Goal: Task Accomplishment & Management: Use online tool/utility

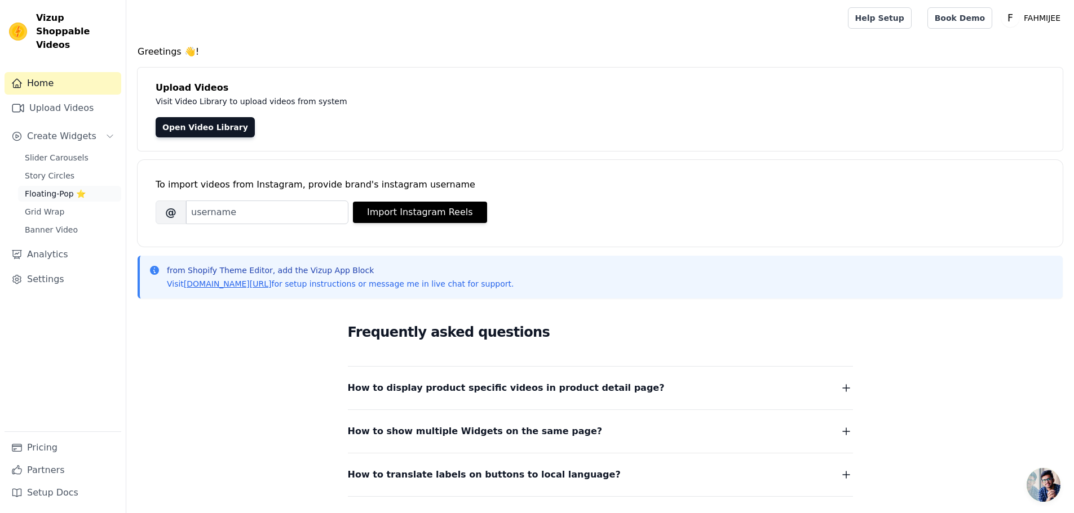
click at [66, 188] on span "Floating-Pop ⭐" at bounding box center [55, 193] width 61 height 11
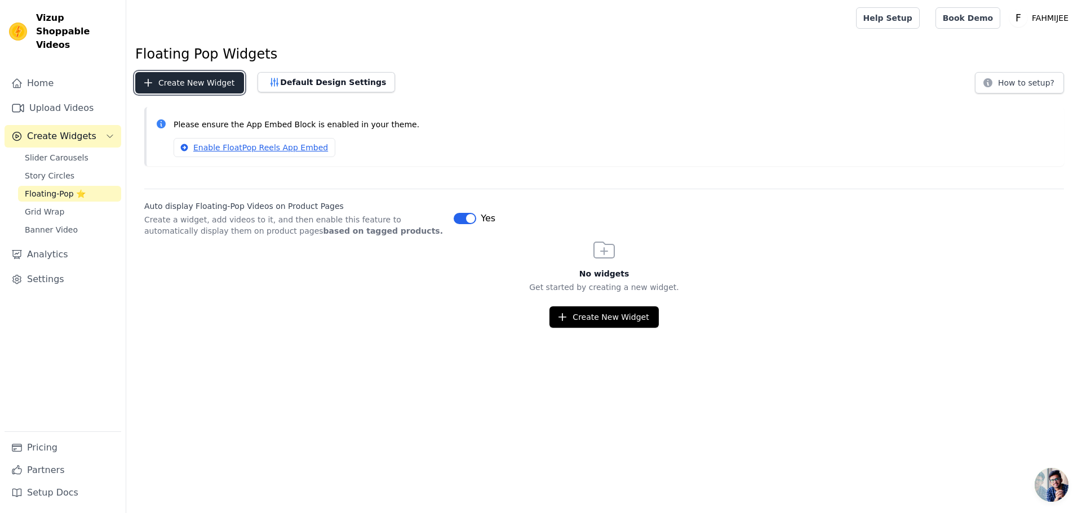
click at [213, 81] on button "Create New Widget" at bounding box center [189, 82] width 109 height 21
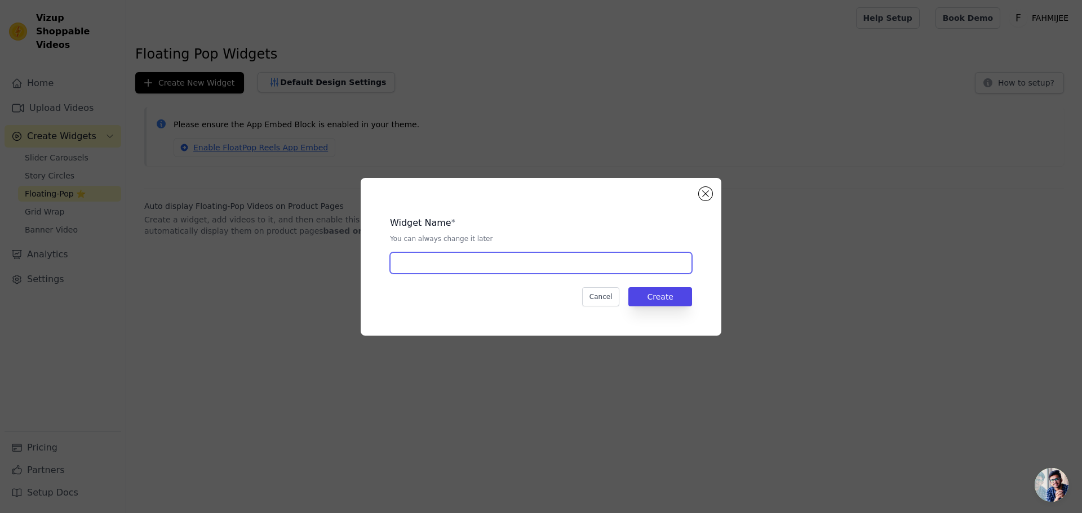
click at [605, 266] on input "text" at bounding box center [541, 262] width 302 height 21
type input "Popup"
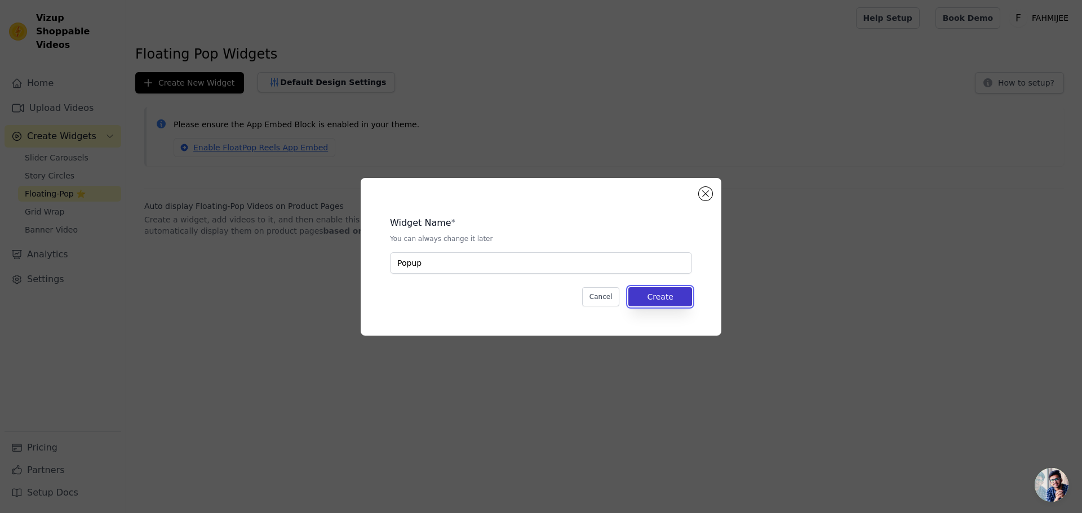
click at [659, 296] on button "Create" at bounding box center [660, 296] width 64 height 19
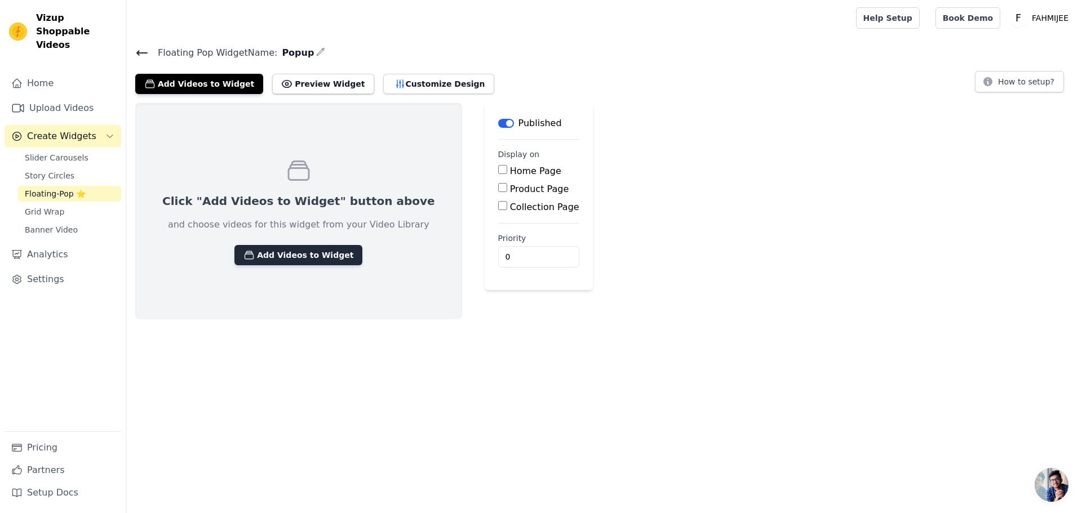
click at [274, 263] on button "Add Videos to Widget" at bounding box center [298, 255] width 128 height 20
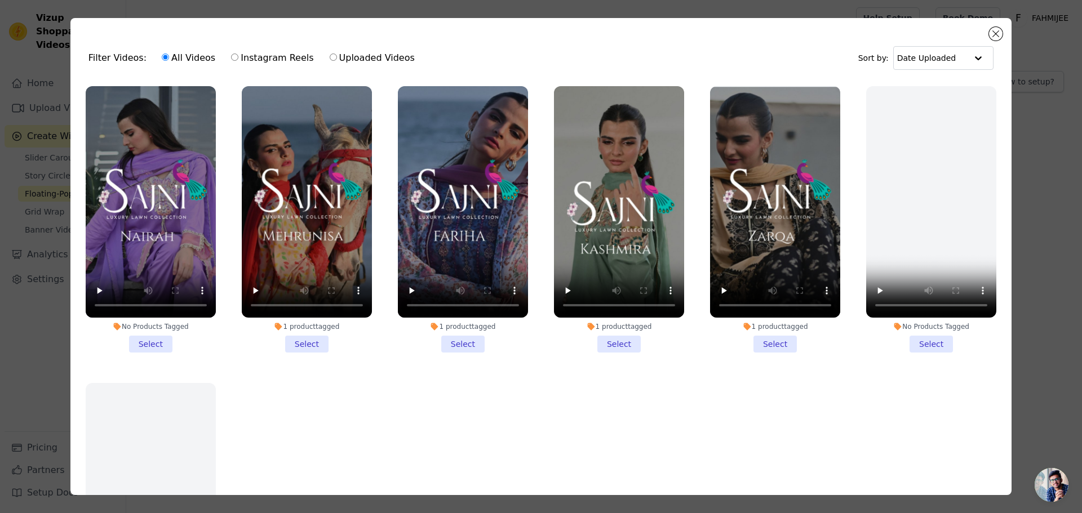
click at [330, 60] on input "Uploaded Videos" at bounding box center [333, 57] width 7 height 7
radio input "true"
click at [314, 60] on div "Filter Videos: All Videos Instagram Reels Uploaded Videos Sort by: Date Uploade…" at bounding box center [541, 256] width 1082 height 513
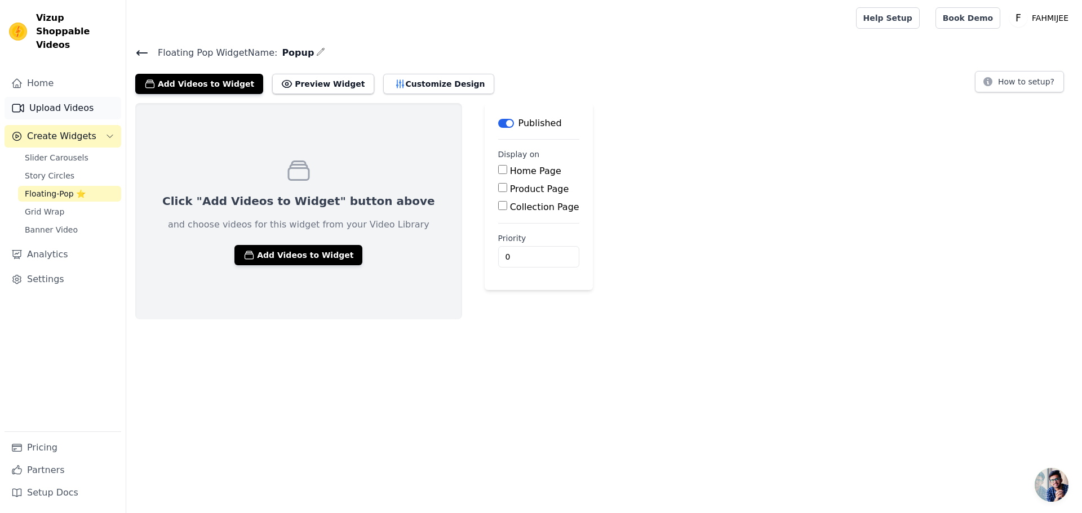
click at [76, 97] on link "Upload Videos" at bounding box center [63, 108] width 117 height 23
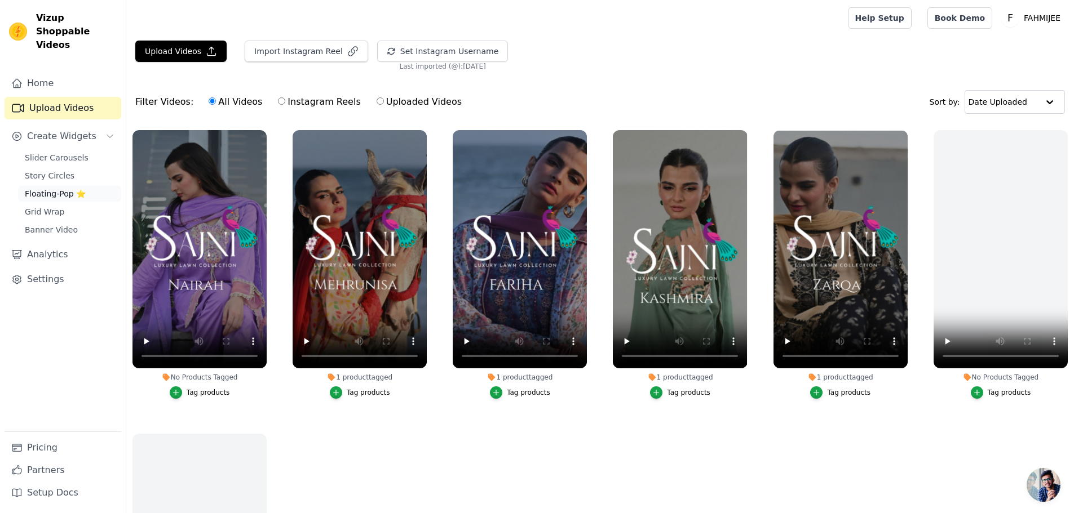
click at [50, 188] on span "Floating-Pop ⭐" at bounding box center [55, 193] width 61 height 11
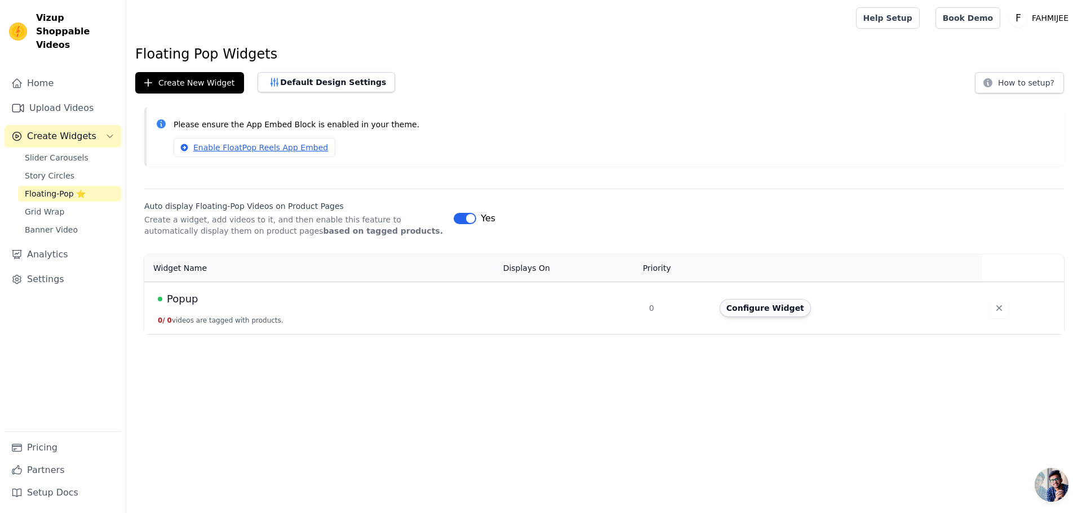
click at [786, 309] on button "Configure Widget" at bounding box center [765, 308] width 91 height 18
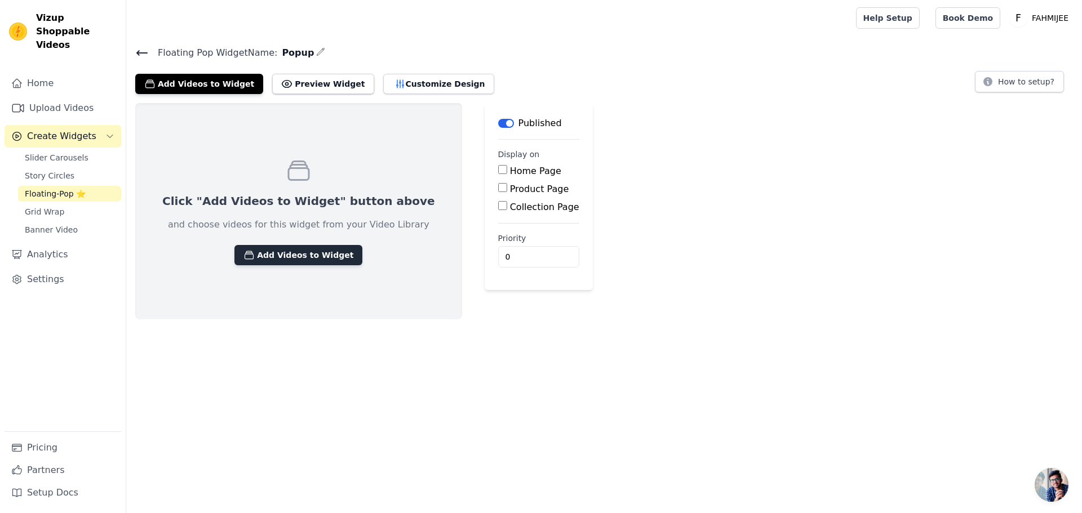
click at [287, 262] on button "Add Videos to Widget" at bounding box center [298, 255] width 128 height 20
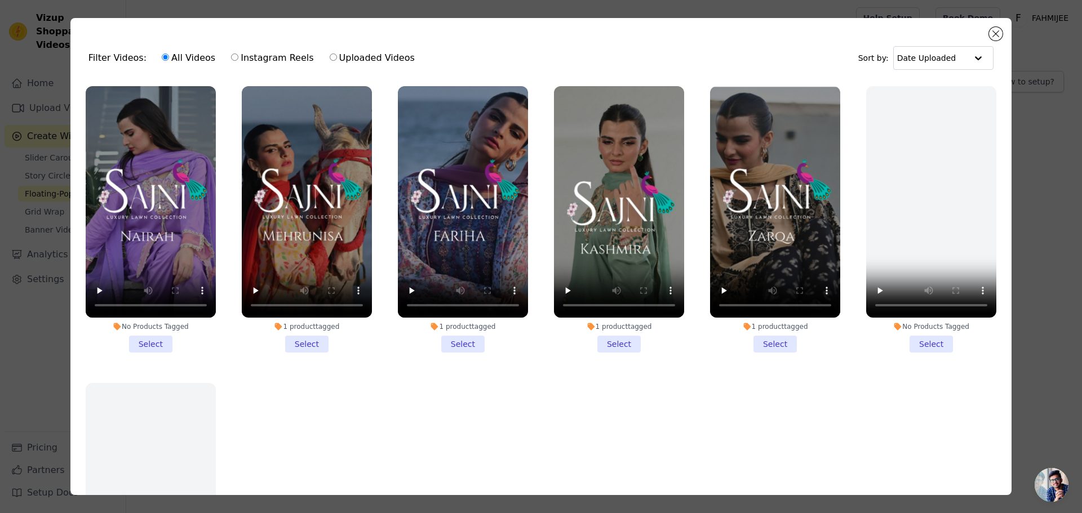
click at [276, 59] on label "Instagram Reels" at bounding box center [272, 58] width 83 height 15
click at [238, 59] on input "Instagram Reels" at bounding box center [234, 57] width 7 height 7
radio input "true"
click at [330, 56] on input "Uploaded Videos" at bounding box center [333, 57] width 7 height 7
radio input "true"
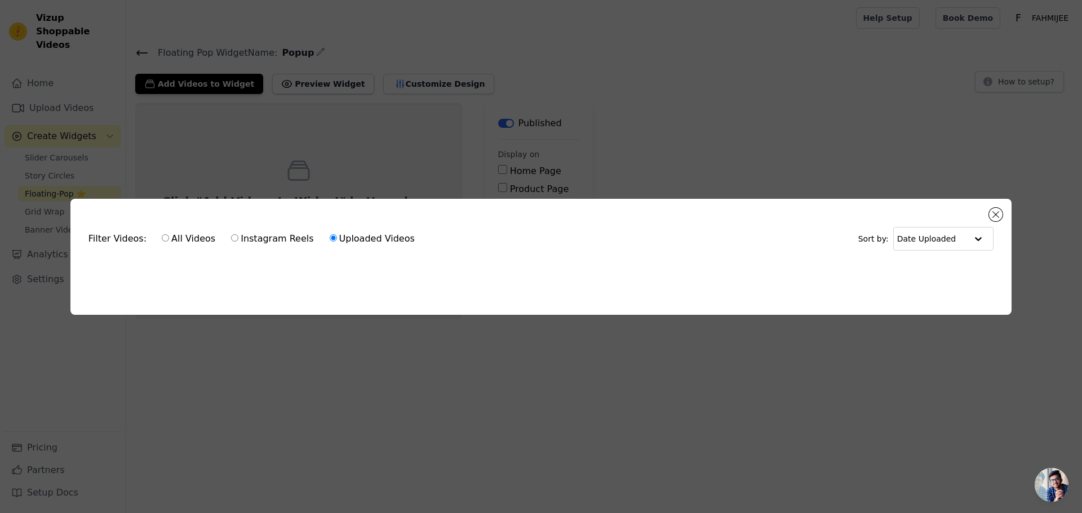
click at [181, 237] on label "All Videos" at bounding box center [188, 239] width 55 height 15
click at [169, 237] on input "All Videos" at bounding box center [165, 237] width 7 height 7
radio input "true"
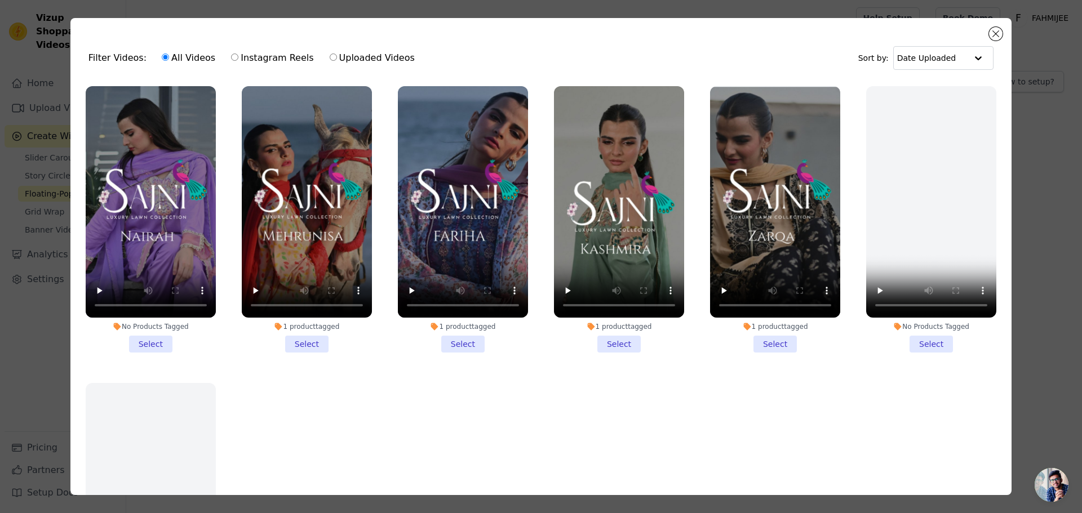
click at [1, 197] on div "Filter Videos: All Videos Instagram Reels Uploaded Videos Sort by: Date Uploade…" at bounding box center [541, 256] width 1082 height 513
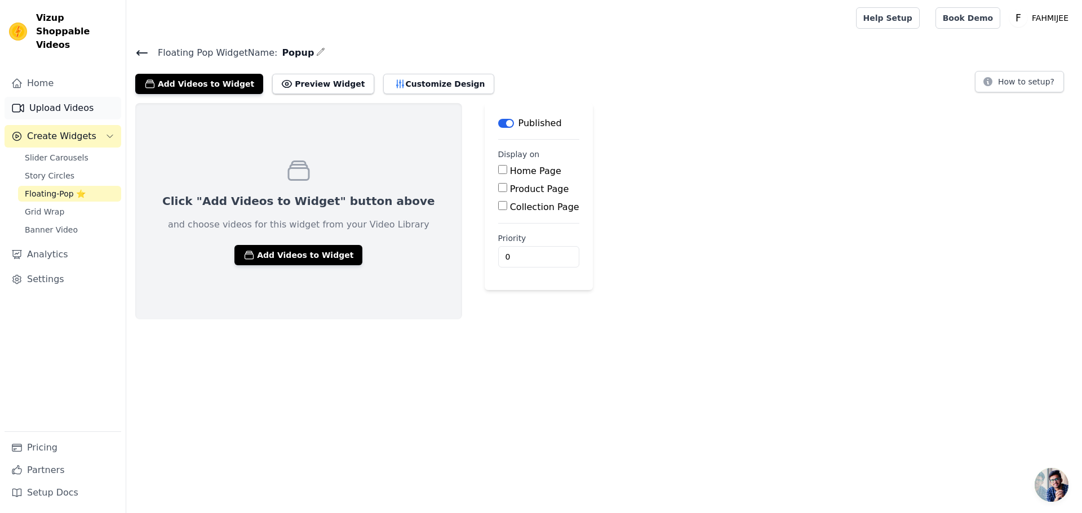
click at [41, 100] on link "Upload Videos" at bounding box center [63, 108] width 117 height 23
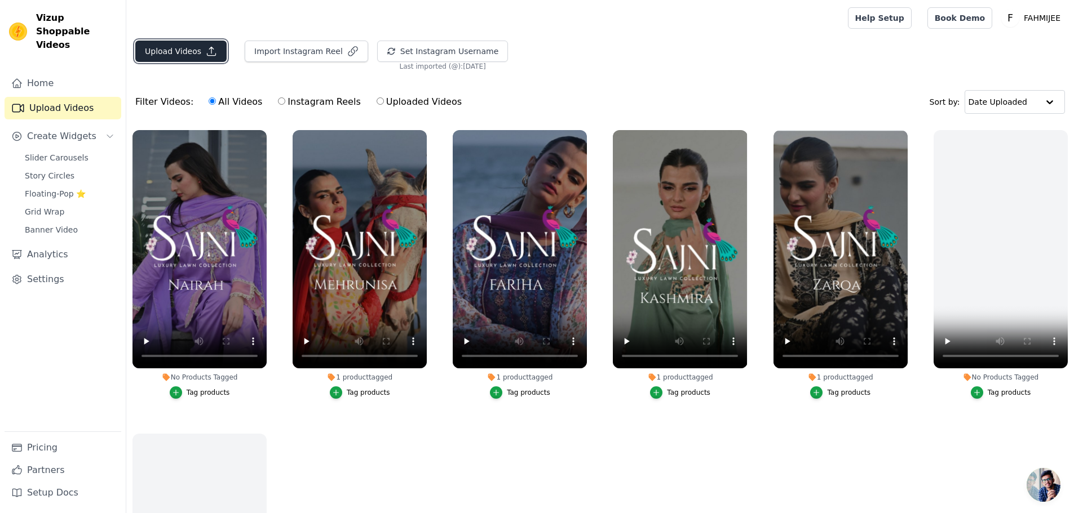
click at [198, 58] on button "Upload Videos" at bounding box center [180, 51] width 91 height 21
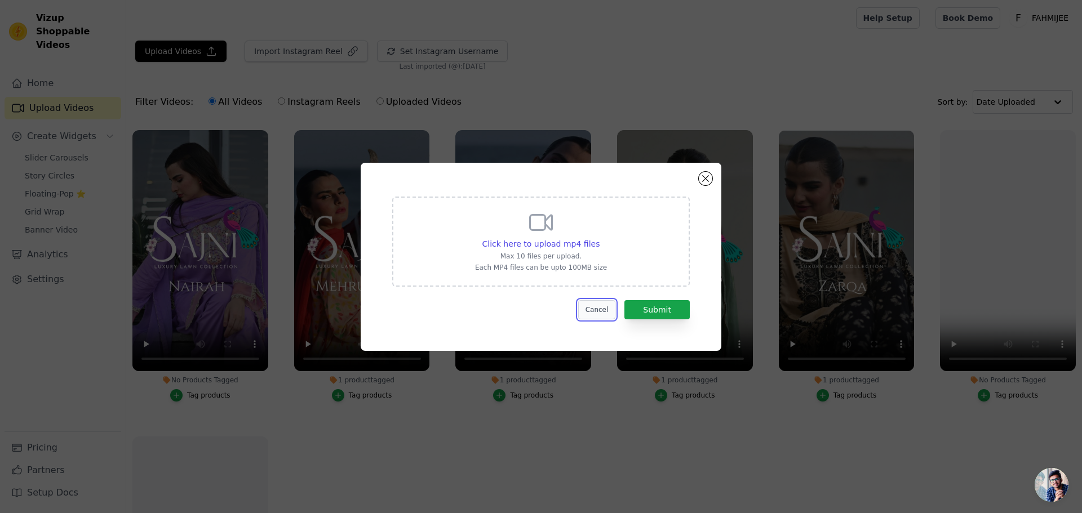
click at [609, 308] on button "Cancel" at bounding box center [597, 309] width 38 height 19
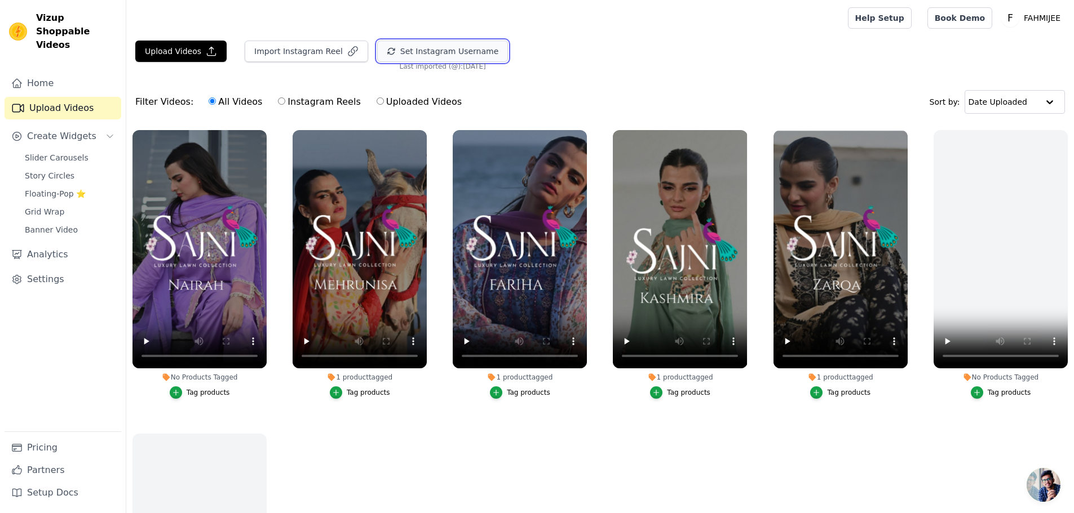
click at [443, 55] on button "Set Instagram Username" at bounding box center [442, 51] width 131 height 21
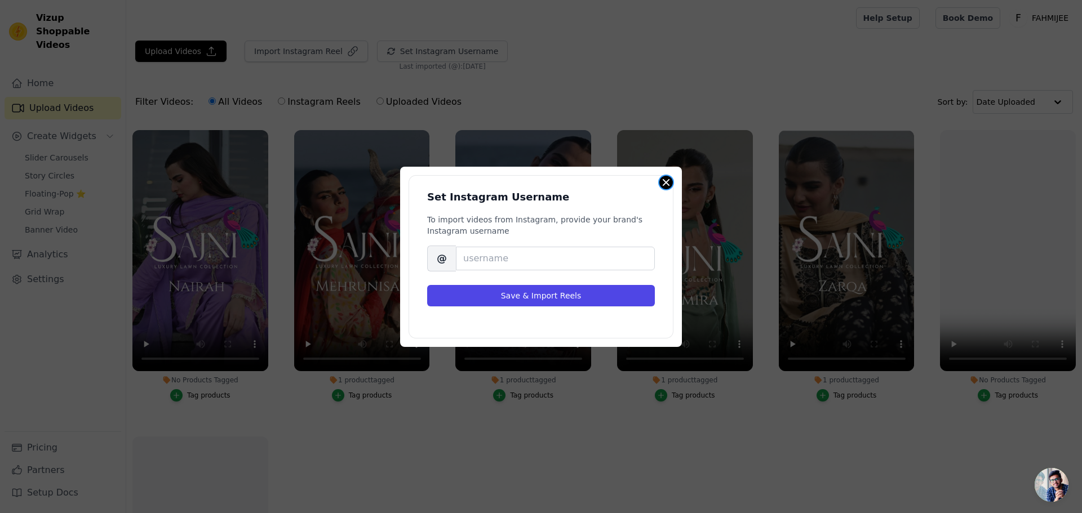
click at [663, 176] on button "Close modal" at bounding box center [666, 183] width 14 height 14
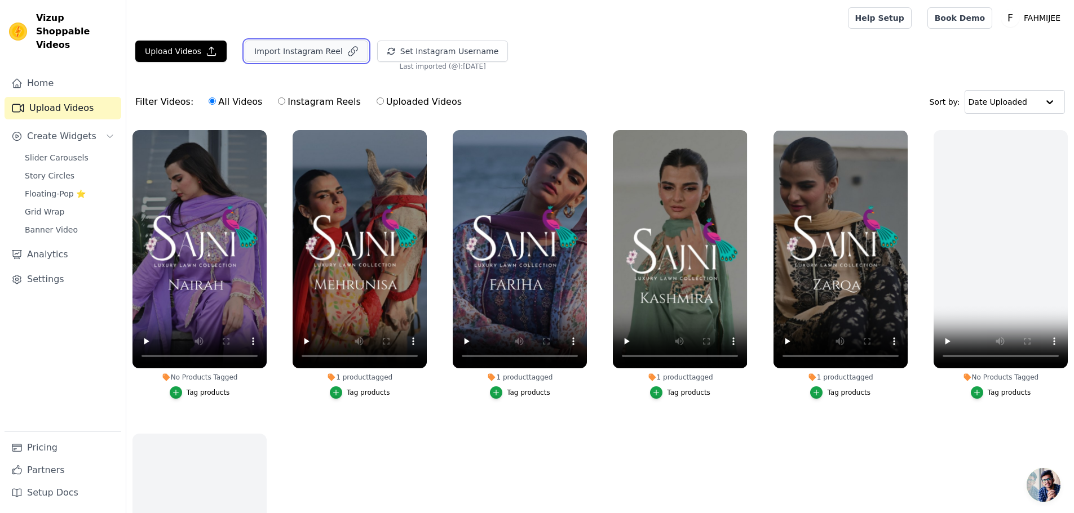
click at [294, 50] on button "Import Instagram Reel" at bounding box center [306, 51] width 123 height 21
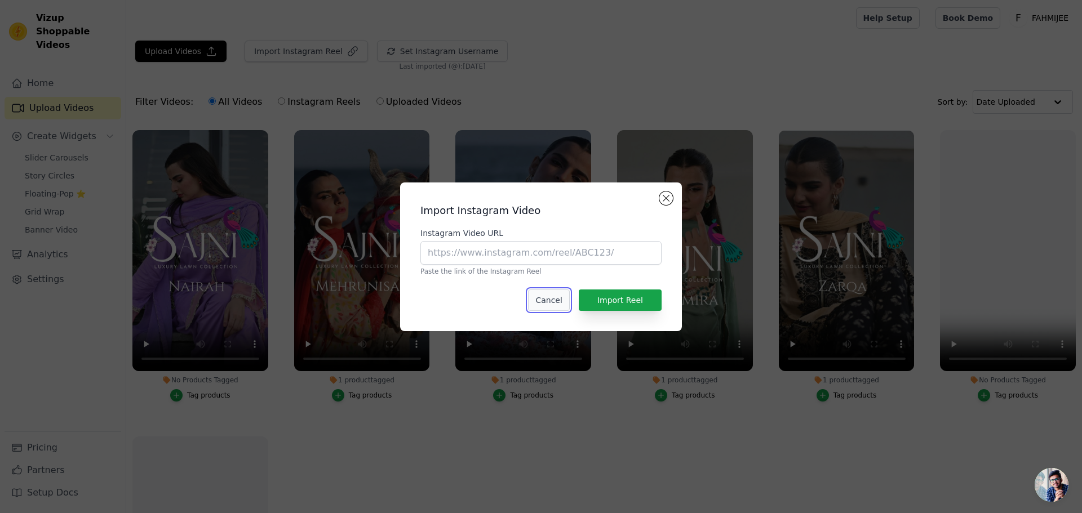
click at [550, 296] on button "Cancel" at bounding box center [548, 300] width 41 height 21
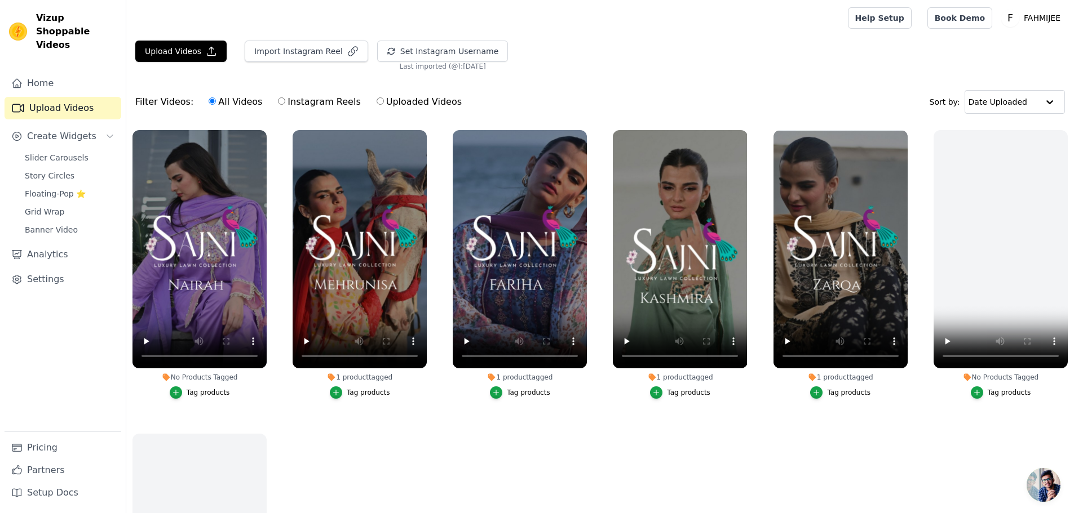
click at [405, 94] on div "All Videos Instagram Reels Uploaded Videos" at bounding box center [334, 102] width 265 height 26
click at [404, 105] on label "Uploaded Videos" at bounding box center [419, 102] width 86 height 15
click at [384, 105] on input "Uploaded Videos" at bounding box center [379, 101] width 7 height 7
radio input "true"
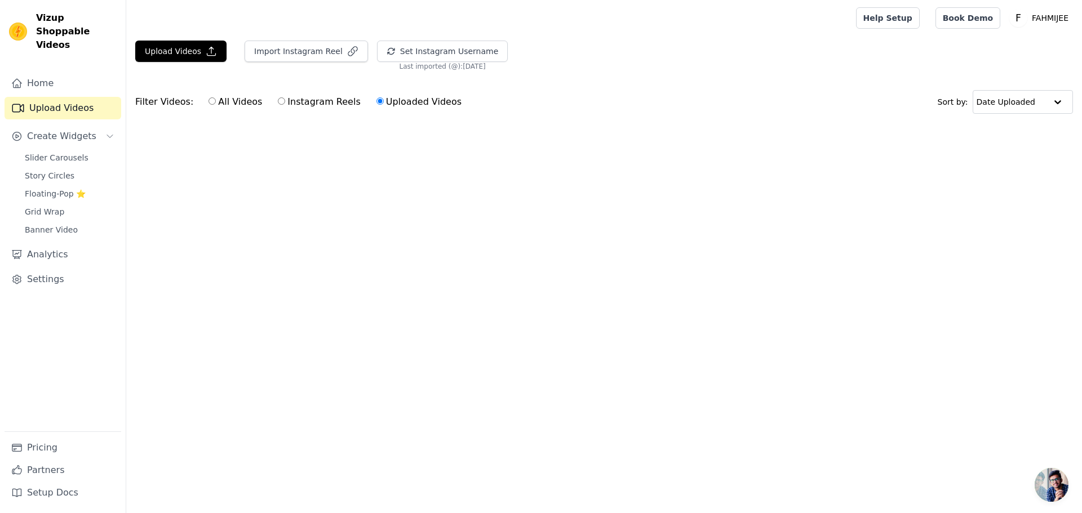
click at [327, 103] on label "Instagram Reels" at bounding box center [318, 102] width 83 height 15
click at [285, 103] on input "Instagram Reels" at bounding box center [281, 101] width 7 height 7
radio input "true"
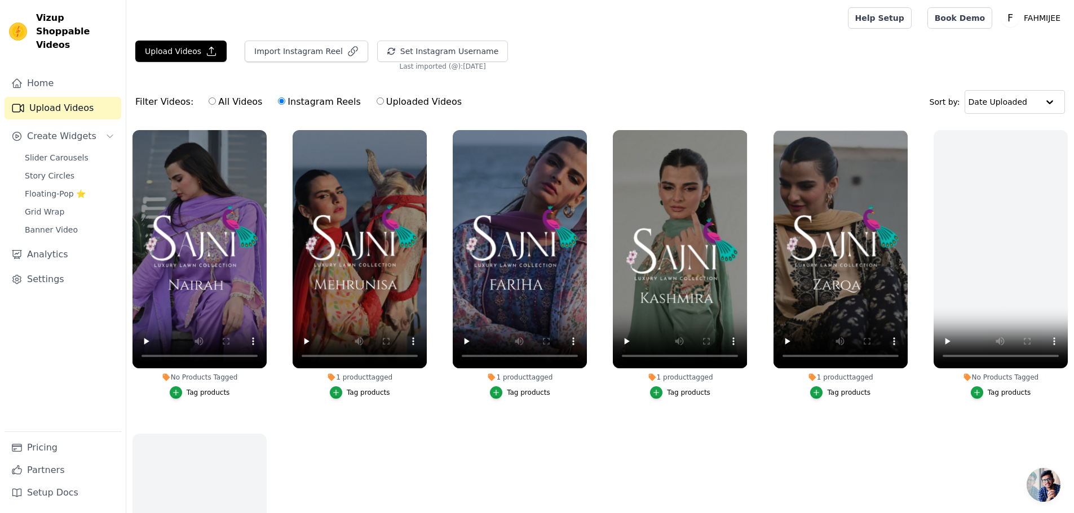
click at [194, 391] on div "Tag products" at bounding box center [208, 392] width 43 height 9
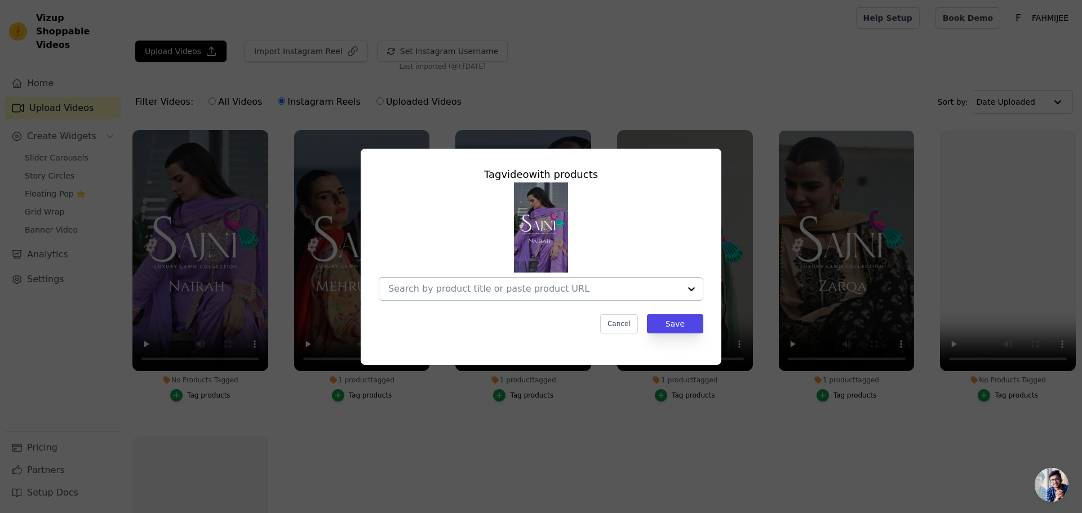
click at [499, 290] on input "No Products Tagged Tag video with products Cancel Save Tag products" at bounding box center [534, 288] width 292 height 11
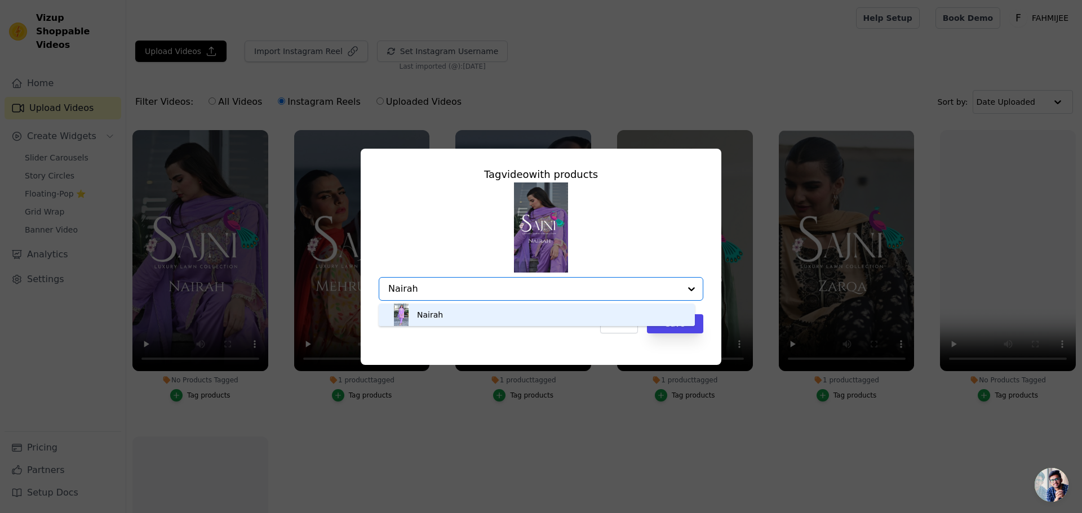
type input "Nairah"
click at [480, 303] on div "Tag video with products Nairah Option undefined, selected. You are currently fo…" at bounding box center [541, 250] width 343 height 185
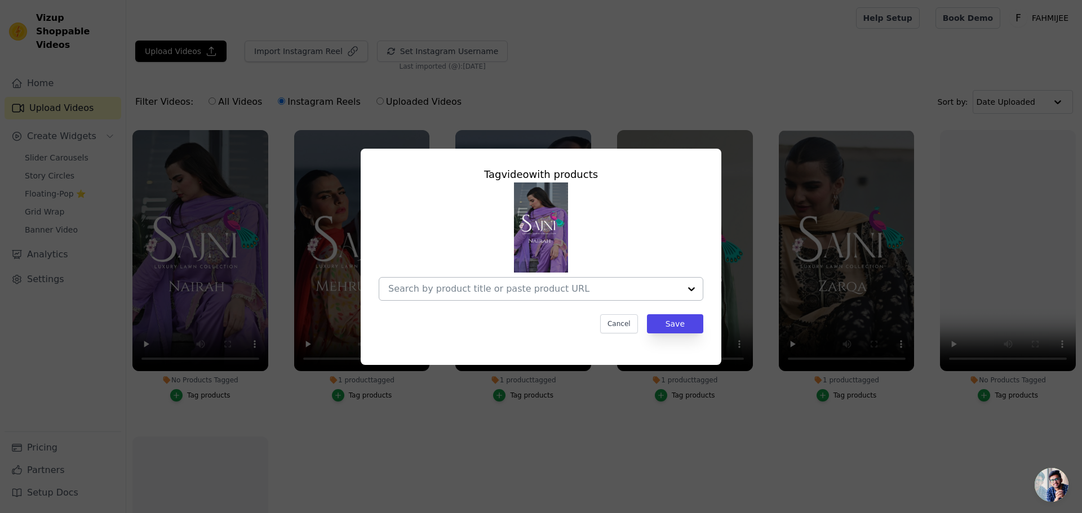
click at [681, 293] on div at bounding box center [691, 289] width 23 height 23
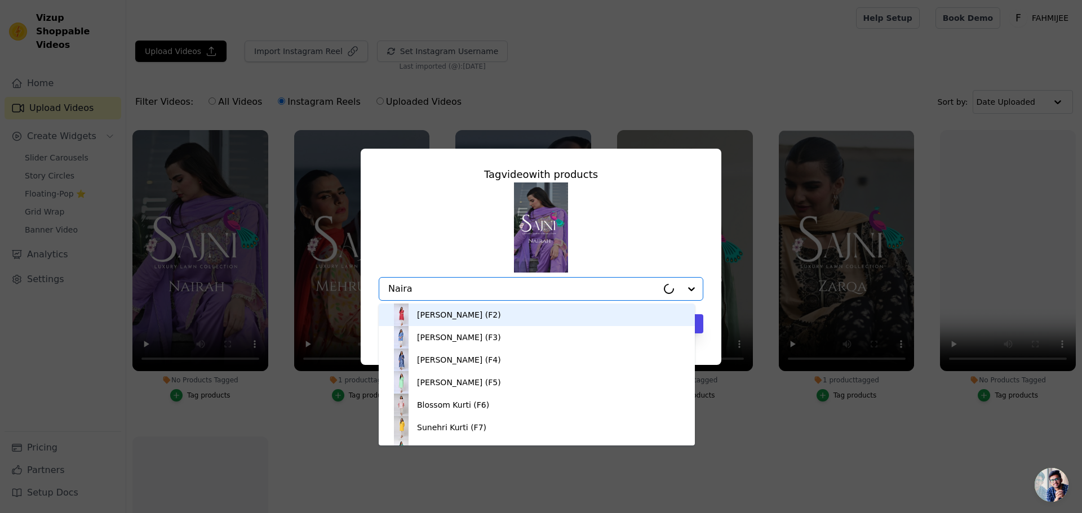
type input "Nairah"
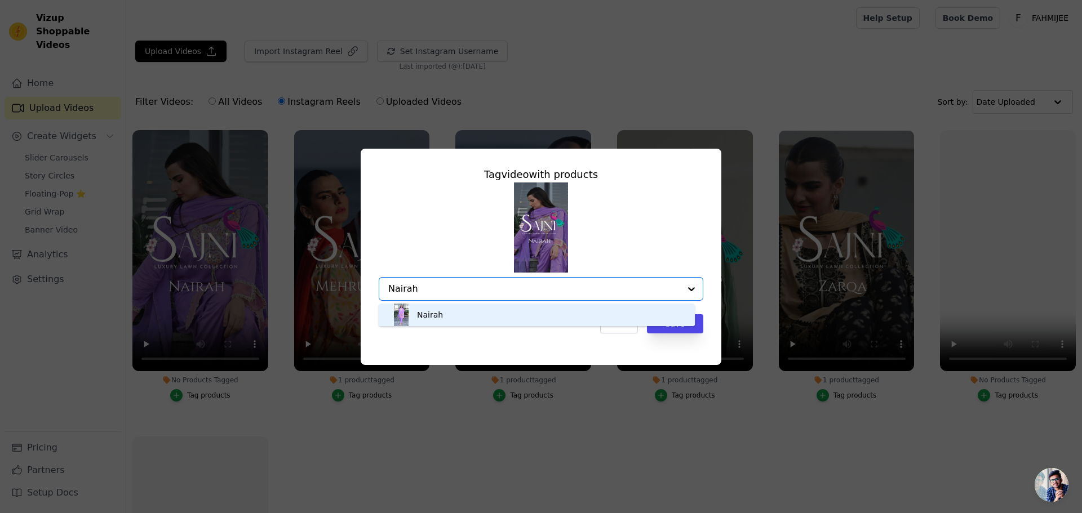
click at [646, 308] on div "Nairah" at bounding box center [537, 315] width 294 height 23
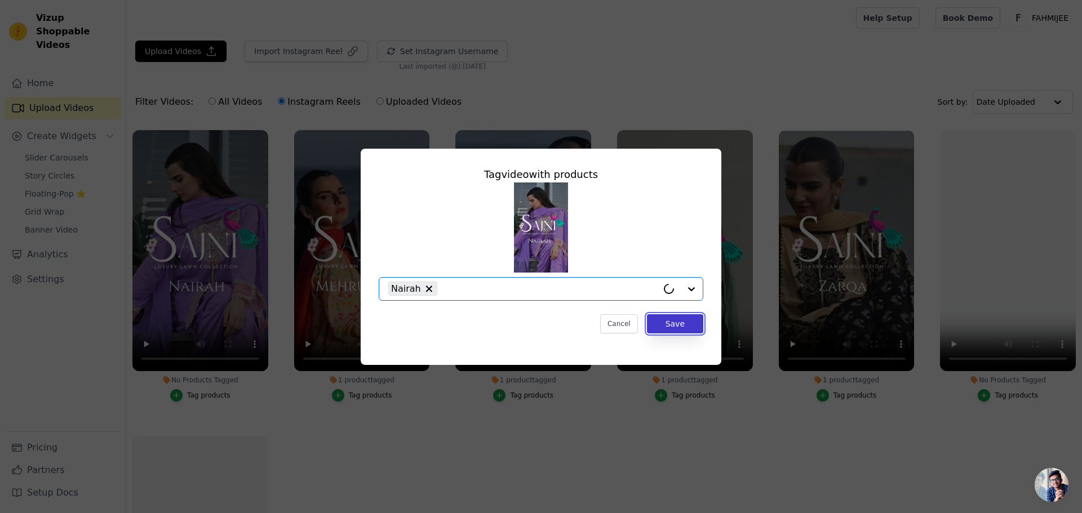
click at [667, 328] on button "Save" at bounding box center [675, 323] width 56 height 19
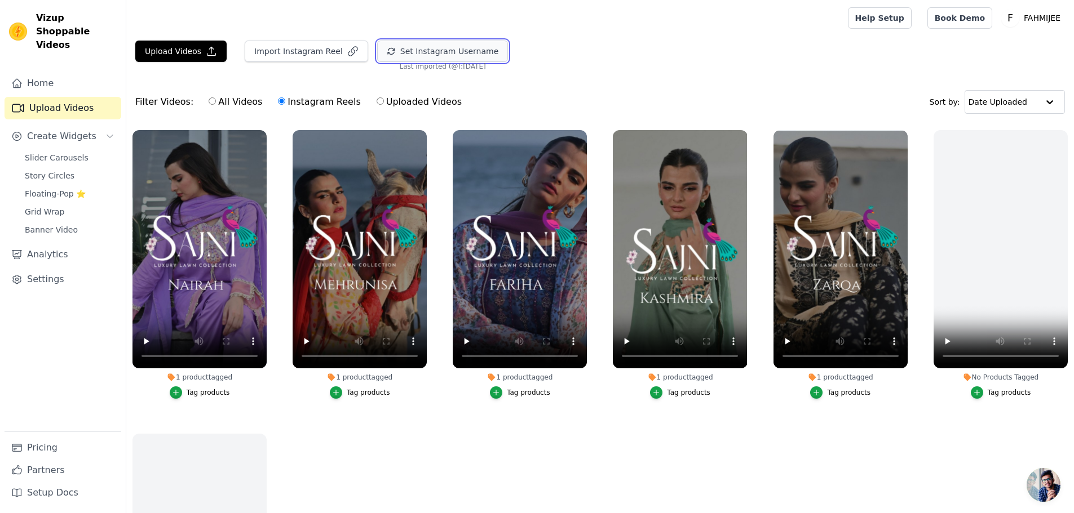
click at [426, 45] on button "Set Instagram Username" at bounding box center [442, 51] width 131 height 21
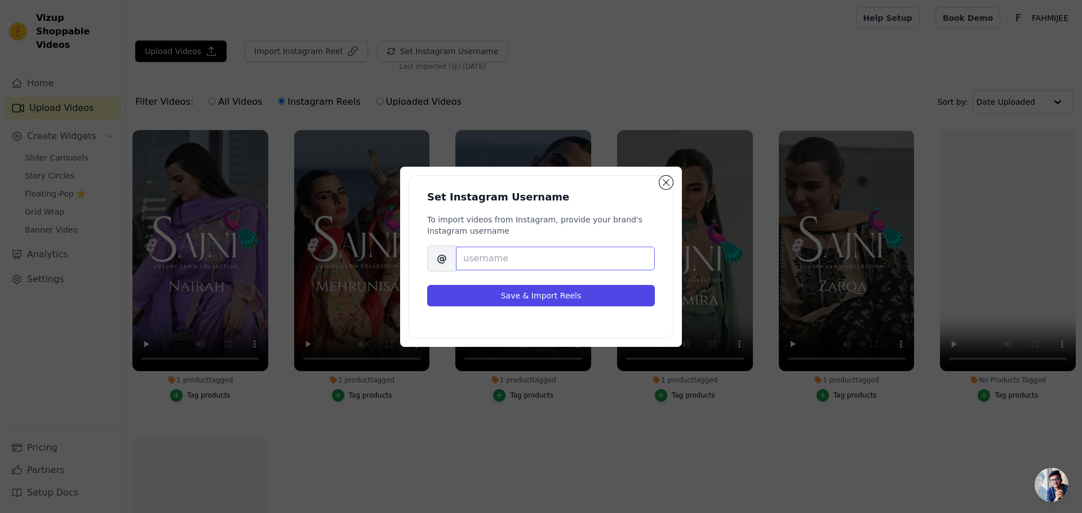
click at [494, 263] on input "Brand's Instagram Username" at bounding box center [555, 259] width 199 height 24
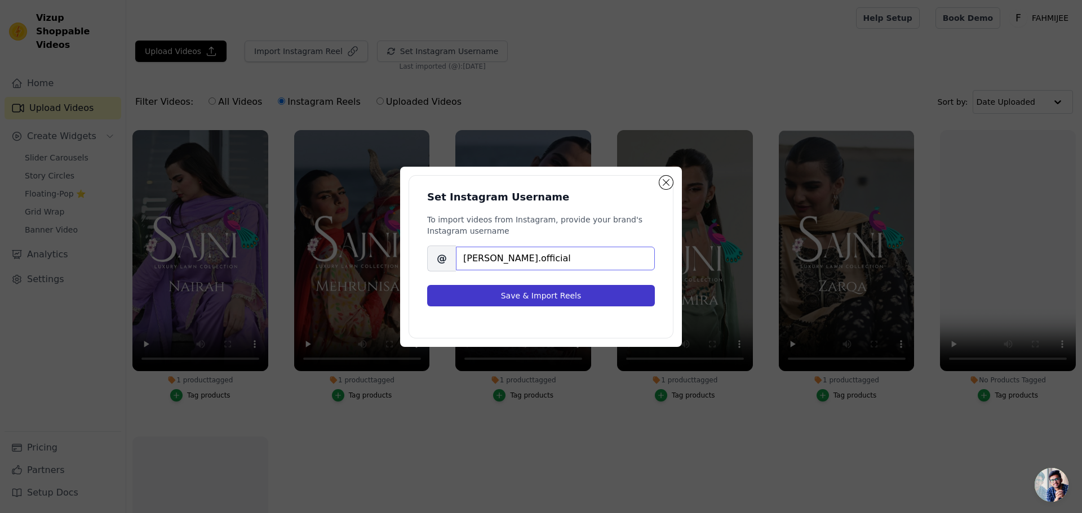
type input "[PERSON_NAME].official"
click at [506, 295] on button "Save & Import Reels" at bounding box center [541, 295] width 228 height 21
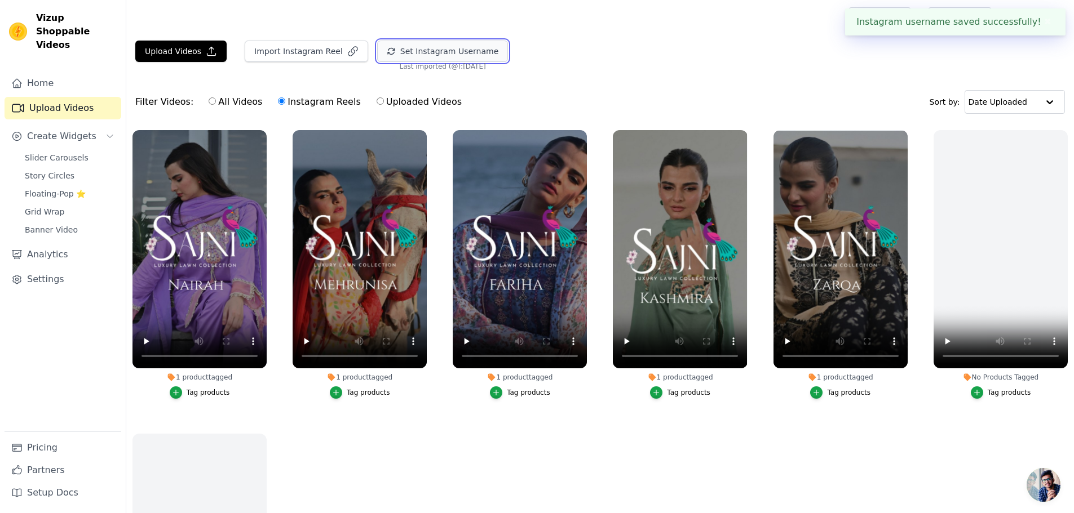
click at [424, 48] on button "Set Instagram Username" at bounding box center [442, 51] width 131 height 21
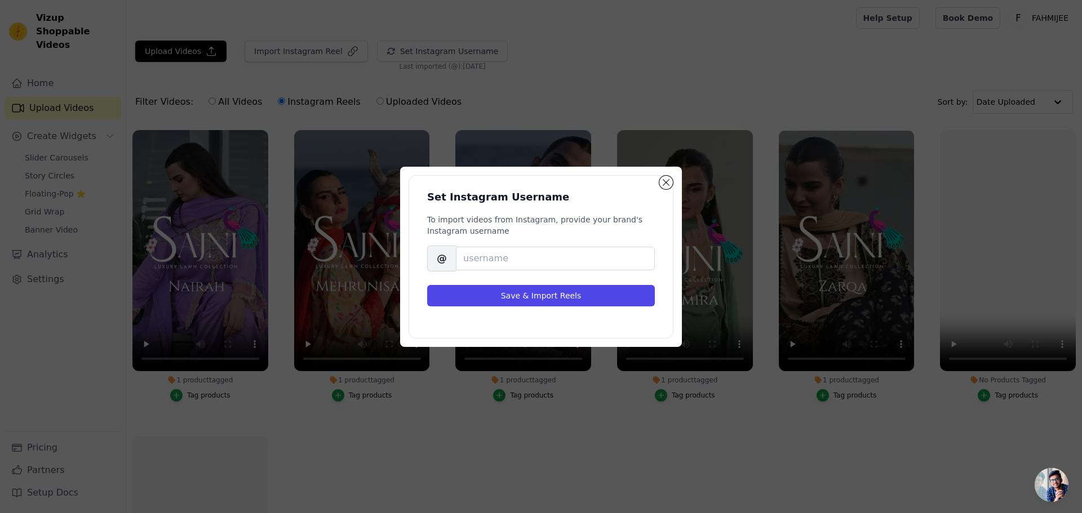
click at [662, 188] on div "Set Instagram Username To import videos from Instagram, provide your brand's In…" at bounding box center [541, 257] width 264 height 162
click at [662, 179] on button "Close modal" at bounding box center [666, 183] width 14 height 14
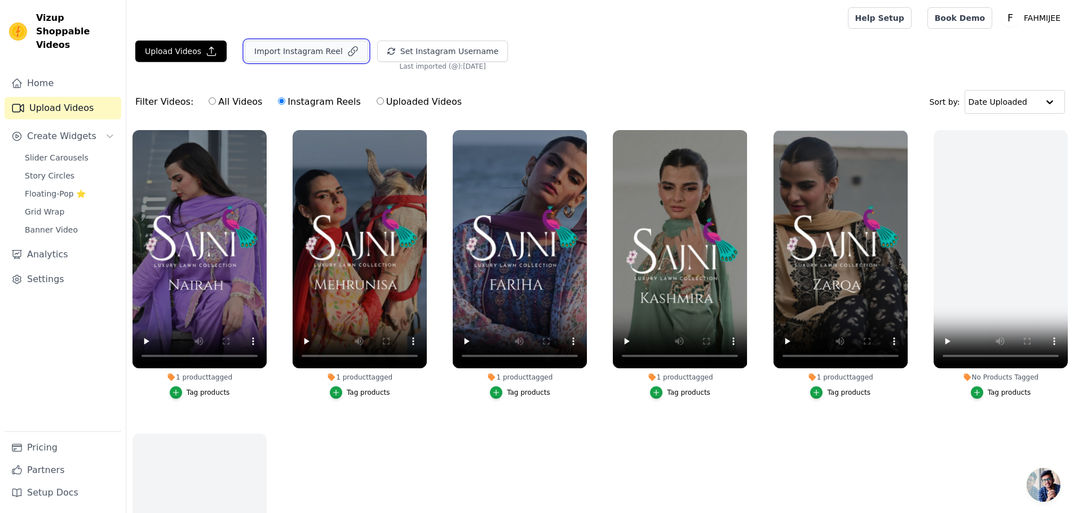
click at [288, 46] on button "Import Instagram Reel" at bounding box center [306, 51] width 123 height 21
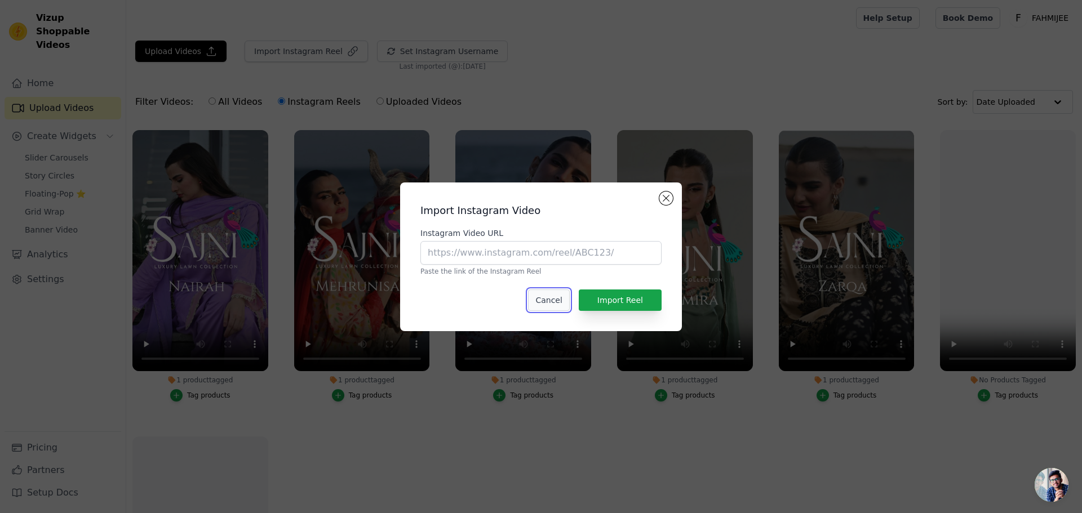
click at [561, 302] on button "Cancel" at bounding box center [548, 300] width 41 height 21
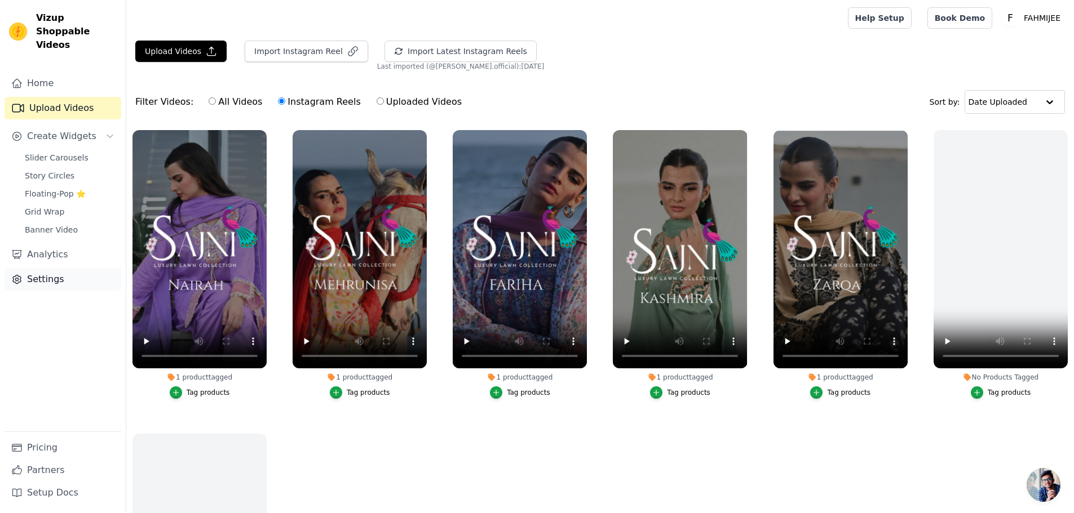
click at [53, 268] on link "Settings" at bounding box center [63, 279] width 117 height 23
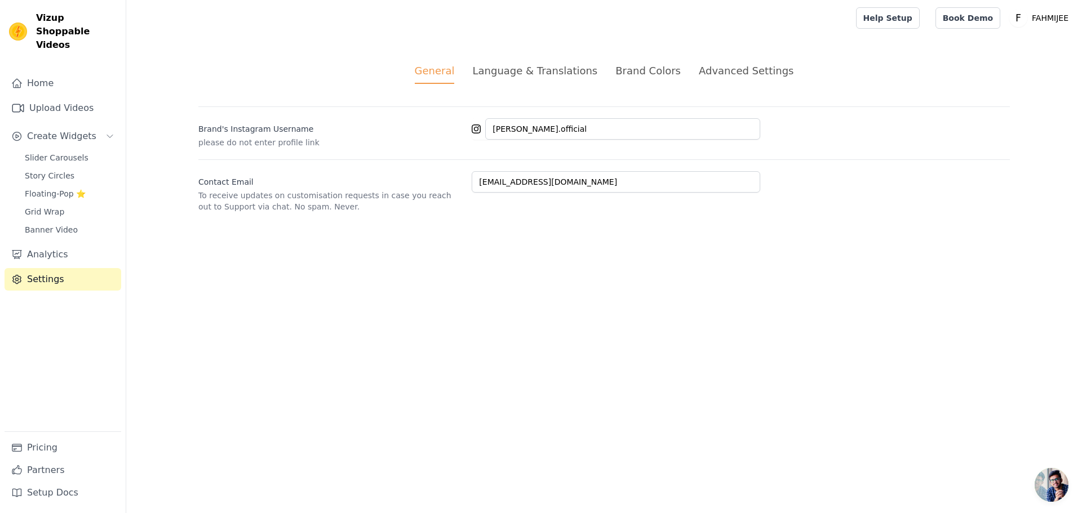
click at [631, 74] on div "Brand Colors" at bounding box center [647, 70] width 65 height 15
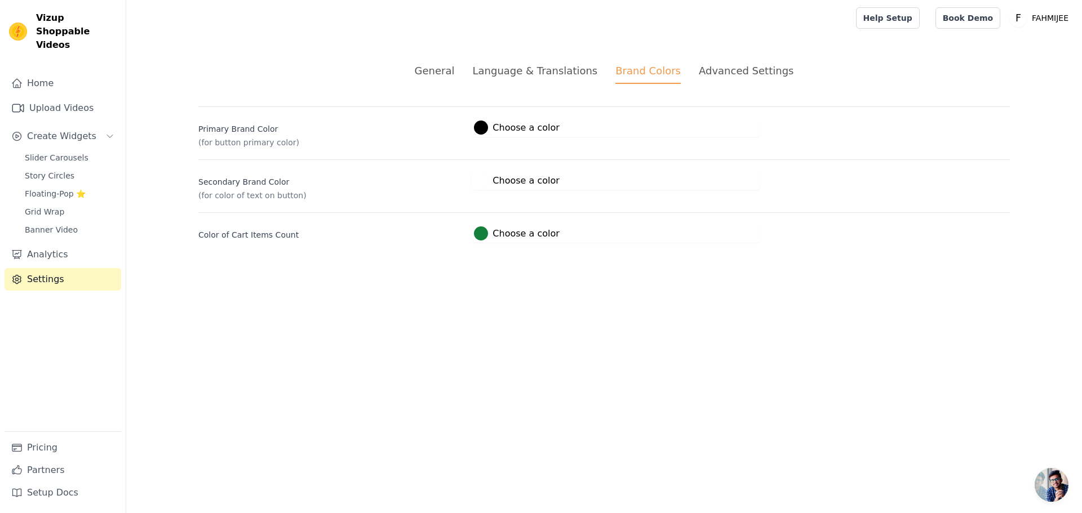
click at [708, 74] on div "Advanced Settings" at bounding box center [746, 70] width 95 height 15
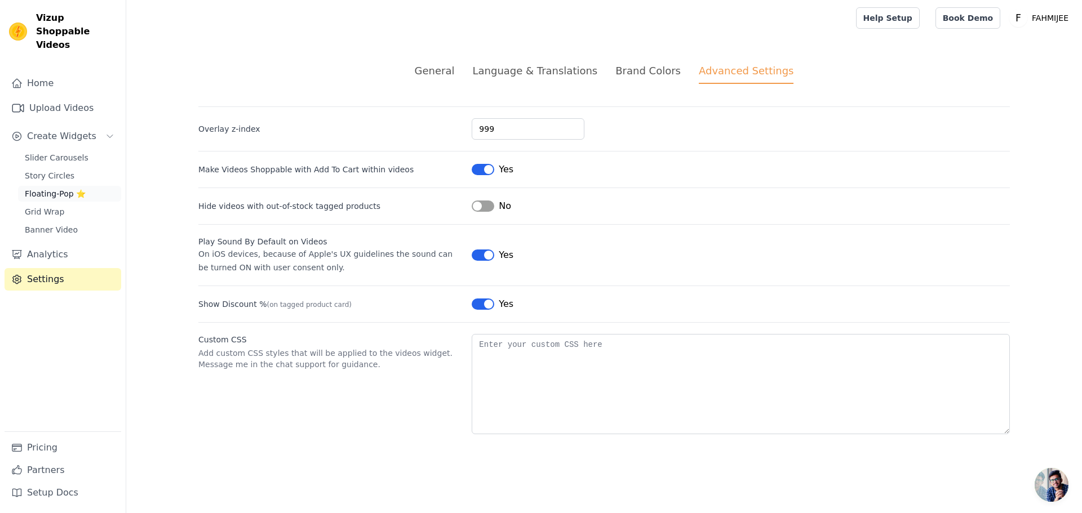
click at [59, 188] on span "Floating-Pop ⭐" at bounding box center [55, 193] width 61 height 11
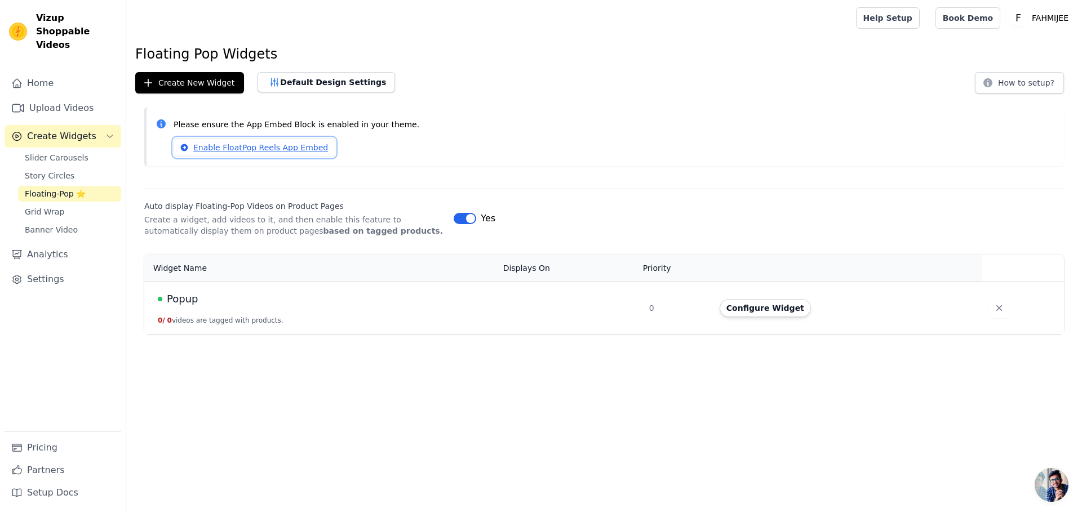
click at [287, 143] on link "Enable FloatPop Reels App Embed" at bounding box center [255, 147] width 162 height 19
click at [304, 79] on button "Default Design Settings" at bounding box center [327, 82] width 138 height 20
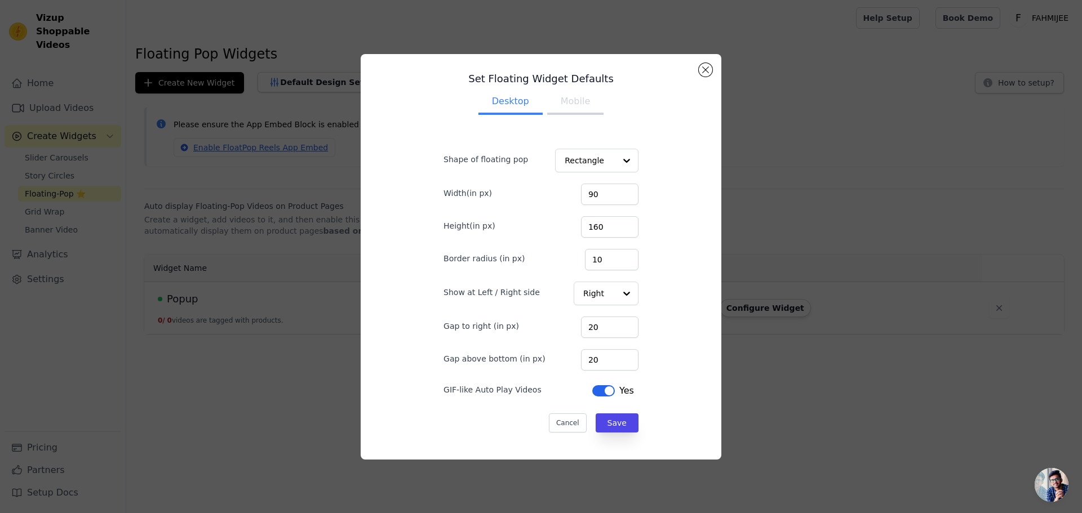
click at [569, 108] on button "Mobile" at bounding box center [575, 102] width 56 height 25
click at [509, 104] on button "Desktop" at bounding box center [511, 102] width 64 height 25
click at [708, 65] on button "Close modal" at bounding box center [706, 70] width 14 height 14
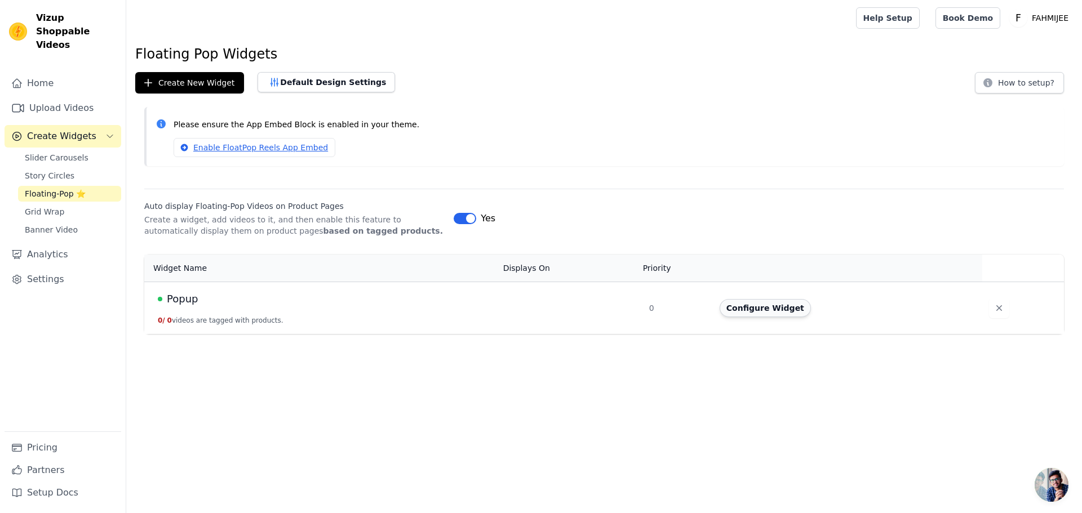
click at [770, 308] on button "Configure Widget" at bounding box center [765, 308] width 91 height 18
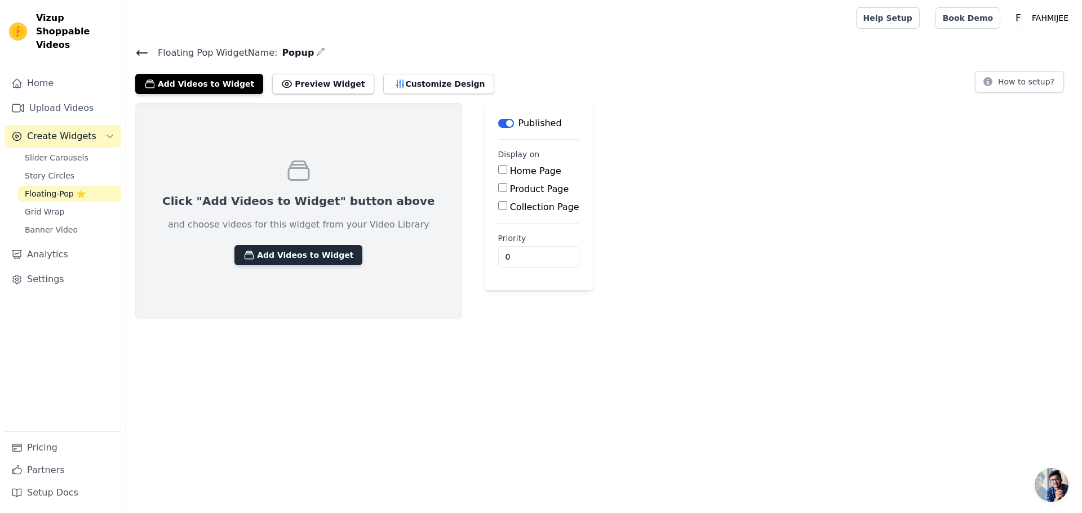
click at [300, 248] on button "Add Videos to Widget" at bounding box center [298, 255] width 128 height 20
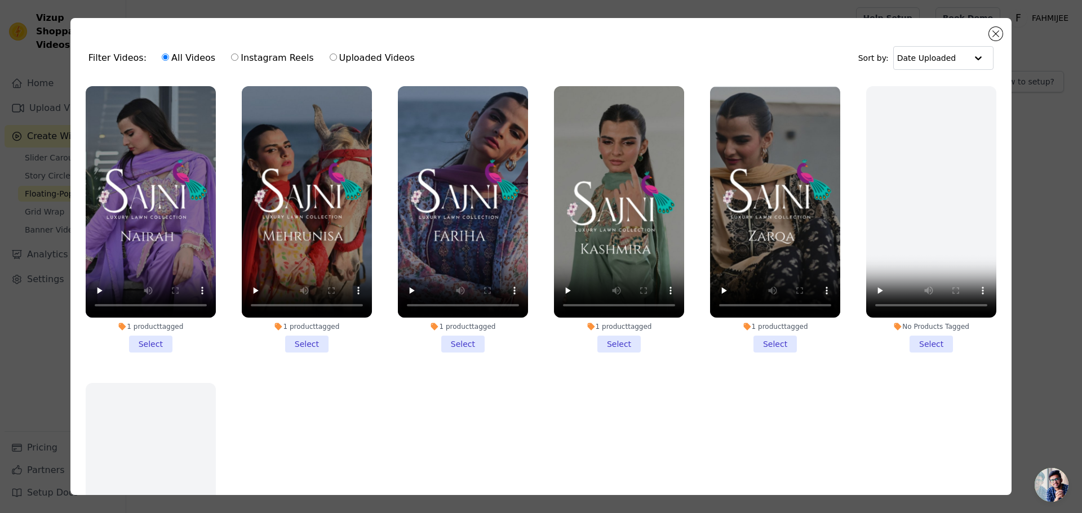
click at [150, 343] on li "1 product tagged Select" at bounding box center [151, 219] width 130 height 267
click at [0, 0] on input "1 product tagged Select" at bounding box center [0, 0] width 0 height 0
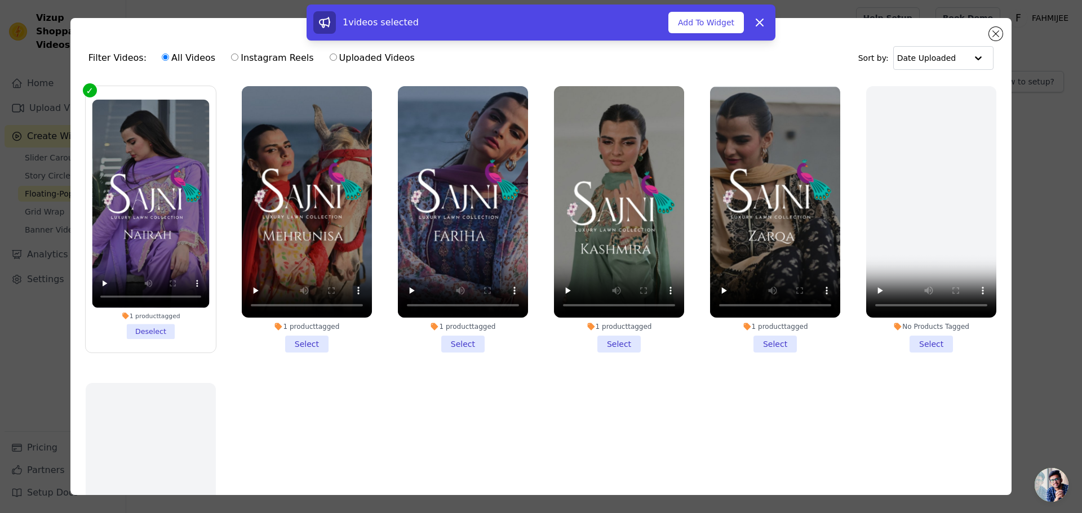
click at [286, 338] on li "1 product tagged Select" at bounding box center [307, 219] width 130 height 267
click at [0, 0] on input "1 product tagged Select" at bounding box center [0, 0] width 0 height 0
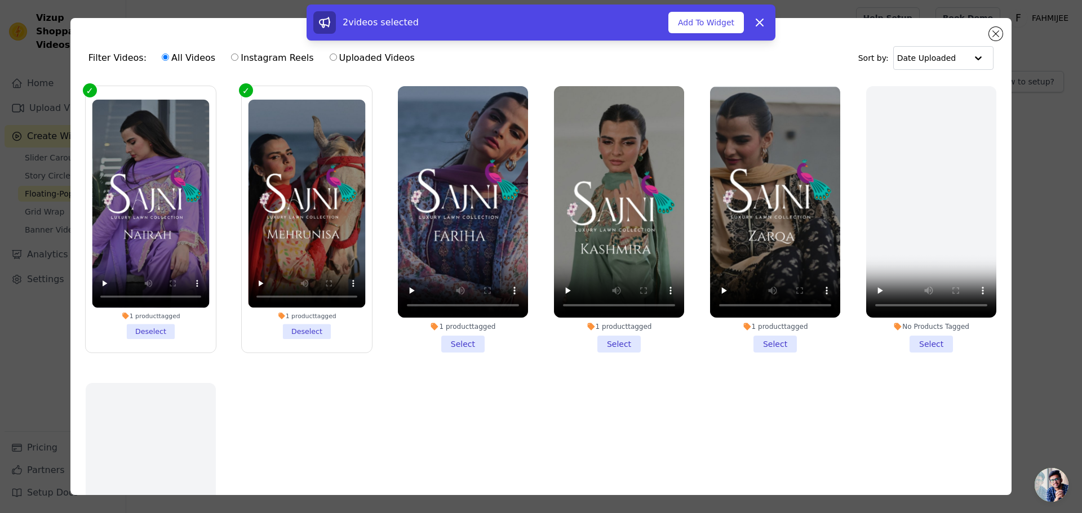
click at [464, 333] on li "1 product tagged Select" at bounding box center [463, 219] width 130 height 267
click at [0, 0] on input "1 product tagged Select" at bounding box center [0, 0] width 0 height 0
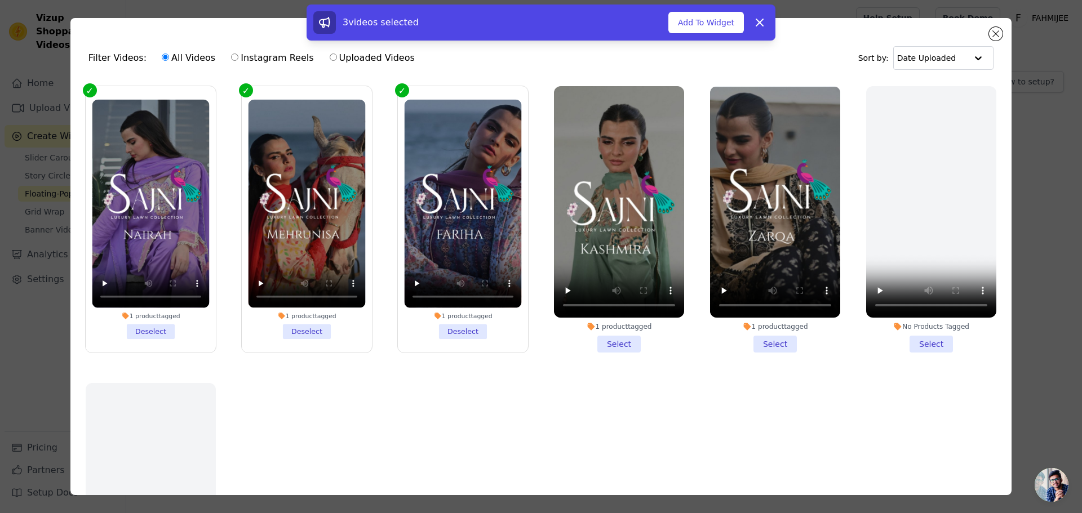
click at [599, 339] on li "1 product tagged Select" at bounding box center [619, 219] width 130 height 267
click at [0, 0] on input "1 product tagged Select" at bounding box center [0, 0] width 0 height 0
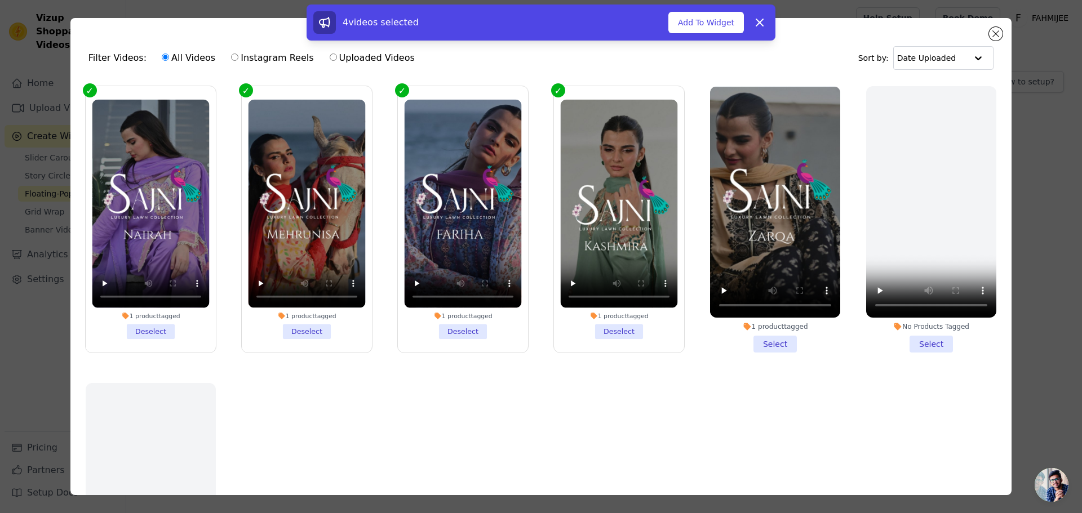
click at [765, 338] on li "1 product tagged Select" at bounding box center [775, 219] width 130 height 267
click at [0, 0] on input "1 product tagged Select" at bounding box center [0, 0] width 0 height 0
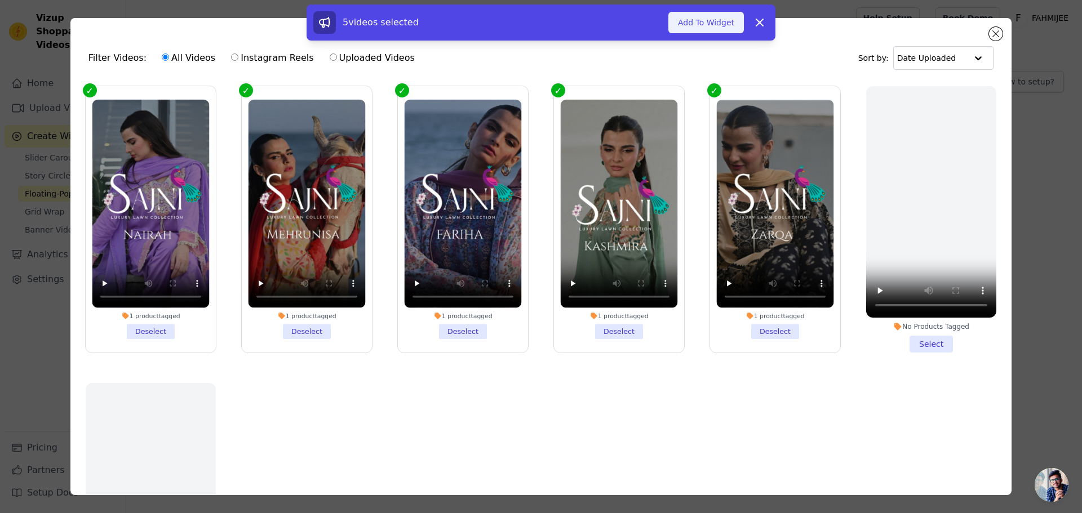
click at [720, 27] on button "Add To Widget" at bounding box center [706, 22] width 76 height 21
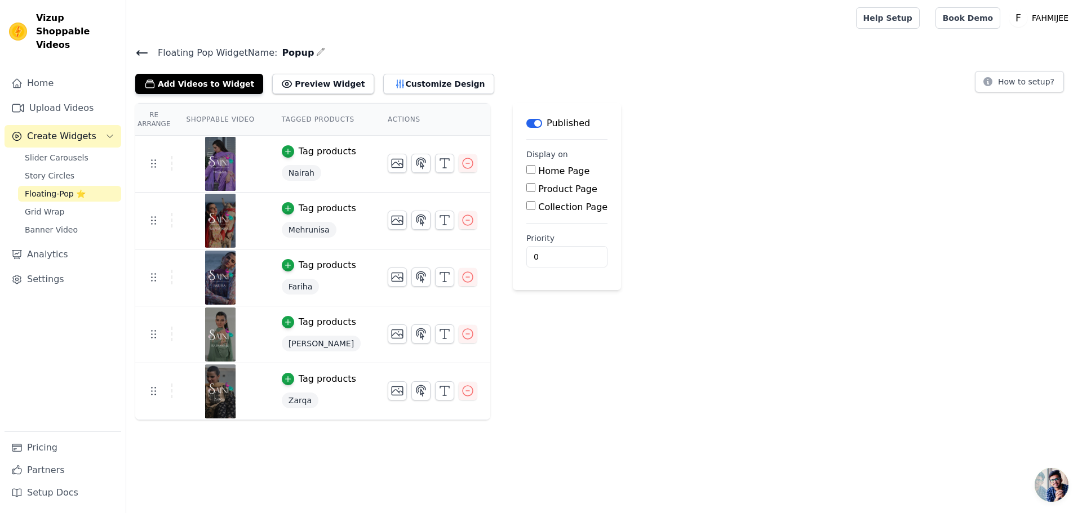
click at [559, 190] on label "Product Page" at bounding box center [567, 189] width 59 height 11
click at [535, 190] on input "Product Page" at bounding box center [530, 187] width 9 height 9
checkbox input "true"
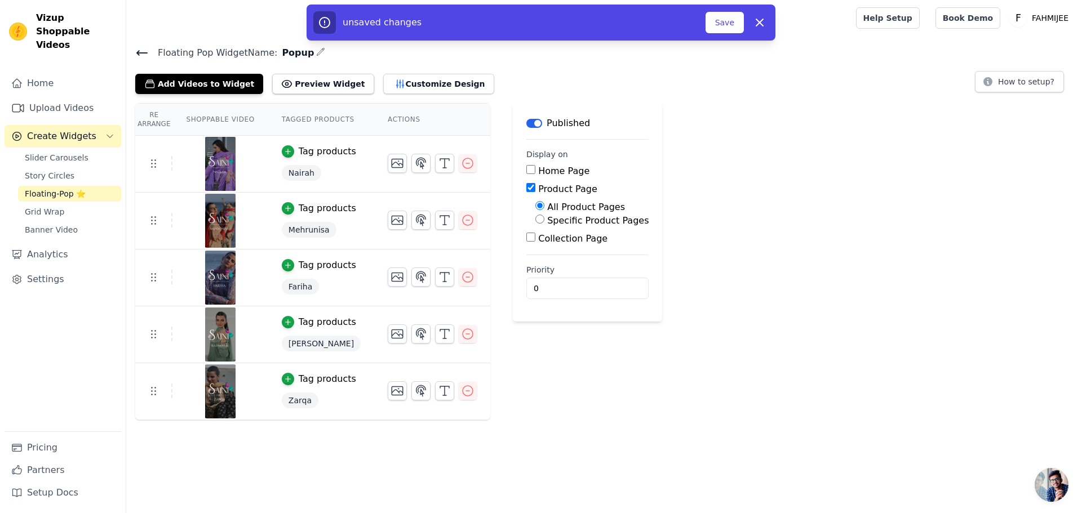
click at [599, 222] on label "Specific Product Pages" at bounding box center [597, 220] width 101 height 11
click at [544, 222] on input "Specific Product Pages" at bounding box center [539, 219] width 9 height 9
radio input "true"
click at [591, 212] on label "All Product Pages" at bounding box center [586, 207] width 78 height 11
click at [544, 210] on input "All Product Pages" at bounding box center [539, 205] width 9 height 9
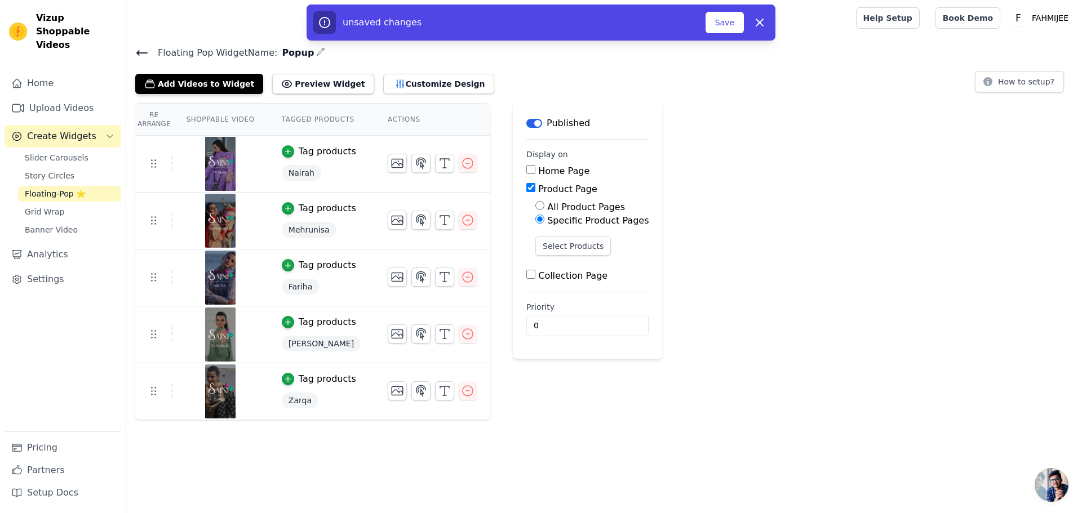
radio input "true"
click at [553, 189] on label "Product Page" at bounding box center [567, 189] width 59 height 11
click at [535, 189] on input "Product Page" at bounding box center [530, 187] width 9 height 9
checkbox input "false"
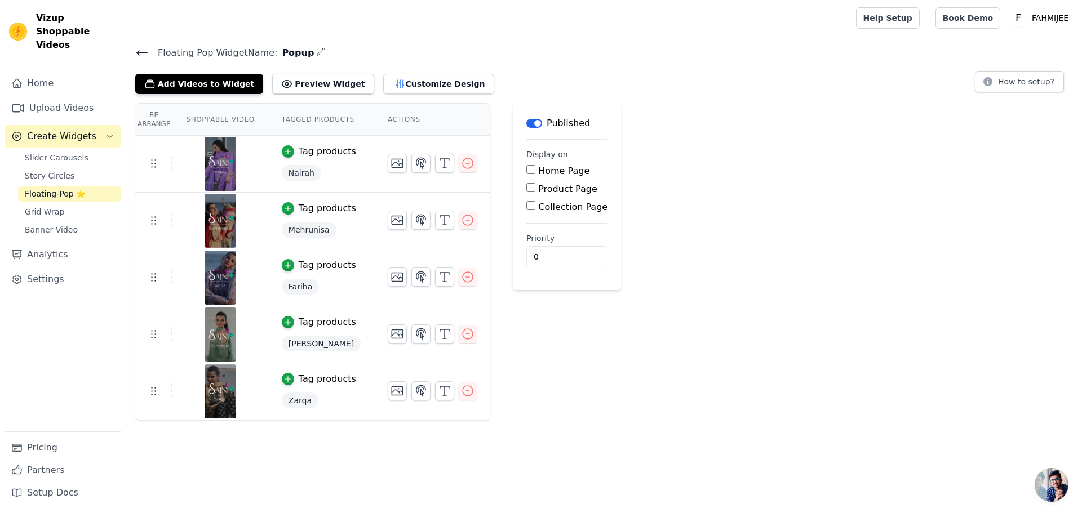
click at [146, 54] on icon at bounding box center [142, 53] width 14 height 14
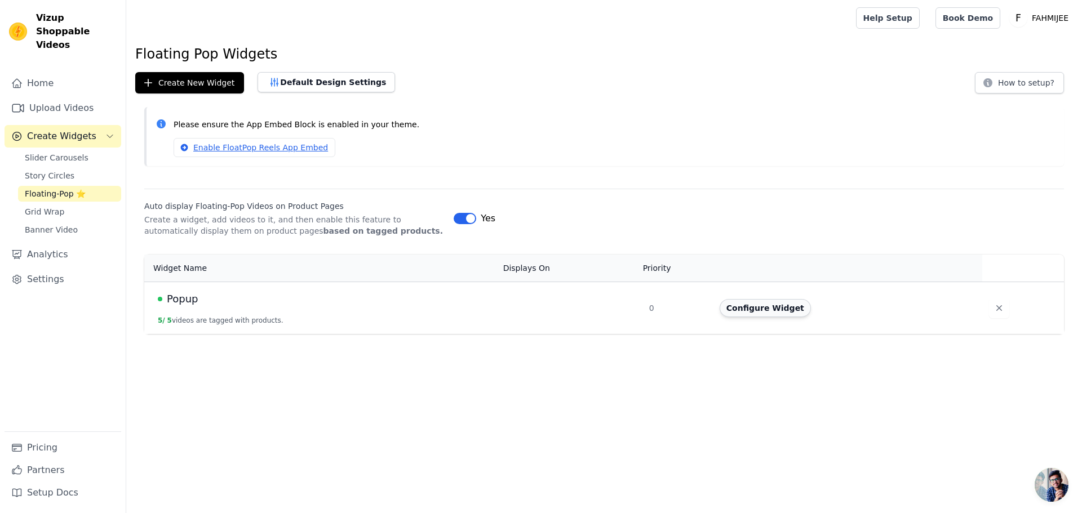
click at [765, 315] on button "Configure Widget" at bounding box center [765, 308] width 91 height 18
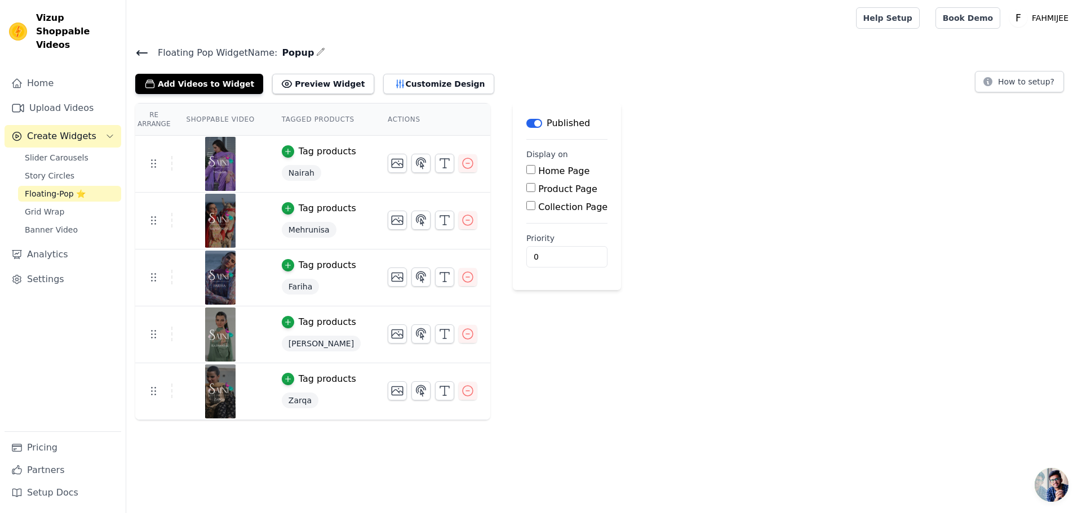
click at [526, 189] on input "Product Page" at bounding box center [530, 187] width 9 height 9
checkbox input "true"
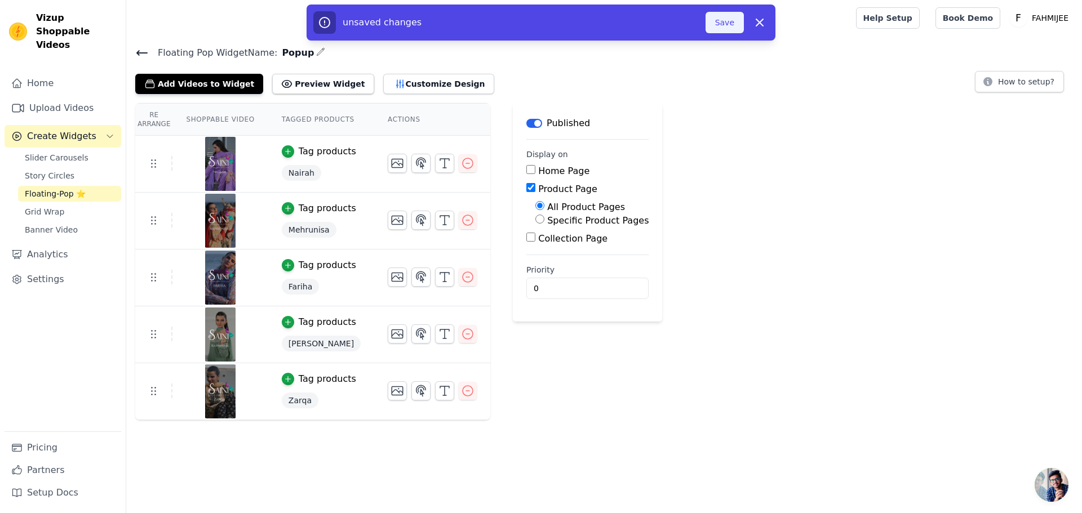
click at [717, 23] on button "Save" at bounding box center [725, 22] width 38 height 21
click at [725, 19] on button "Save" at bounding box center [725, 22] width 38 height 21
click at [725, 23] on button "Save" at bounding box center [725, 22] width 38 height 21
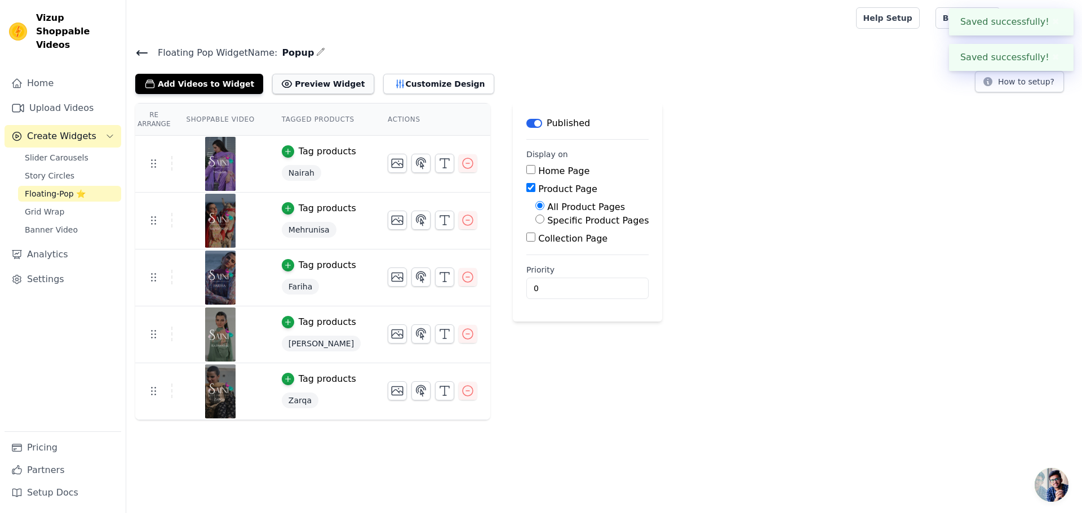
click at [282, 84] on icon at bounding box center [287, 84] width 10 height 7
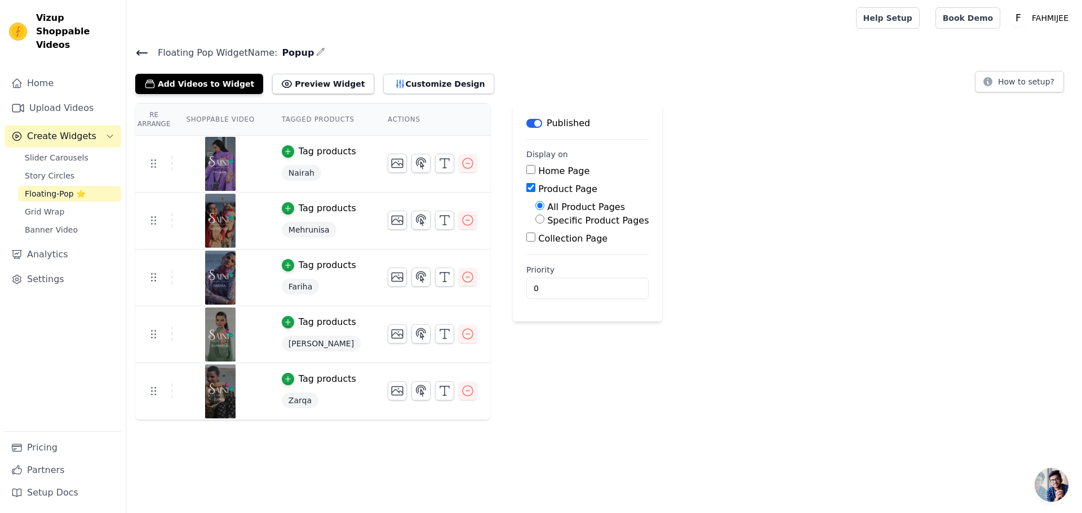
click at [49, 188] on span "Floating-Pop ⭐" at bounding box center [55, 193] width 61 height 11
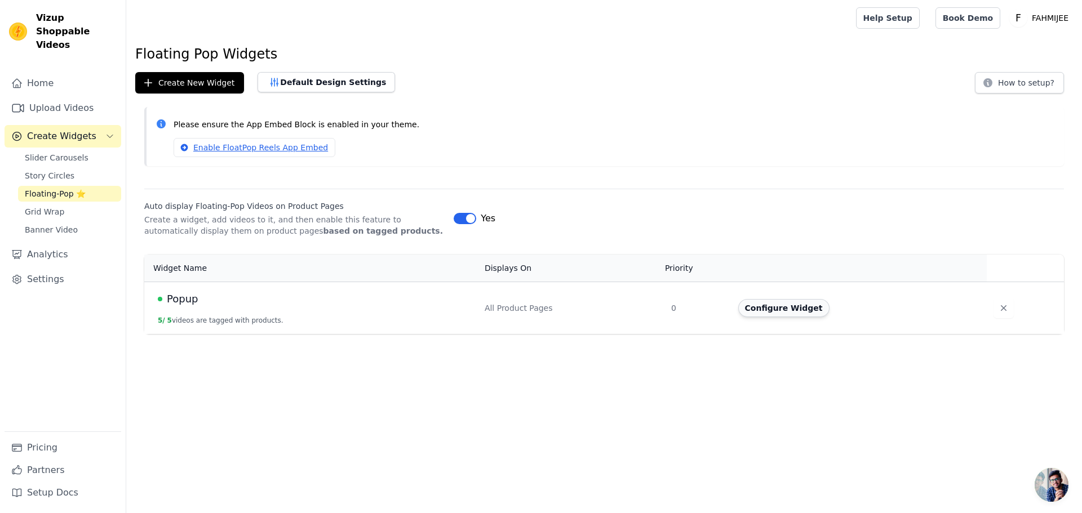
click at [768, 306] on button "Configure Widget" at bounding box center [783, 308] width 91 height 18
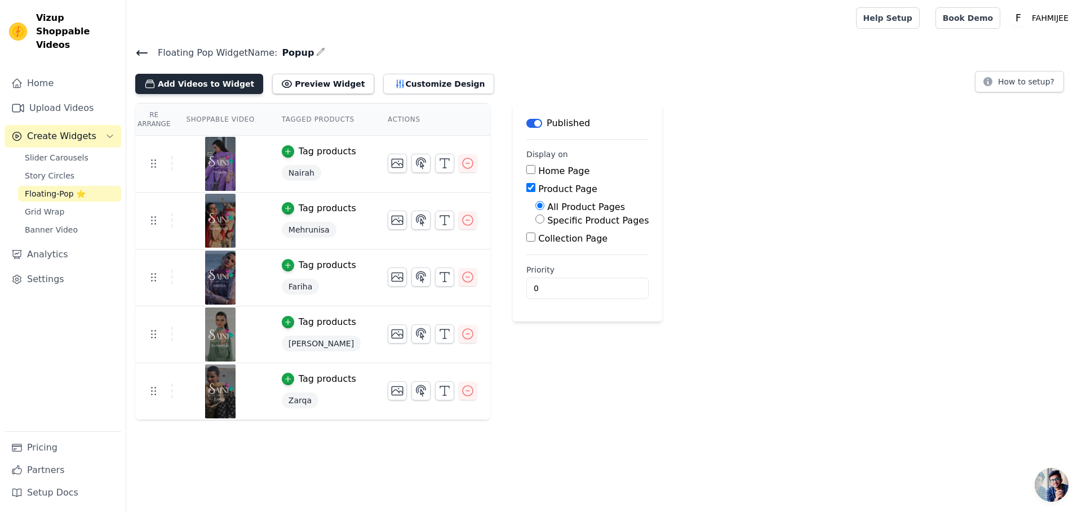
click at [191, 88] on button "Add Videos to Widget" at bounding box center [199, 84] width 128 height 20
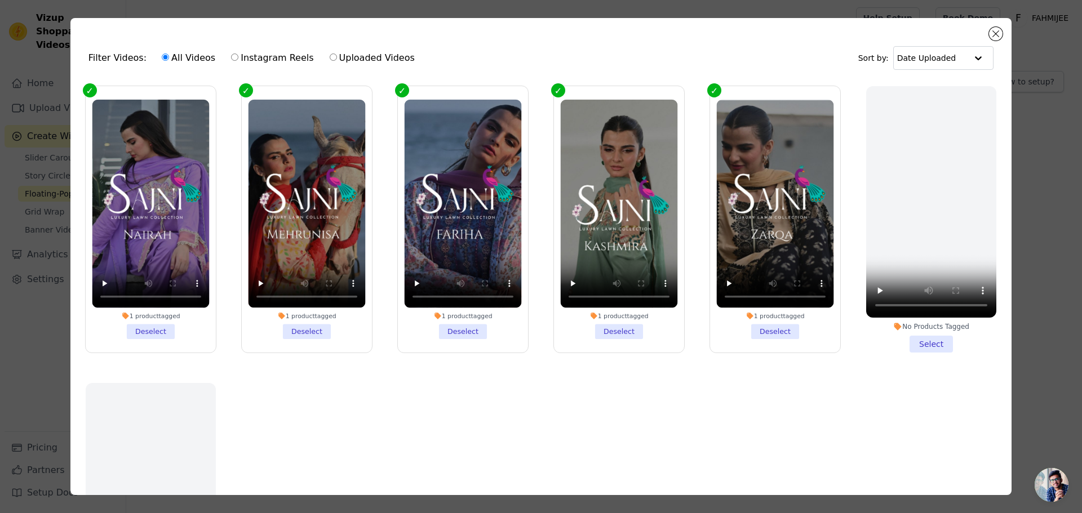
click at [274, 57] on label "Instagram Reels" at bounding box center [272, 58] width 83 height 15
click at [238, 57] on input "Instagram Reels" at bounding box center [234, 57] width 7 height 7
radio input "true"
click at [380, 56] on label "Uploaded Videos" at bounding box center [372, 58] width 86 height 15
click at [337, 56] on input "Uploaded Videos" at bounding box center [333, 57] width 7 height 7
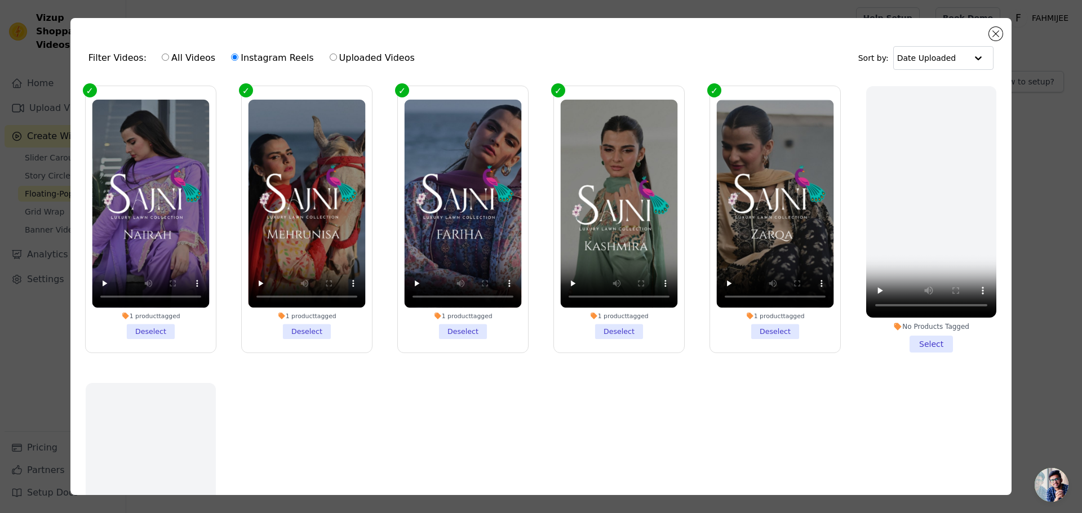
radio input "true"
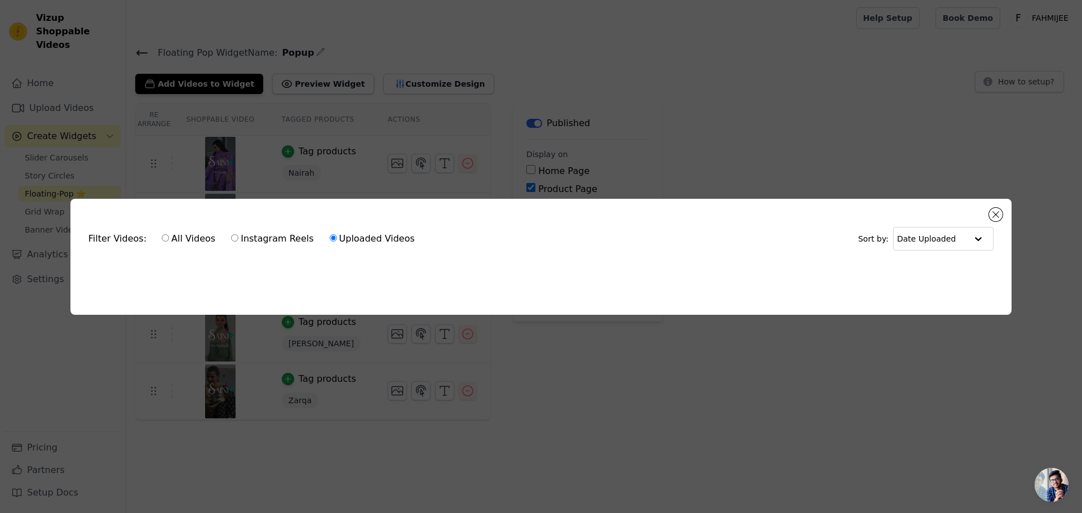
click at [989, 207] on div "Filter Videos: All Videos Instagram Reels Uploaded Videos Sort by: Date Uploade…" at bounding box center [540, 257] width 941 height 116
click at [993, 209] on button "Close modal" at bounding box center [996, 215] width 14 height 14
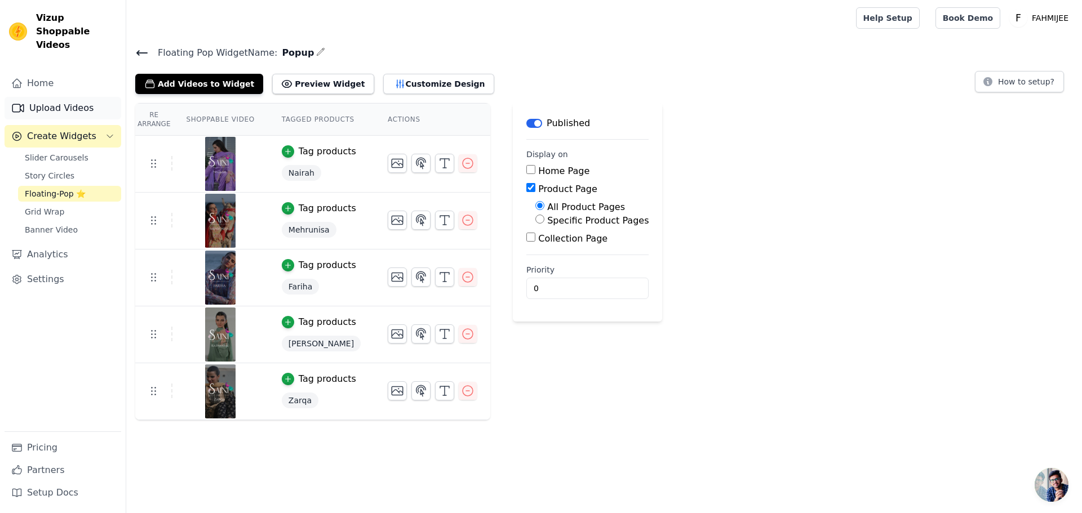
click at [61, 101] on link "Upload Videos" at bounding box center [63, 108] width 117 height 23
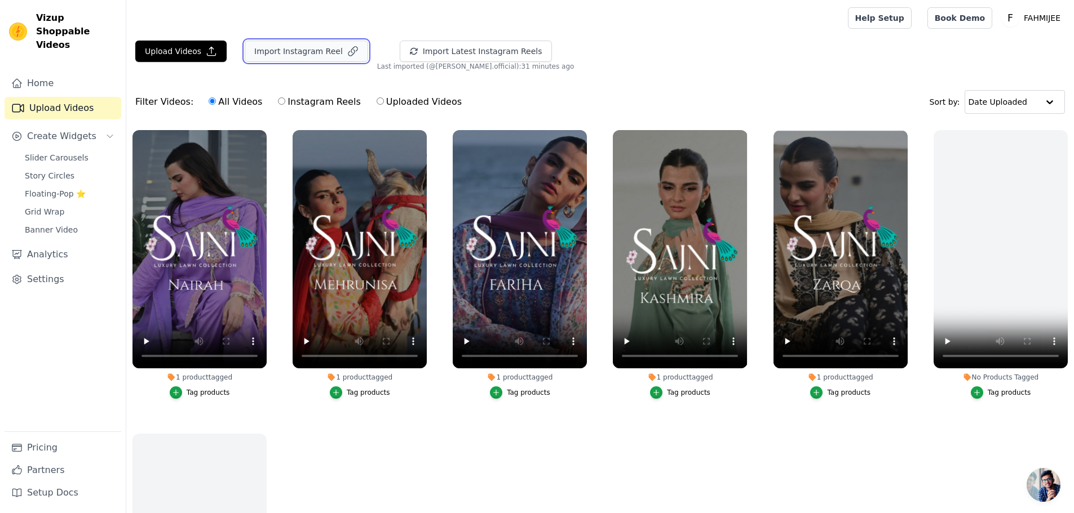
click at [309, 50] on button "Import Instagram Reel" at bounding box center [306, 51] width 123 height 21
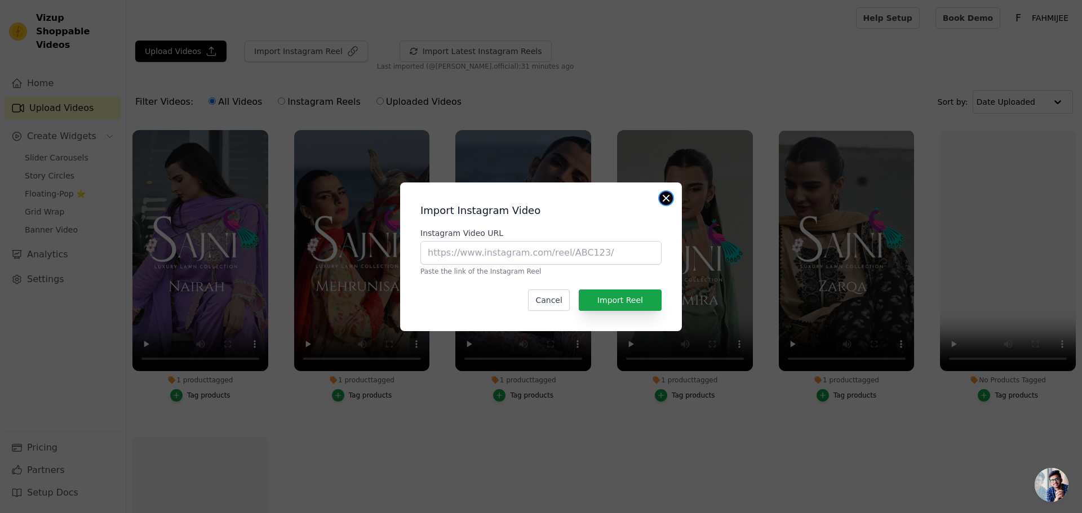
click at [665, 203] on button "Close modal" at bounding box center [666, 199] width 14 height 14
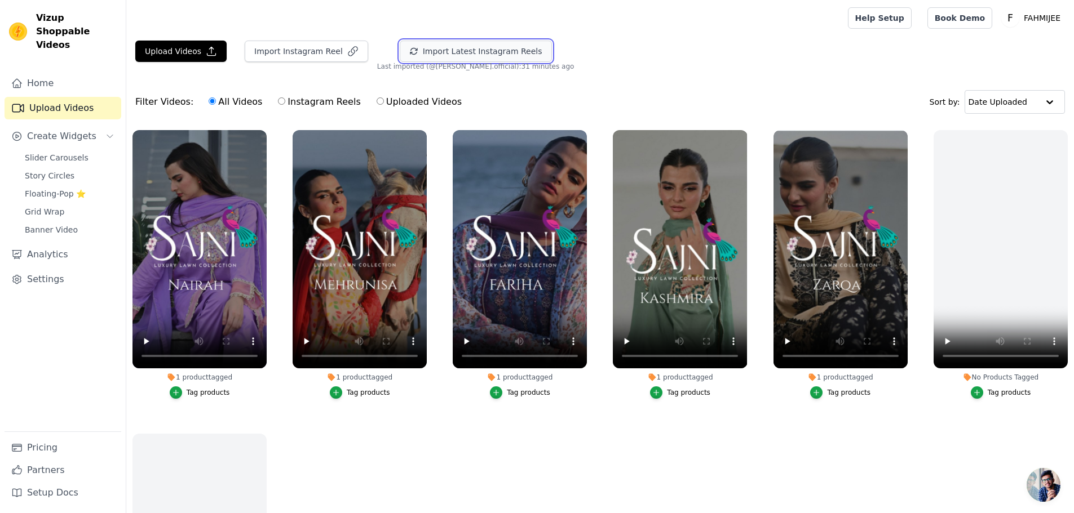
click at [411, 47] on button "Import Latest Instagram Reels" at bounding box center [476, 51] width 152 height 21
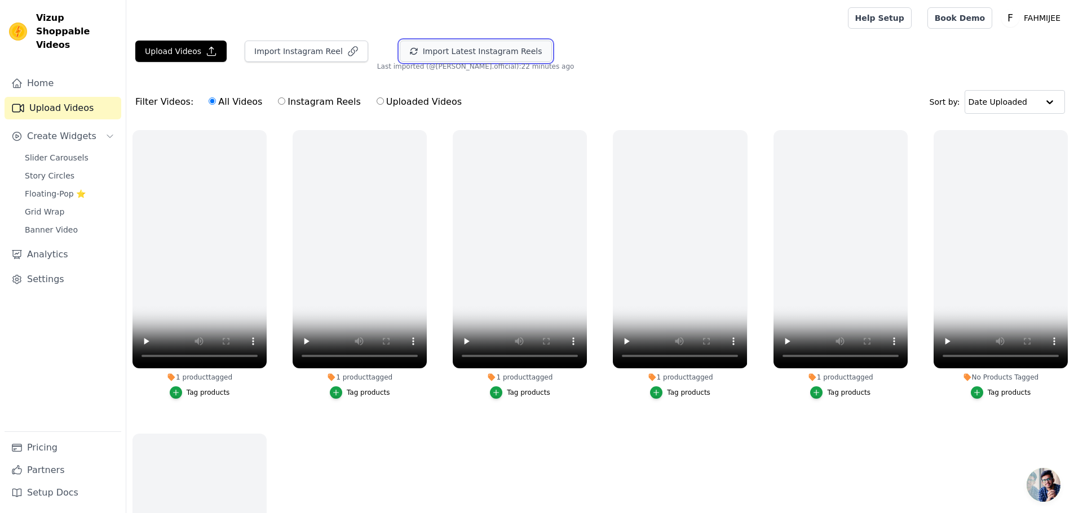
click at [455, 48] on button "Import Latest Instagram Reels" at bounding box center [476, 51] width 152 height 21
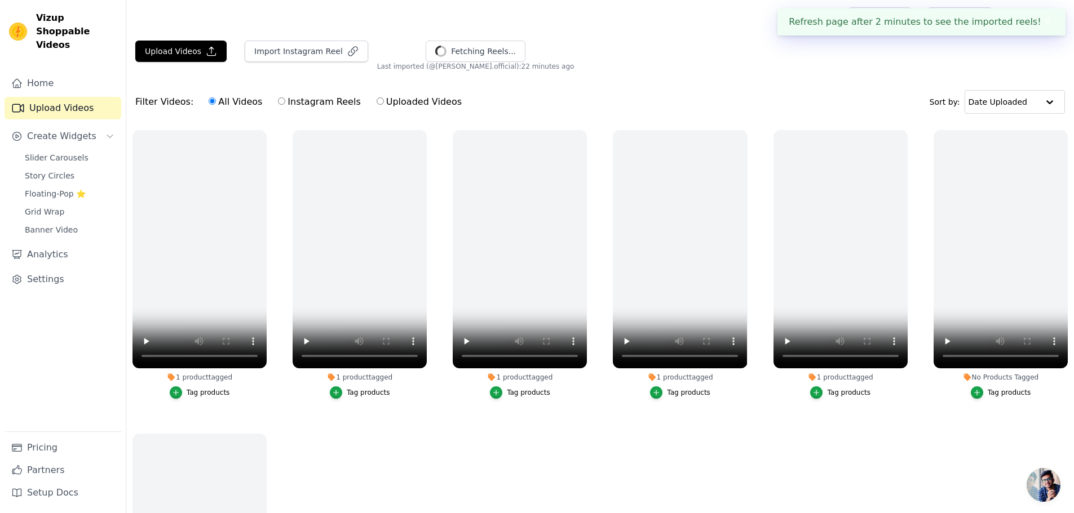
click at [321, 97] on label "Instagram Reels" at bounding box center [318, 102] width 83 height 15
click at [285, 98] on input "Instagram Reels" at bounding box center [281, 101] width 7 height 7
radio input "true"
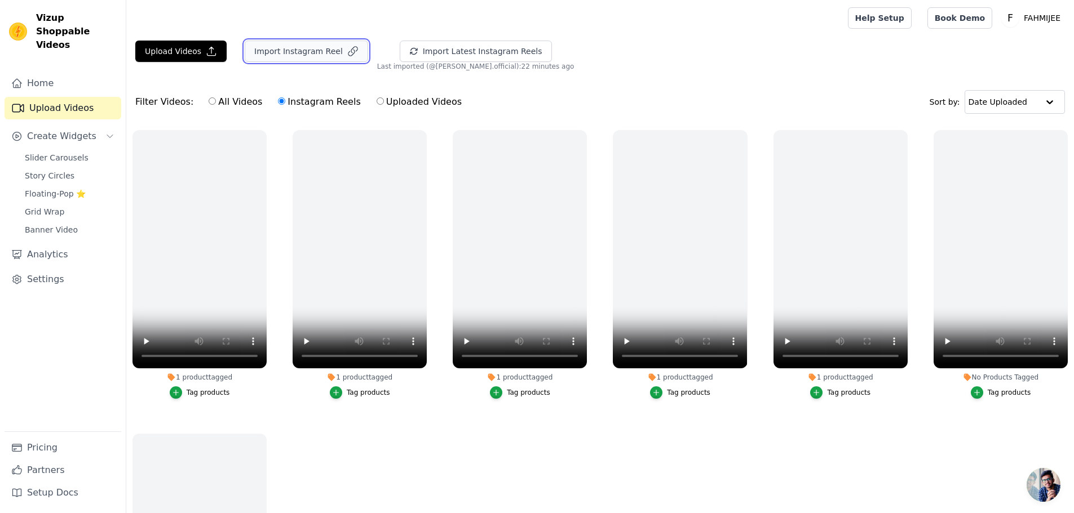
click at [277, 47] on button "Import Instagram Reel" at bounding box center [306, 51] width 123 height 21
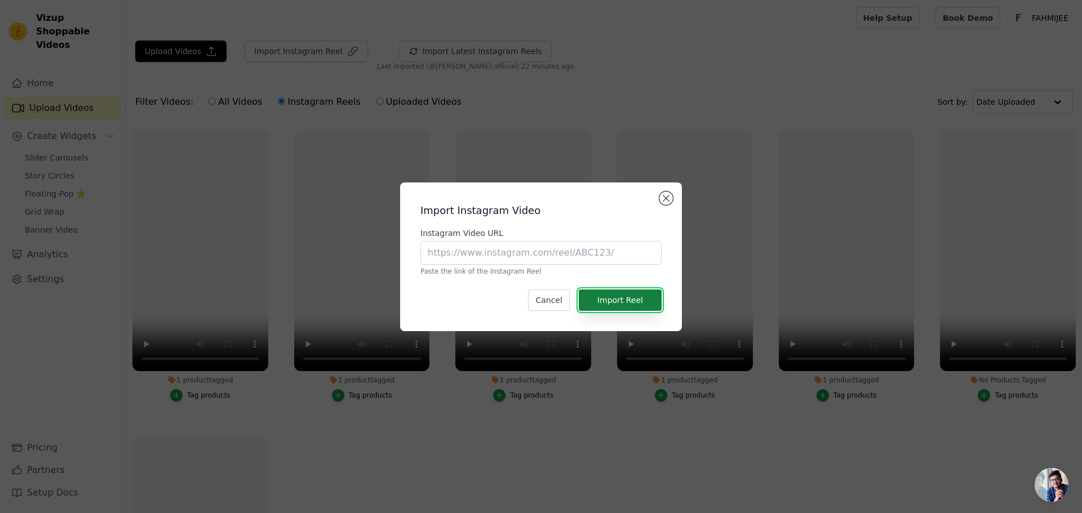
click at [585, 295] on button "Import Reel" at bounding box center [620, 300] width 83 height 21
click at [555, 302] on button "Cancel" at bounding box center [548, 300] width 41 height 21
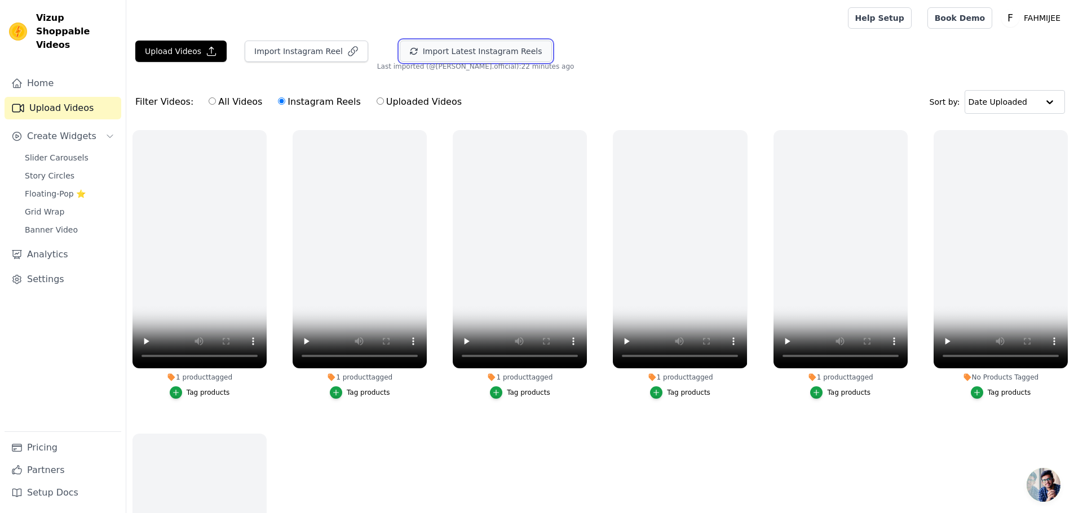
click at [455, 42] on button "Import Latest Instagram Reels" at bounding box center [476, 51] width 152 height 21
click at [178, 55] on button "Upload Videos" at bounding box center [180, 51] width 91 height 21
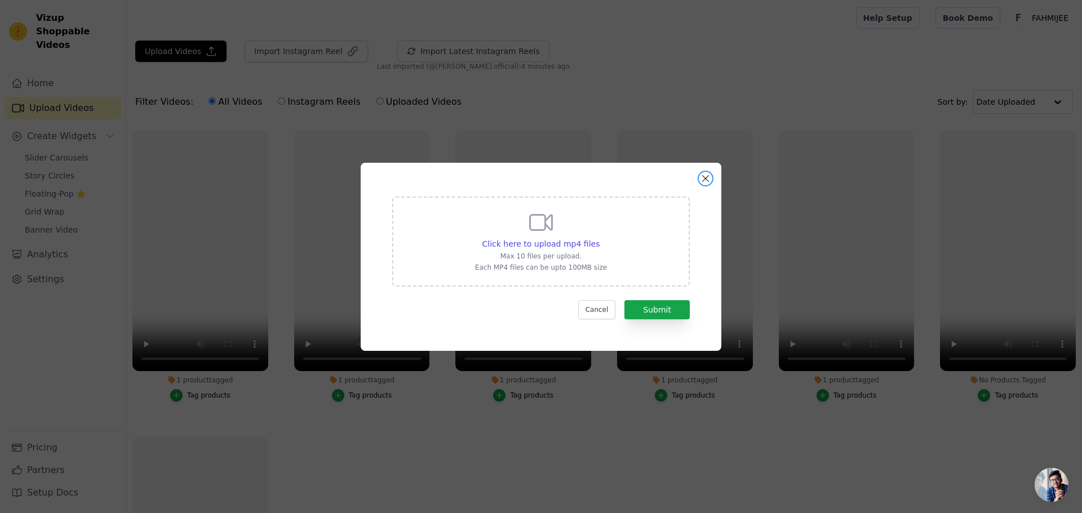
drag, startPoint x: 702, startPoint y: 180, endPoint x: 694, endPoint y: 177, distance: 8.4
click at [694, 177] on div "Click here to upload mp4 files Max 10 files per upload. Each MP4 files can be u…" at bounding box center [541, 257] width 361 height 188
click at [707, 180] on button "Close modal" at bounding box center [706, 179] width 14 height 14
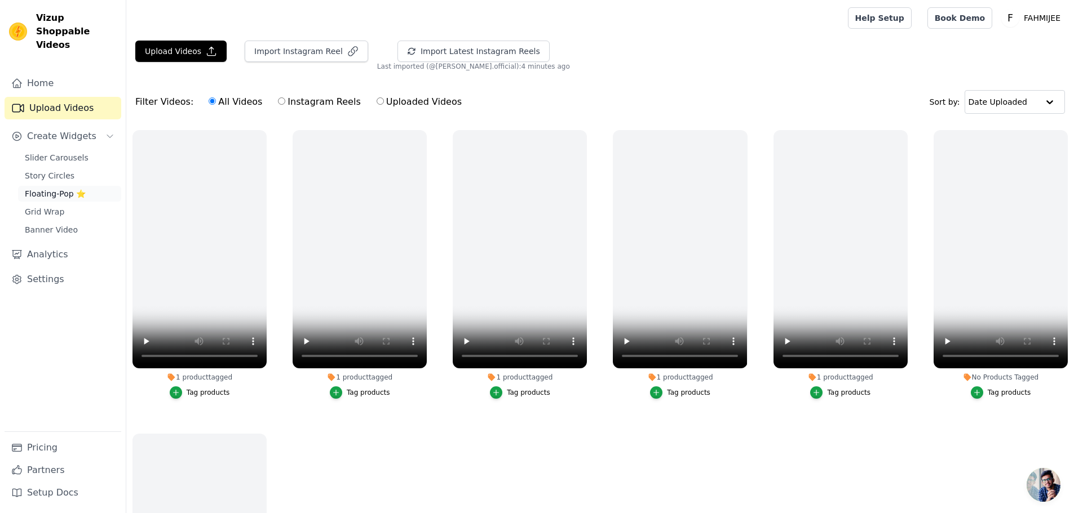
click at [36, 188] on span "Floating-Pop ⭐" at bounding box center [55, 193] width 61 height 11
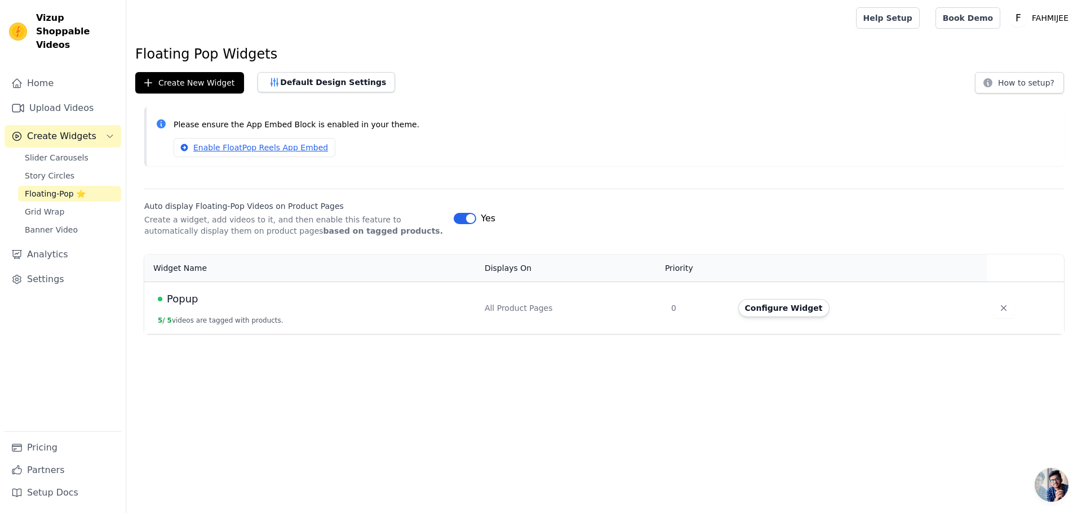
click at [86, 130] on span "Create Widgets" at bounding box center [61, 137] width 69 height 14
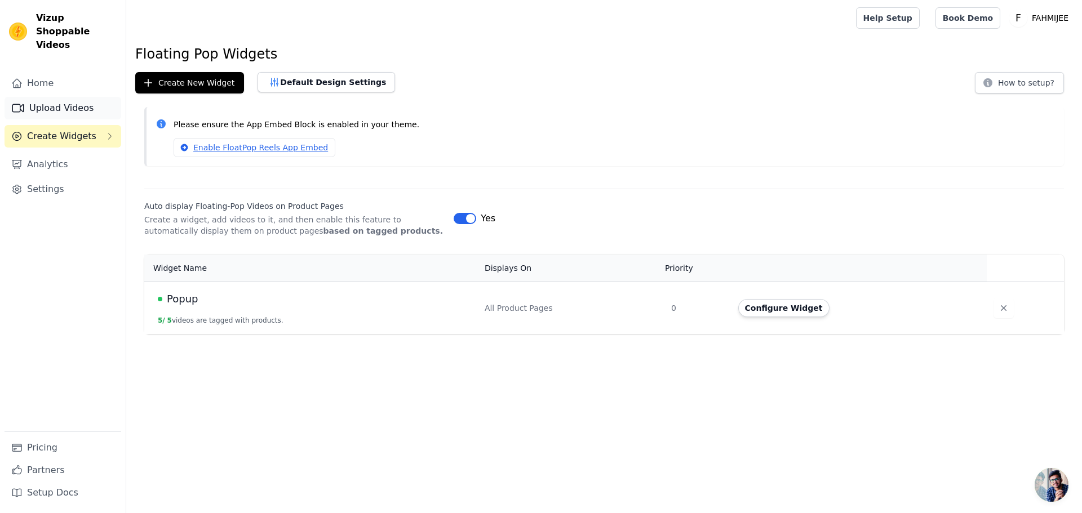
click at [73, 97] on link "Upload Videos" at bounding box center [63, 108] width 117 height 23
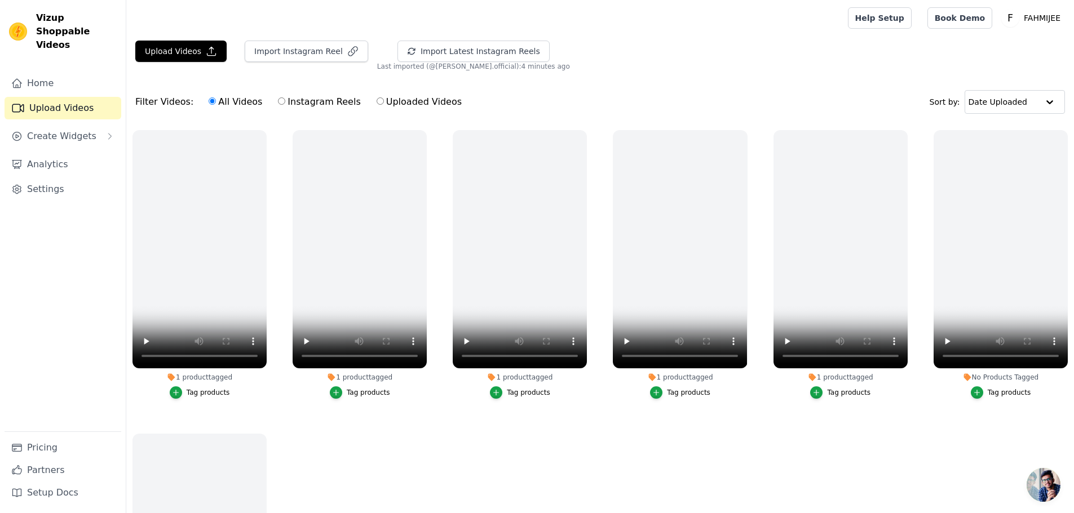
click at [278, 100] on input "Instagram Reels" at bounding box center [281, 101] width 7 height 7
radio input "true"
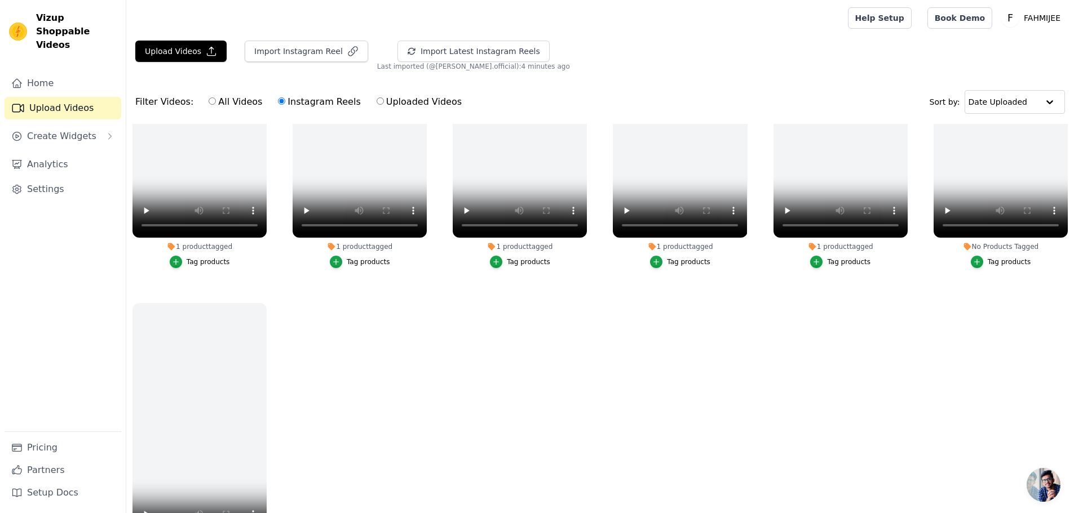
scroll to position [115, 0]
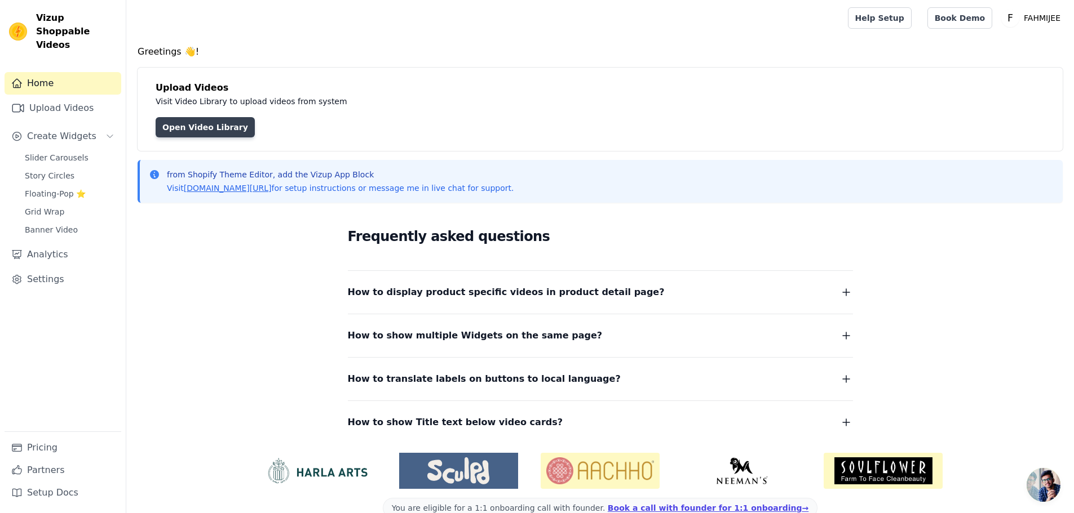
click at [216, 133] on link "Open Video Library" at bounding box center [205, 127] width 99 height 20
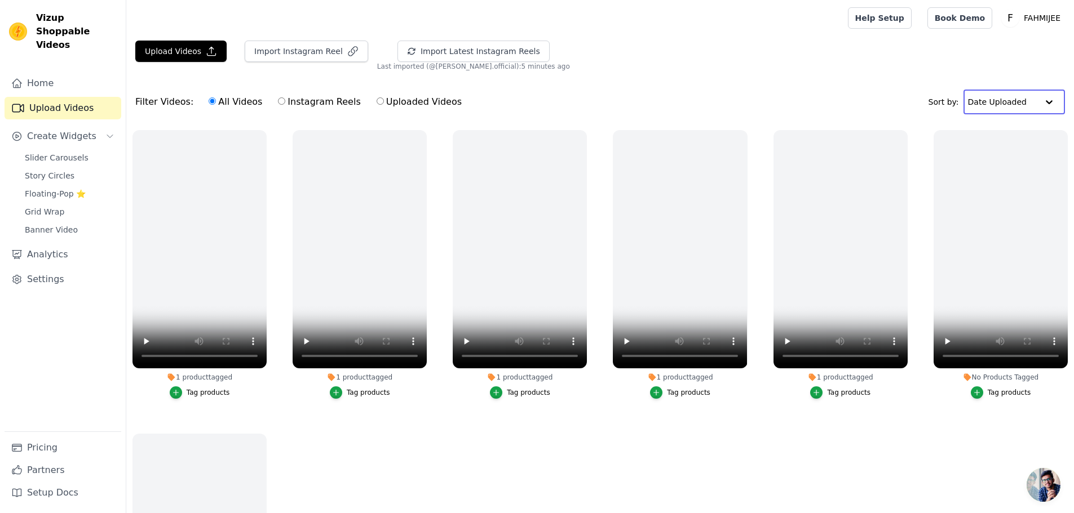
click at [1015, 100] on input "text" at bounding box center [1003, 102] width 70 height 23
click at [876, 74] on div "Upload Videos Import Instagram Reel Import Latest Instagram Reels Import Latest…" at bounding box center [599, 321] width 947 height 561
click at [282, 51] on button "Import Instagram Reel" at bounding box center [306, 51] width 123 height 21
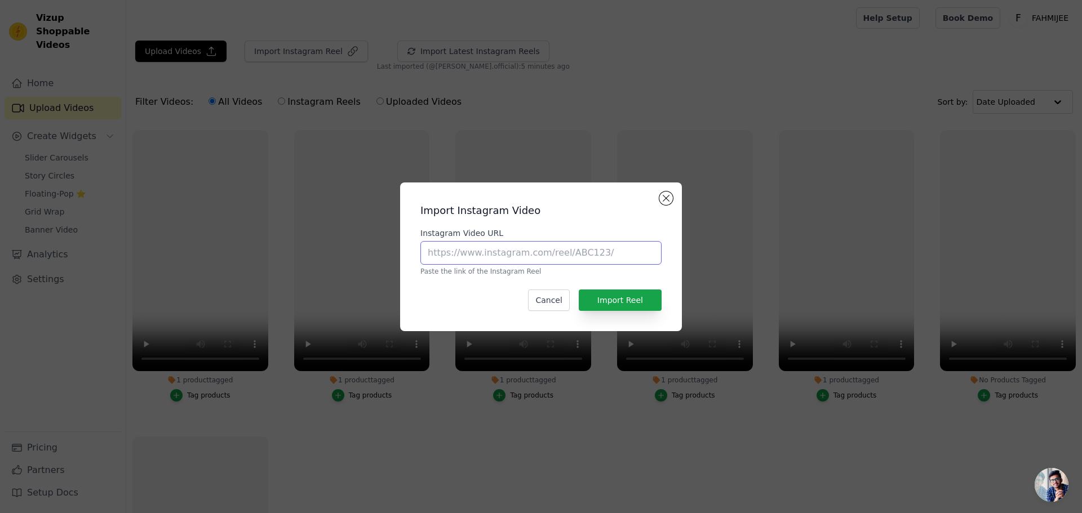
click at [564, 247] on input "Instagram Video URL" at bounding box center [540, 253] width 241 height 24
type input "https://www.instagram.com/reel/DJf2dFMBrza/"
click at [633, 304] on button "Import Reel" at bounding box center [620, 300] width 83 height 21
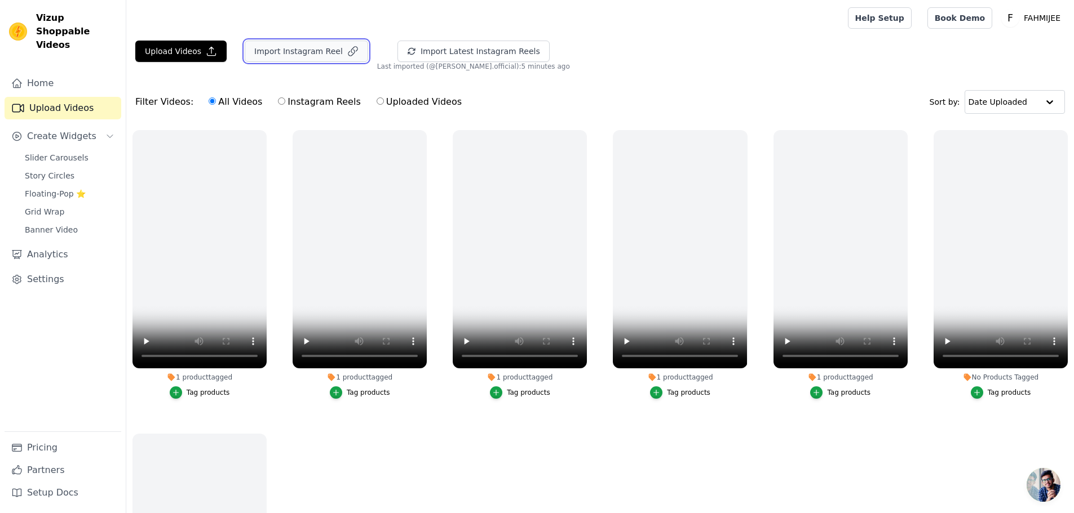
click at [327, 56] on button "Import Instagram Reel" at bounding box center [306, 51] width 123 height 21
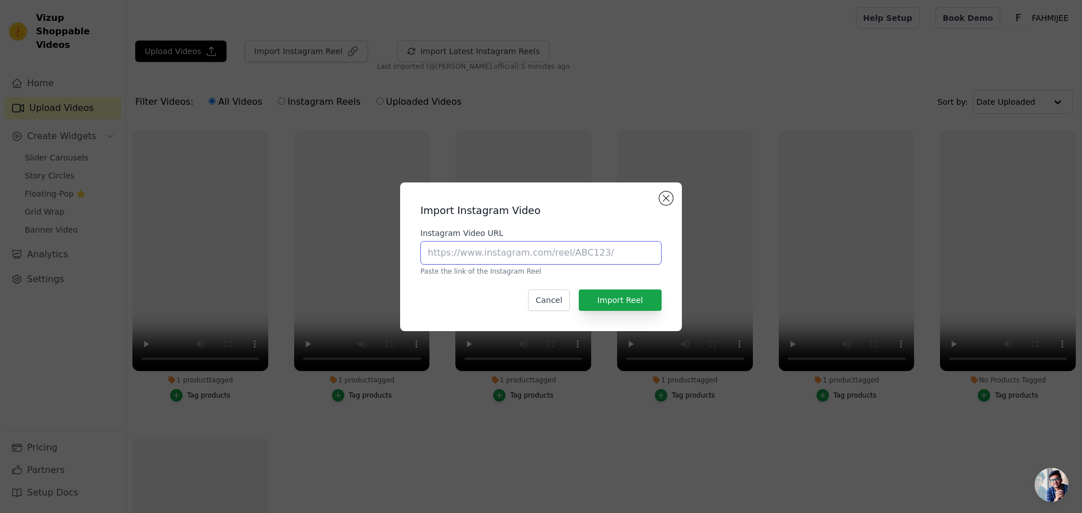
click at [582, 256] on input "Instagram Video URL" at bounding box center [540, 253] width 241 height 24
paste input "https://www.instagram.com/reel/DJfukNQMZnp/"
type input "https://www.instagram.com/reel/DJfukNQMZnp/"
click at [617, 300] on button "Import Reel" at bounding box center [620, 300] width 83 height 21
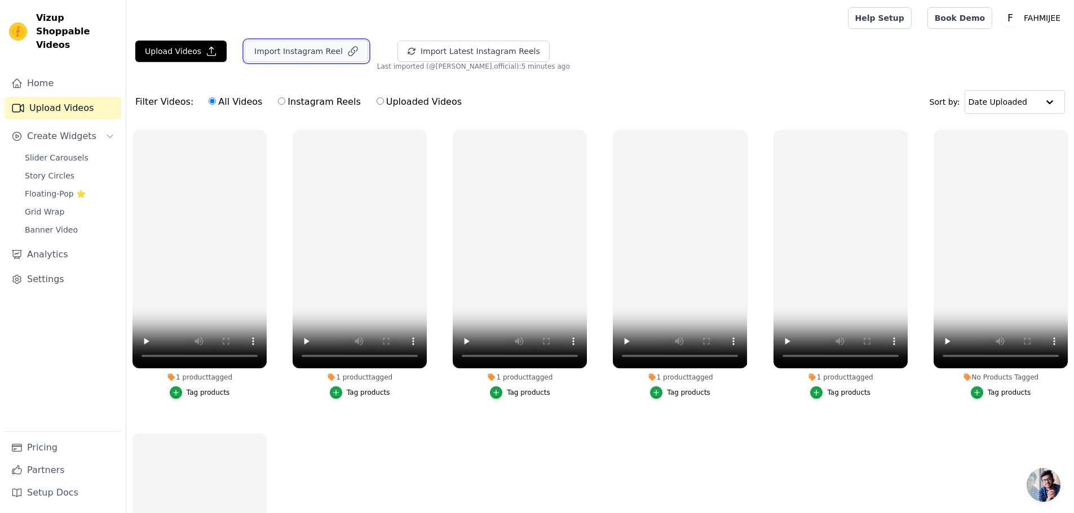
click at [274, 47] on button "Import Instagram Reel" at bounding box center [306, 51] width 123 height 21
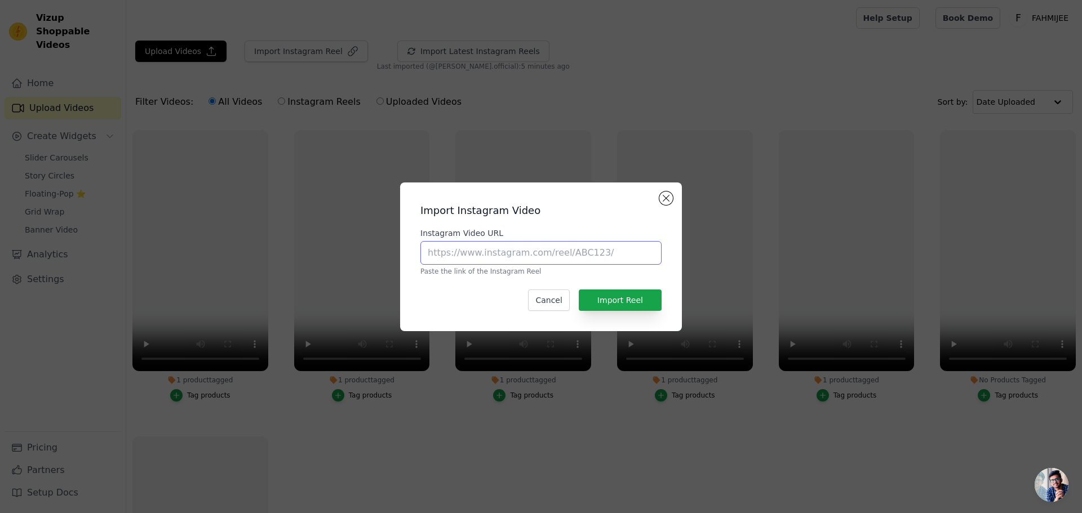
click at [552, 249] on input "Instagram Video URL" at bounding box center [540, 253] width 241 height 24
paste input "https://www.instagram.com/reel/DJfrPNUCvLA/"
type input "https://www.instagram.com/reel/DJfrPNUCvLA/"
click at [605, 306] on button "Import Reel" at bounding box center [620, 300] width 83 height 21
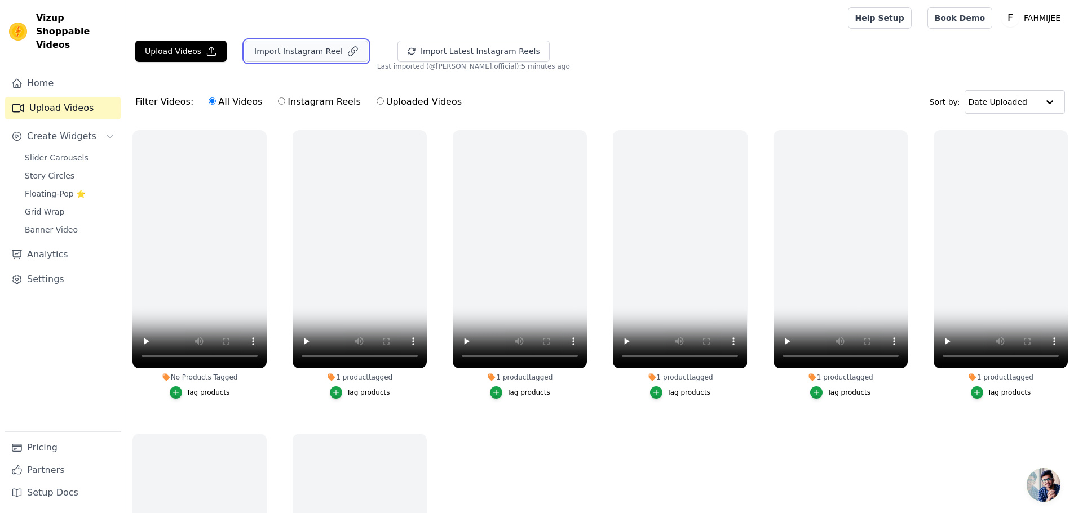
click at [347, 46] on icon "button" at bounding box center [352, 51] width 11 height 11
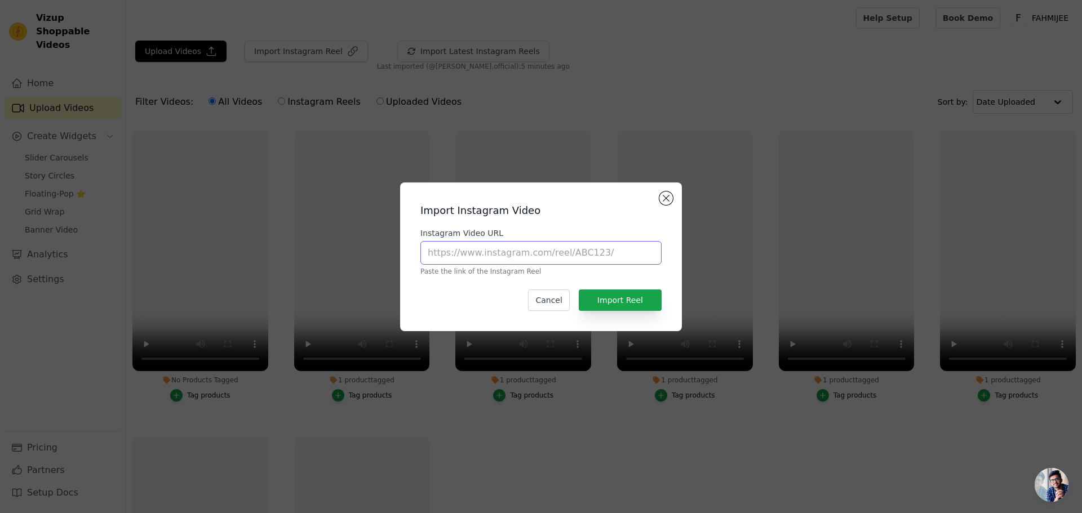
click at [578, 259] on input "Instagram Video URL" at bounding box center [540, 253] width 241 height 24
paste input "https://www.instagram.com/reel/DJfliMBsN_C/"
type input "https://www.instagram.com/reel/DJfliMBsN_C/"
click at [612, 300] on button "Import Reel" at bounding box center [620, 300] width 83 height 21
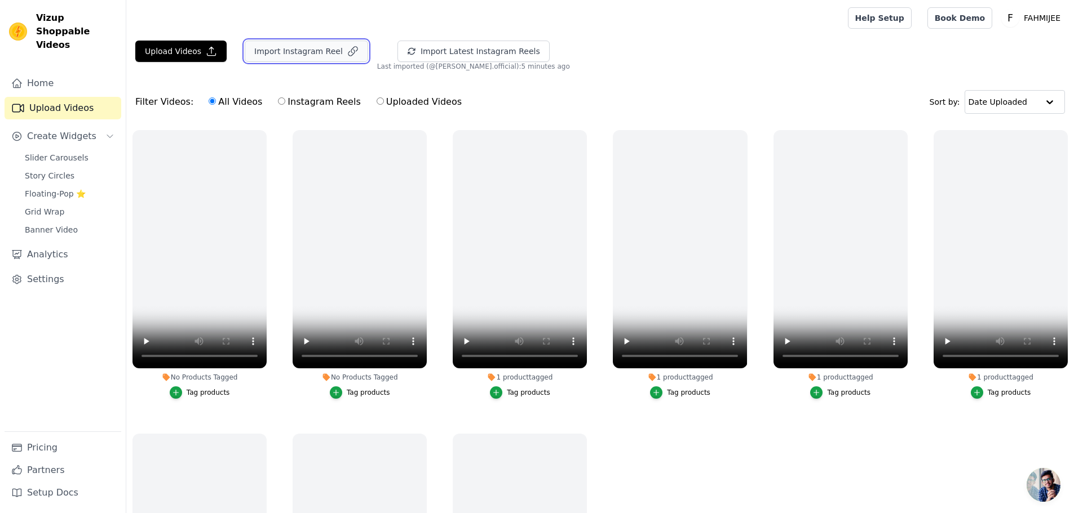
click at [289, 54] on button "Import Instagram Reel" at bounding box center [306, 51] width 123 height 21
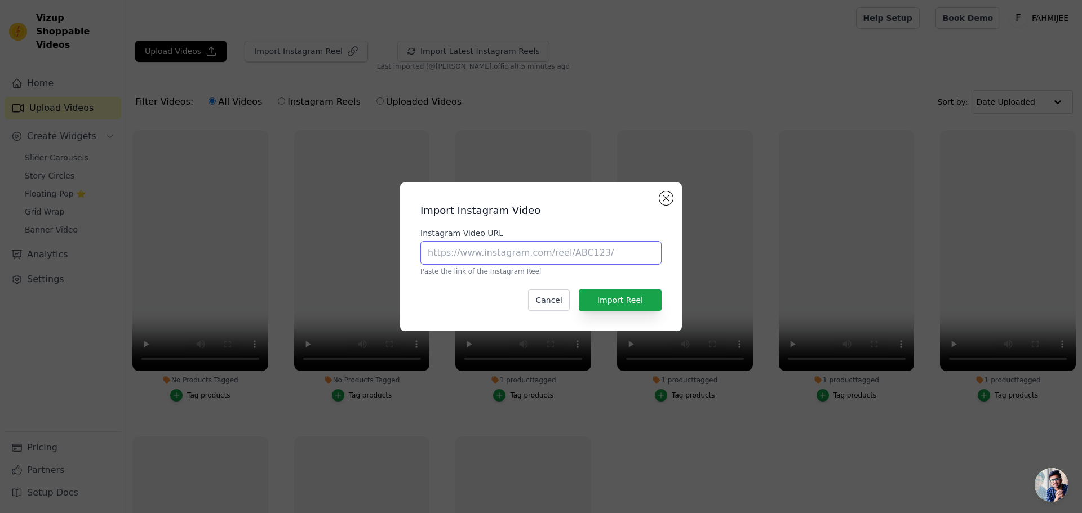
drag, startPoint x: 499, startPoint y: 245, endPoint x: 514, endPoint y: 260, distance: 20.7
click at [499, 245] on input "Instagram Video URL" at bounding box center [540, 253] width 241 height 24
paste input "https://www.instagram.com/reel/DJfho6vtyst/"
type input "https://www.instagram.com/reel/DJfho6vtyst/"
click at [628, 302] on button "Import Reel" at bounding box center [620, 300] width 83 height 21
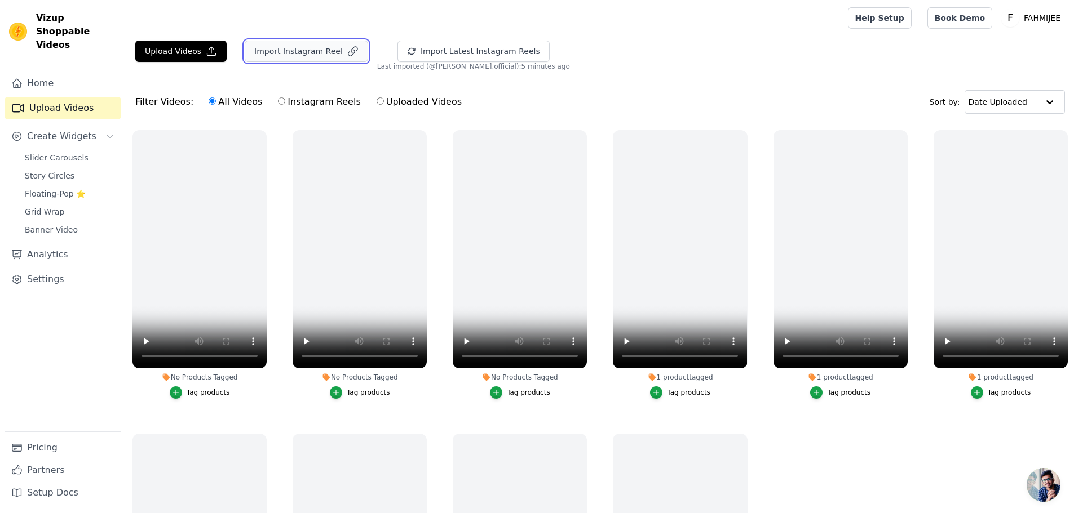
click at [317, 48] on button "Import Instagram Reel" at bounding box center [306, 51] width 123 height 21
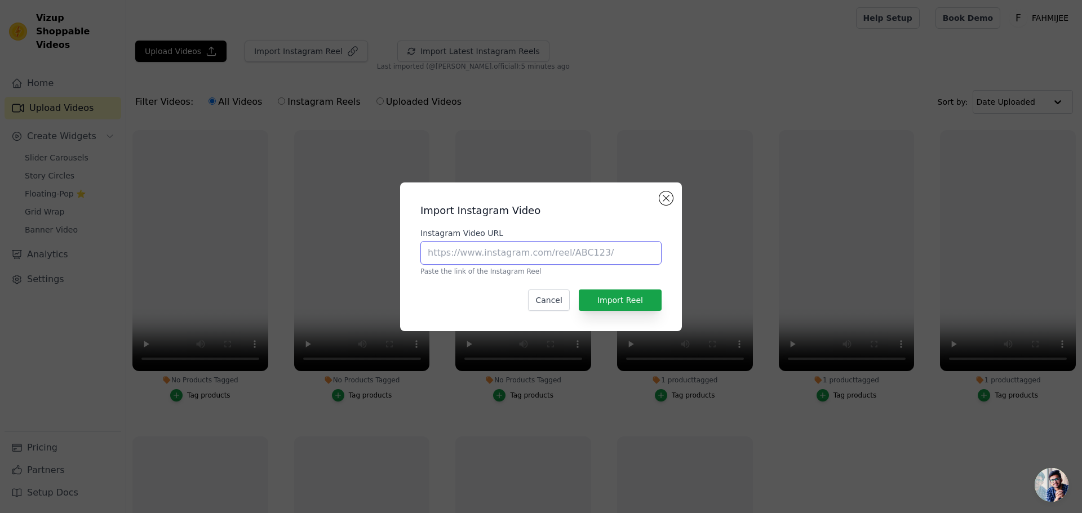
click at [584, 252] on input "Instagram Video URL" at bounding box center [540, 253] width 241 height 24
paste input "https://www.instagram.com/reel/DJffSC1owUk/"
type input "https://www.instagram.com/reel/DJffSC1owUk/"
click at [616, 303] on button "Import Reel" at bounding box center [620, 300] width 83 height 21
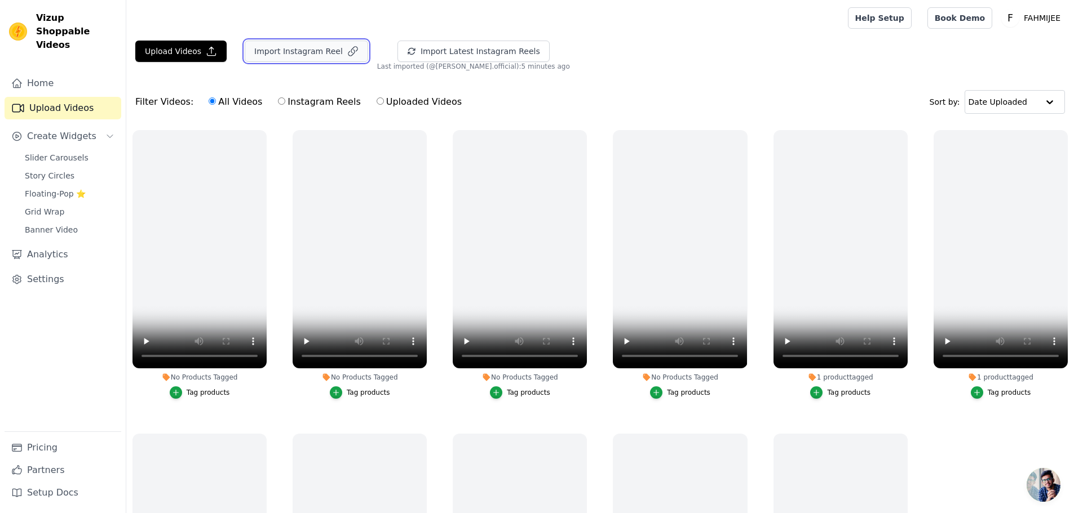
click at [301, 48] on button "Import Instagram Reel" at bounding box center [306, 51] width 123 height 21
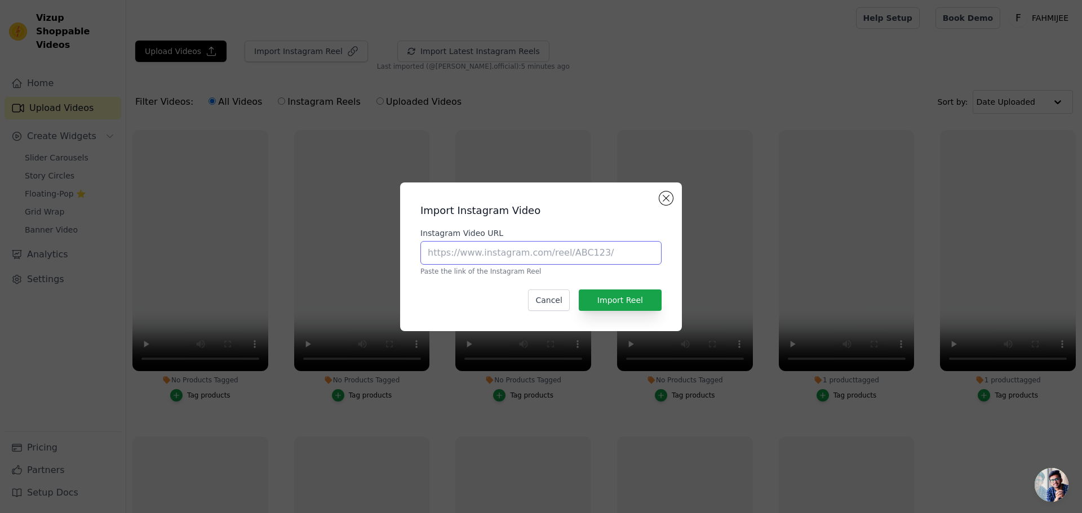
drag, startPoint x: 513, startPoint y: 254, endPoint x: 525, endPoint y: 253, distance: 11.3
click at [514, 253] on input "Instagram Video URL" at bounding box center [540, 253] width 241 height 24
paste input "https://www.instagram.com/reel/DJfSDF1JBW7/"
type input "https://www.instagram.com/reel/DJfSDF1JBW7/"
click at [632, 300] on button "Import Reel" at bounding box center [620, 300] width 83 height 21
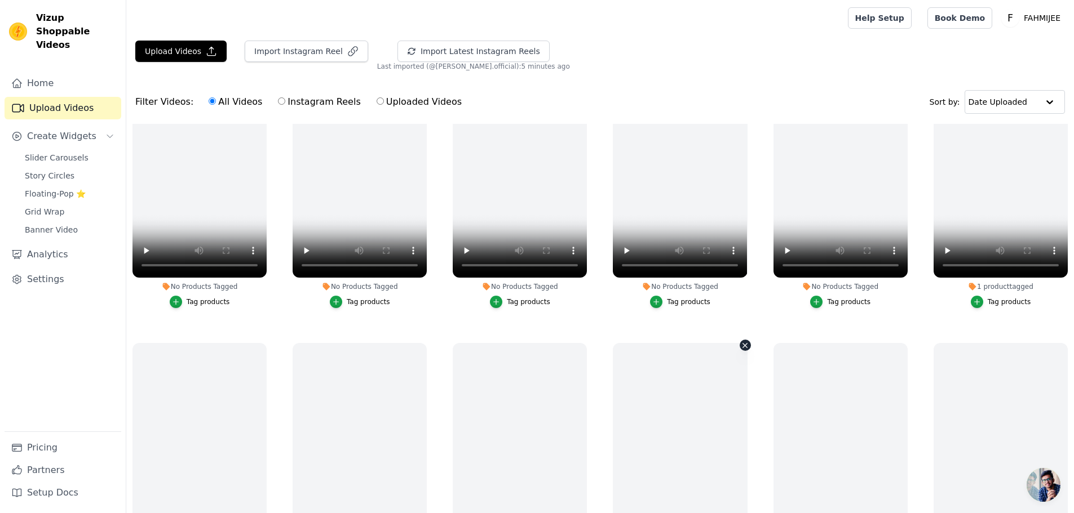
scroll to position [151, 0]
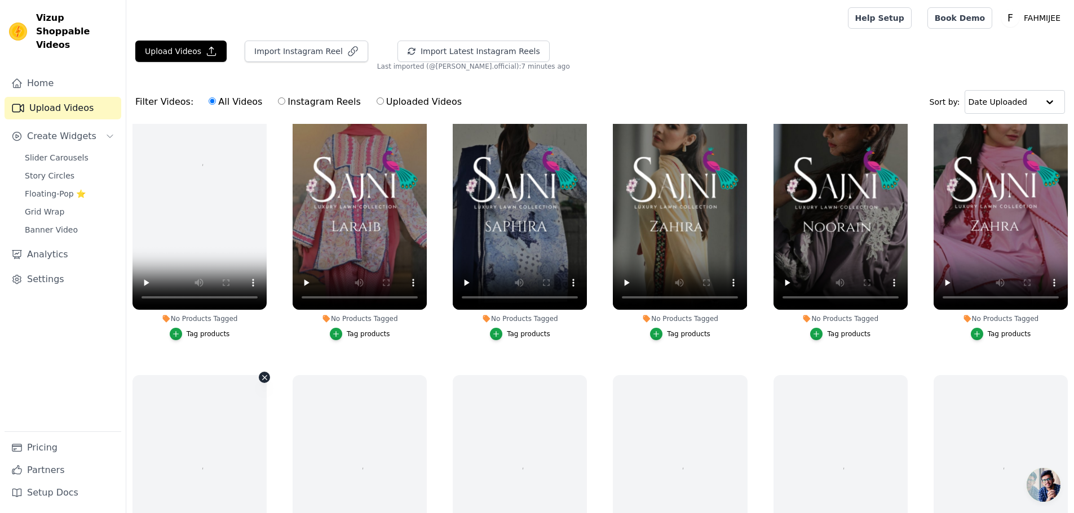
scroll to position [56, 0]
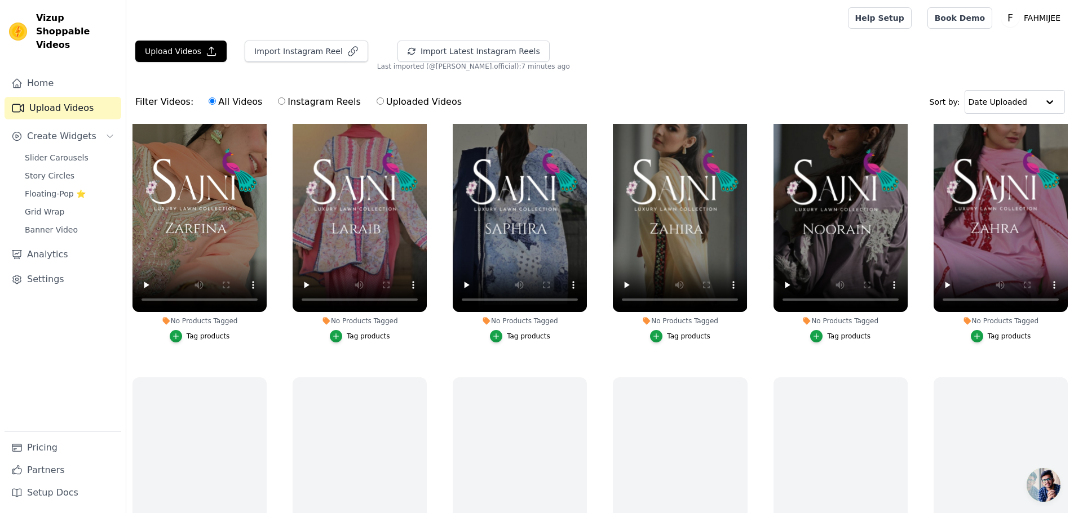
click at [200, 338] on div "Tag products" at bounding box center [208, 336] width 43 height 9
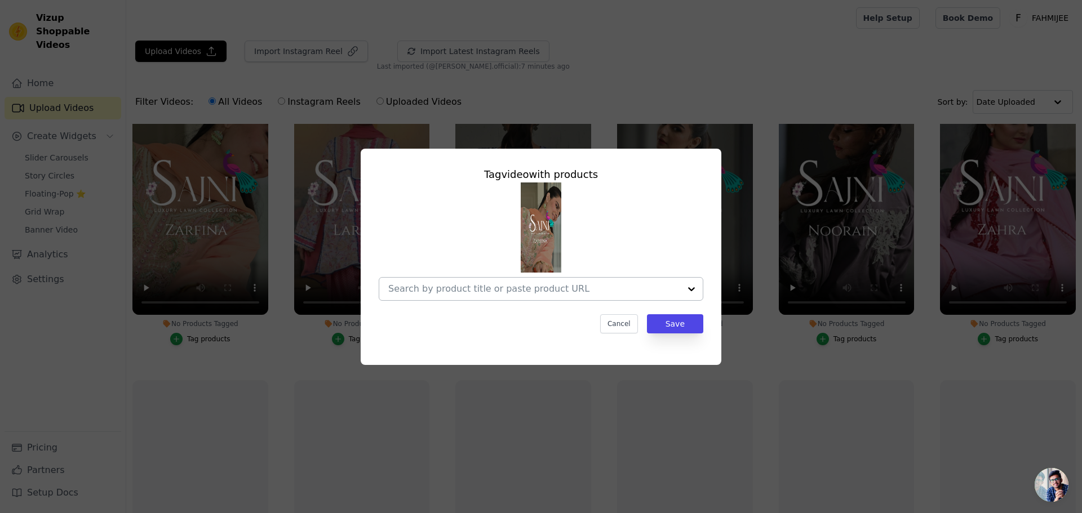
click at [605, 284] on input "No Products Tagged Tag video with products Cancel Save Tag products" at bounding box center [534, 288] width 292 height 11
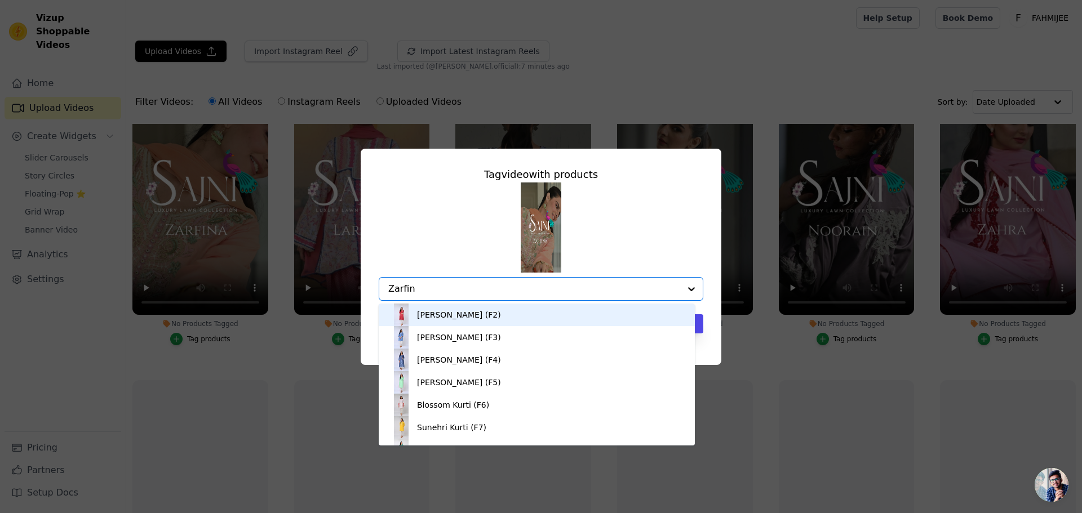
type input "Zarfina"
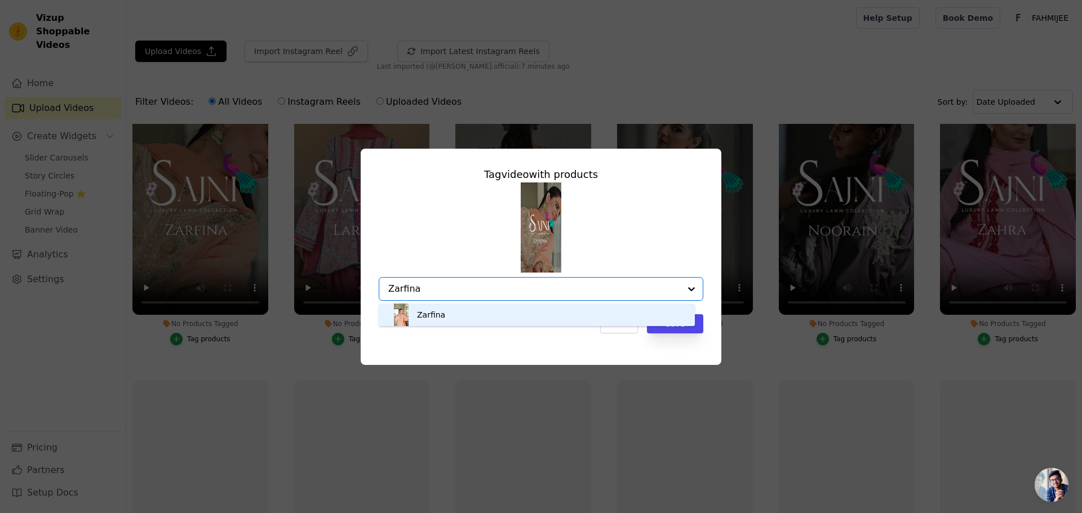
click at [460, 318] on div "Zarfina" at bounding box center [537, 315] width 294 height 23
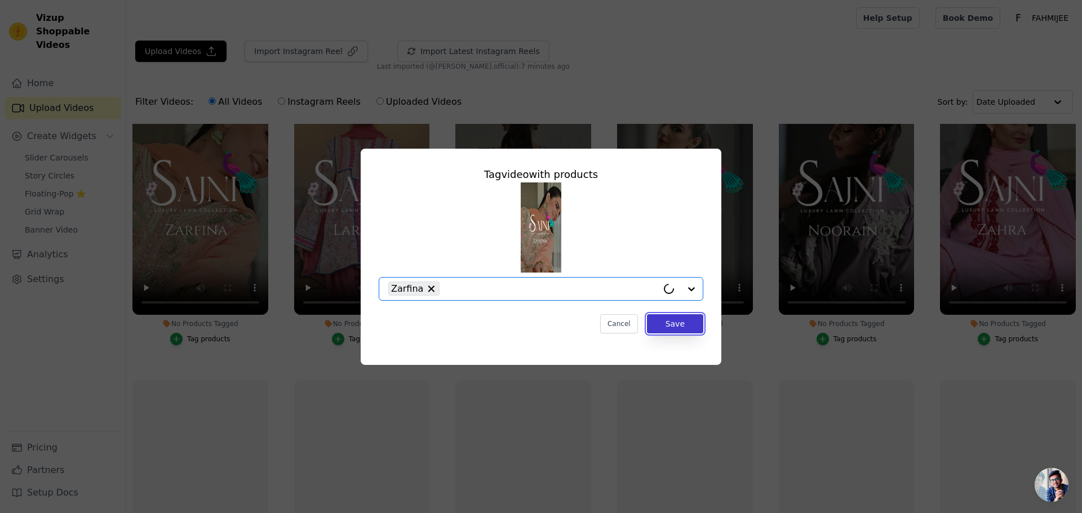
click at [675, 318] on button "Save" at bounding box center [675, 323] width 56 height 19
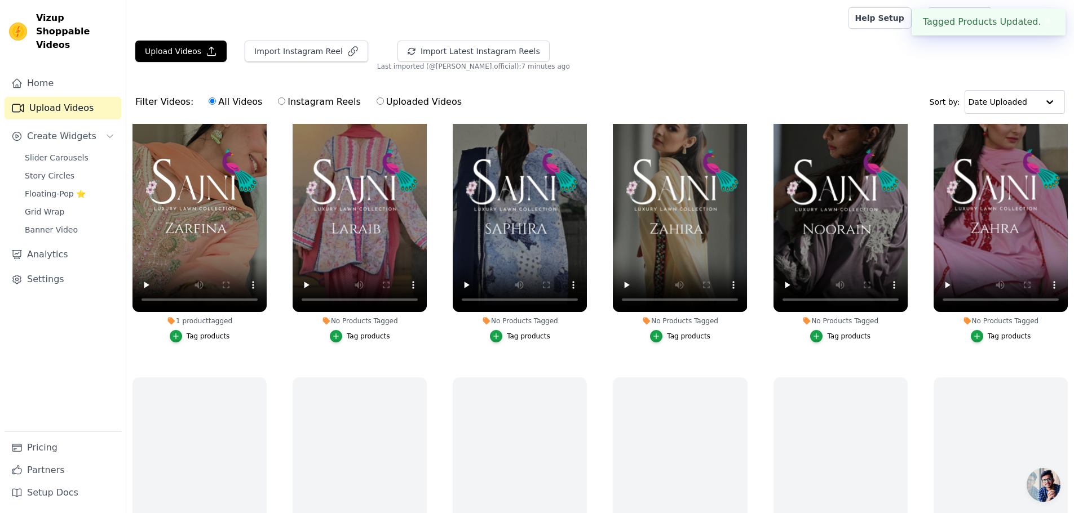
click at [352, 339] on div "Tag products" at bounding box center [368, 336] width 43 height 9
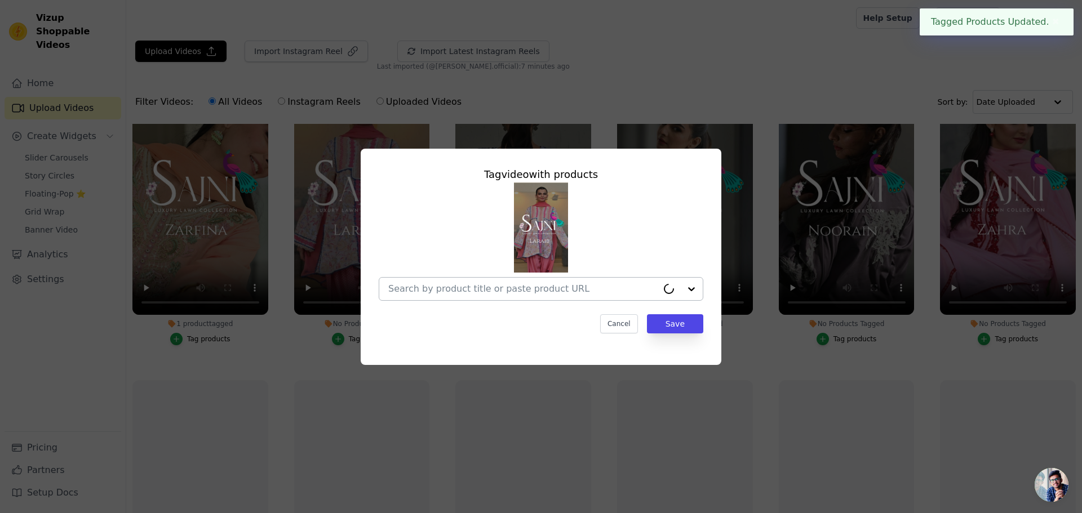
click at [442, 289] on input "No Products Tagged Tag video with products Cancel Save Tag products" at bounding box center [522, 288] width 269 height 11
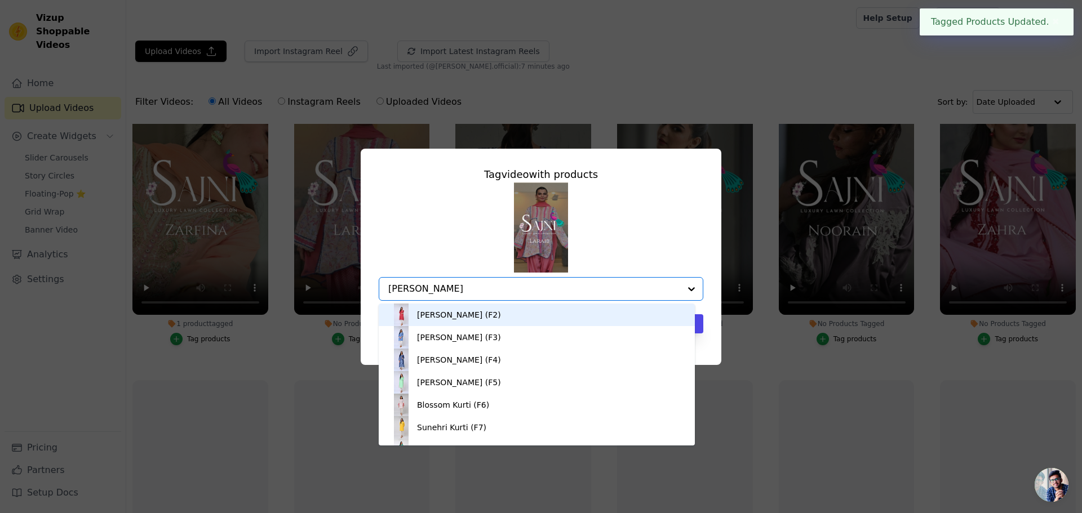
type input "[PERSON_NAME]"
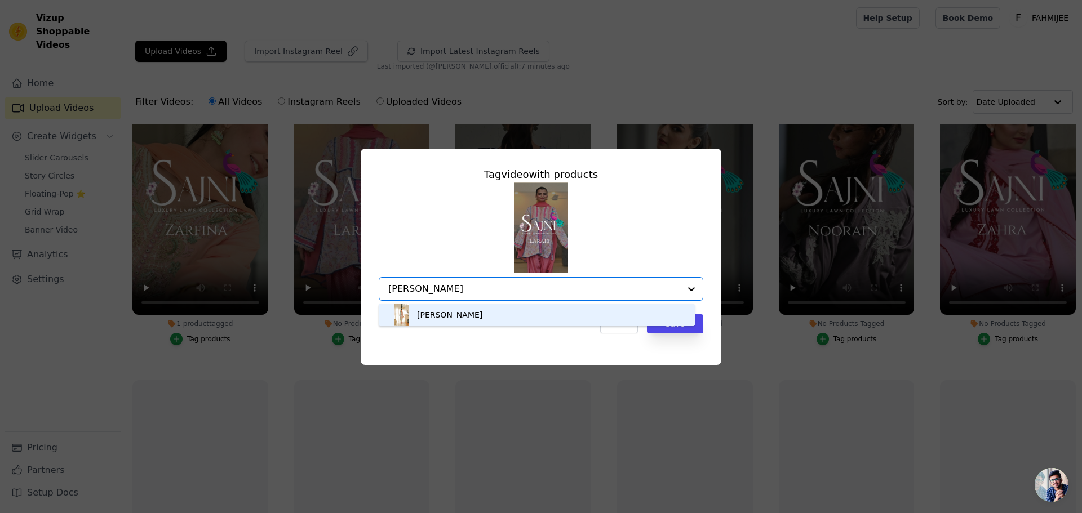
drag, startPoint x: 356, startPoint y: 286, endPoint x: 349, endPoint y: 287, distance: 6.3
click at [349, 287] on div "Tag video with products Suhani Option undefined, selected. You are currently fo…" at bounding box center [541, 257] width 1046 height 252
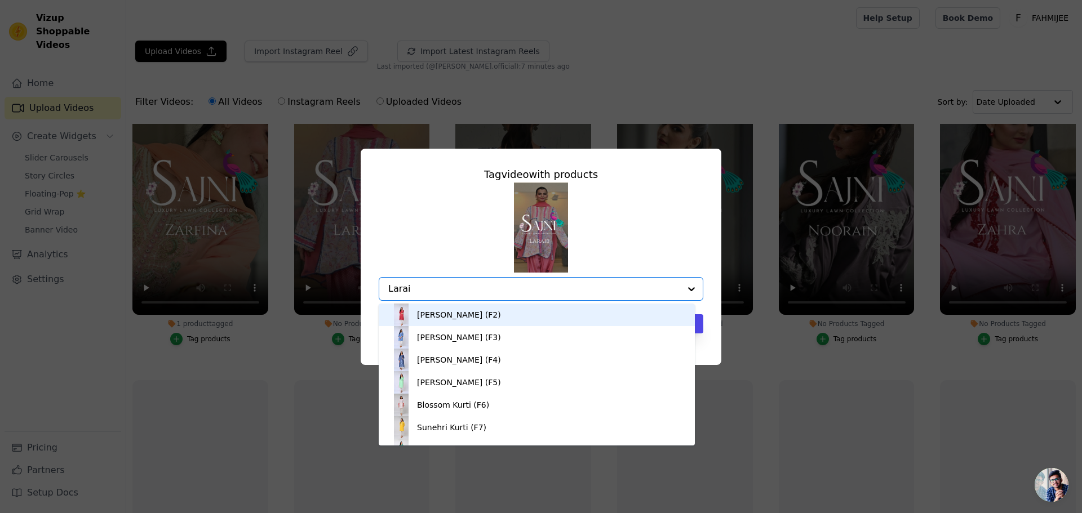
type input "Laraib"
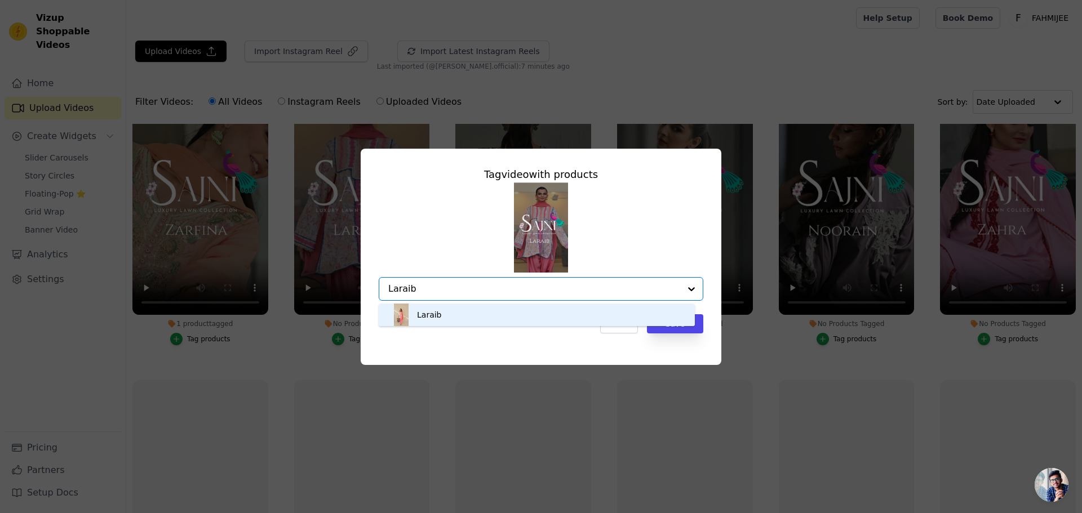
click at [455, 313] on div "Laraib" at bounding box center [537, 315] width 294 height 23
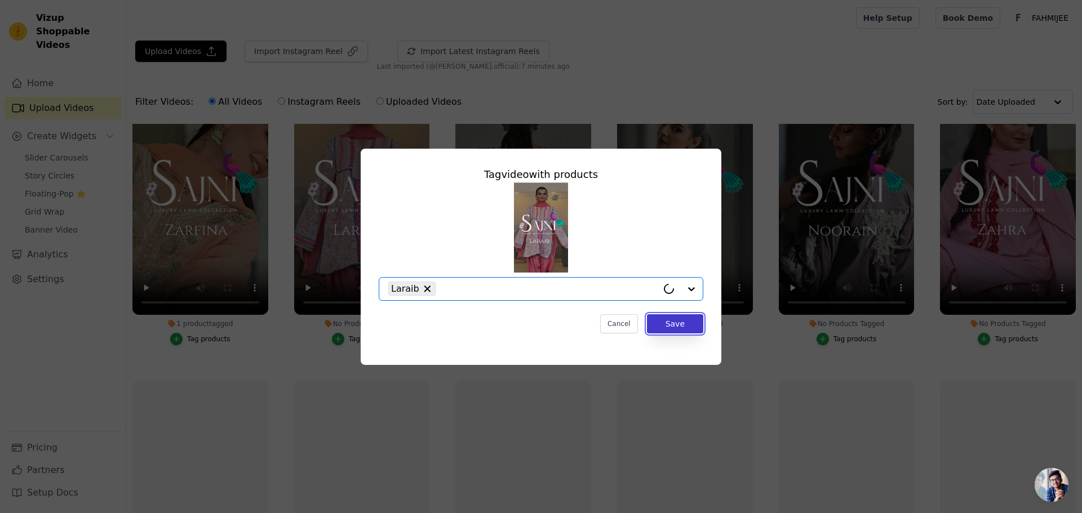
click at [692, 326] on button "Save" at bounding box center [675, 323] width 56 height 19
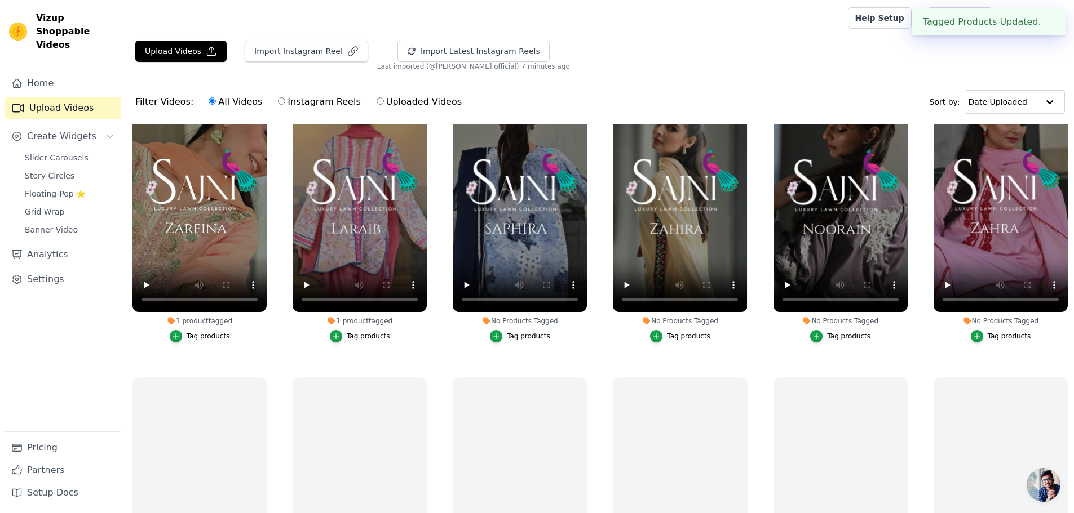
click at [520, 341] on button "Tag products" at bounding box center [520, 336] width 60 height 12
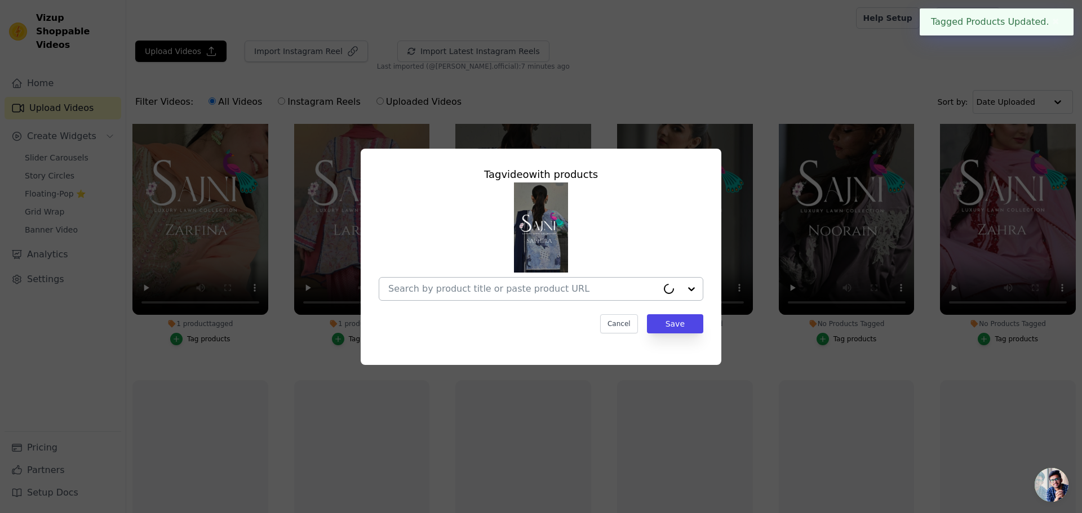
click at [517, 288] on input "No Products Tagged Tag video with products Cancel Save Tag products" at bounding box center [522, 288] width 269 height 11
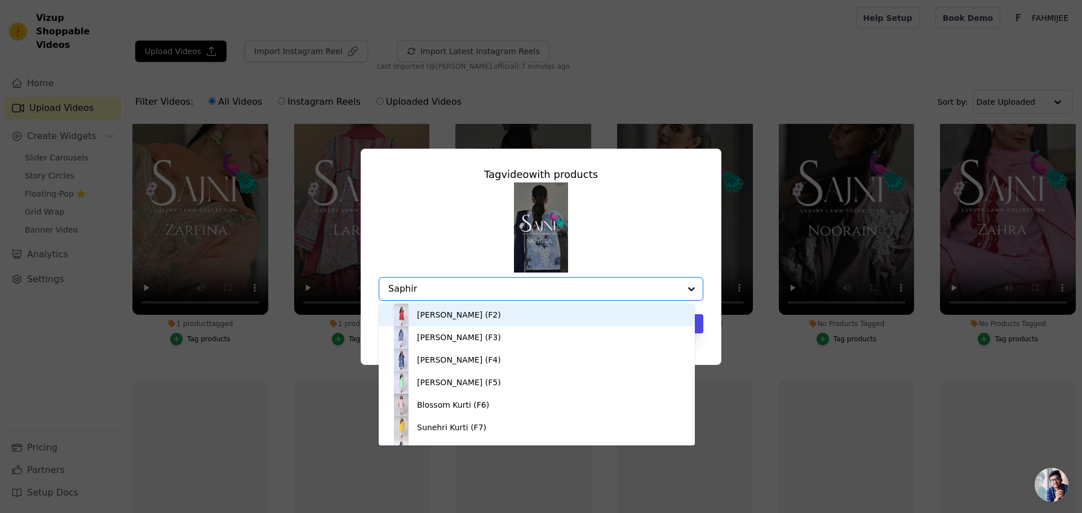
type input "Saphira"
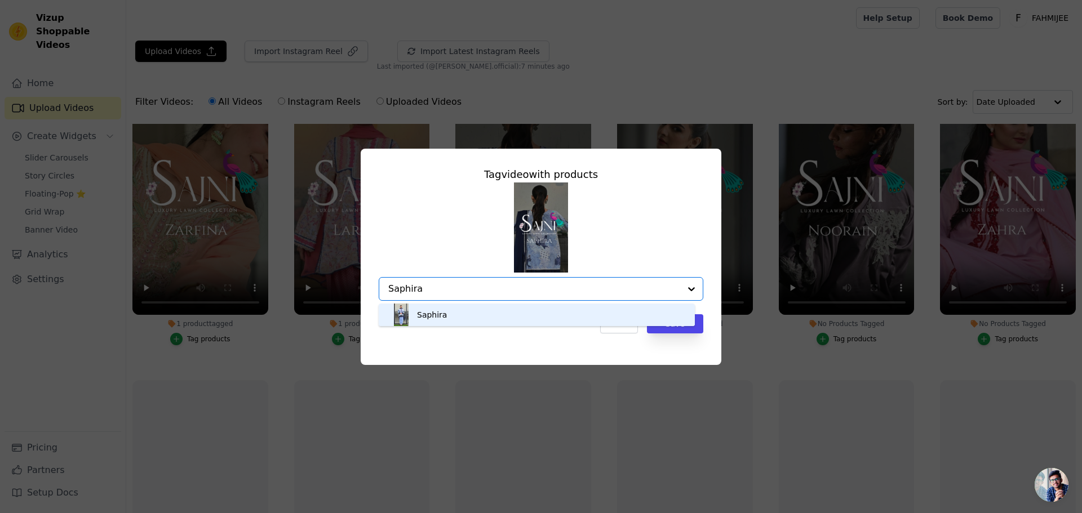
click at [465, 313] on div "Saphira" at bounding box center [537, 315] width 294 height 23
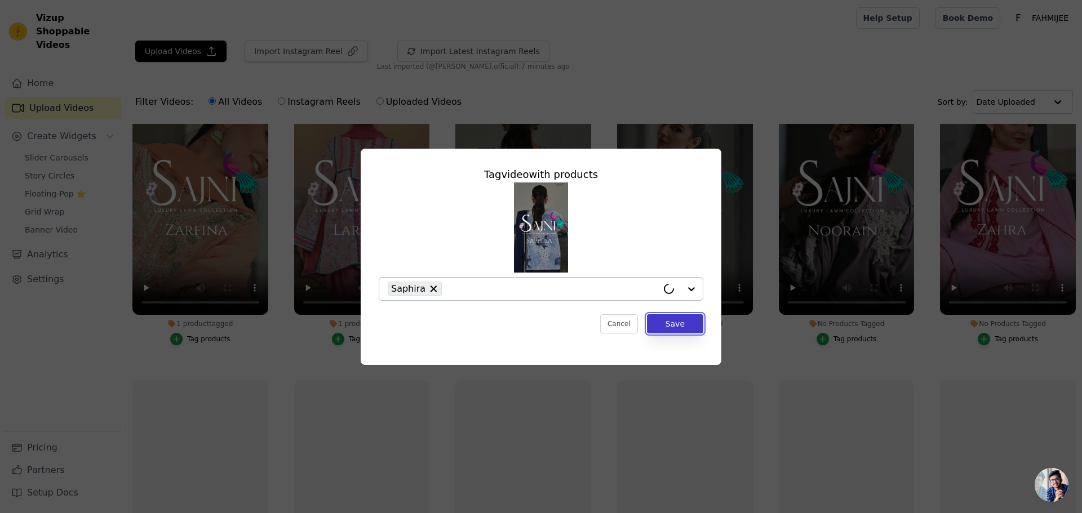
click at [693, 326] on button "Save" at bounding box center [675, 323] width 56 height 19
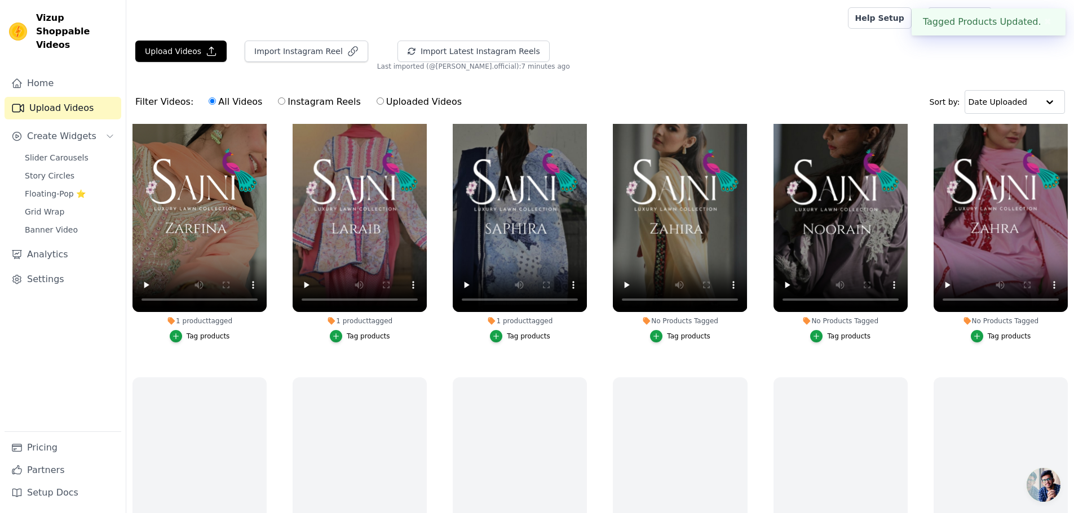
click at [682, 334] on div "Tag products" at bounding box center [688, 336] width 43 height 9
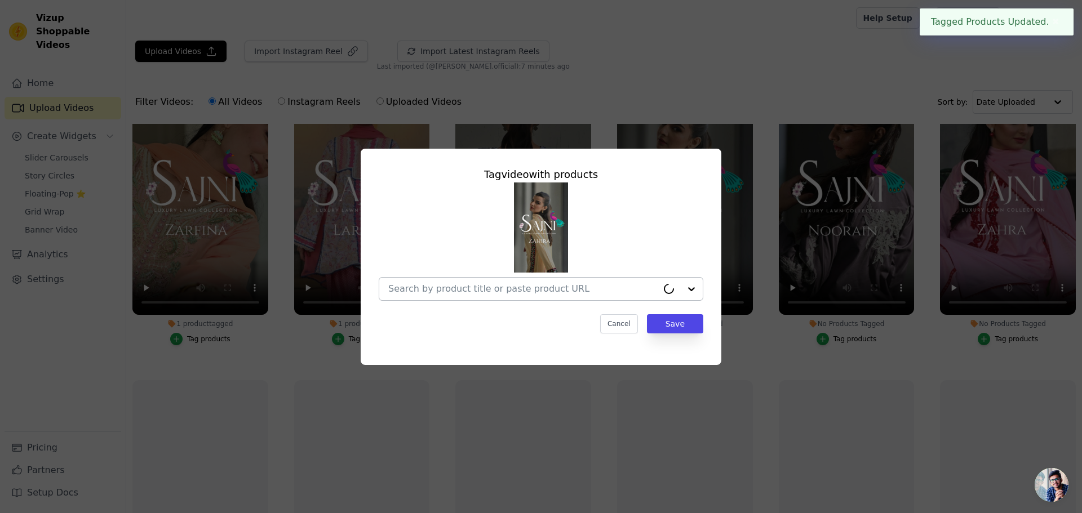
click at [476, 290] on input "No Products Tagged Tag video with products Cancel Save Tag products" at bounding box center [522, 288] width 269 height 11
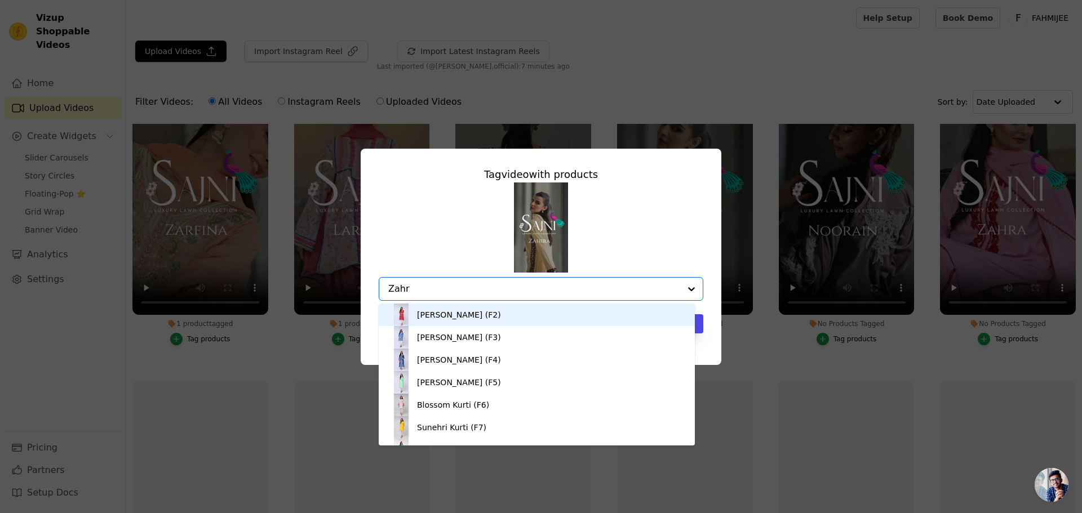
type input "Zahra"
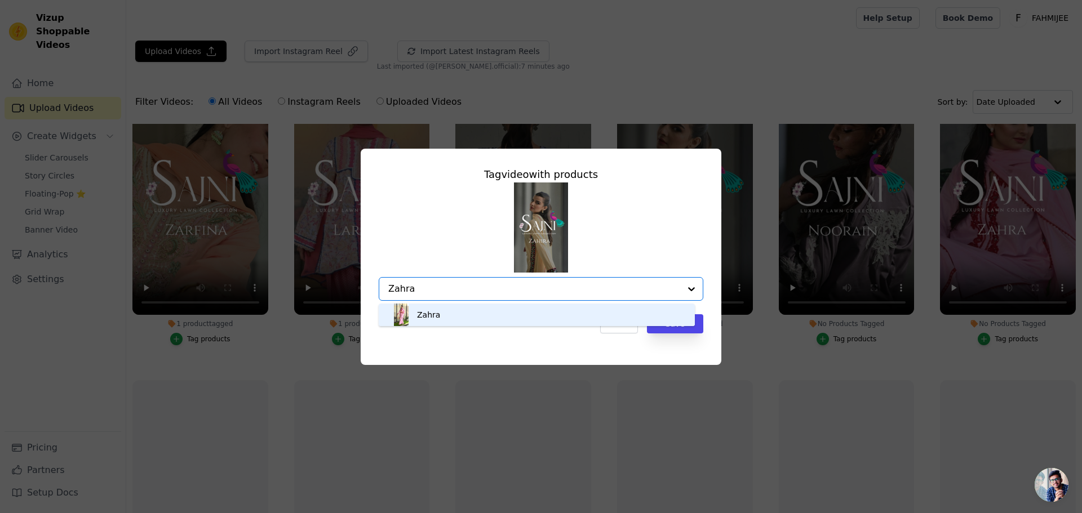
click at [469, 306] on div "Zahra" at bounding box center [537, 315] width 294 height 23
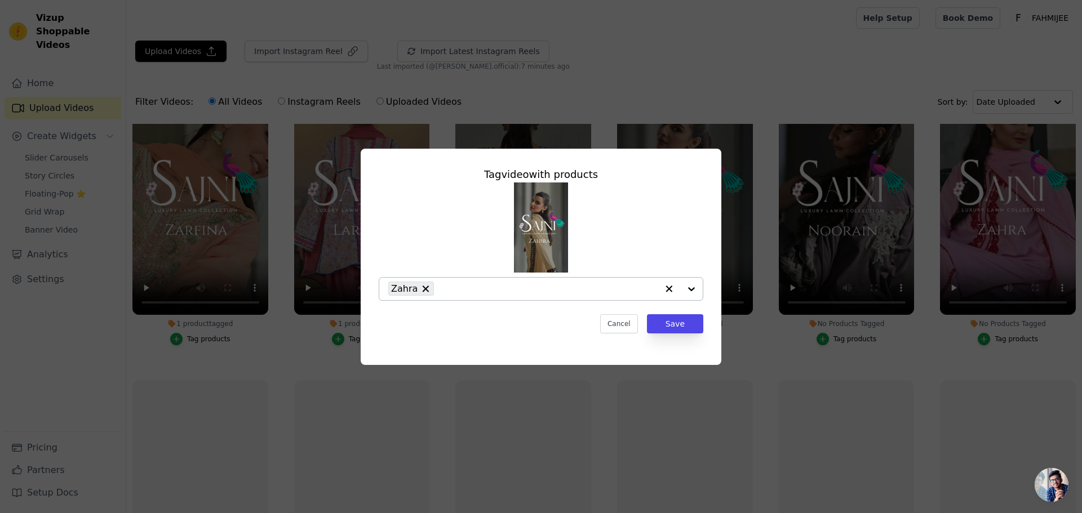
click at [646, 289] on input "No Products Tagged Tag video with products Zahra Cancel Save Tag products" at bounding box center [549, 288] width 218 height 11
click at [423, 313] on div "Tag video with products Cancel Save" at bounding box center [541, 250] width 343 height 185
click at [438, 293] on input "No Products Tagged Tag video with products Option undefined, selected. Select i…" at bounding box center [534, 288] width 292 height 11
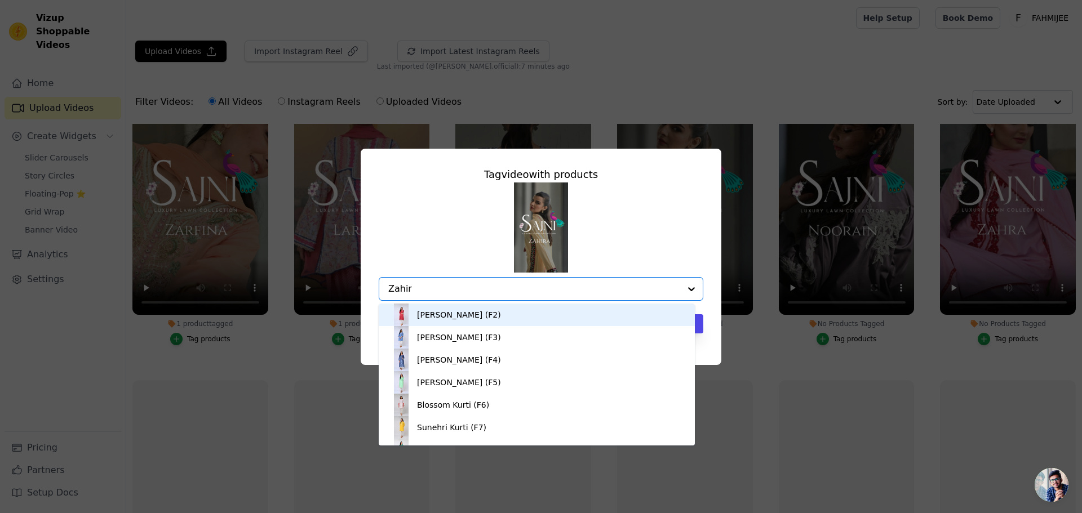
type input "Zahira"
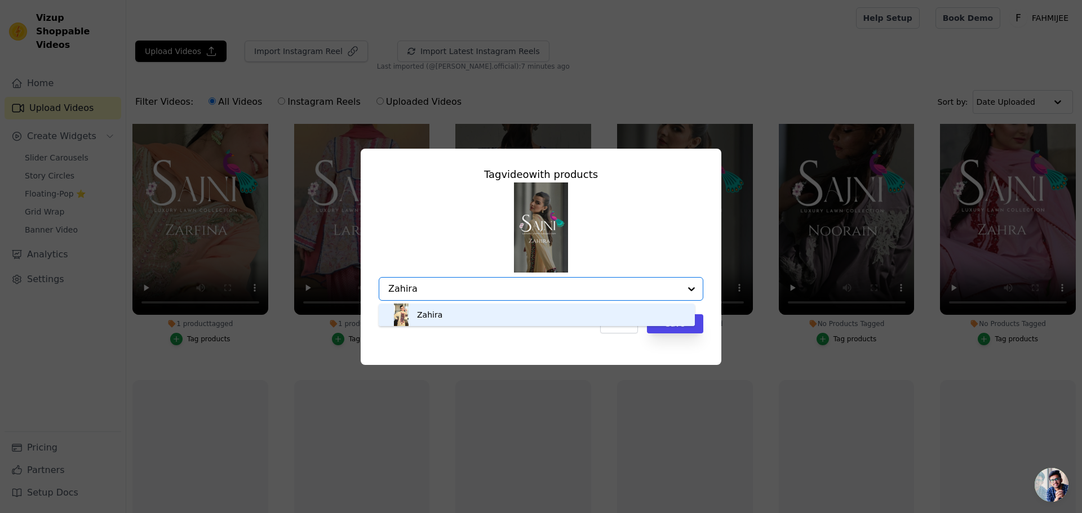
click at [443, 311] on div "Zahira" at bounding box center [537, 315] width 294 height 23
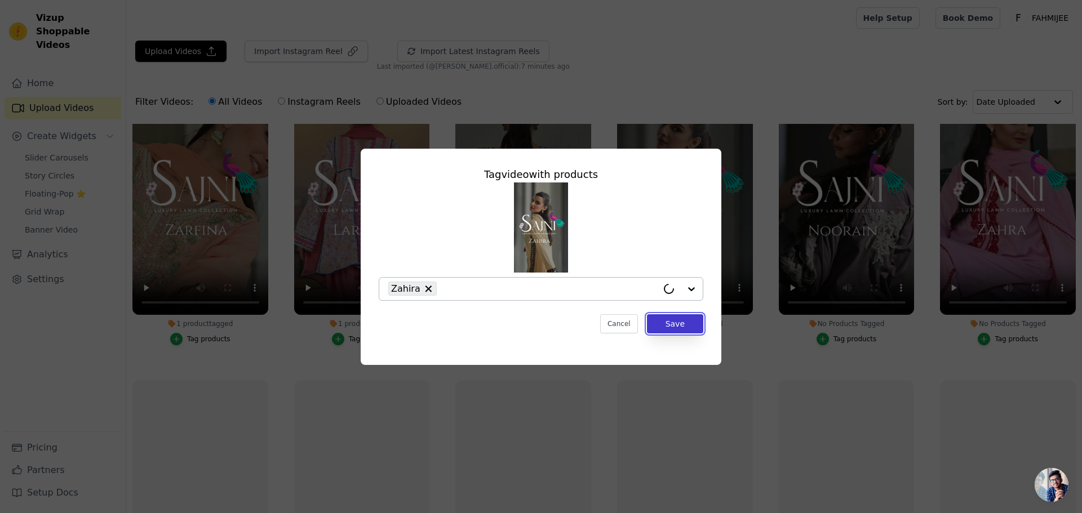
click at [669, 321] on button "Save" at bounding box center [675, 323] width 56 height 19
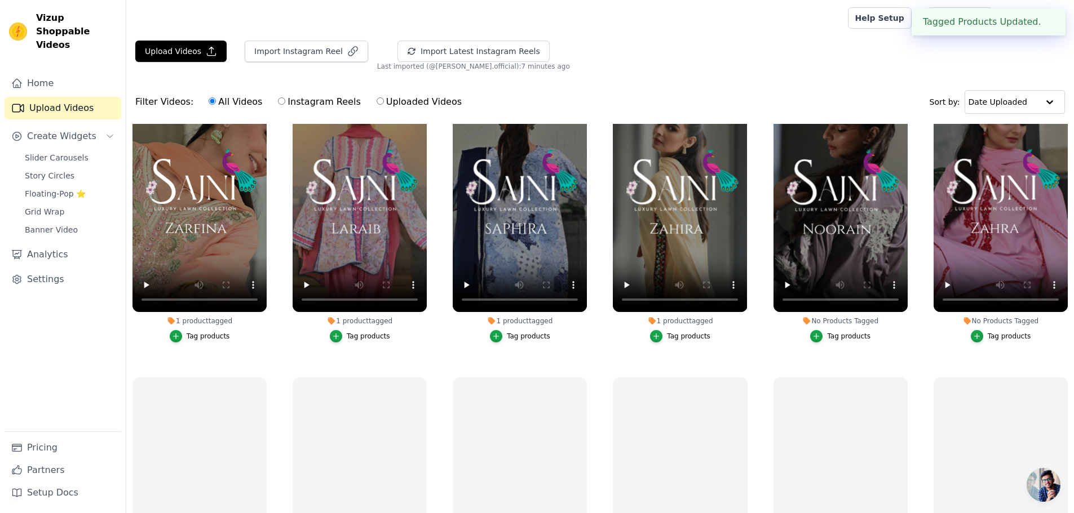
click at [835, 332] on div "Tag products" at bounding box center [848, 336] width 43 height 9
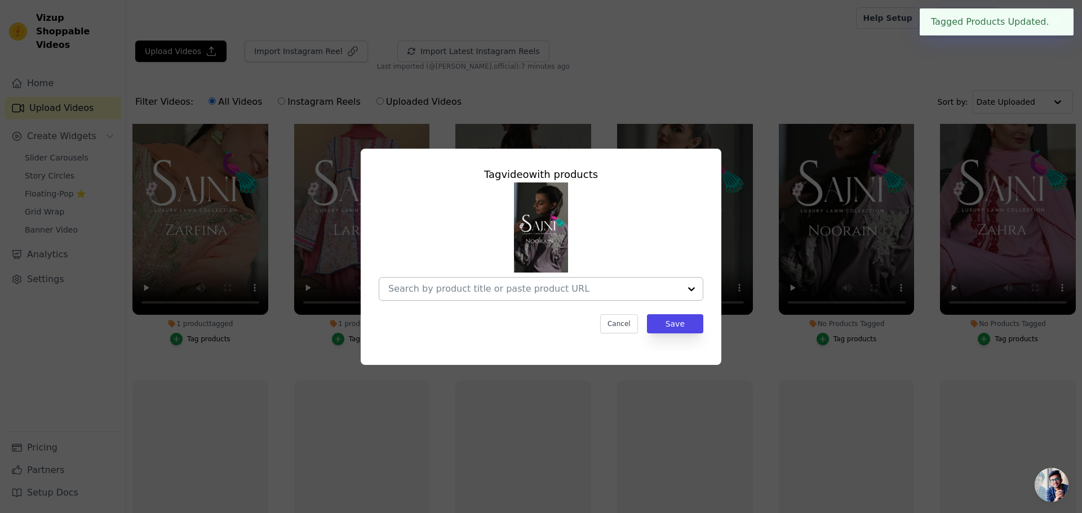
click at [649, 291] on input "No Products Tagged Tag video with products Cancel Save Tag products" at bounding box center [534, 288] width 292 height 11
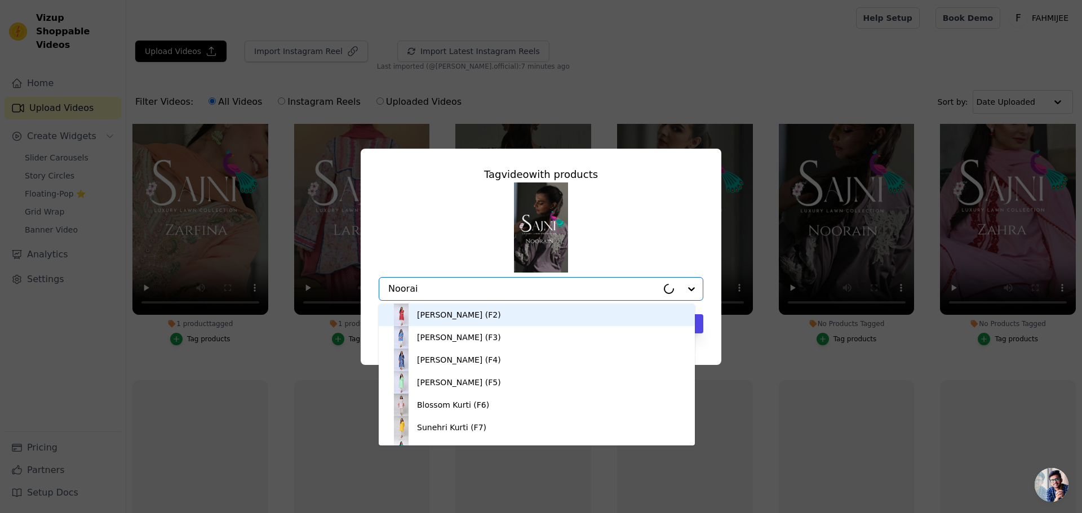
type input "Noorain"
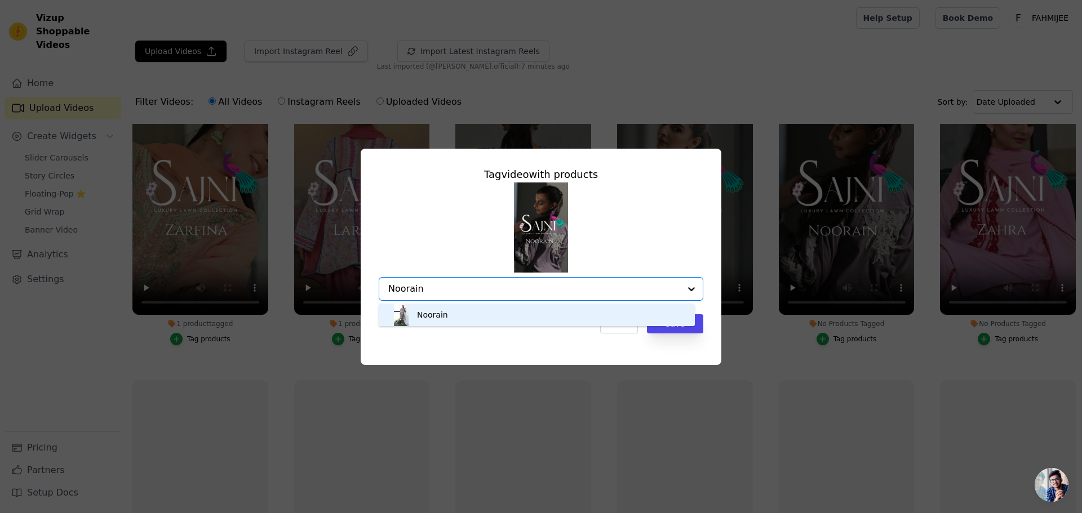
click at [507, 317] on div "Noorain" at bounding box center [537, 315] width 294 height 23
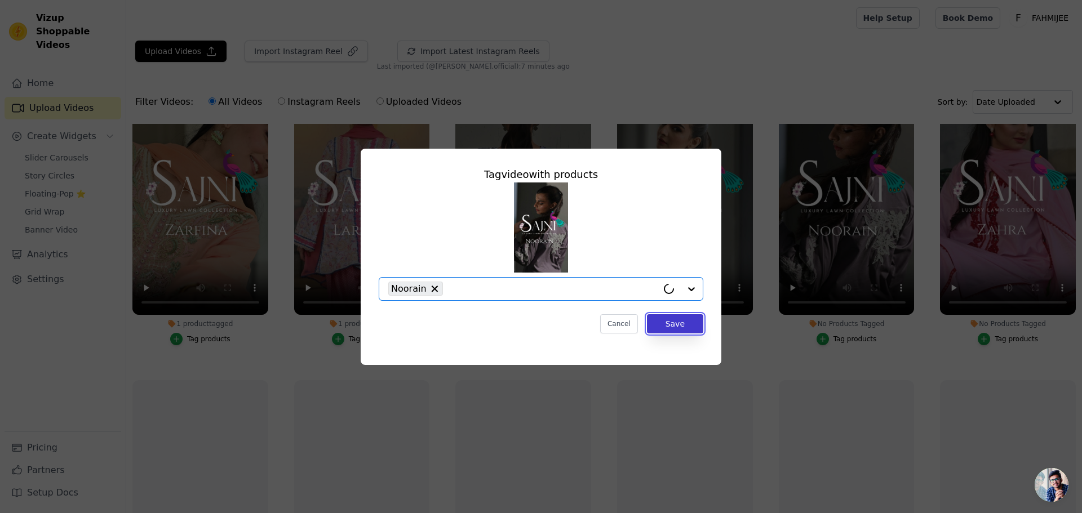
click at [674, 325] on button "Save" at bounding box center [675, 323] width 56 height 19
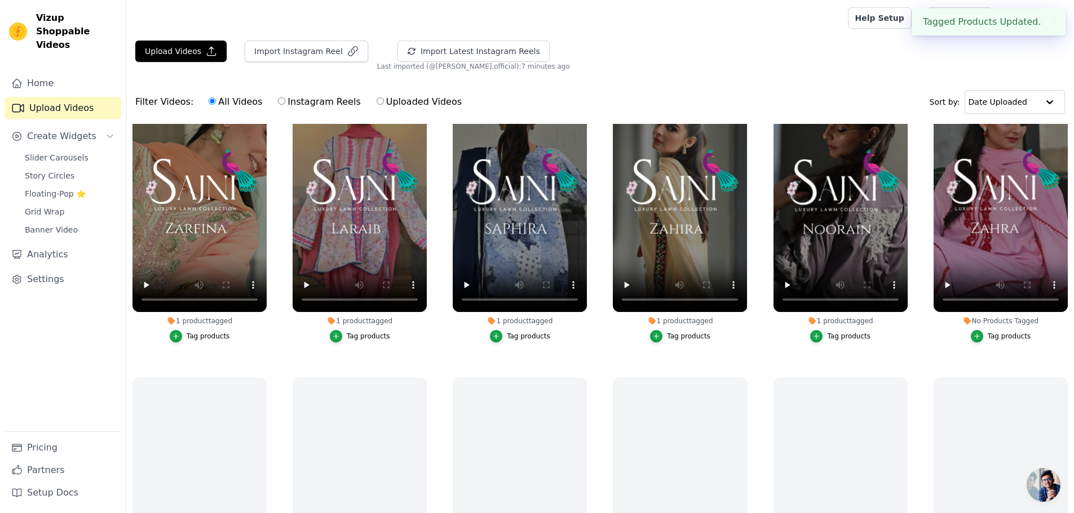
click at [1021, 334] on div "Tag products" at bounding box center [1008, 336] width 43 height 9
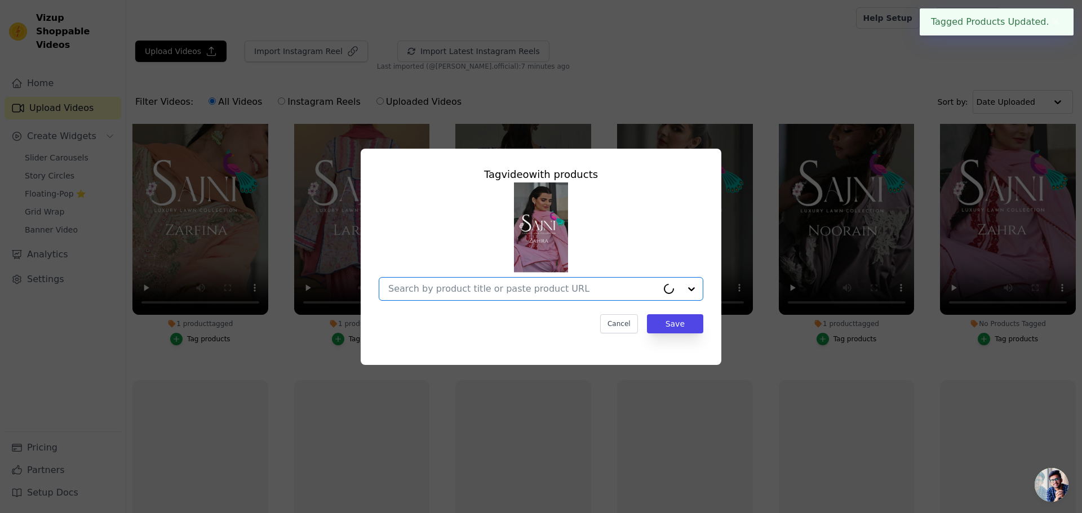
click at [550, 292] on input "No Products Tagged Tag video with products Option undefined, selected. Select i…" at bounding box center [522, 288] width 269 height 11
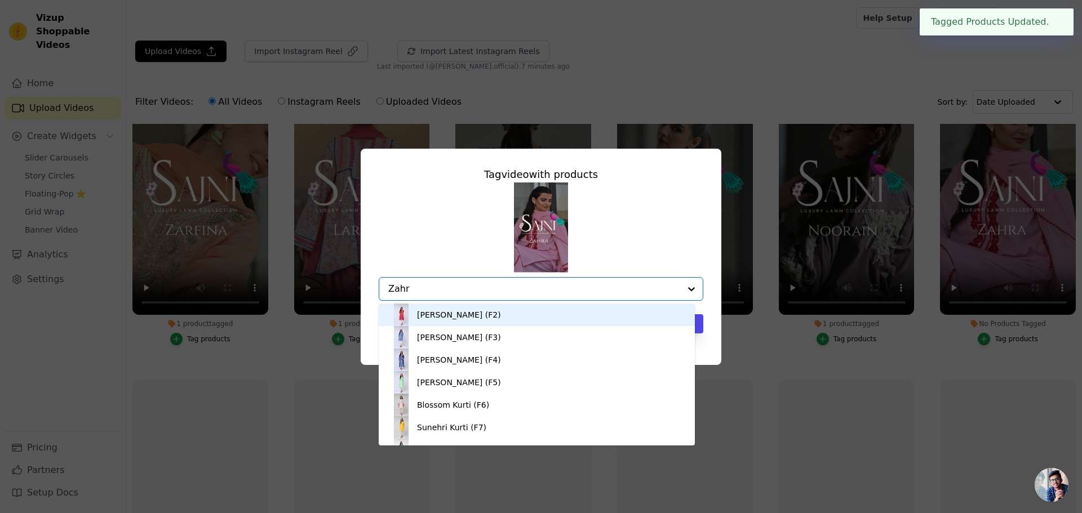
type input "Zahra"
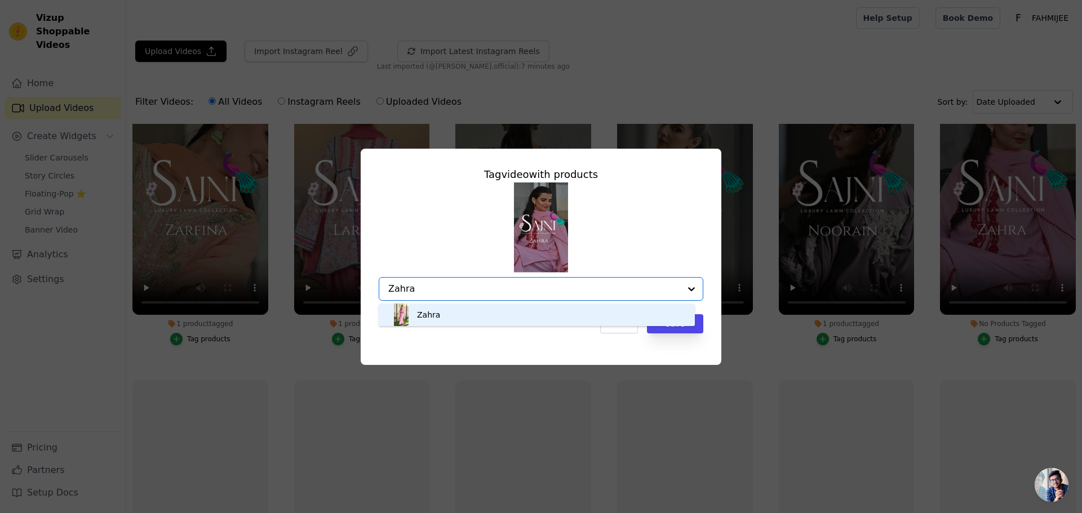
click at [480, 314] on div "Zahra" at bounding box center [537, 315] width 294 height 23
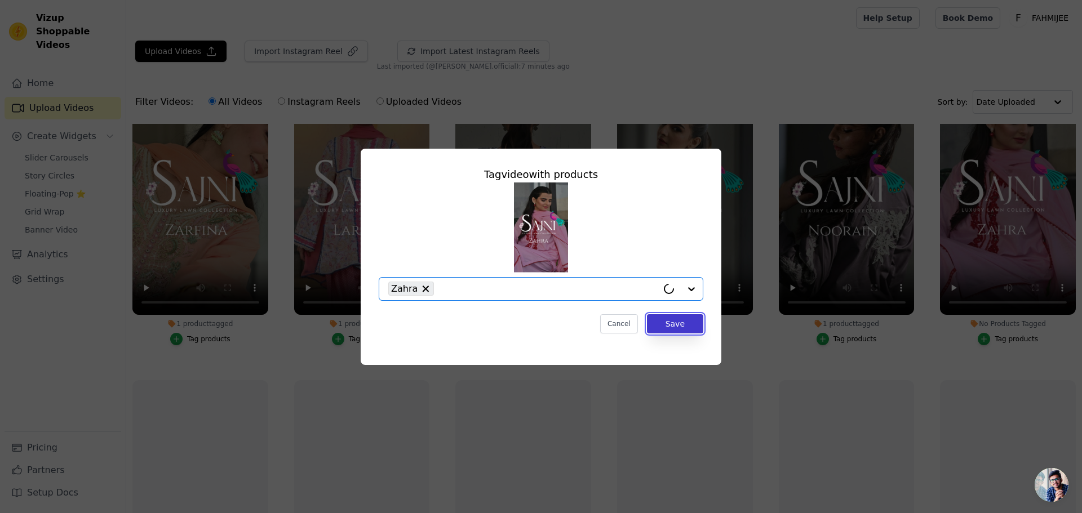
click at [679, 317] on button "Save" at bounding box center [675, 323] width 56 height 19
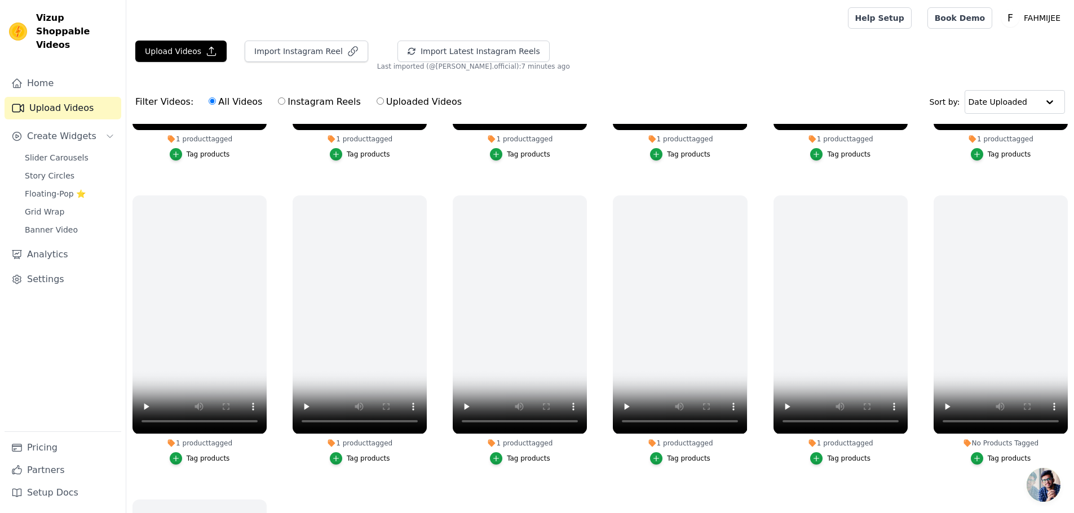
scroll to position [282, 0]
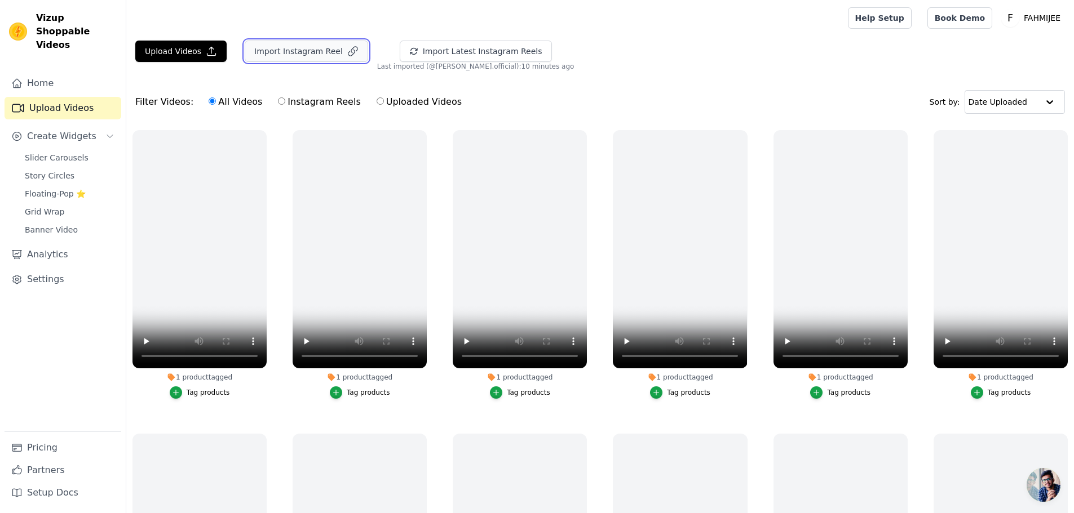
click at [283, 45] on button "Import Instagram Reel" at bounding box center [306, 51] width 123 height 21
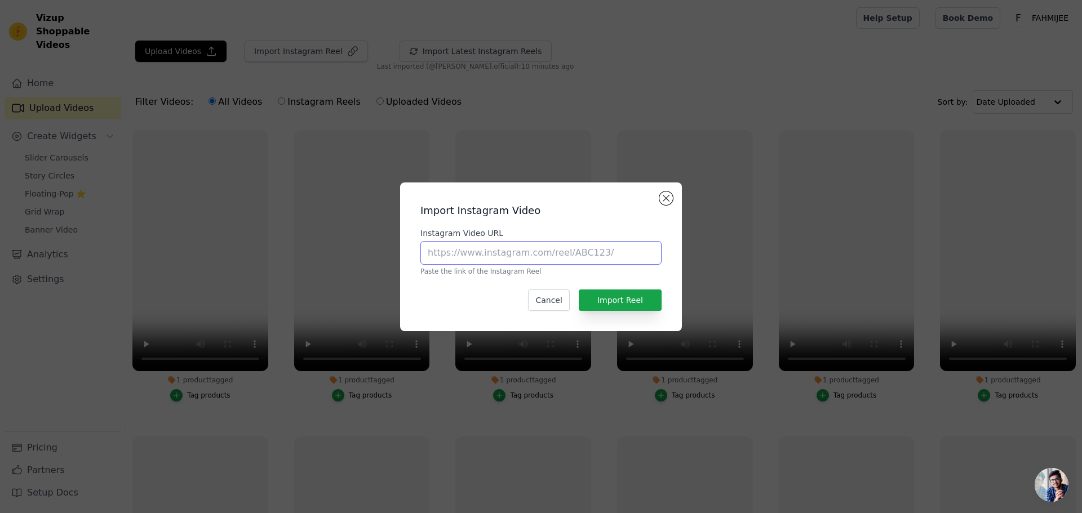
drag, startPoint x: 547, startPoint y: 259, endPoint x: 551, endPoint y: 264, distance: 6.4
click at [547, 259] on input "Instagram Video URL" at bounding box center [540, 253] width 241 height 24
paste input "https://www.instagram.com/reel/DJfwRy_sUYD/"
type input "https://www.instagram.com/reel/DJfwRy_sUYD/"
click at [626, 302] on button "Import Reel" at bounding box center [620, 300] width 83 height 21
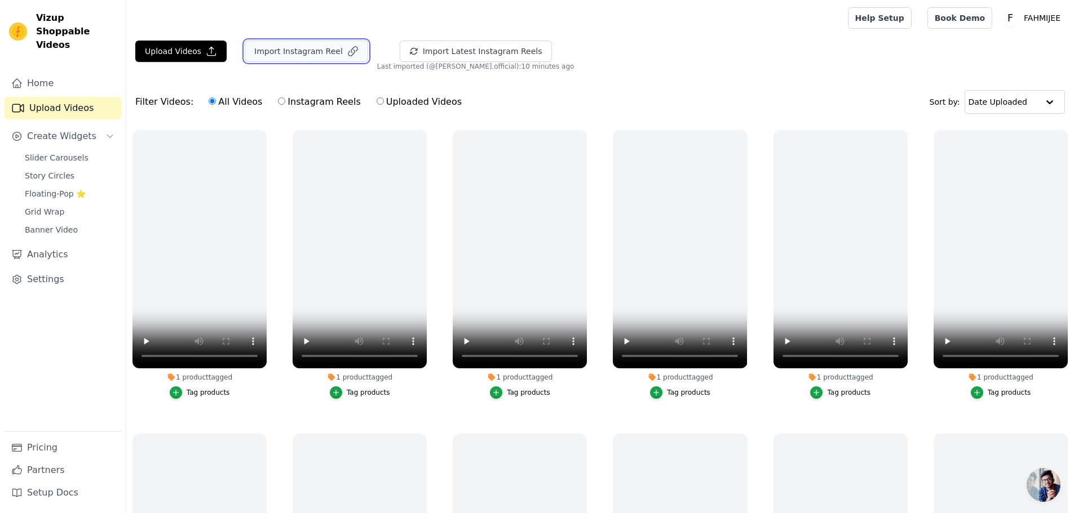
click at [303, 52] on button "Import Instagram Reel" at bounding box center [306, 51] width 123 height 21
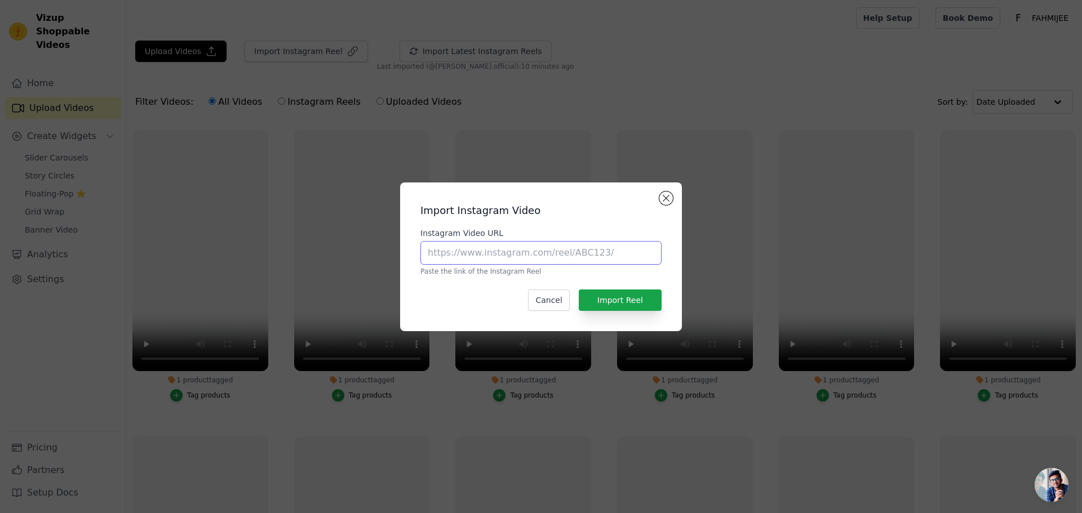
click at [544, 261] on input "Instagram Video URL" at bounding box center [540, 253] width 241 height 24
paste input "https://www.instagram.com/reel/DJU_oJzoieM/"
type input "https://www.instagram.com/reel/DJU_oJzoieM/"
click at [612, 299] on button "Import Reel" at bounding box center [620, 300] width 83 height 21
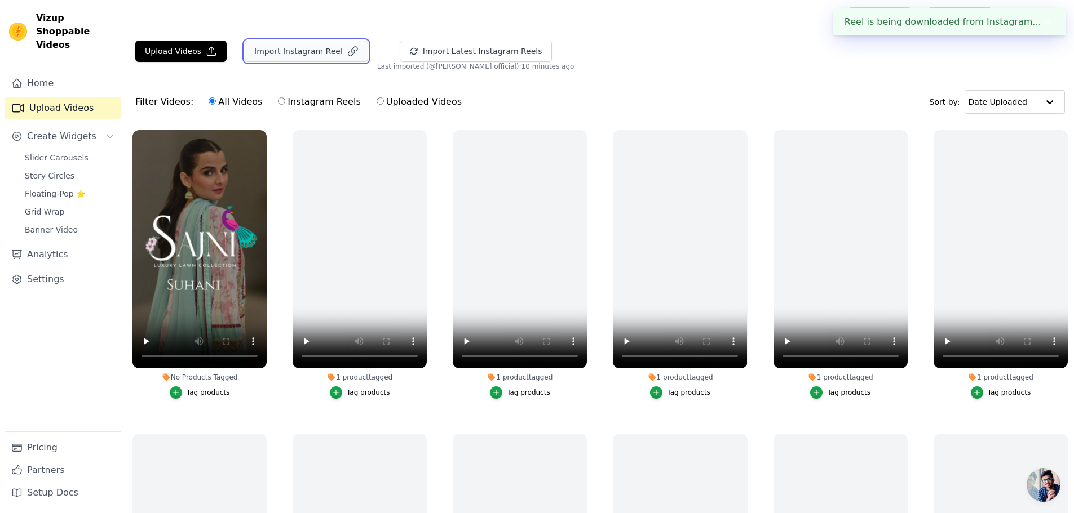
click at [302, 53] on button "Import Instagram Reel" at bounding box center [306, 51] width 123 height 21
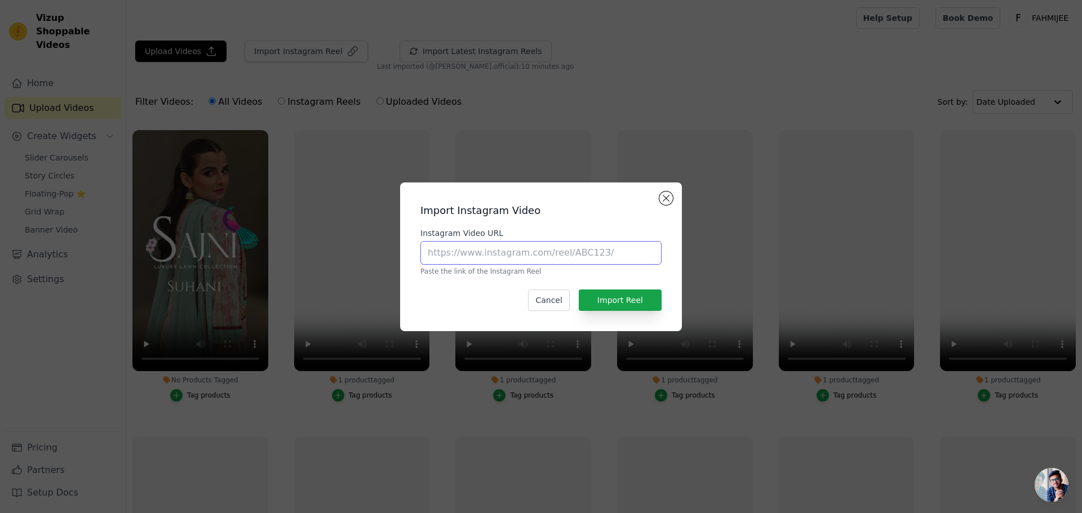
click at [608, 256] on input "Instagram Video URL" at bounding box center [540, 253] width 241 height 24
paste input "https://www.instagram.com/reel/DJU8WZpIbaB/"
type input "https://www.instagram.com/reel/DJU8WZpIbaB/"
click at [623, 304] on button "Import Reel" at bounding box center [620, 300] width 83 height 21
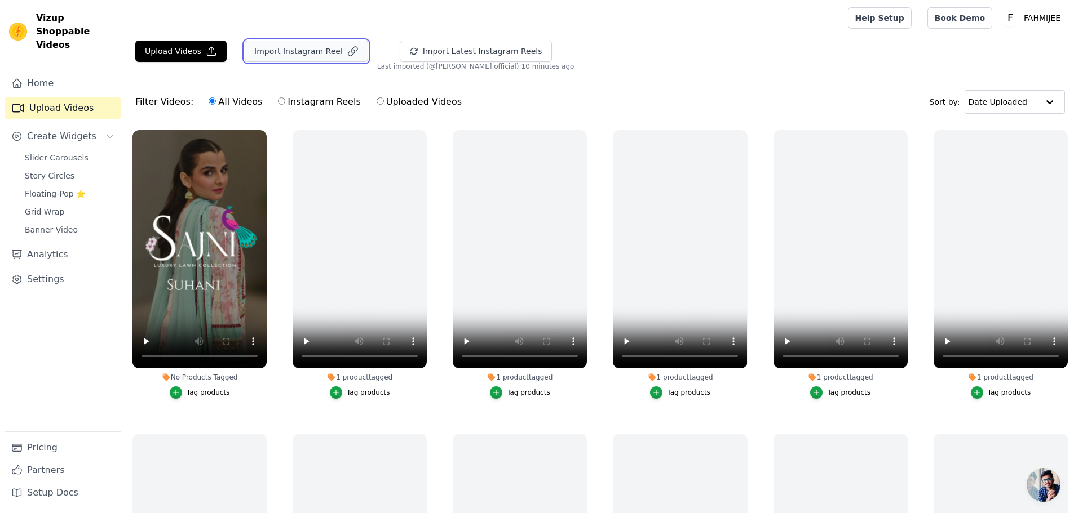
click at [265, 52] on button "Import Instagram Reel" at bounding box center [306, 51] width 123 height 21
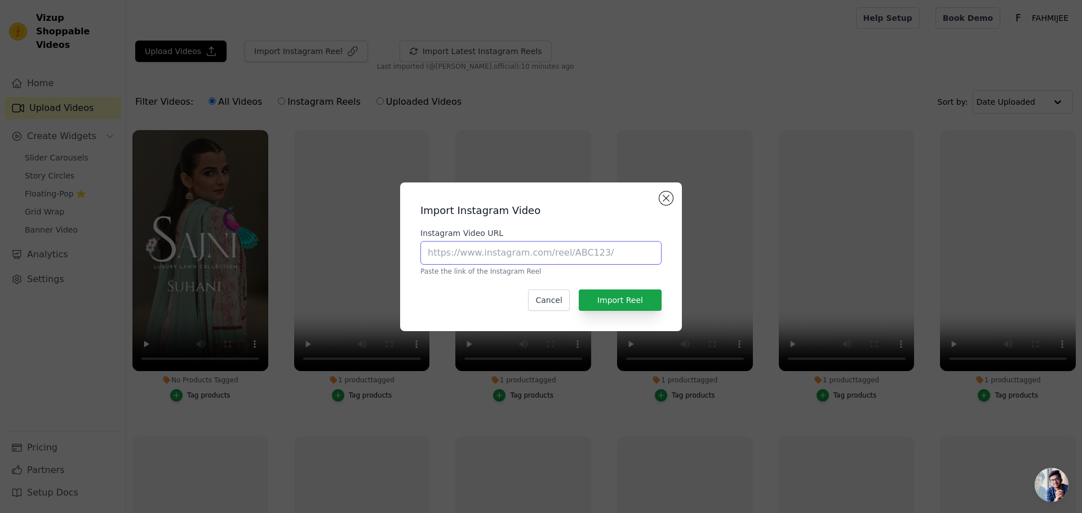
click at [606, 256] on input "Instagram Video URL" at bounding box center [540, 253] width 241 height 24
paste input "https://www.instagram.com/reel/DJU5I0to-ac/"
type input "https://www.instagram.com/reel/DJU5I0to-ac/"
click at [625, 296] on button "Import Reel" at bounding box center [620, 300] width 83 height 21
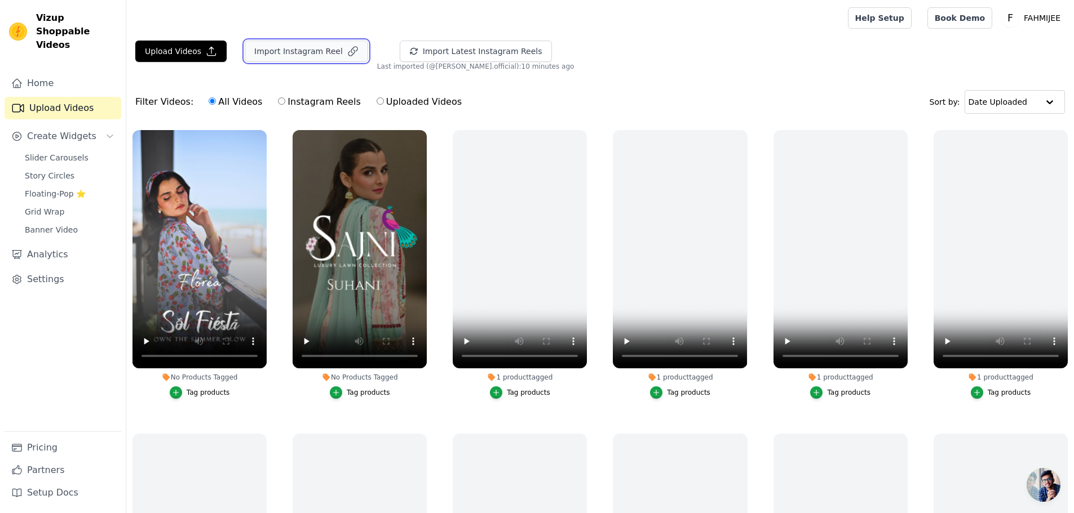
click at [263, 52] on button "Import Instagram Reel" at bounding box center [306, 51] width 123 height 21
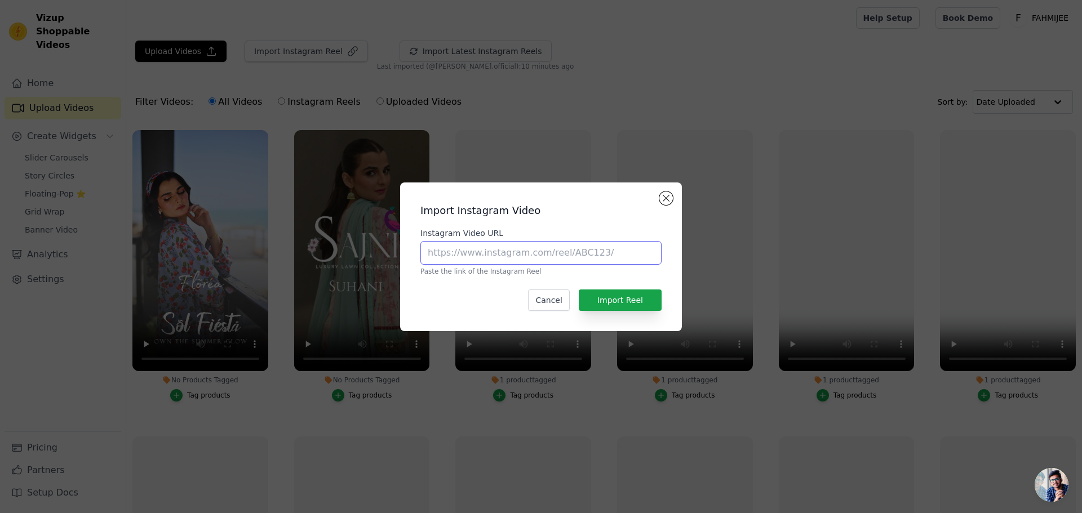
click at [584, 254] on input "Instagram Video URL" at bounding box center [540, 253] width 241 height 24
paste input "https://www.instagram.com/reel/DJUzrQeoLO4/"
type input "https://www.instagram.com/reel/DJUzrQeoLO4/"
click at [630, 305] on button "Import Reel" at bounding box center [620, 300] width 83 height 21
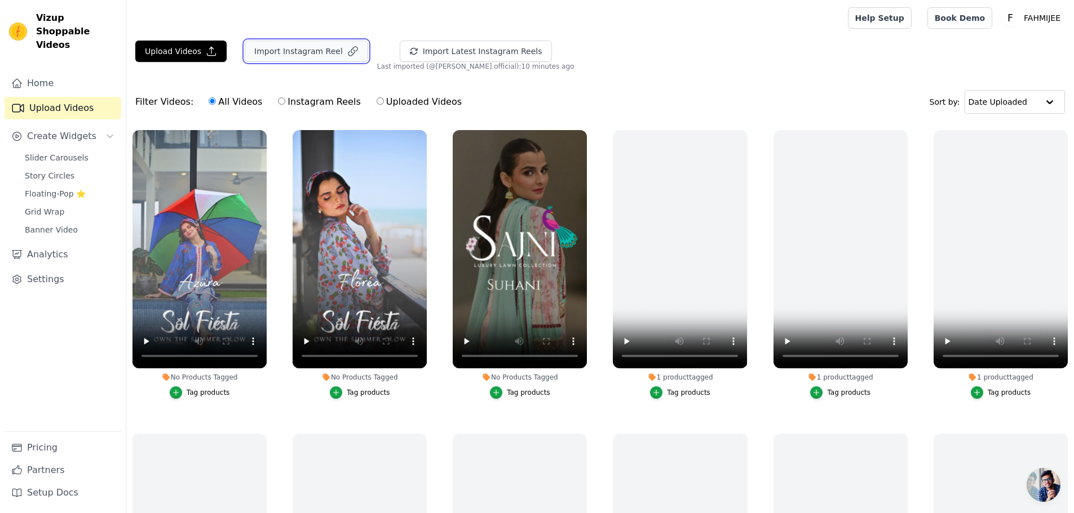
click at [304, 48] on button "Import Instagram Reel" at bounding box center [306, 51] width 123 height 21
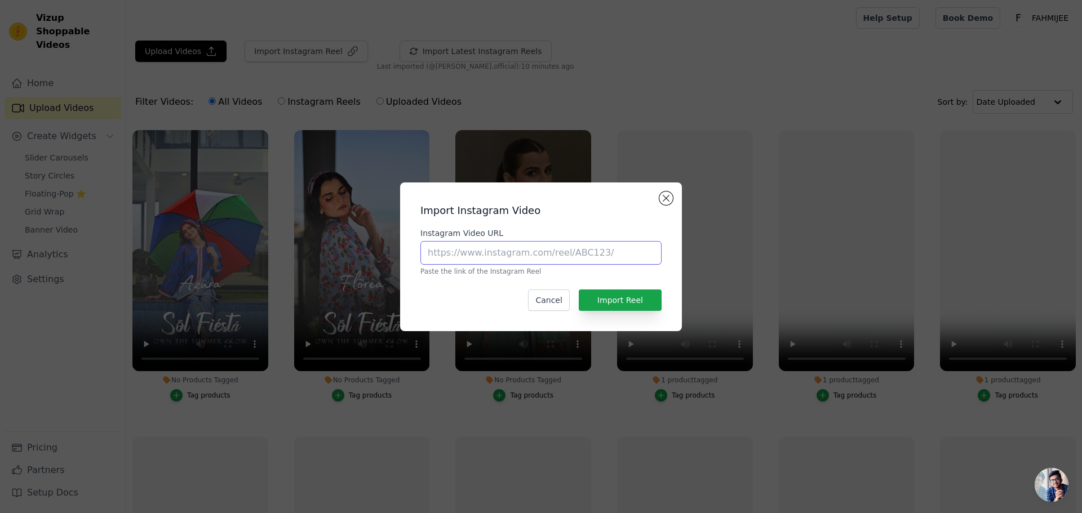
click at [514, 248] on input "Instagram Video URL" at bounding box center [540, 253] width 241 height 24
paste input "https://www.instagram.com/reel/DJUvxpQon8b/"
type input "https://www.instagram.com/reel/DJUvxpQon8b/"
click at [630, 300] on button "Import Reel" at bounding box center [620, 300] width 83 height 21
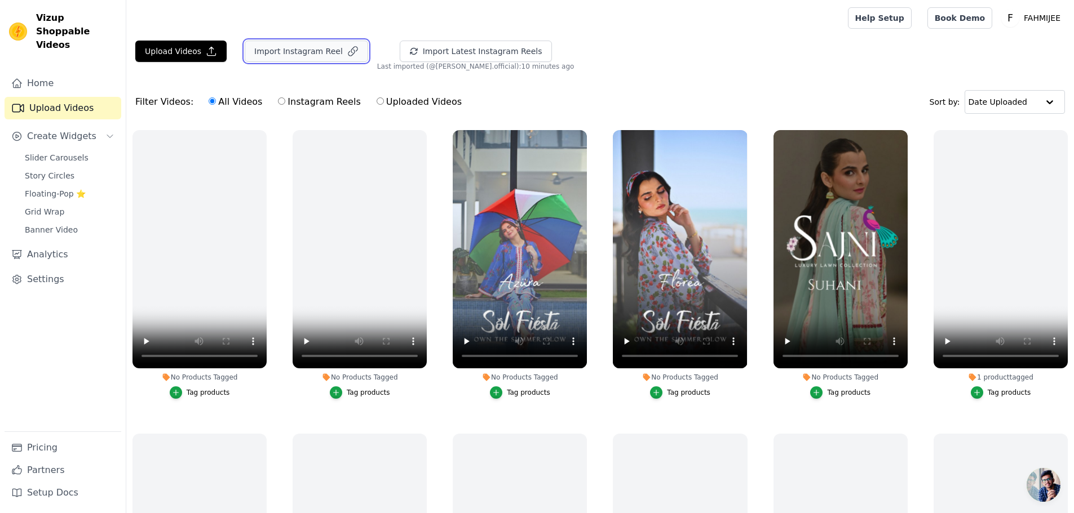
click at [300, 42] on button "Import Instagram Reel" at bounding box center [306, 51] width 123 height 21
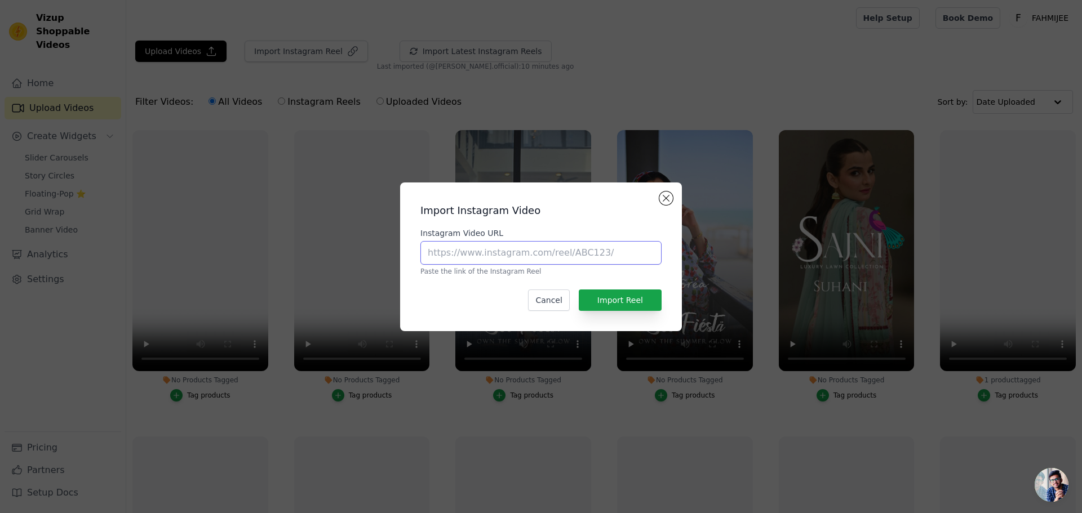
drag, startPoint x: 530, startPoint y: 259, endPoint x: 536, endPoint y: 258, distance: 5.9
click at [530, 259] on input "Instagram Video URL" at bounding box center [540, 253] width 241 height 24
paste input "https://www.instagram.com/reel/DJUiE3hpOKW/"
type input "https://www.instagram.com/reel/DJUiE3hpOKW/"
click at [601, 299] on button "Import Reel" at bounding box center [620, 300] width 83 height 21
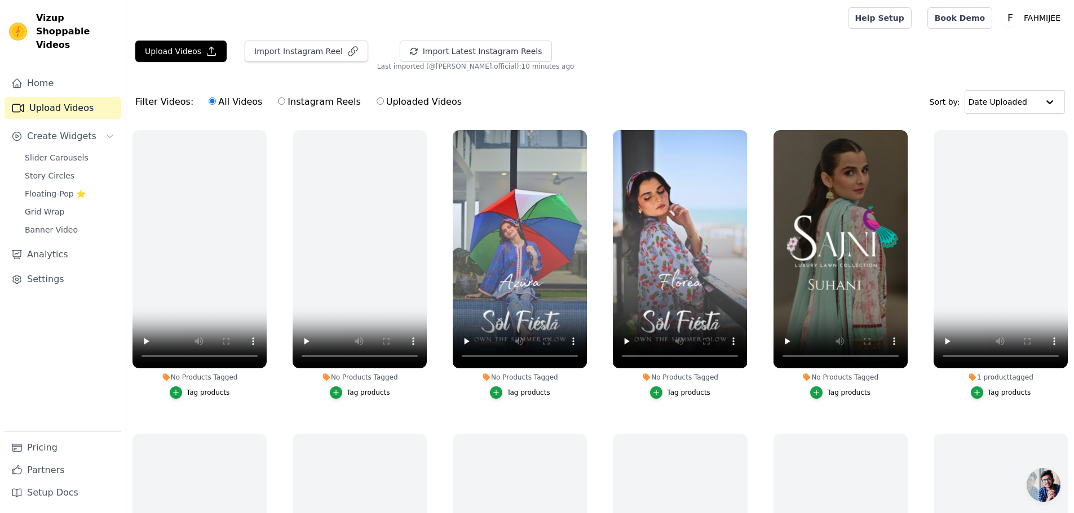
click at [825, 389] on button "Tag products" at bounding box center [840, 393] width 60 height 12
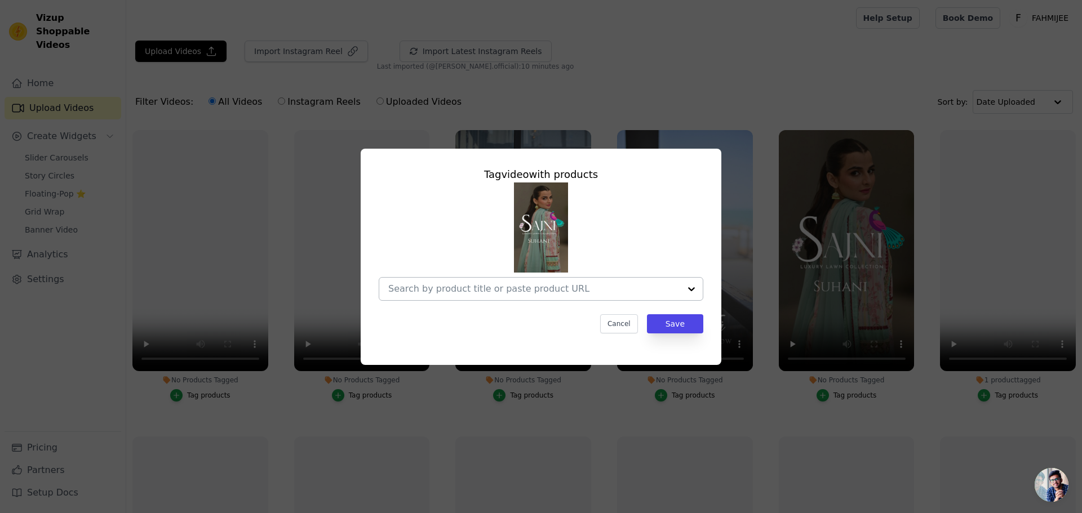
click at [575, 296] on div at bounding box center [534, 289] width 292 height 23
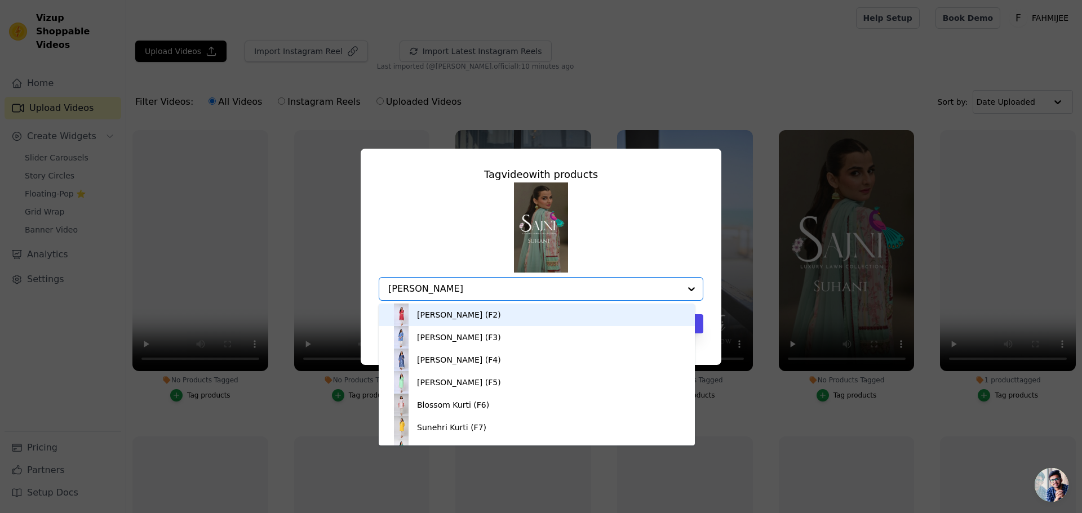
type input "[PERSON_NAME]"
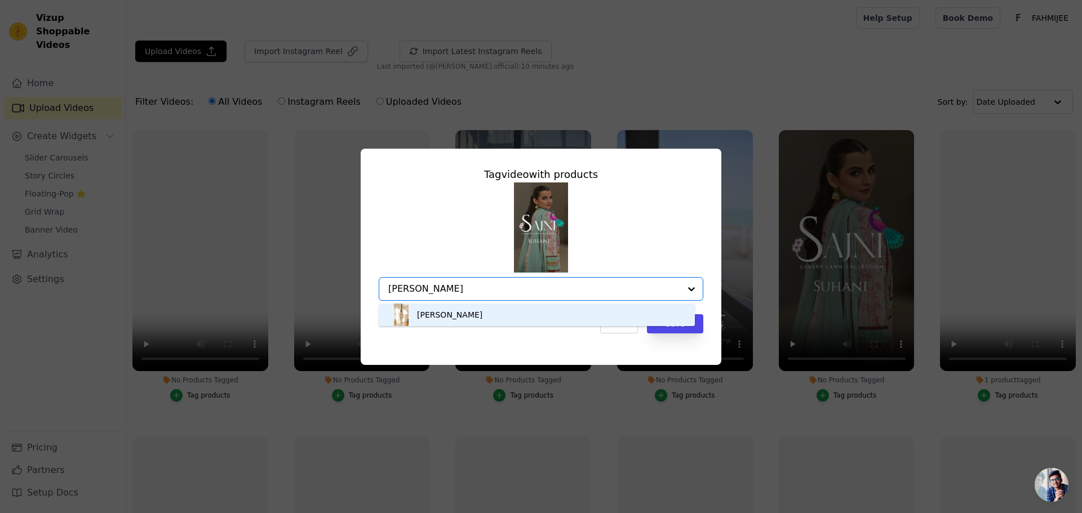
click at [458, 310] on div "[PERSON_NAME]" at bounding box center [537, 315] width 294 height 23
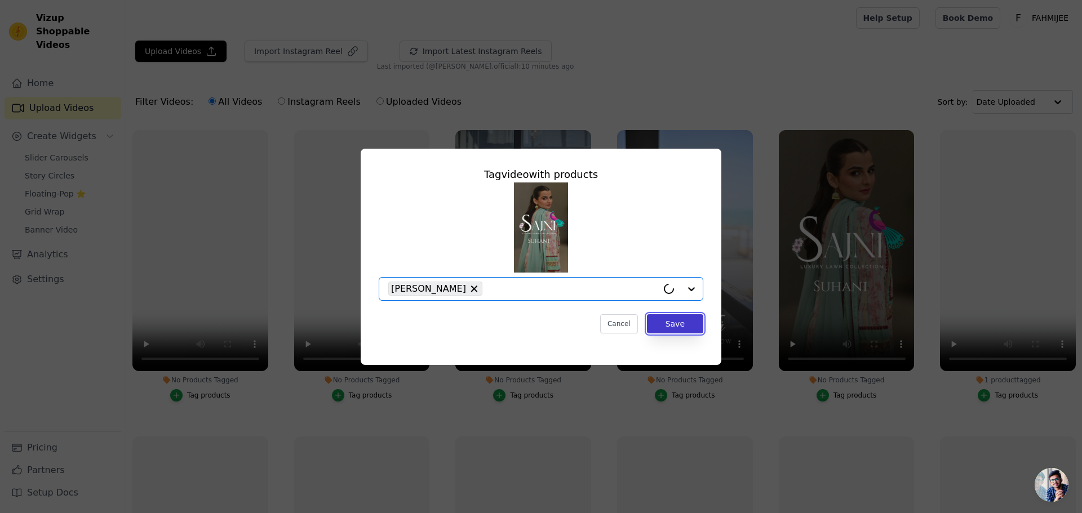
click at [696, 320] on button "Save" at bounding box center [675, 323] width 56 height 19
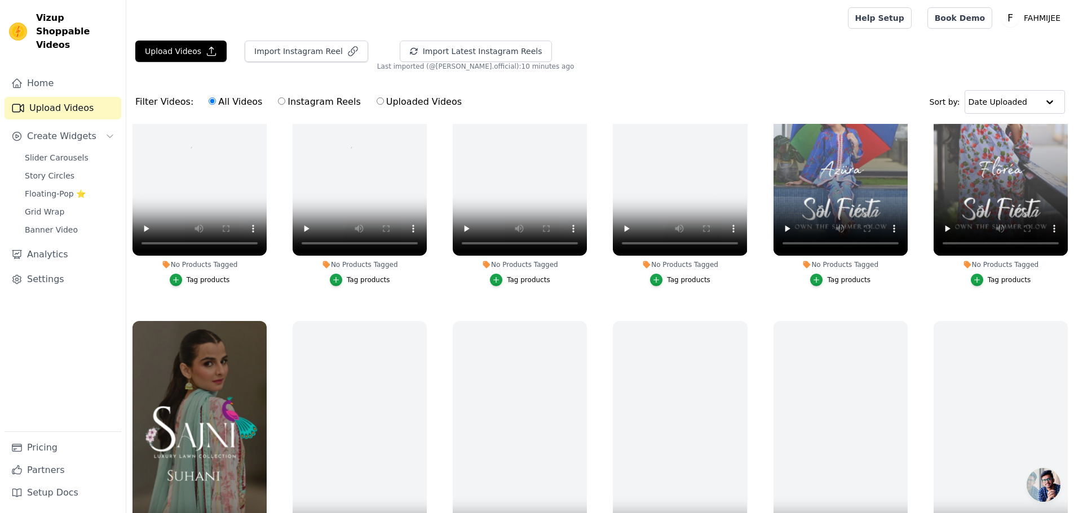
scroll to position [56, 0]
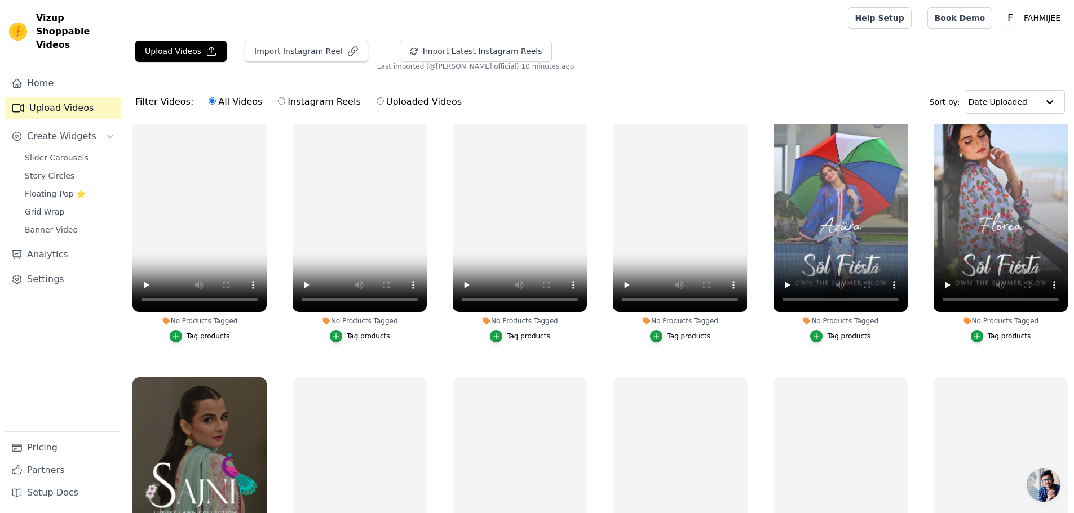
click at [991, 330] on button "Tag products" at bounding box center [1001, 336] width 60 height 12
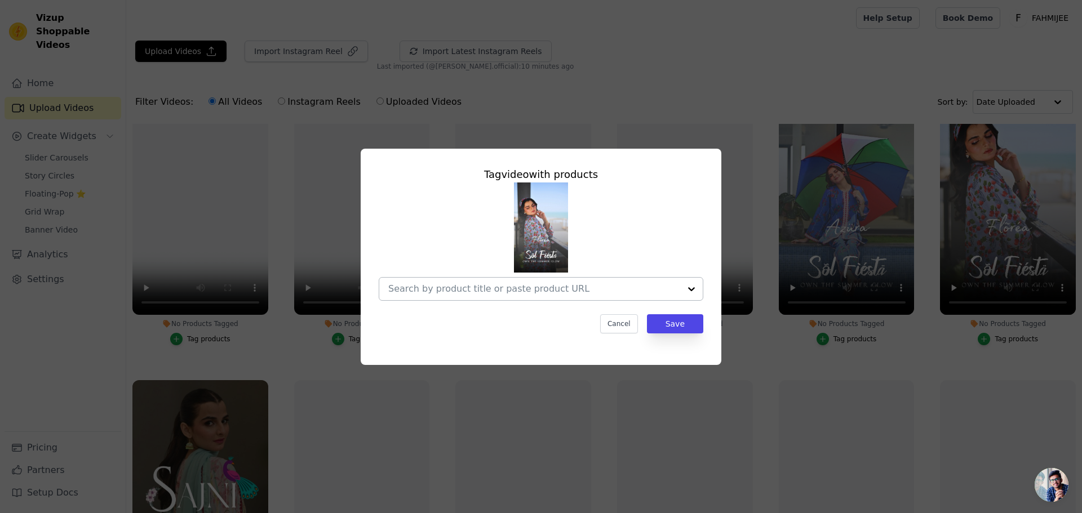
click at [618, 280] on div at bounding box center [534, 289] width 292 height 23
type input "Flo"
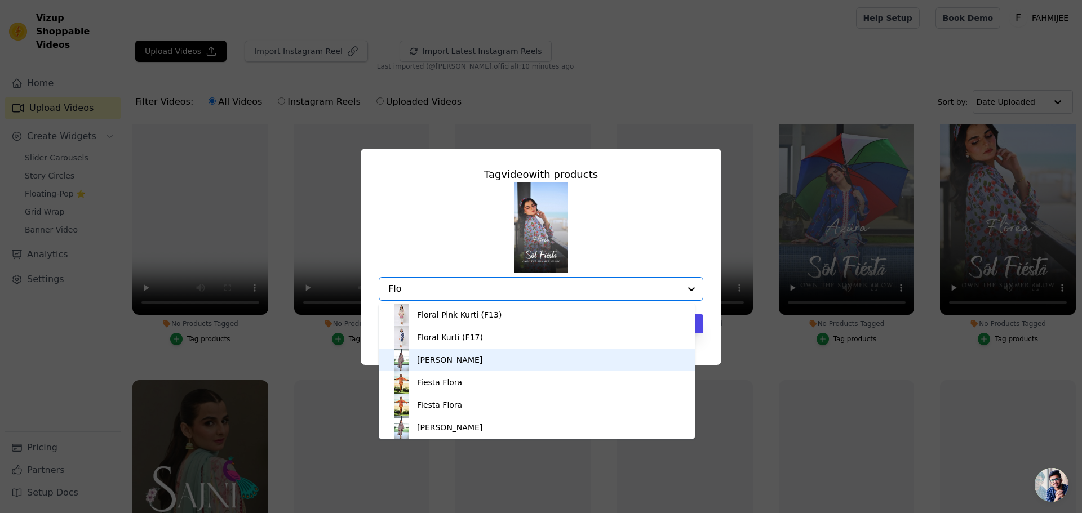
click at [460, 356] on div "[PERSON_NAME]" at bounding box center [537, 360] width 294 height 23
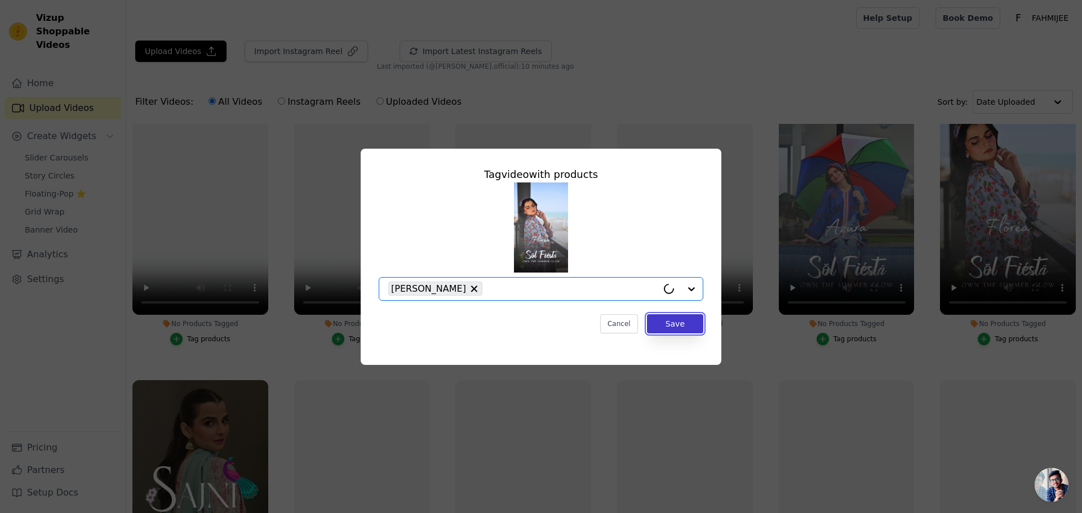
click at [671, 326] on button "Save" at bounding box center [675, 323] width 56 height 19
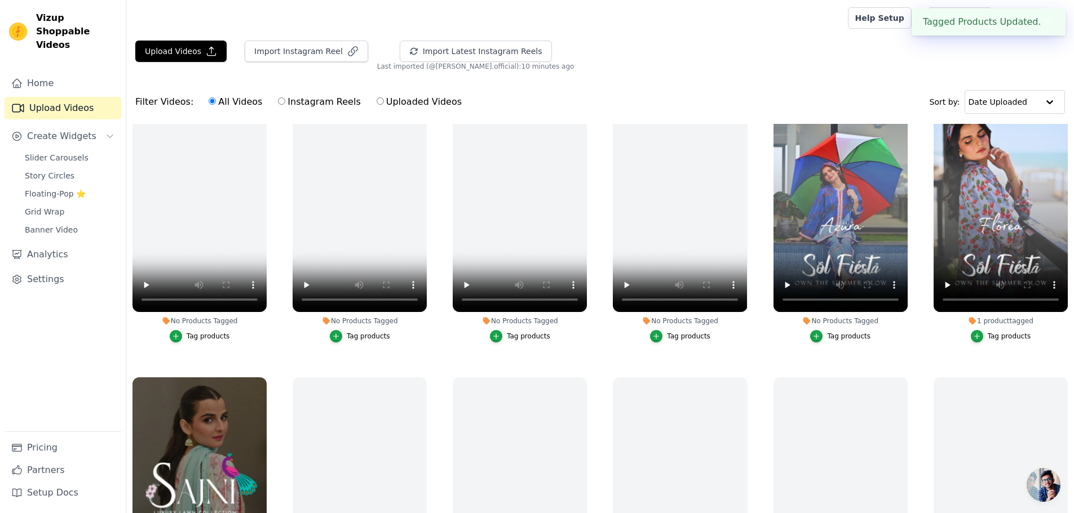
click at [830, 332] on div "Tag products" at bounding box center [848, 336] width 43 height 9
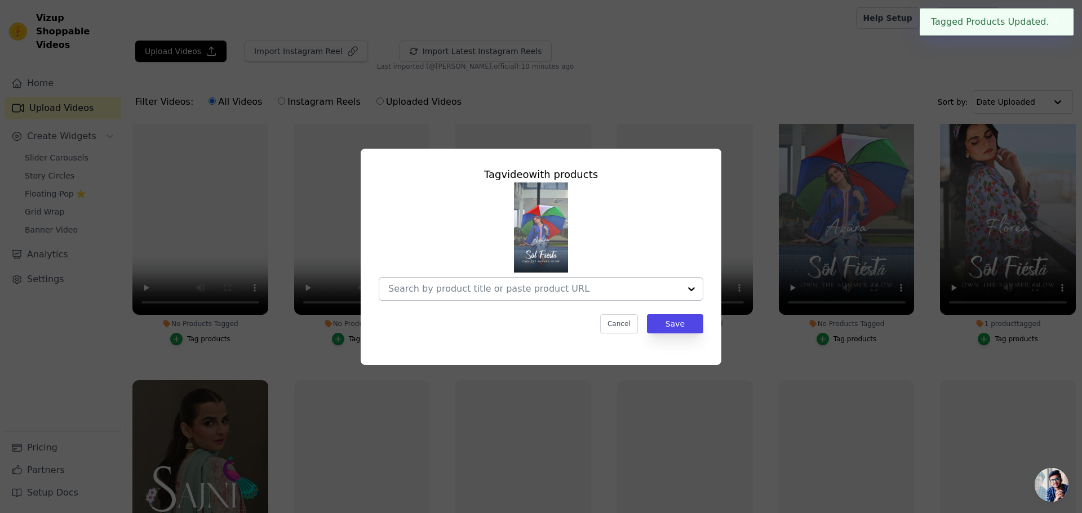
click at [632, 290] on input "No Products Tagged Tag video with products Cancel Save Tag products" at bounding box center [534, 288] width 292 height 11
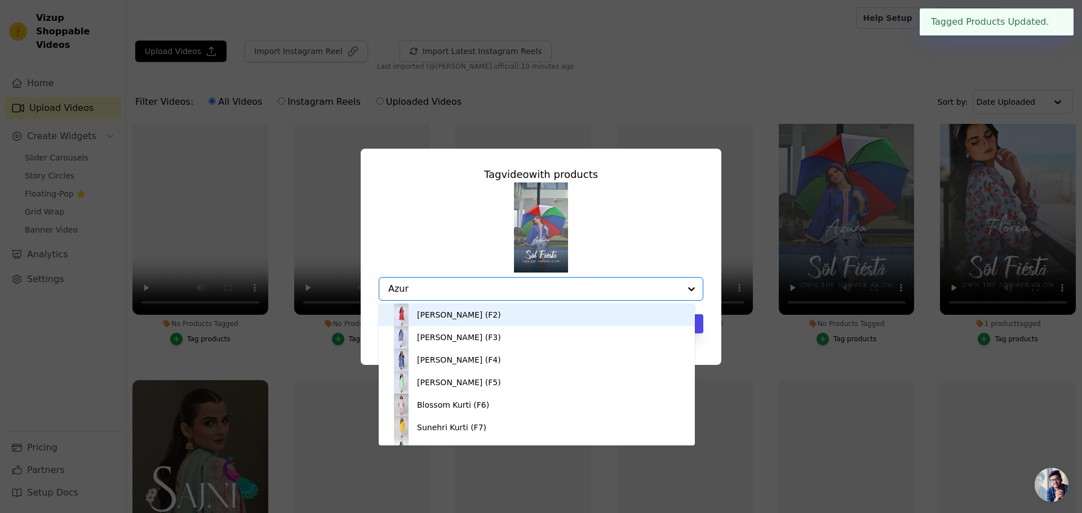
type input "Azura"
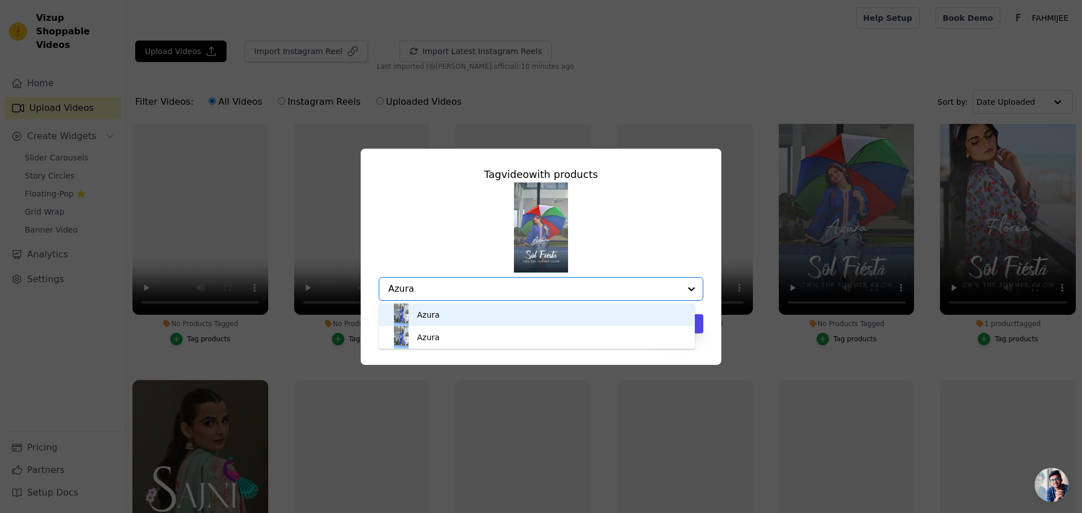
click at [445, 317] on div "Azura" at bounding box center [537, 315] width 294 height 23
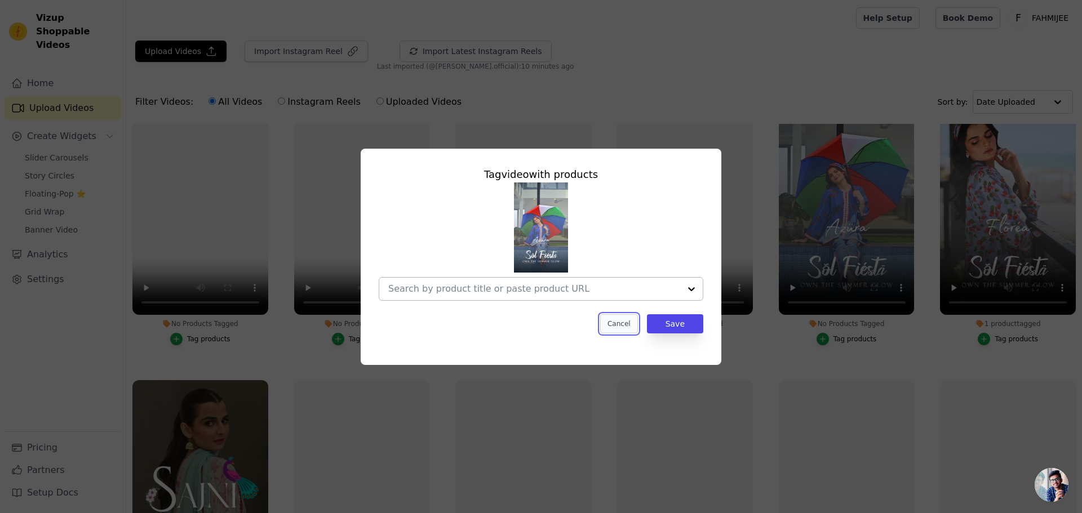
click at [620, 321] on button "Cancel" at bounding box center [619, 323] width 38 height 19
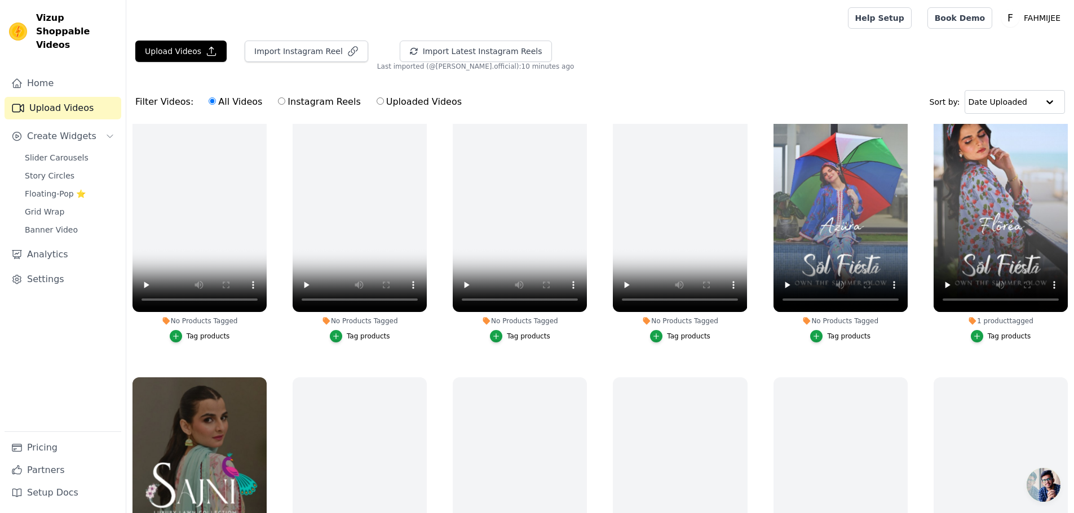
click at [1005, 335] on div "Tag products" at bounding box center [1008, 336] width 43 height 9
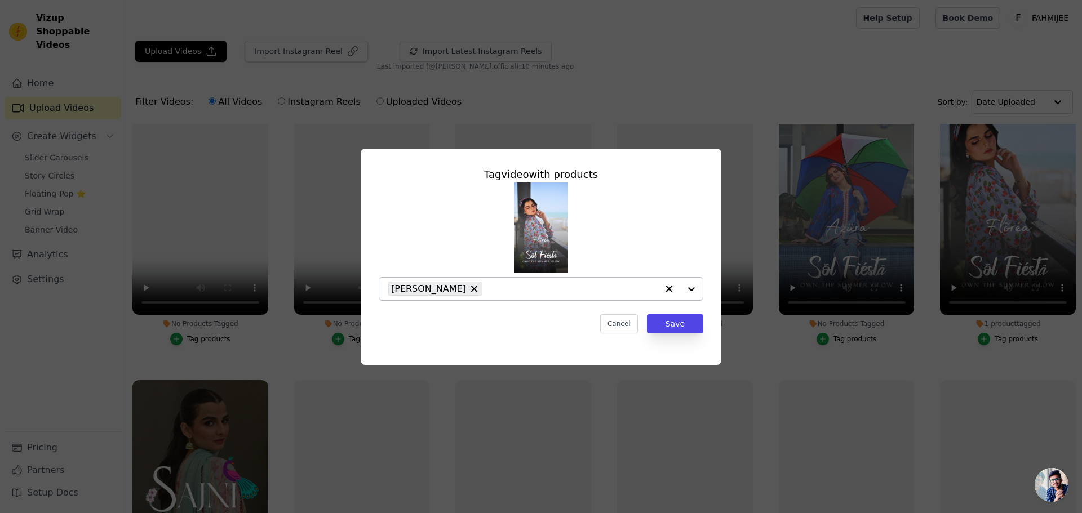
click at [672, 291] on icon "button" at bounding box center [669, 289] width 7 height 7
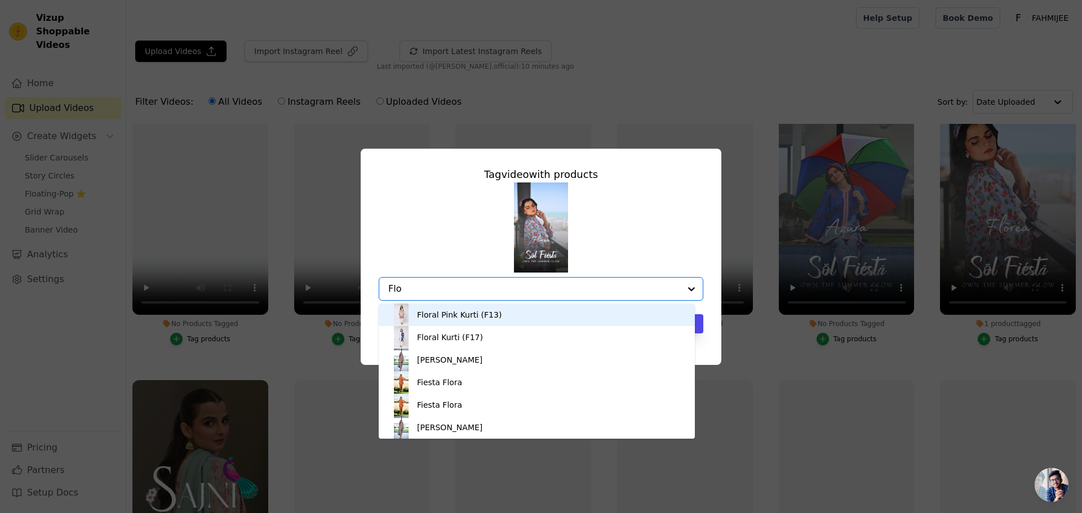
type input "Flo"
click at [686, 192] on div "Floral Pink Kurti (F13) Floral Kurti (F17) Floréa Fiesta Flora Fiesta Flora Flo…" at bounding box center [541, 242] width 325 height 118
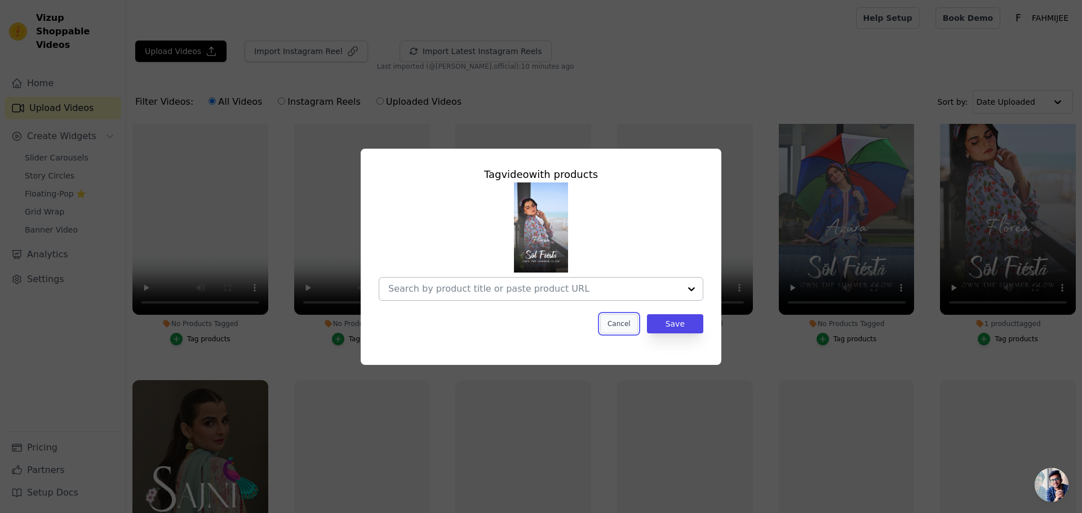
click at [630, 328] on button "Cancel" at bounding box center [619, 323] width 38 height 19
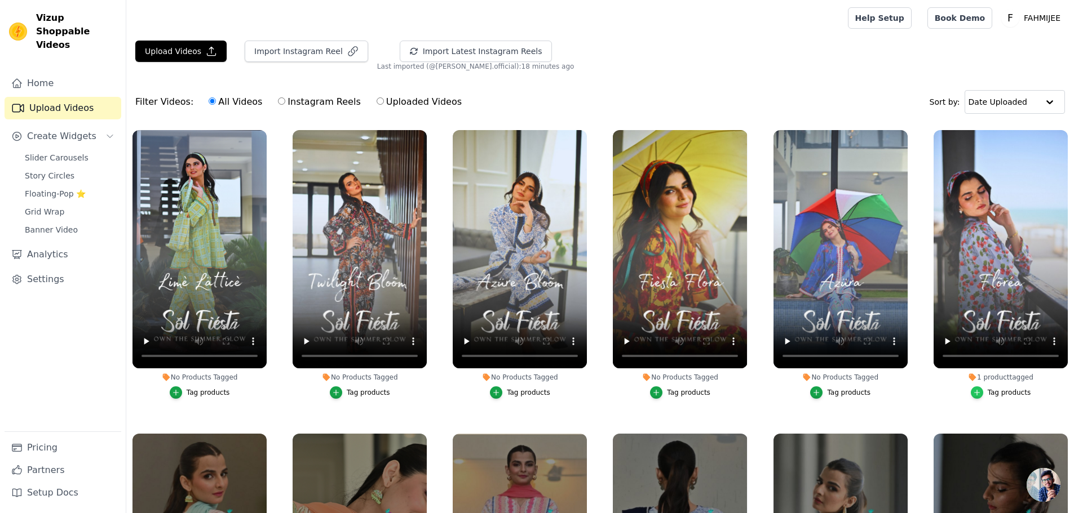
click at [979, 392] on div "button" at bounding box center [977, 393] width 12 height 12
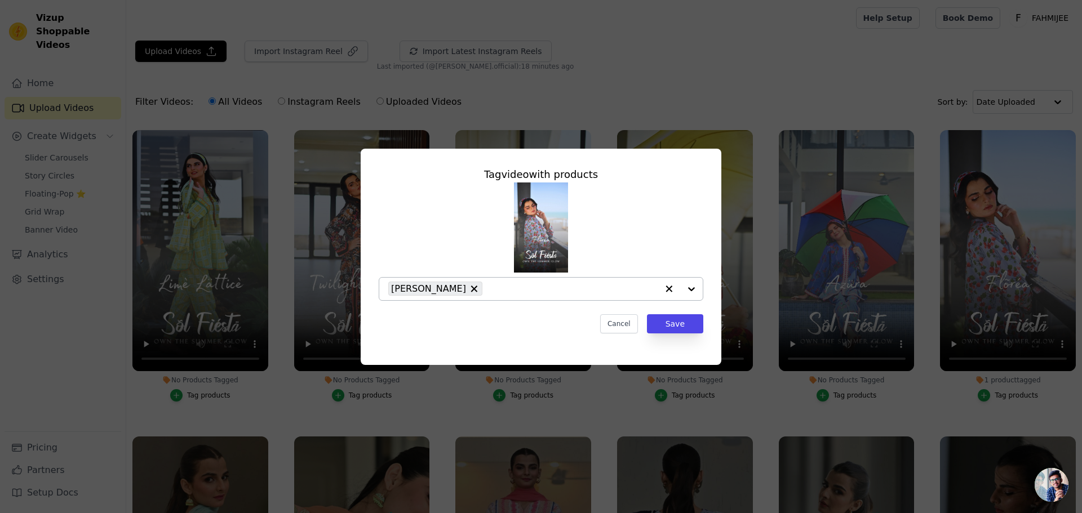
drag, startPoint x: 666, startPoint y: 289, endPoint x: 672, endPoint y: 286, distance: 6.8
click at [667, 287] on icon "button" at bounding box center [668, 288] width 11 height 11
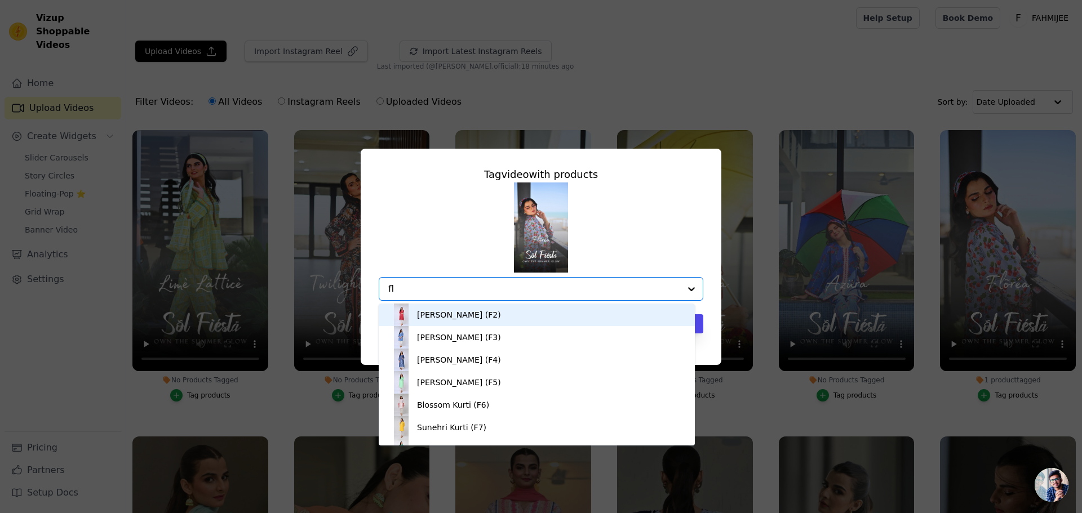
type input "flo"
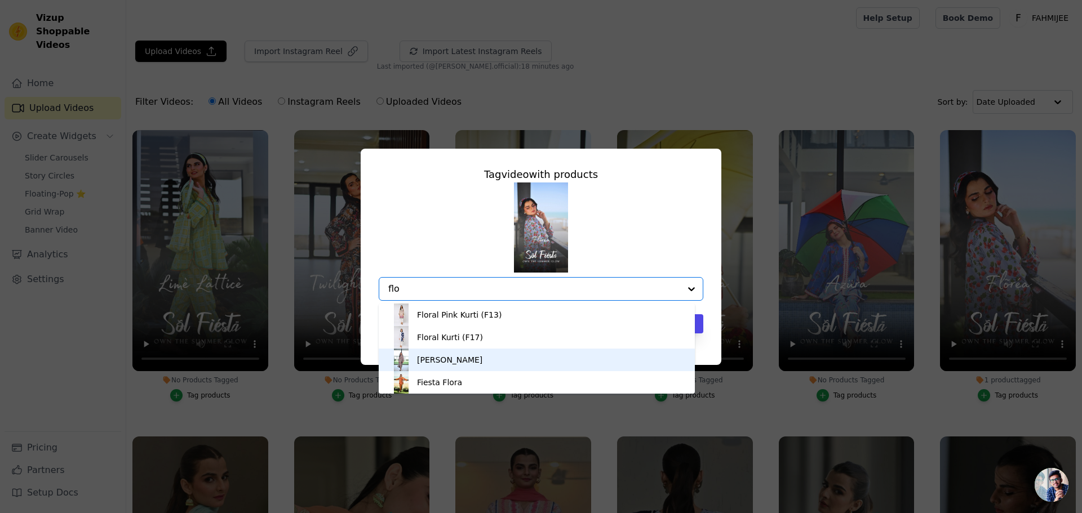
click at [431, 365] on div "[PERSON_NAME]" at bounding box center [449, 360] width 65 height 11
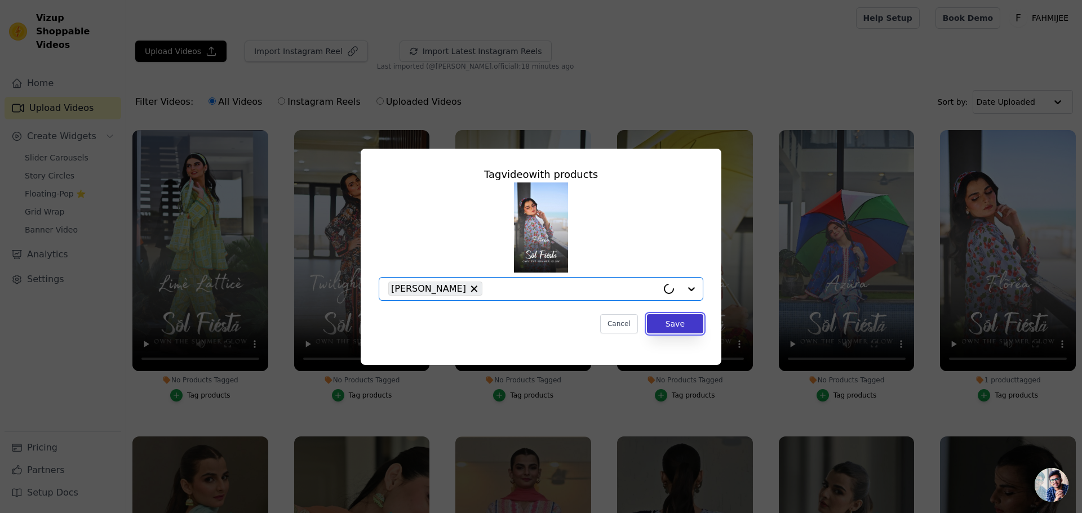
click at [693, 326] on button "Save" at bounding box center [675, 323] width 56 height 19
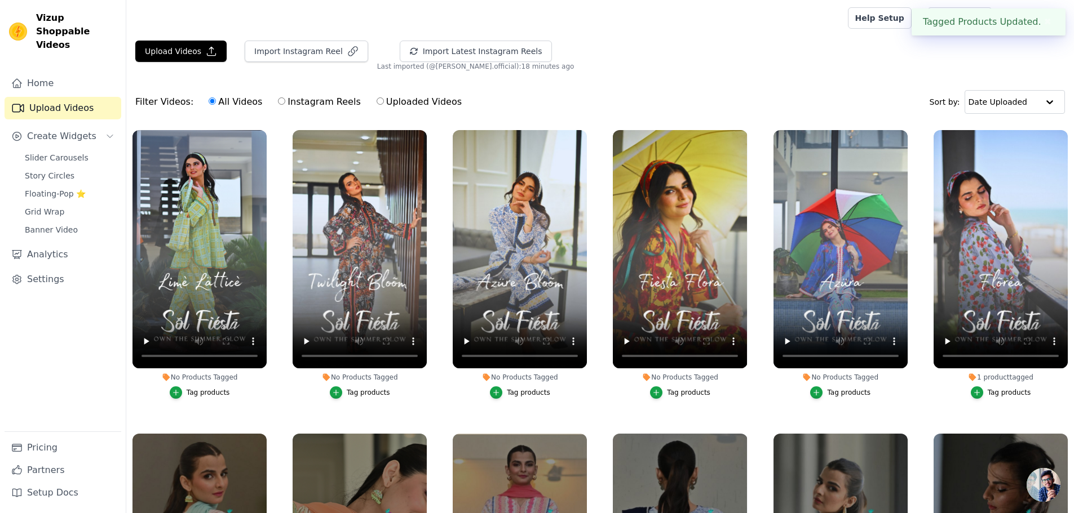
click at [832, 392] on div "Tag products" at bounding box center [848, 392] width 43 height 9
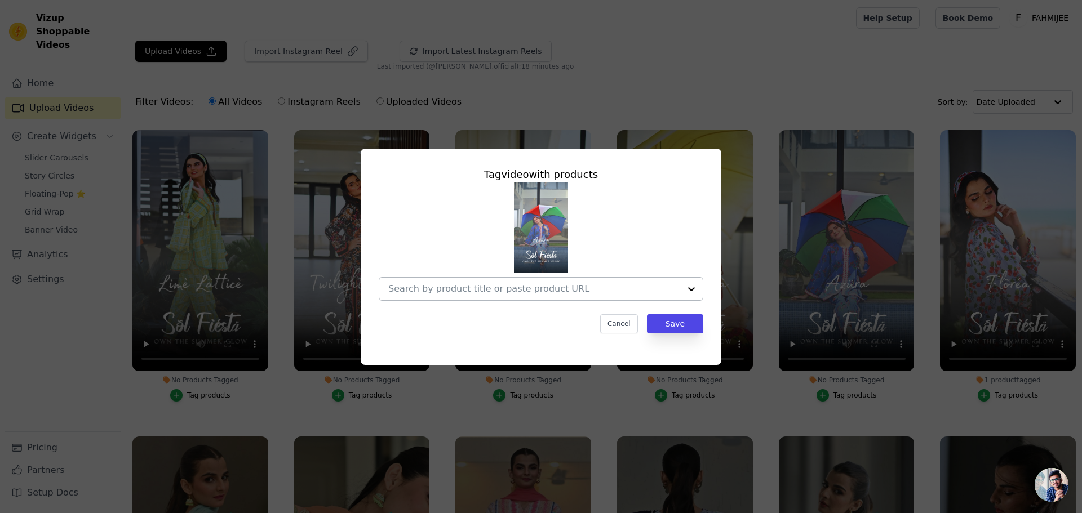
click at [515, 290] on input "No Products Tagged Tag video with products Cancel Save Tag products" at bounding box center [534, 288] width 292 height 11
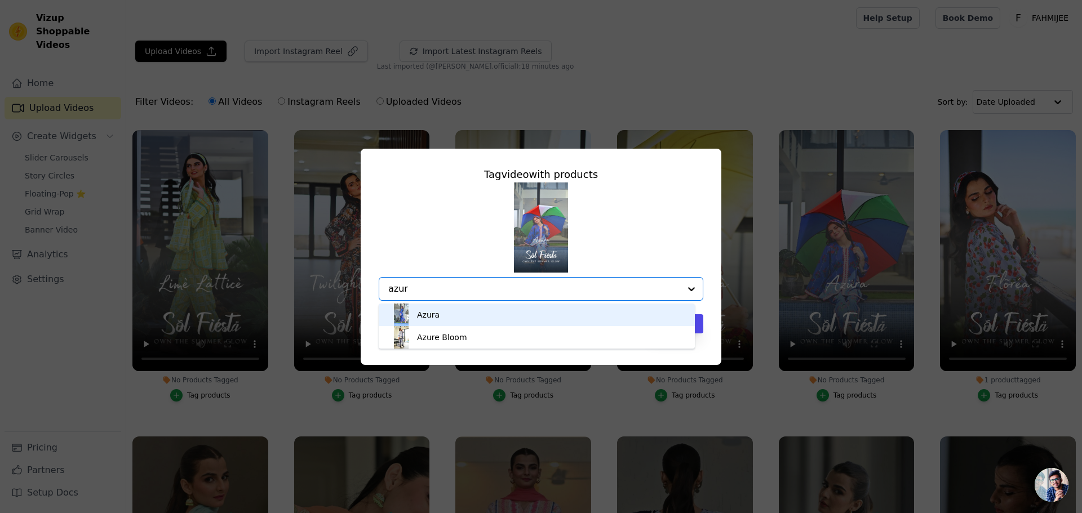
type input "azura"
click at [453, 313] on div "Azura" at bounding box center [537, 315] width 294 height 23
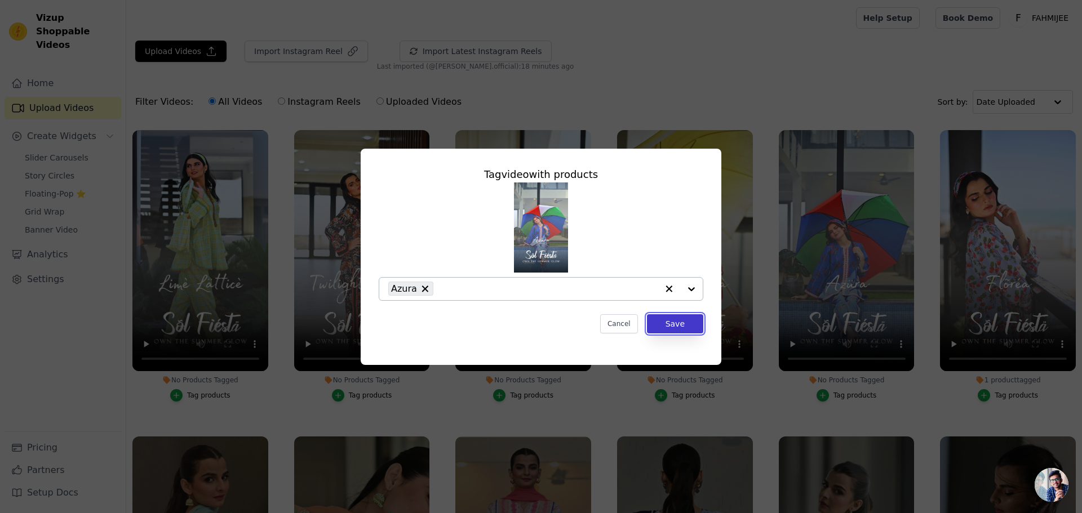
click at [690, 328] on button "Save" at bounding box center [675, 323] width 56 height 19
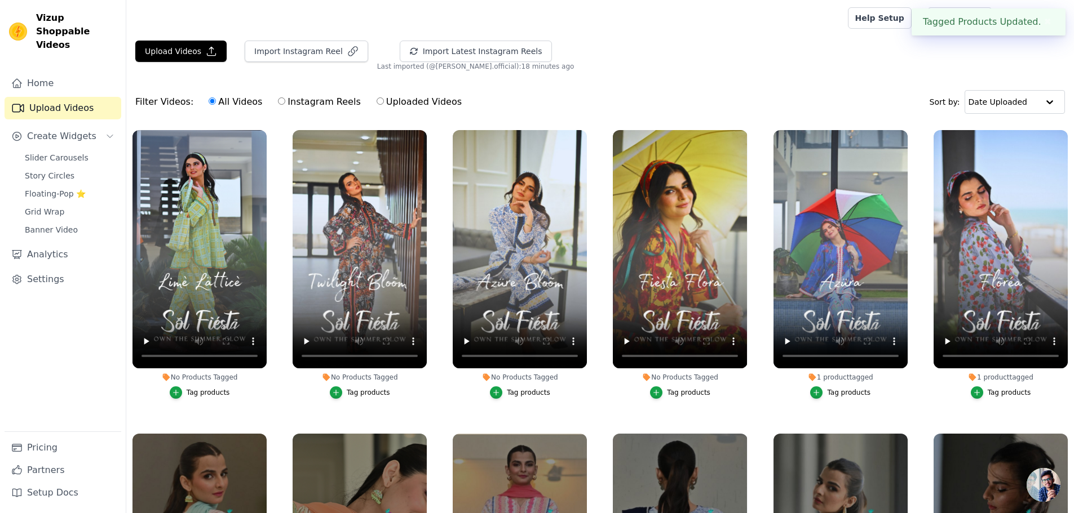
click at [667, 388] on div "Tag products" at bounding box center [688, 392] width 43 height 9
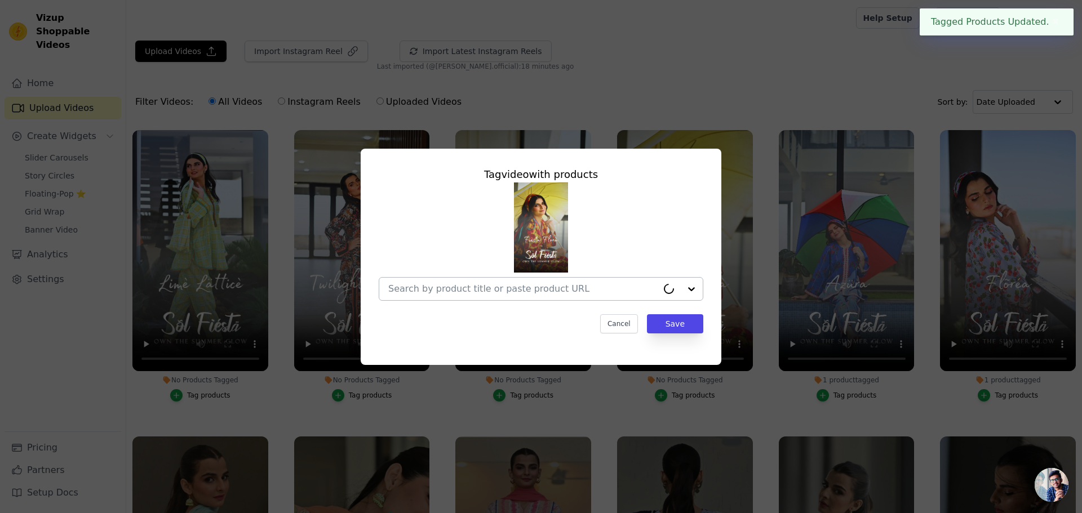
click at [475, 299] on div at bounding box center [522, 289] width 269 height 23
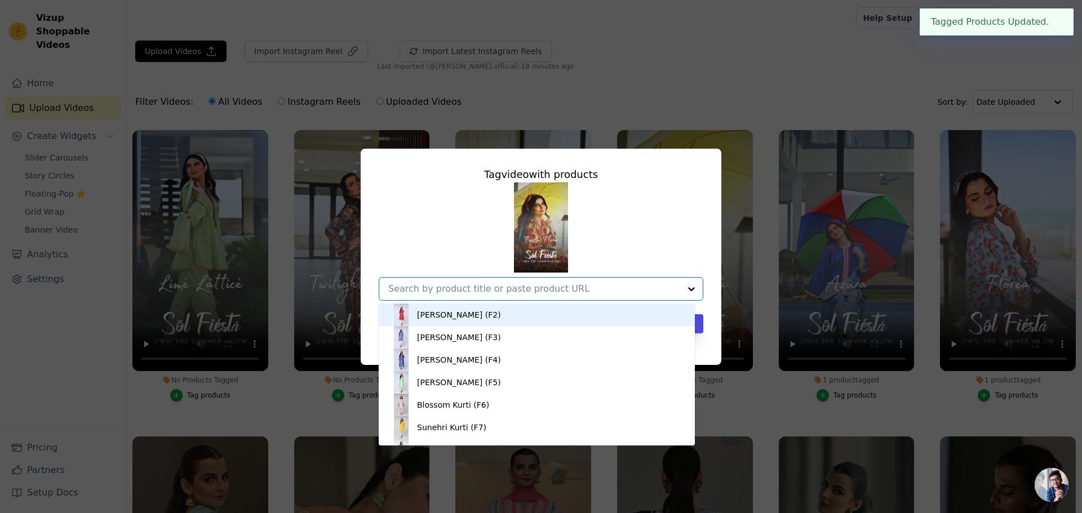
click at [475, 294] on input "No Products Tagged Tag video with products Manzaar Kurti (F2) Diwani Kurti (F3)…" at bounding box center [534, 288] width 292 height 11
type input "fiesta"
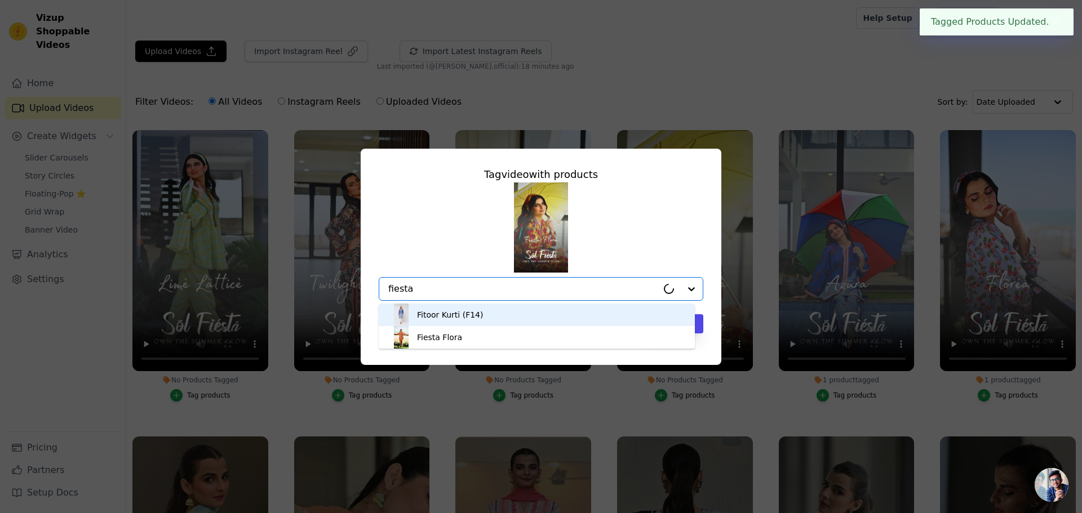
click at [456, 332] on div "Fiesta Flora" at bounding box center [439, 337] width 45 height 11
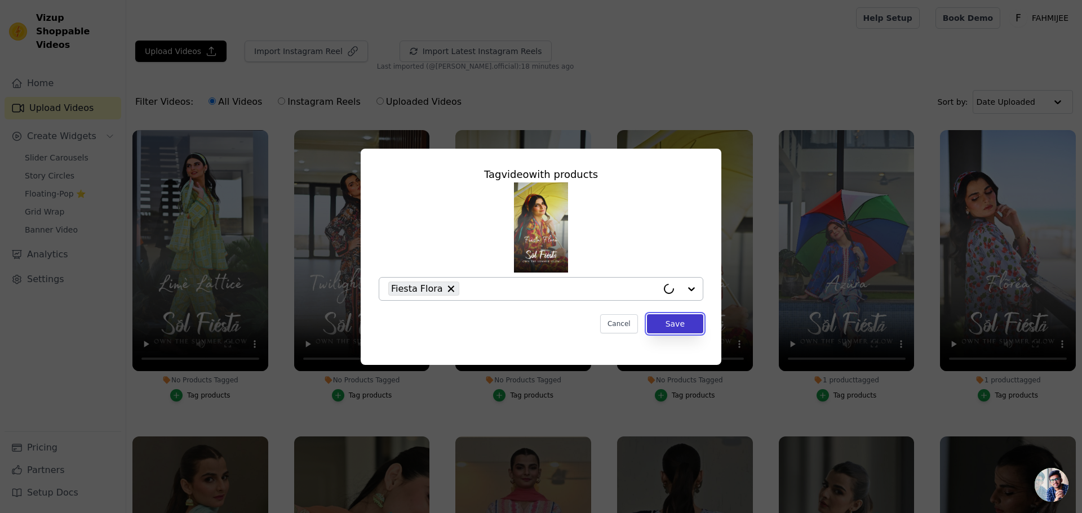
click at [693, 325] on button "Save" at bounding box center [675, 323] width 56 height 19
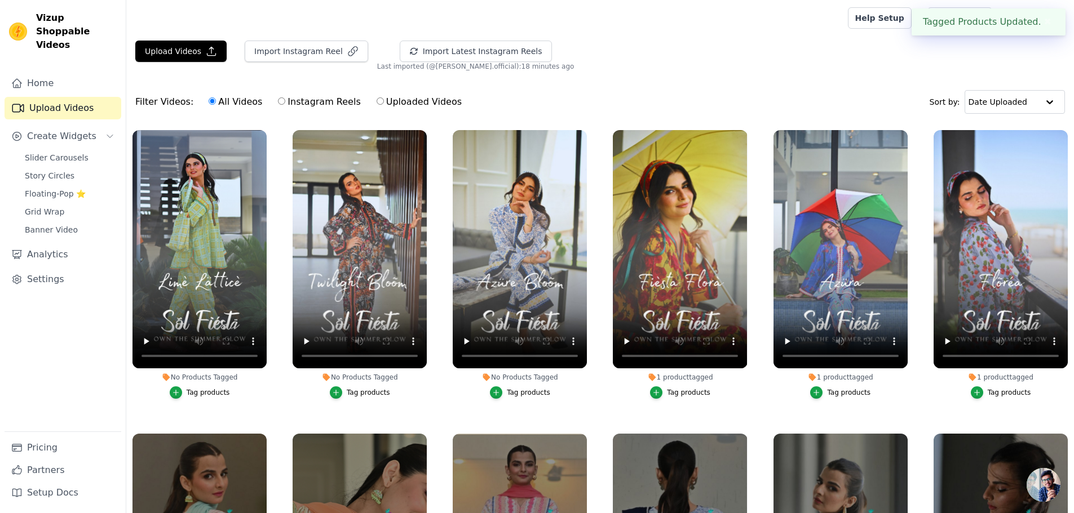
click at [520, 397] on button "Tag products" at bounding box center [520, 393] width 60 height 12
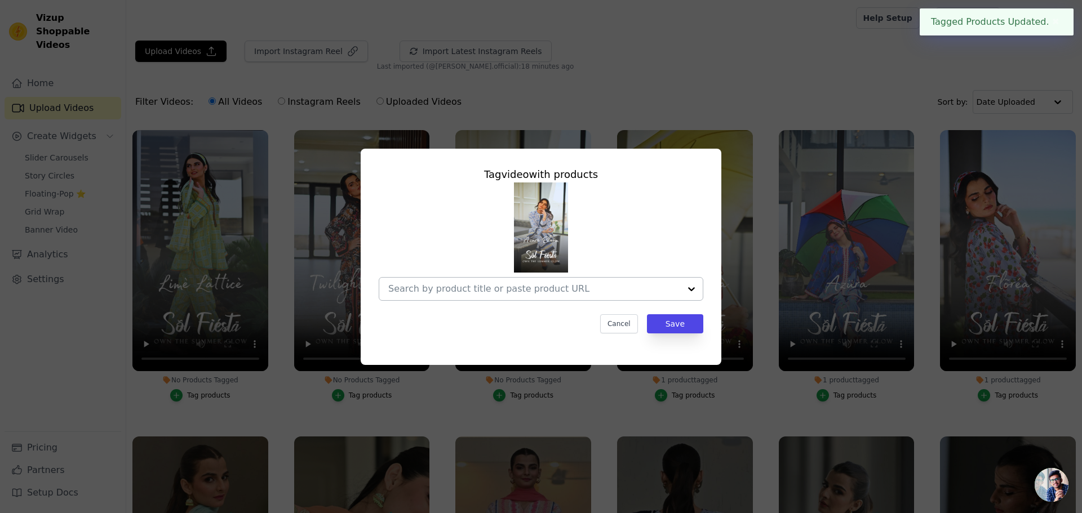
click at [506, 288] on input "No Products Tagged Tag video with products Cancel Save Tag products" at bounding box center [534, 288] width 292 height 11
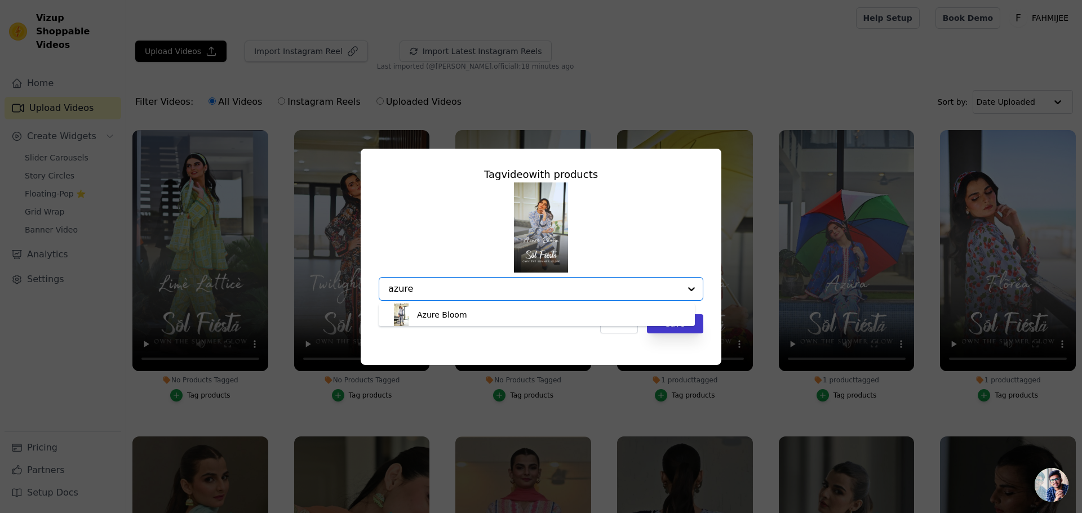
type input "azure"
click at [674, 329] on button "Save" at bounding box center [675, 323] width 56 height 19
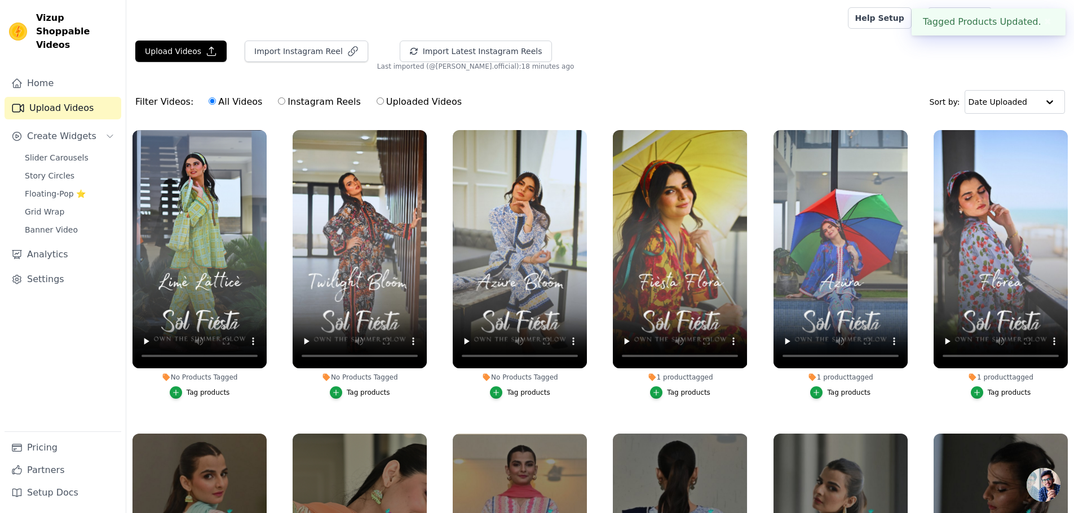
click at [531, 389] on div "Tag products" at bounding box center [528, 392] width 43 height 9
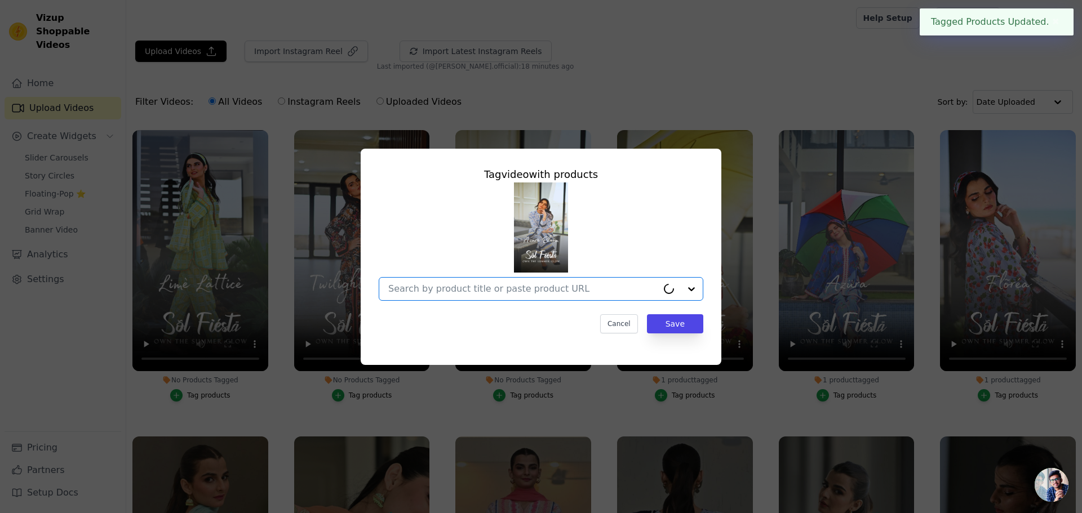
click at [479, 293] on input "No Products Tagged Tag video with products Option undefined, selected. Cancel S…" at bounding box center [522, 288] width 269 height 11
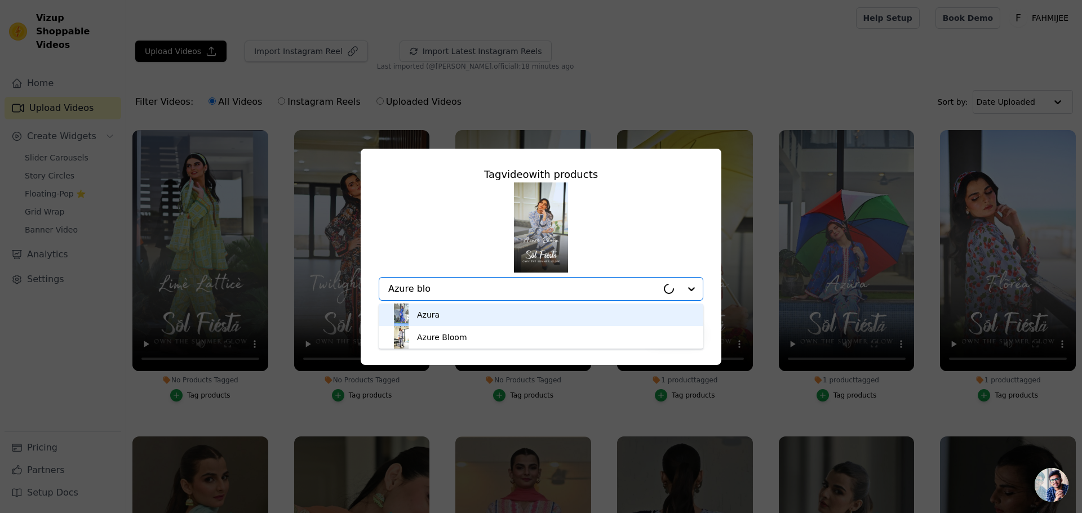
type input "Azure bloo"
click at [453, 314] on div "Azure Bloom" at bounding box center [442, 314] width 50 height 11
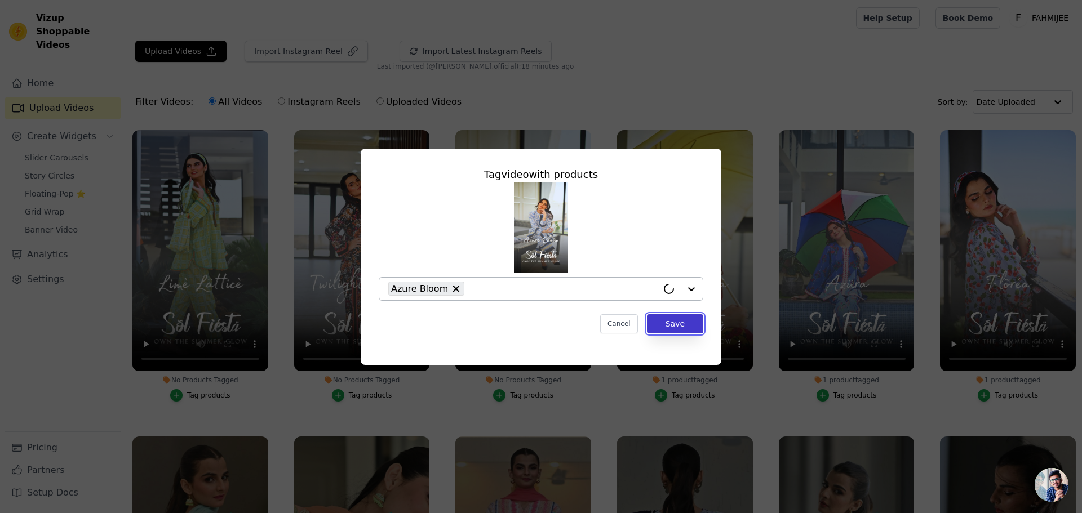
click at [687, 325] on button "Save" at bounding box center [675, 323] width 56 height 19
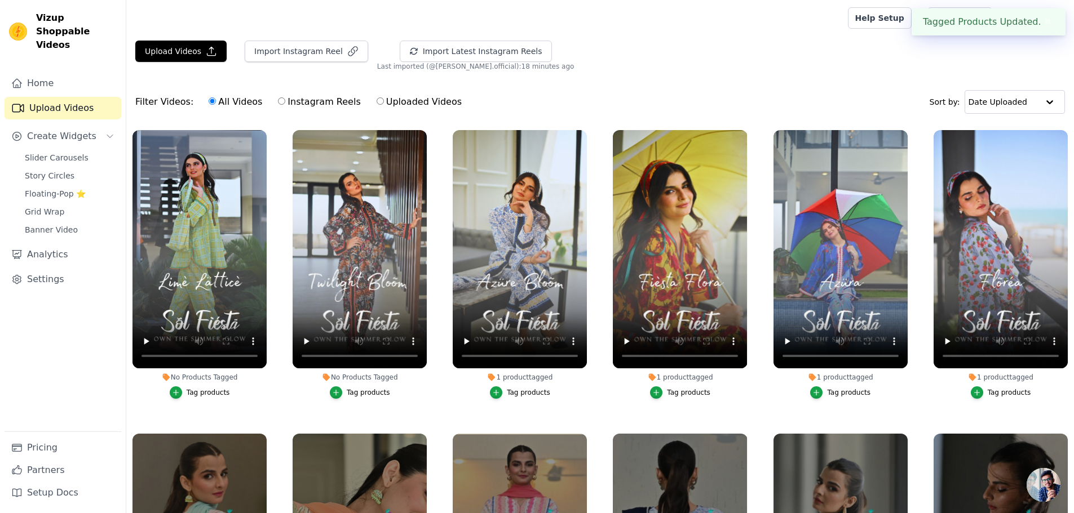
click at [355, 388] on div "Tag products" at bounding box center [368, 392] width 43 height 9
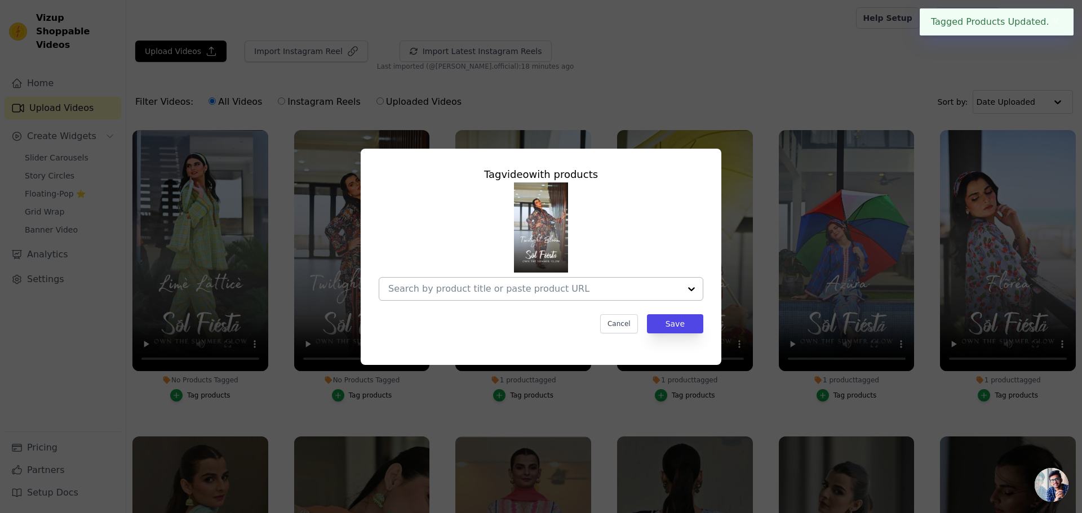
click at [465, 284] on input "No Products Tagged Tag video with products Cancel Save Tag products" at bounding box center [534, 288] width 292 height 11
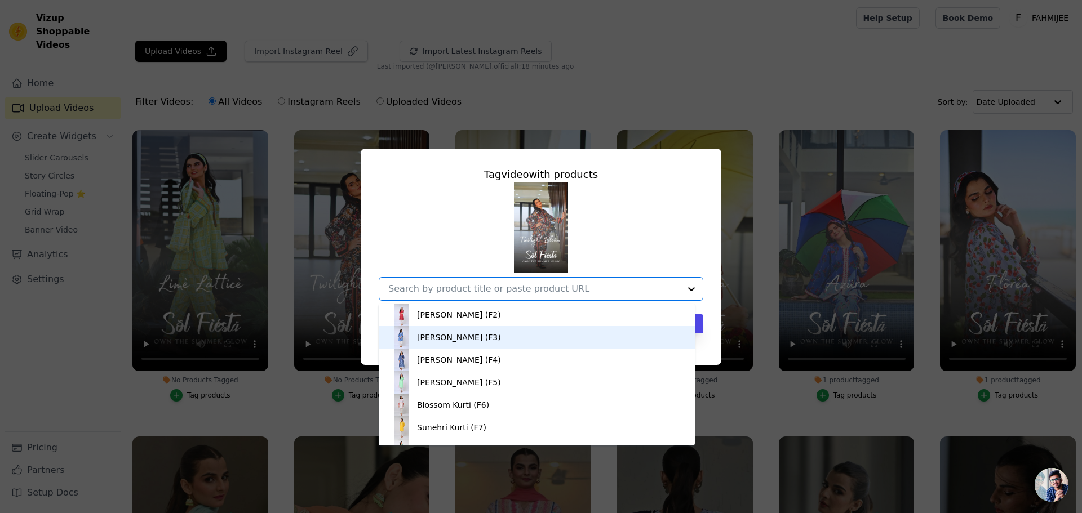
type input "a"
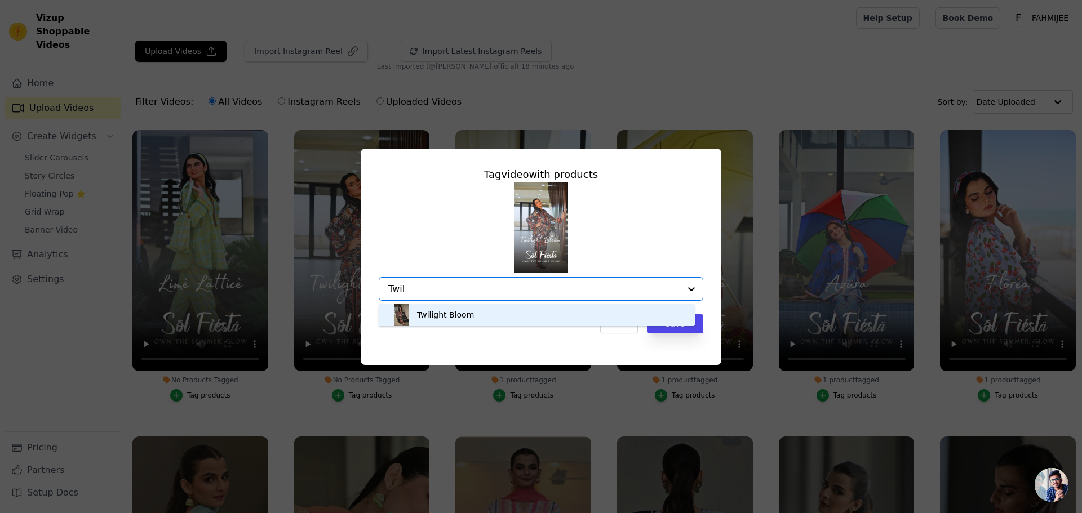
type input "Twili"
click at [429, 313] on div "Twilight Bloom" at bounding box center [445, 314] width 57 height 11
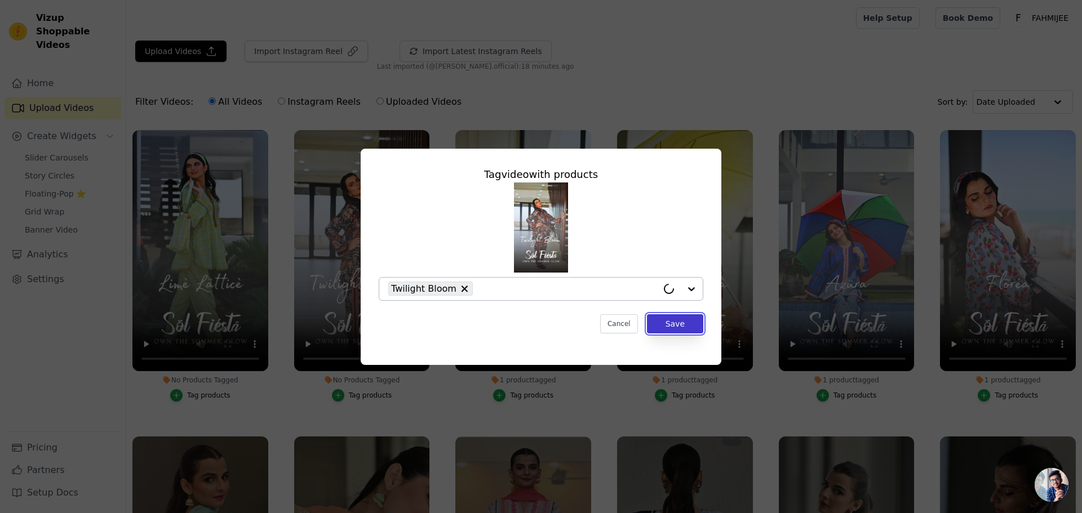
click at [687, 325] on button "Save" at bounding box center [675, 323] width 56 height 19
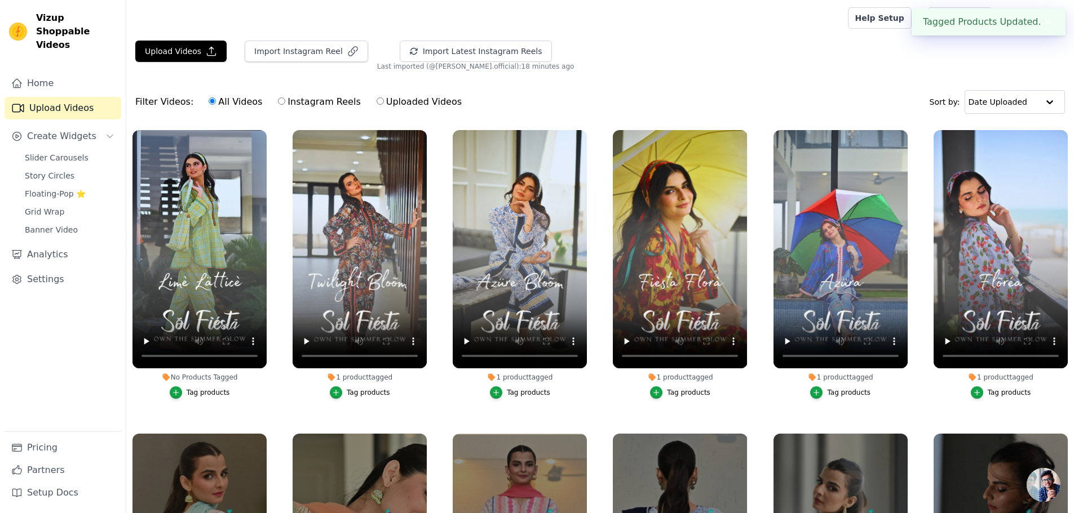
click at [203, 387] on button "Tag products" at bounding box center [200, 393] width 60 height 12
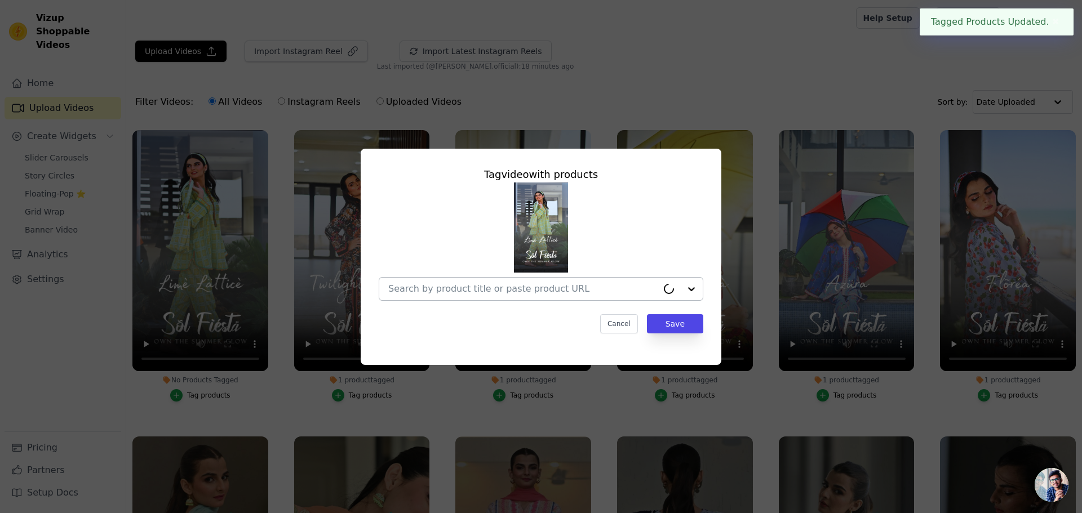
click at [507, 295] on div at bounding box center [522, 289] width 269 height 23
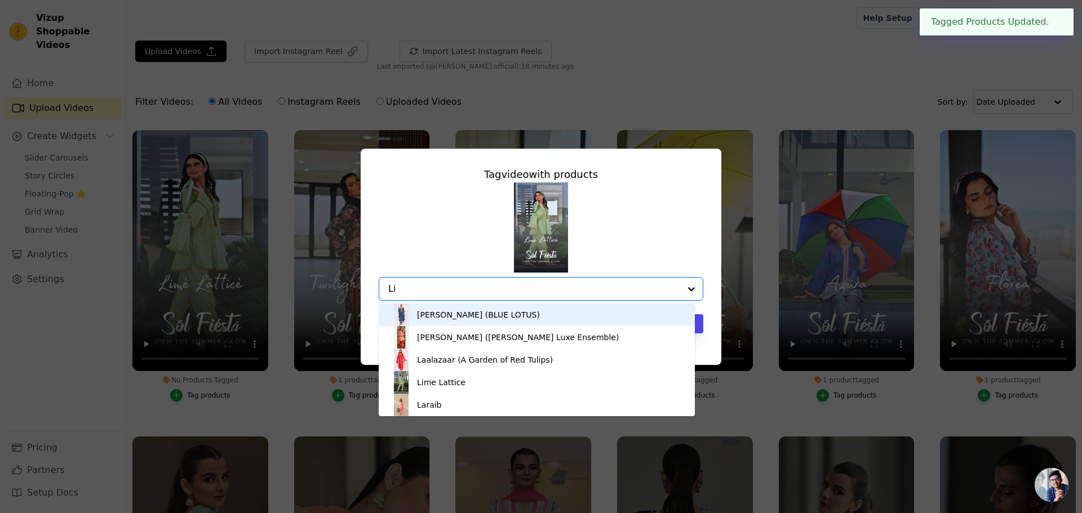
type input "Lim"
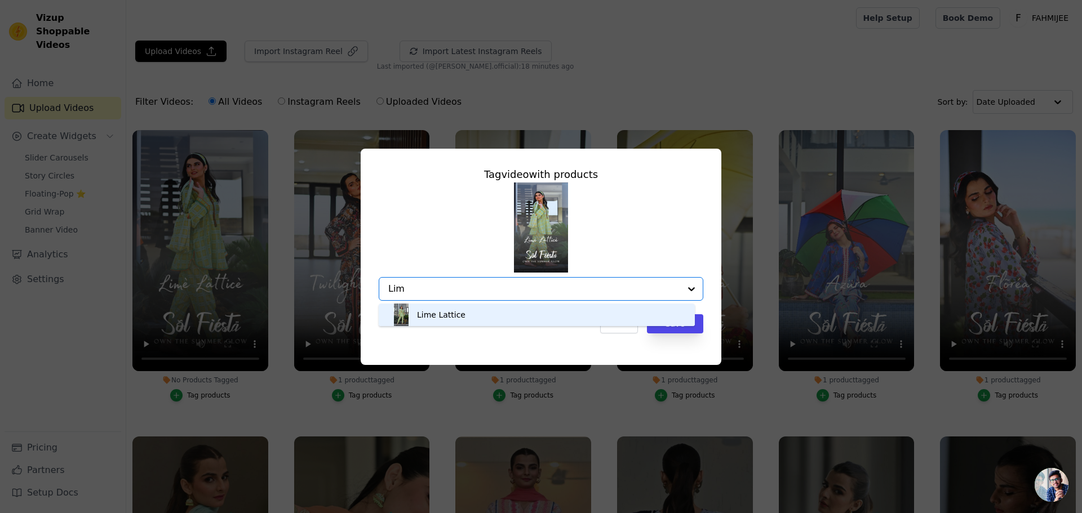
click at [481, 315] on div "Lime Lattice" at bounding box center [537, 315] width 294 height 23
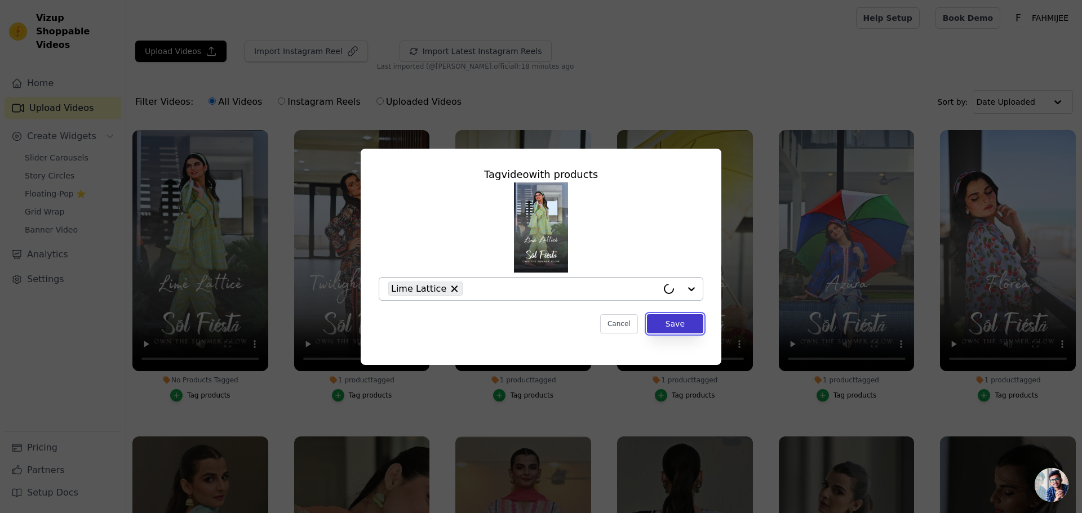
click at [687, 321] on button "Save" at bounding box center [675, 323] width 56 height 19
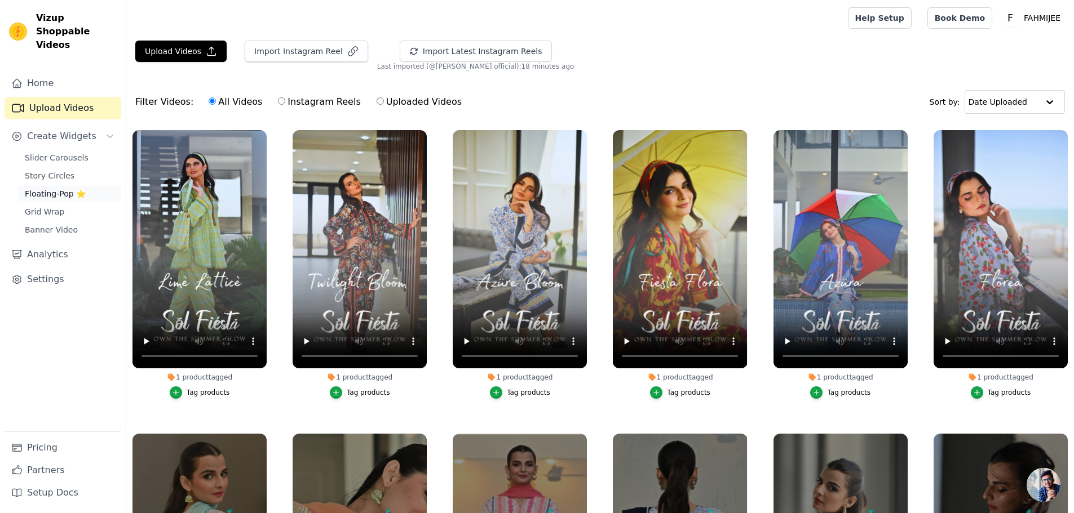
click at [54, 188] on span "Floating-Pop ⭐" at bounding box center [55, 193] width 61 height 11
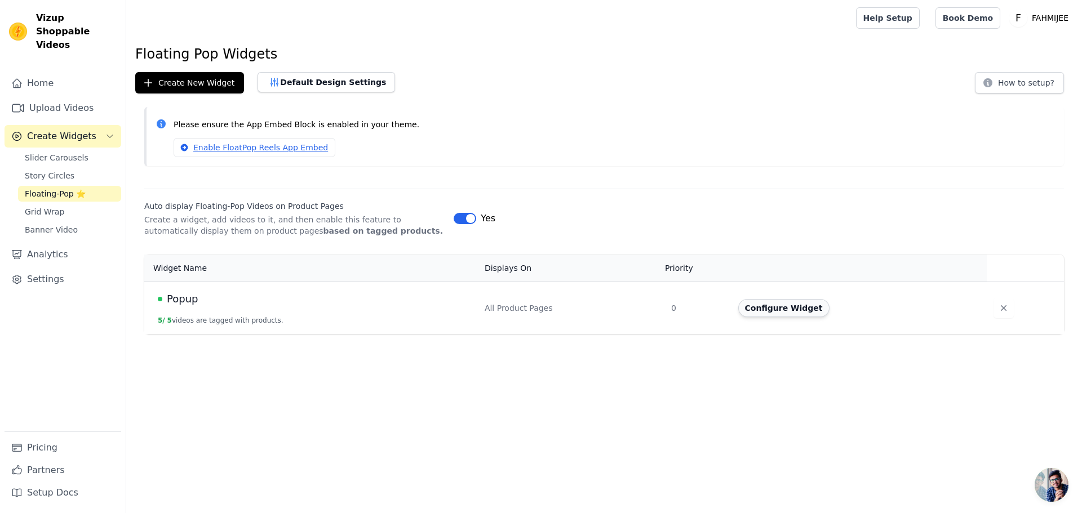
click at [778, 311] on button "Configure Widget" at bounding box center [783, 308] width 91 height 18
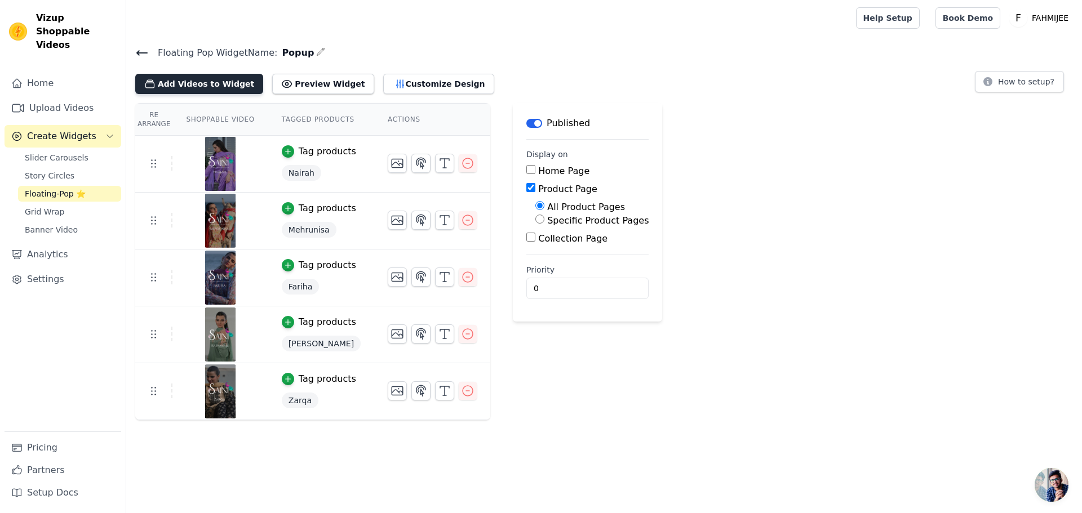
click at [236, 81] on button "Add Videos to Widget" at bounding box center [199, 84] width 128 height 20
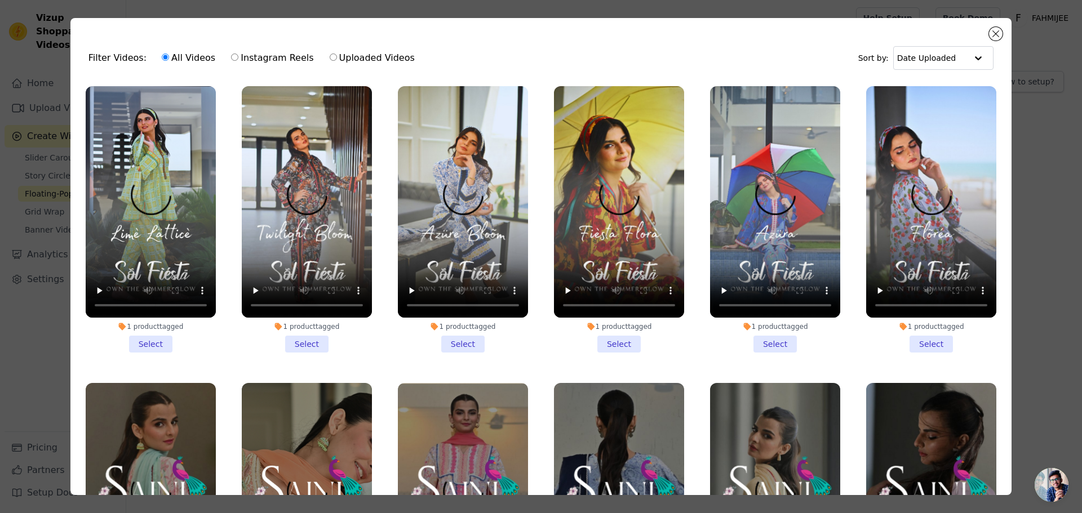
click at [155, 336] on li "1 product tagged Select" at bounding box center [151, 219] width 130 height 267
click at [0, 0] on input "1 product tagged Select" at bounding box center [0, 0] width 0 height 0
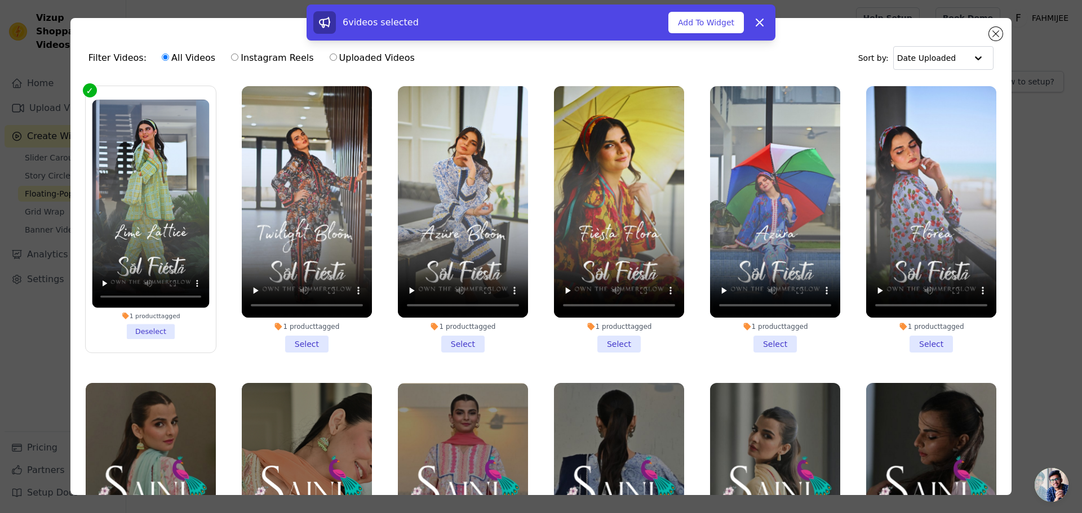
click at [294, 335] on li "1 product tagged Select" at bounding box center [307, 219] width 130 height 267
click at [0, 0] on input "1 product tagged Select" at bounding box center [0, 0] width 0 height 0
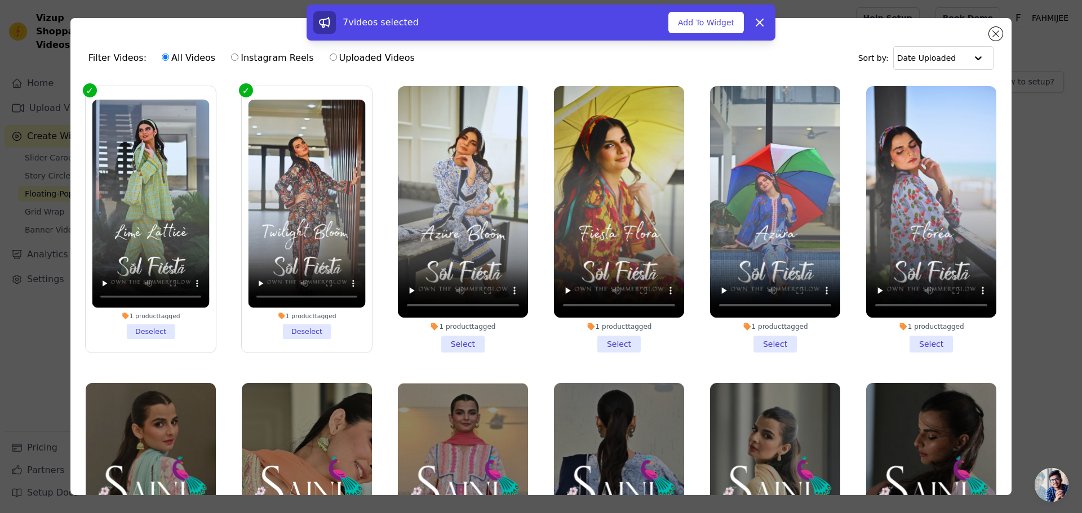
click at [471, 339] on li "1 product tagged Select" at bounding box center [463, 219] width 130 height 267
click at [0, 0] on input "1 product tagged Select" at bounding box center [0, 0] width 0 height 0
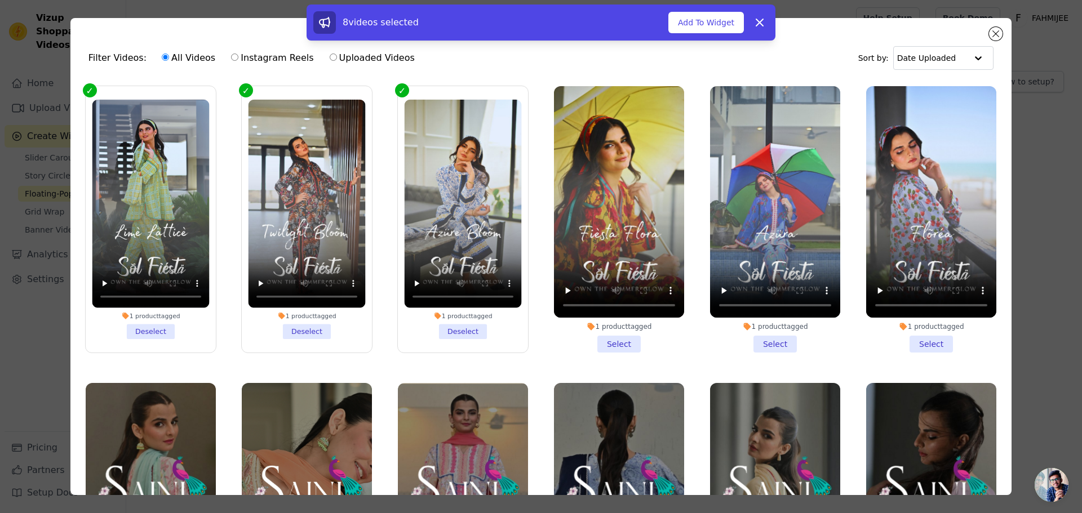
click at [605, 338] on li "1 product tagged Select" at bounding box center [619, 219] width 130 height 267
click at [0, 0] on input "1 product tagged Select" at bounding box center [0, 0] width 0 height 0
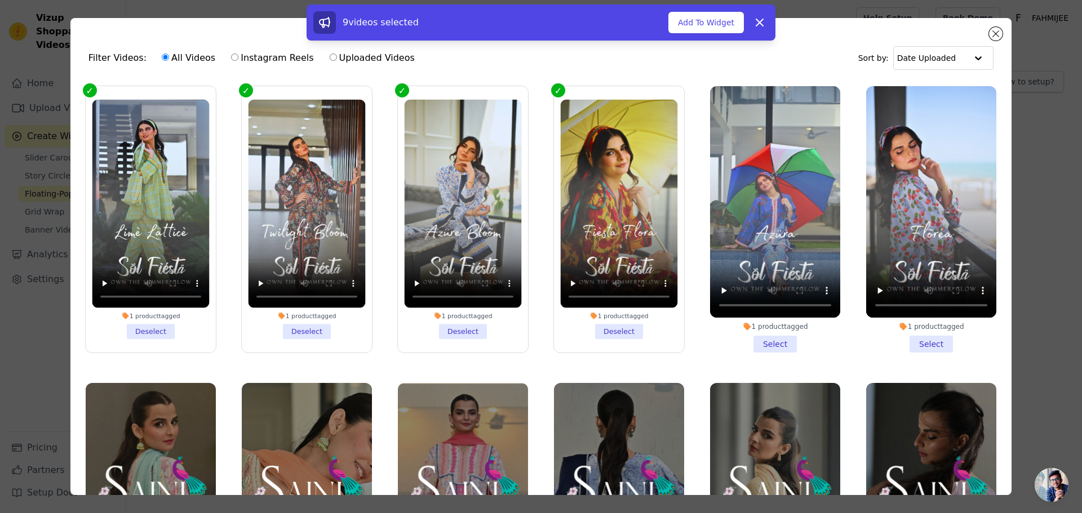
click at [771, 339] on li "1 product tagged Select" at bounding box center [775, 219] width 130 height 267
click at [0, 0] on input "1 product tagged Select" at bounding box center [0, 0] width 0 height 0
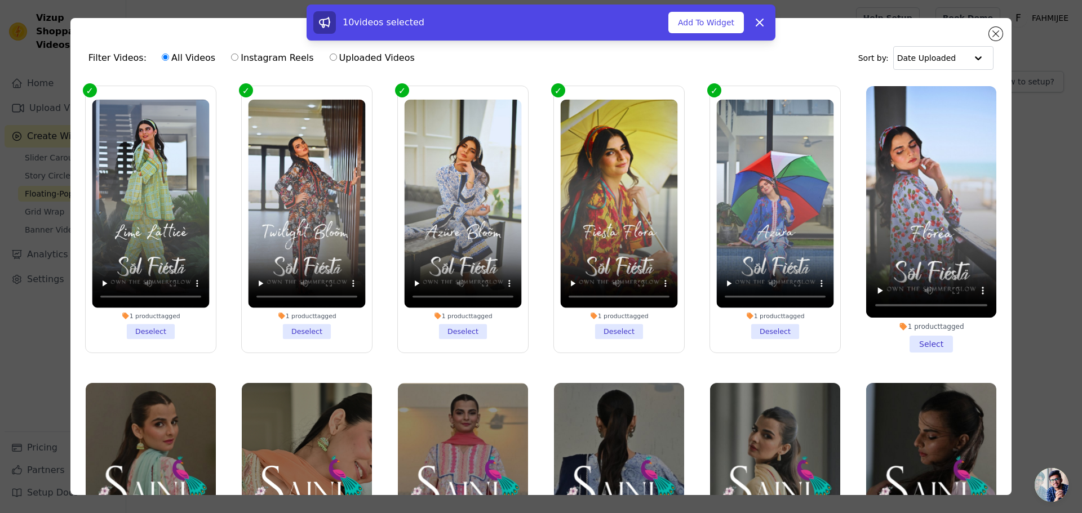
click at [945, 340] on li "1 product tagged Select" at bounding box center [931, 219] width 130 height 267
click at [0, 0] on input "1 product tagged Select" at bounding box center [0, 0] width 0 height 0
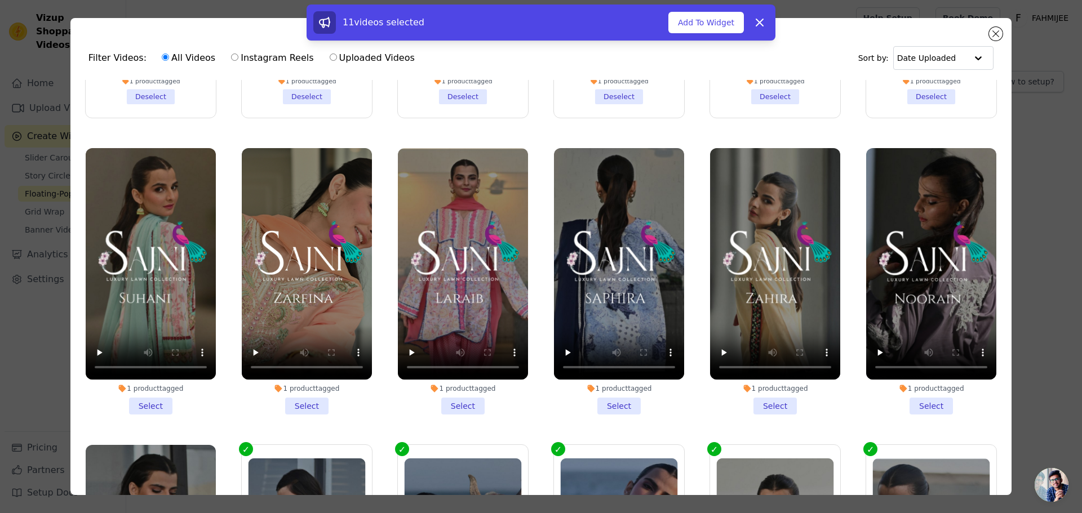
scroll to position [338, 0]
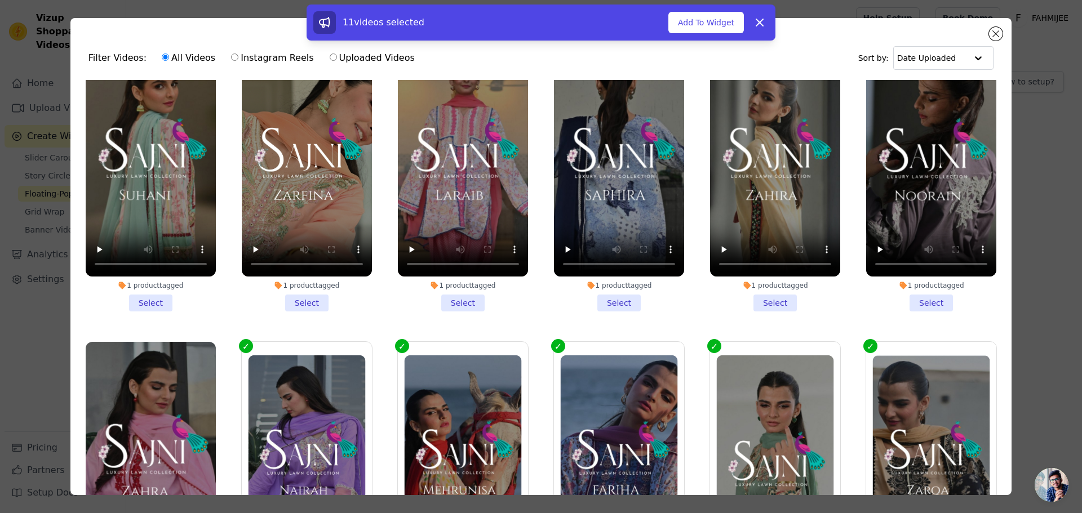
drag, startPoint x: 153, startPoint y: 296, endPoint x: 198, endPoint y: 305, distance: 45.5
click at [167, 299] on li "1 product tagged Select" at bounding box center [151, 178] width 130 height 267
click at [308, 299] on li "1 product tagged Select" at bounding box center [307, 178] width 130 height 267
click at [0, 0] on input "1 product tagged Select" at bounding box center [0, 0] width 0 height 0
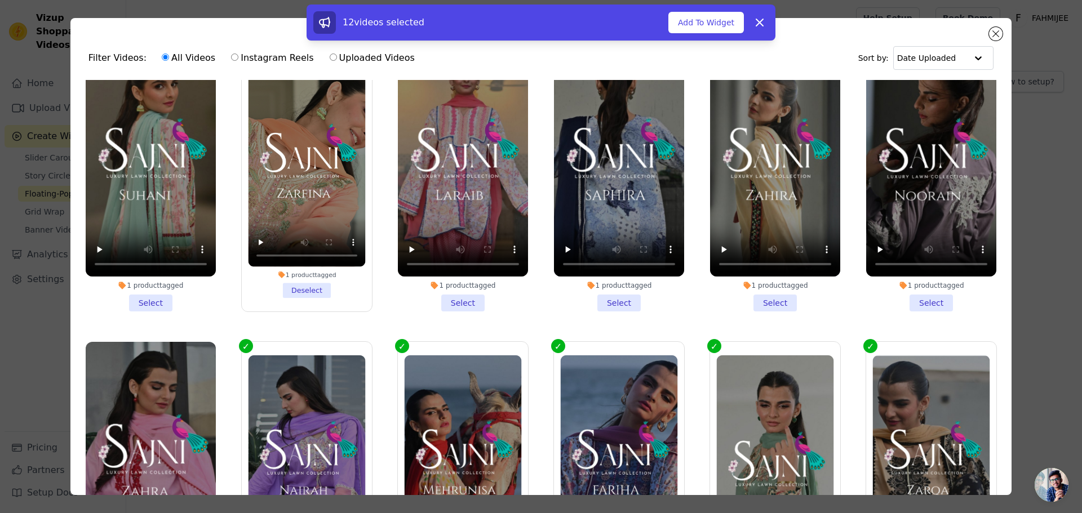
click at [152, 299] on li "1 product tagged Select" at bounding box center [151, 178] width 130 height 267
click at [0, 0] on input "1 product tagged Select" at bounding box center [0, 0] width 0 height 0
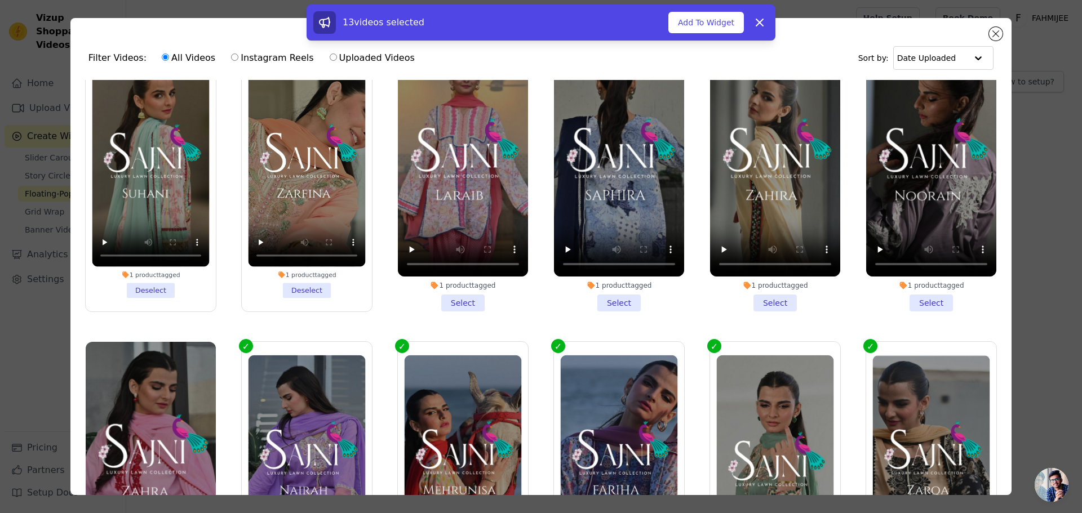
click at [472, 290] on li "1 product tagged Select" at bounding box center [463, 178] width 130 height 267
click at [0, 0] on input "1 product tagged Select" at bounding box center [0, 0] width 0 height 0
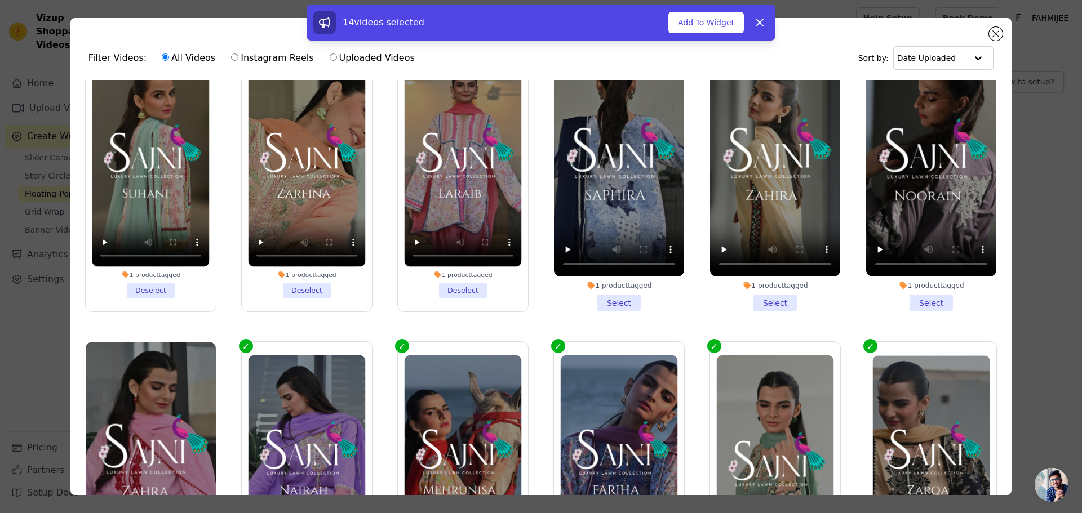
click at [624, 295] on li "1 product tagged Select" at bounding box center [619, 178] width 130 height 267
click at [0, 0] on input "1 product tagged Select" at bounding box center [0, 0] width 0 height 0
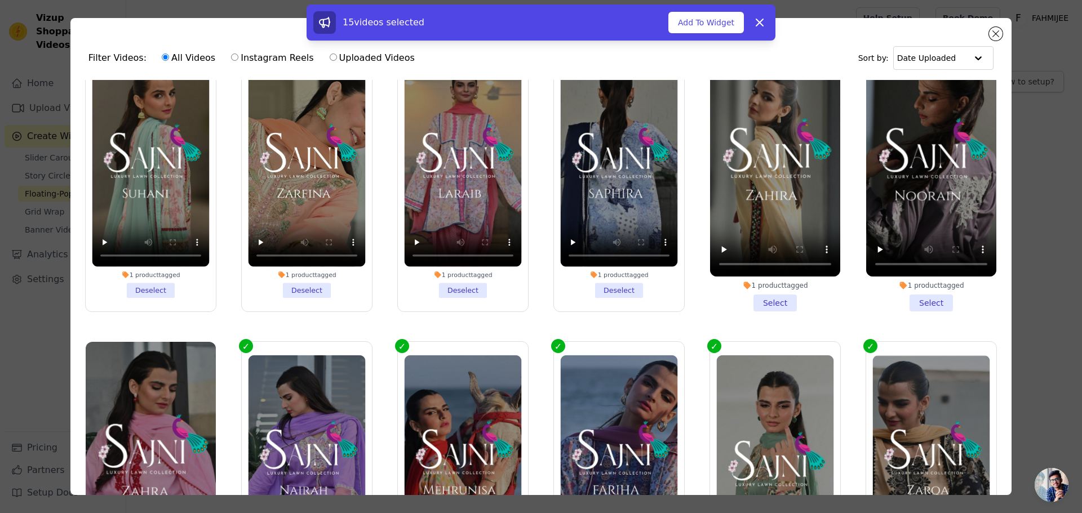
click at [744, 294] on li "1 product tagged Select" at bounding box center [775, 178] width 130 height 267
click at [0, 0] on input "1 product tagged Select" at bounding box center [0, 0] width 0 height 0
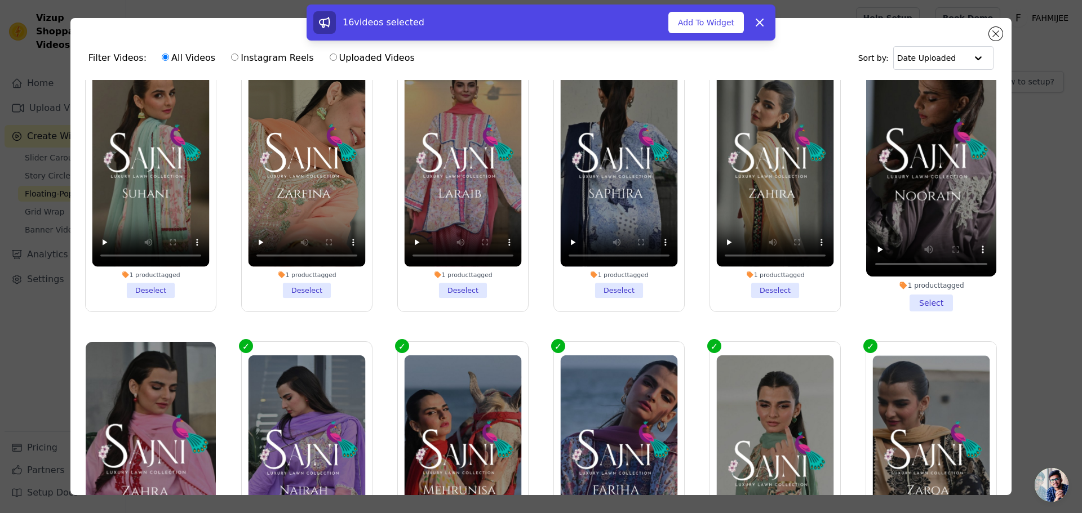
click at [912, 289] on li "1 product tagged Select" at bounding box center [931, 178] width 130 height 267
click at [0, 0] on input "1 product tagged Select" at bounding box center [0, 0] width 0 height 0
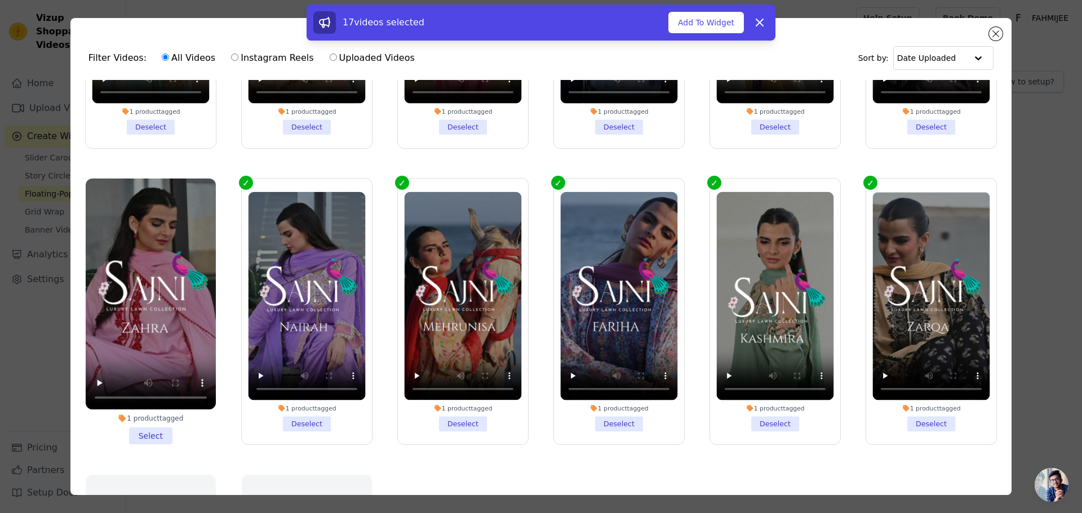
scroll to position [620, 0]
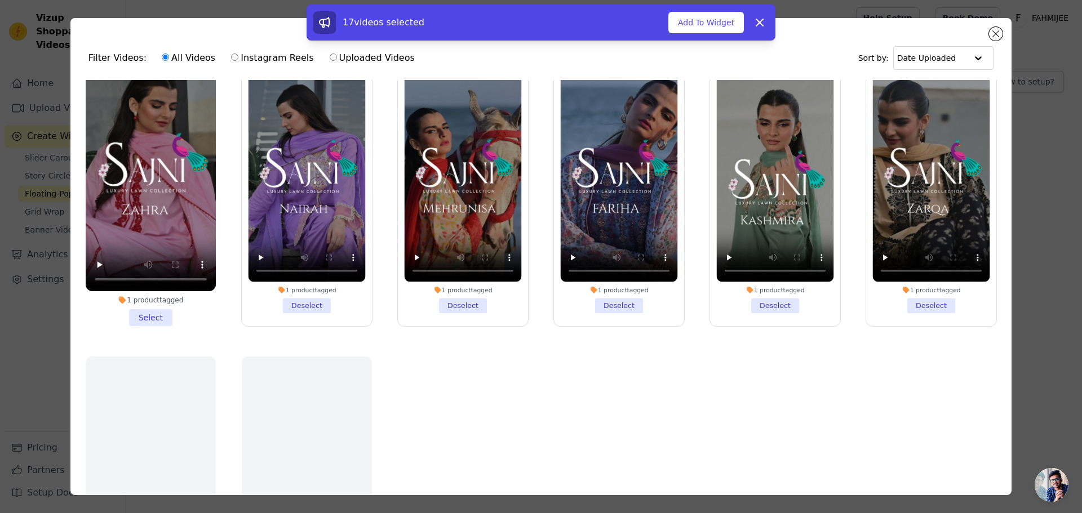
click at [143, 307] on li "1 product tagged Select" at bounding box center [151, 193] width 130 height 267
click at [0, 0] on input "1 product tagged Select" at bounding box center [0, 0] width 0 height 0
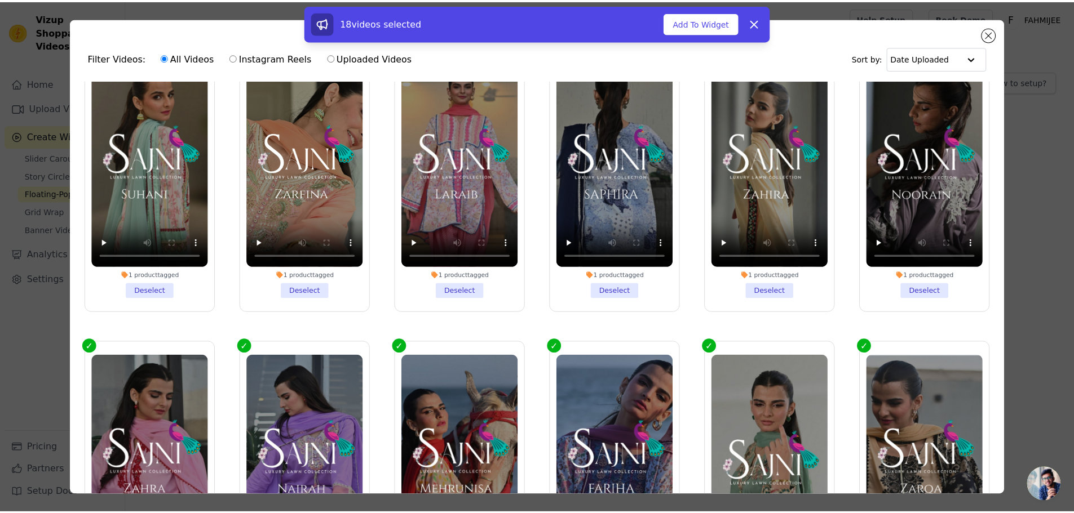
scroll to position [169, 0]
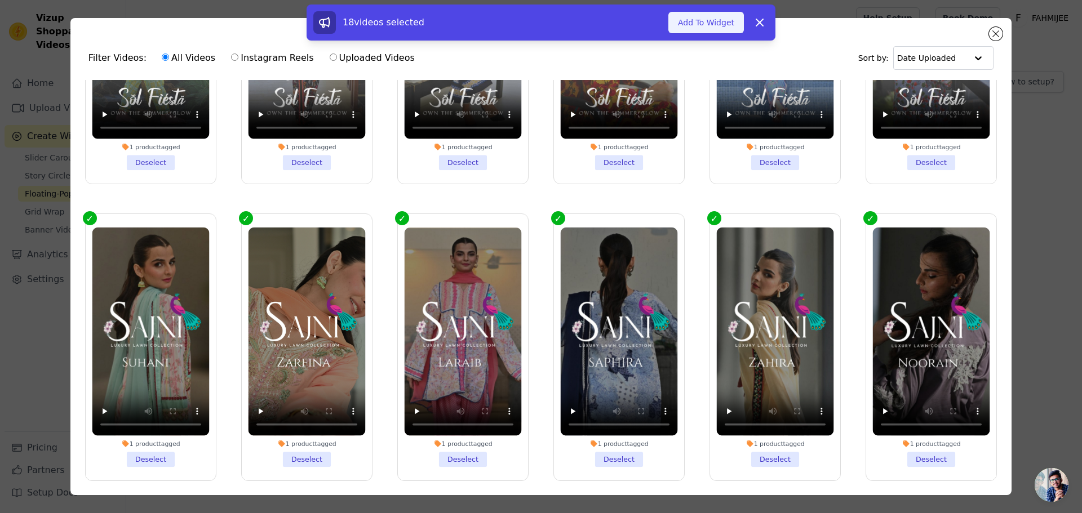
click at [702, 21] on button "Add To Widget" at bounding box center [706, 22] width 76 height 21
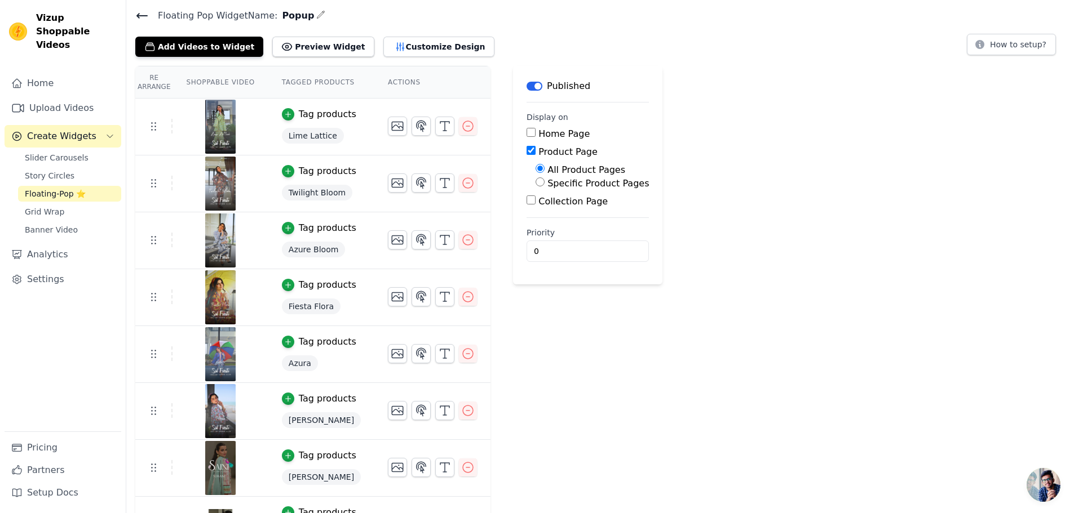
scroll to position [0, 0]
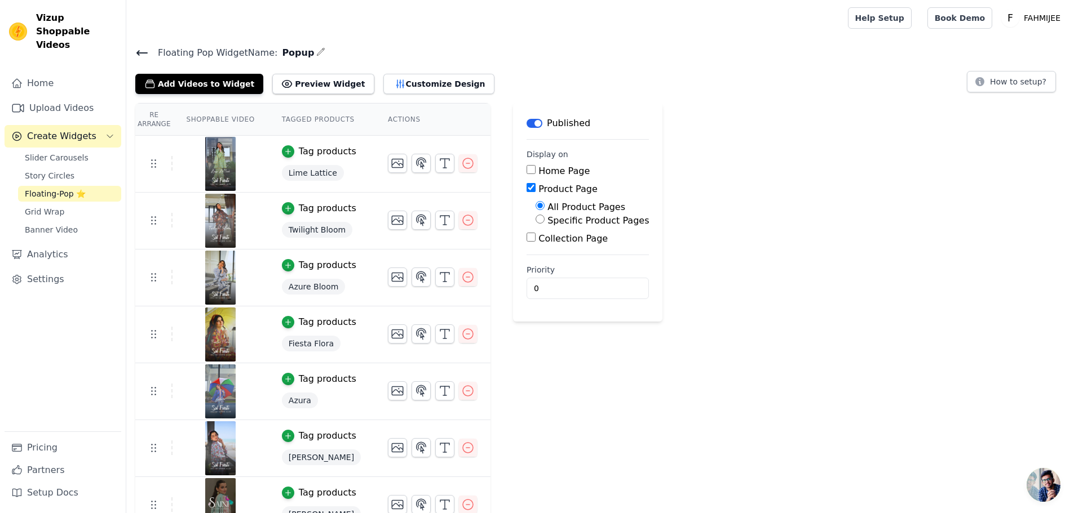
click at [138, 54] on icon at bounding box center [142, 53] width 10 height 5
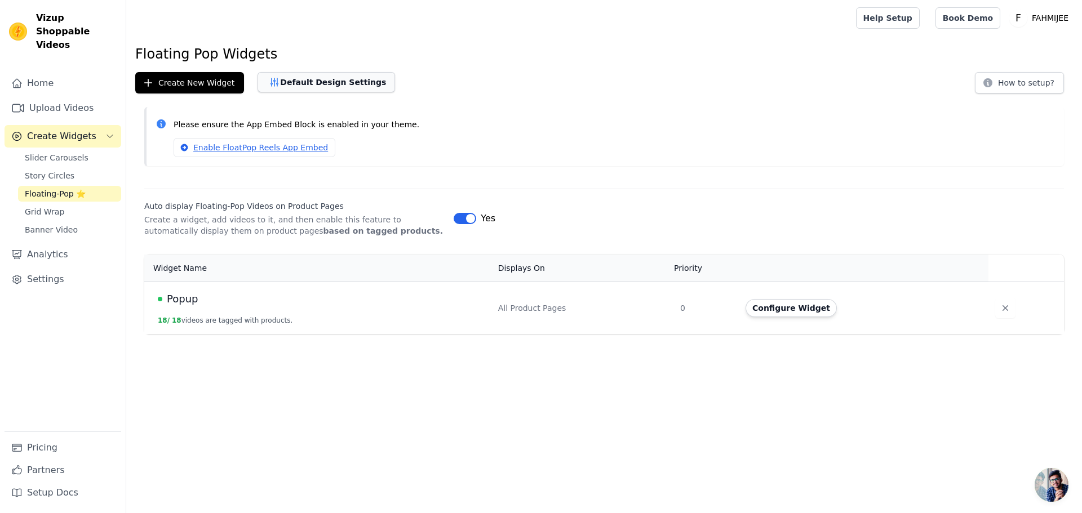
click at [267, 91] on button "Default Design Settings" at bounding box center [327, 82] width 138 height 20
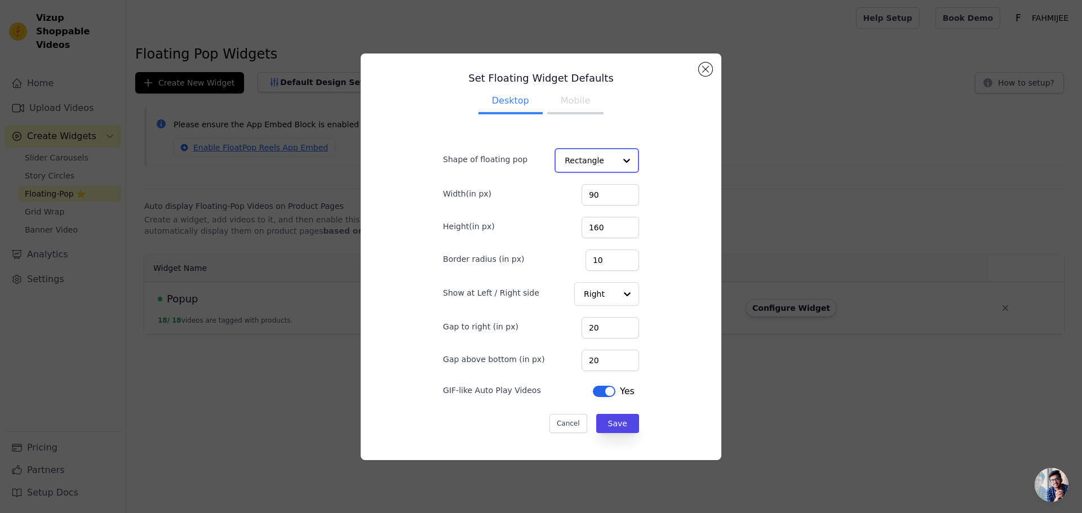
drag, startPoint x: 597, startPoint y: 154, endPoint x: 595, endPoint y: 160, distance: 6.8
click at [597, 156] on input "Shape of floating pop" at bounding box center [590, 160] width 51 height 23
click at [586, 163] on input "Shape of floating pop" at bounding box center [590, 160] width 51 height 23
click at [592, 394] on button "Label" at bounding box center [603, 391] width 23 height 11
click at [557, 106] on button "Mobile" at bounding box center [575, 102] width 56 height 25
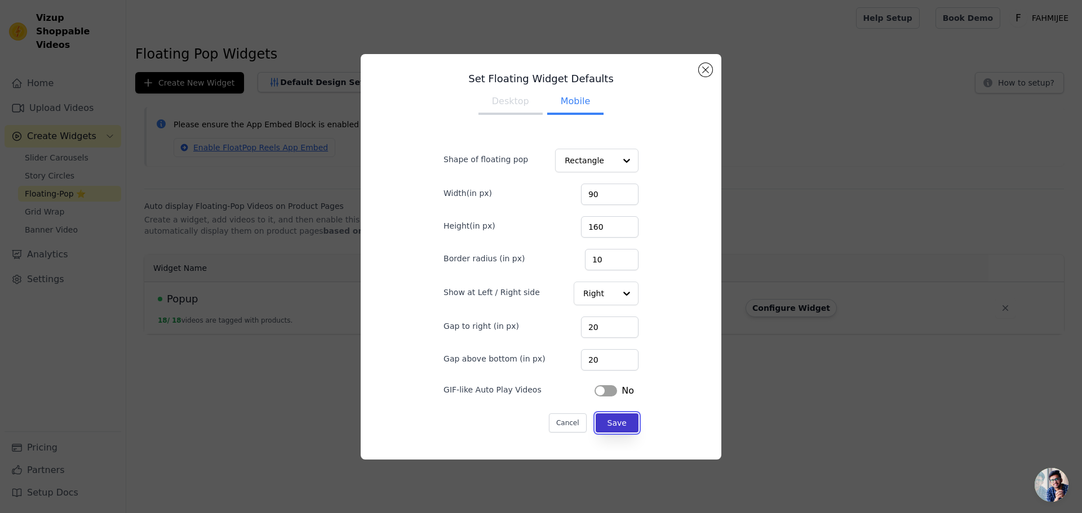
click at [603, 425] on button "Save" at bounding box center [617, 423] width 43 height 19
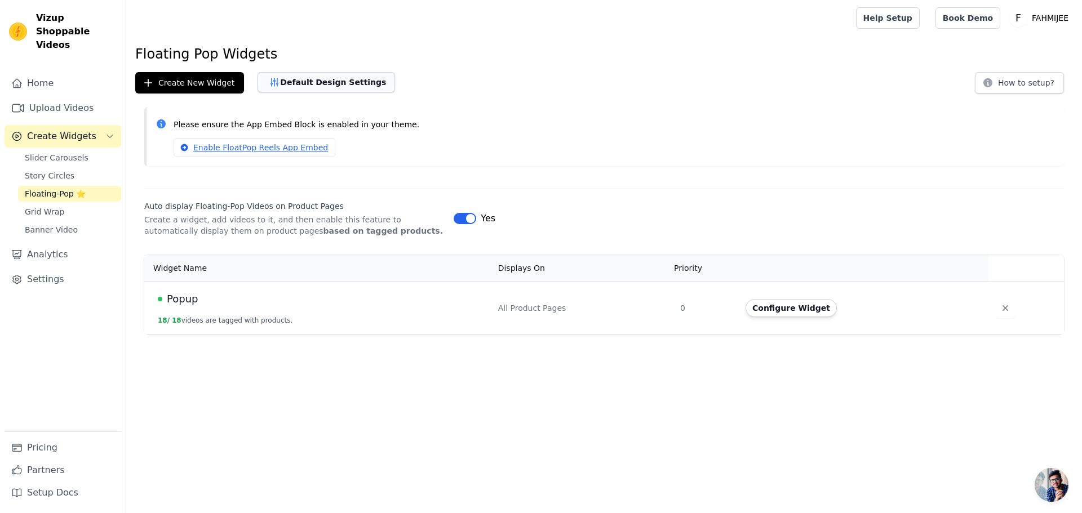
click at [307, 78] on button "Default Design Settings" at bounding box center [327, 82] width 138 height 20
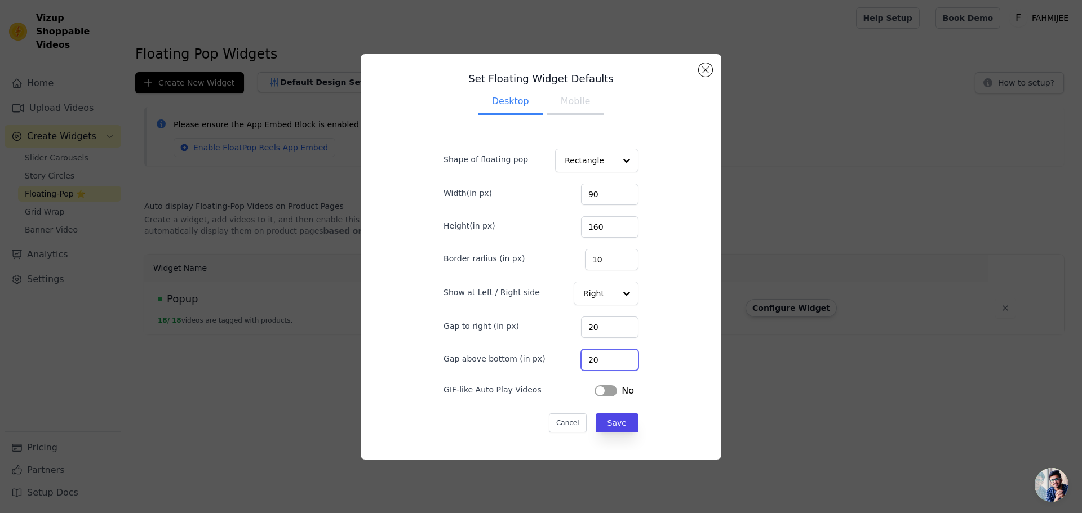
click at [534, 358] on div "Gap above bottom (in px) 20" at bounding box center [541, 359] width 195 height 24
type input "60"
click at [595, 391] on button "Label" at bounding box center [606, 391] width 23 height 11
click at [575, 104] on button "Mobile" at bounding box center [575, 102] width 56 height 25
drag, startPoint x: 603, startPoint y: 356, endPoint x: 546, endPoint y: 348, distance: 57.5
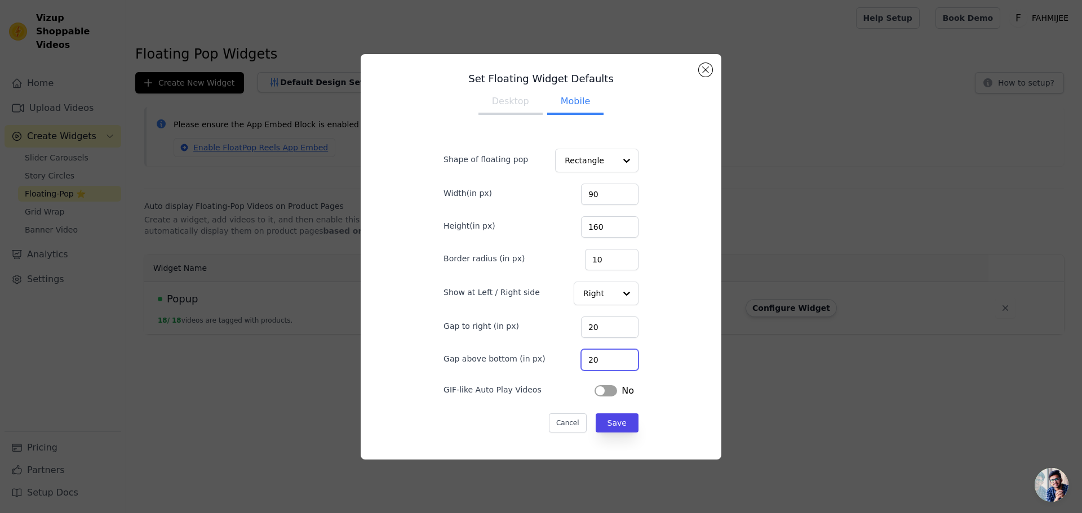
click at [550, 348] on div "Gap above bottom (in px) 20" at bounding box center [541, 359] width 195 height 24
type input "60"
click at [599, 390] on button "Label" at bounding box center [606, 391] width 23 height 11
click at [612, 424] on button "Save" at bounding box center [617, 423] width 43 height 19
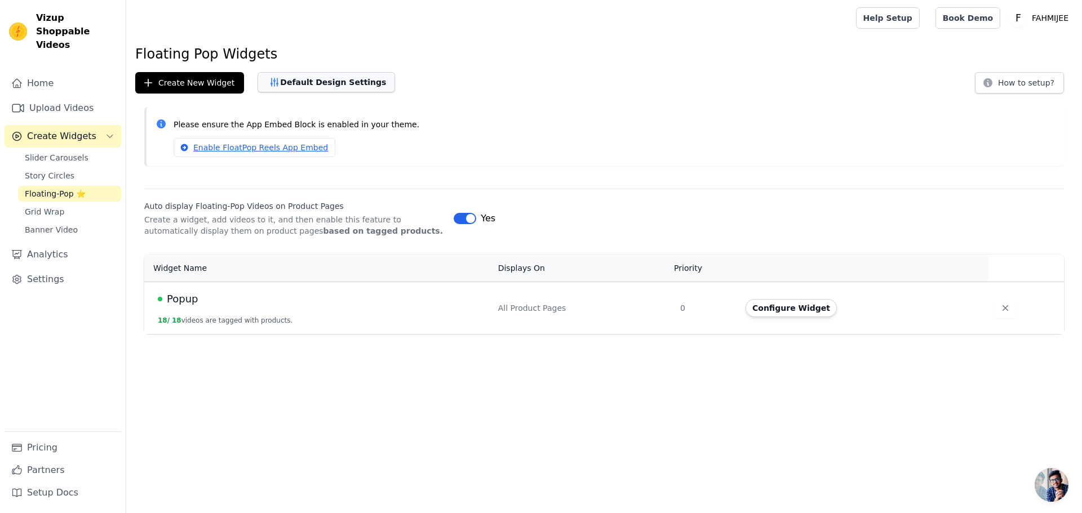
click at [307, 91] on button "Default Design Settings" at bounding box center [327, 82] width 138 height 20
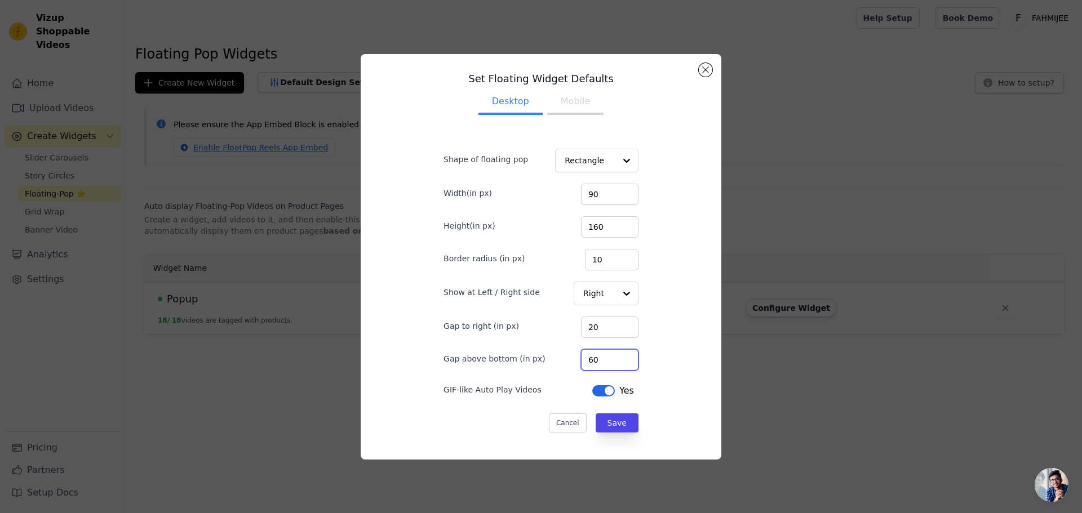
drag, startPoint x: 599, startPoint y: 362, endPoint x: 533, endPoint y: 362, distance: 65.4
click at [533, 362] on div "Gap above bottom (in px) 60" at bounding box center [541, 359] width 195 height 24
type input "100"
click at [583, 108] on button "Mobile" at bounding box center [575, 102] width 56 height 25
drag, startPoint x: 593, startPoint y: 362, endPoint x: 559, endPoint y: 364, distance: 34.4
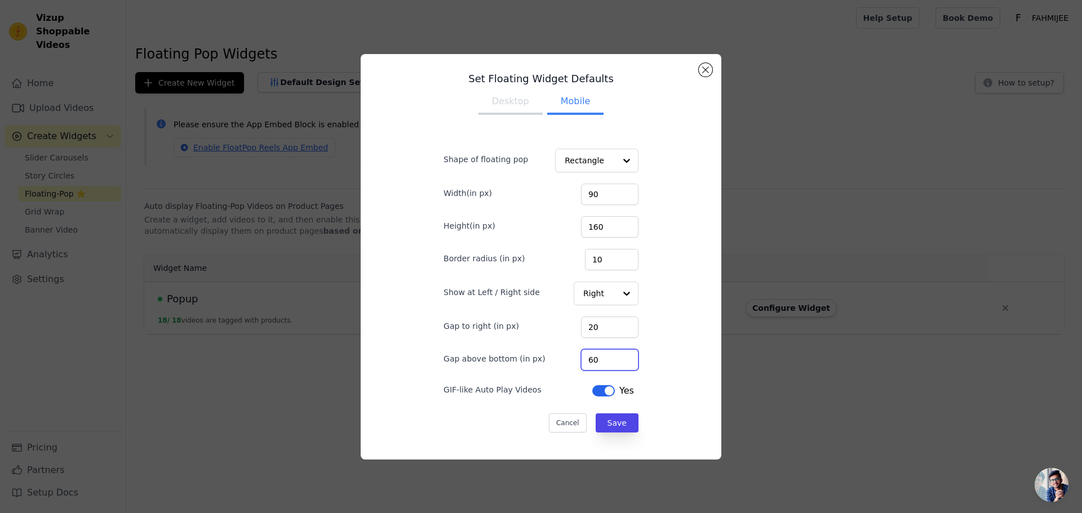
click at [559, 364] on div "Gap above bottom (in px) 60" at bounding box center [541, 359] width 195 height 24
type input "100"
click at [596, 419] on button "Save" at bounding box center [617, 423] width 43 height 19
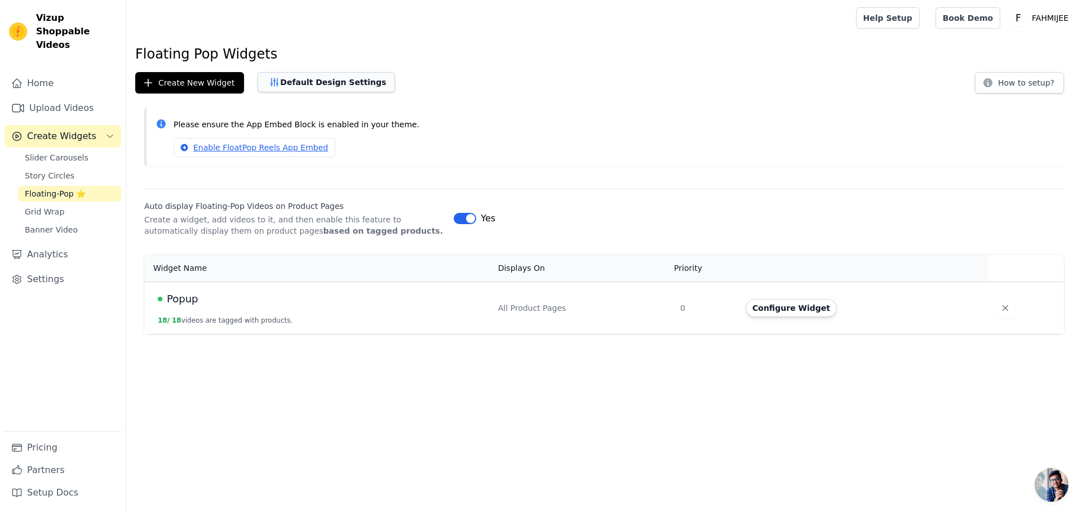
click at [309, 84] on button "Default Design Settings" at bounding box center [327, 82] width 138 height 20
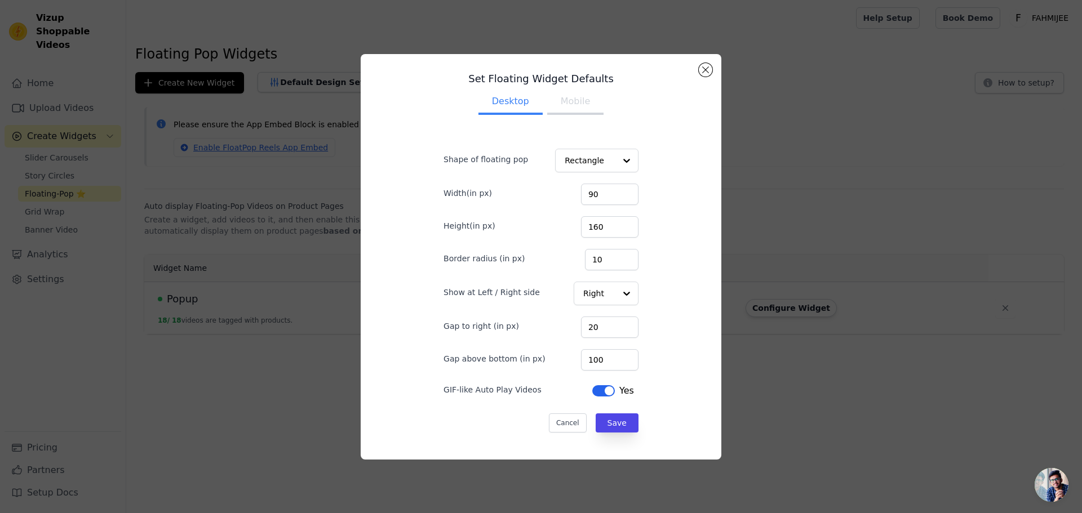
click at [568, 102] on button "Mobile" at bounding box center [575, 102] width 56 height 25
drag, startPoint x: 597, startPoint y: 356, endPoint x: 535, endPoint y: 357, distance: 62.0
click at [535, 357] on div "Gap above bottom (in px) 100" at bounding box center [541, 359] width 195 height 24
type input "150"
click at [609, 428] on button "Save" at bounding box center [617, 423] width 43 height 19
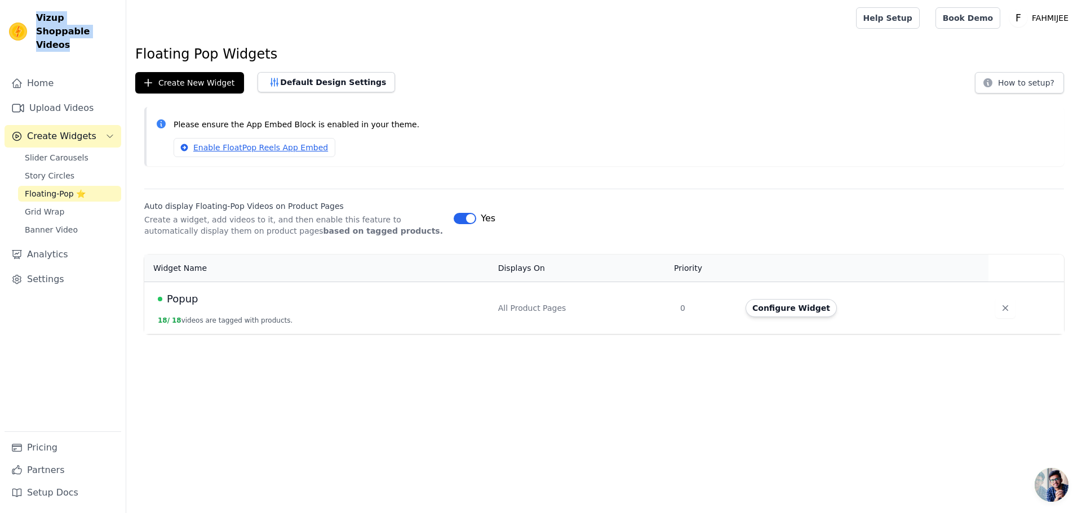
drag, startPoint x: 73, startPoint y: 28, endPoint x: 33, endPoint y: 20, distance: 40.7
click at [33, 20] on div "Vizup Shoppable Videos" at bounding box center [63, 31] width 126 height 41
copy span "Vizup Shoppable Videos"
click at [55, 268] on link "Settings" at bounding box center [63, 279] width 117 height 23
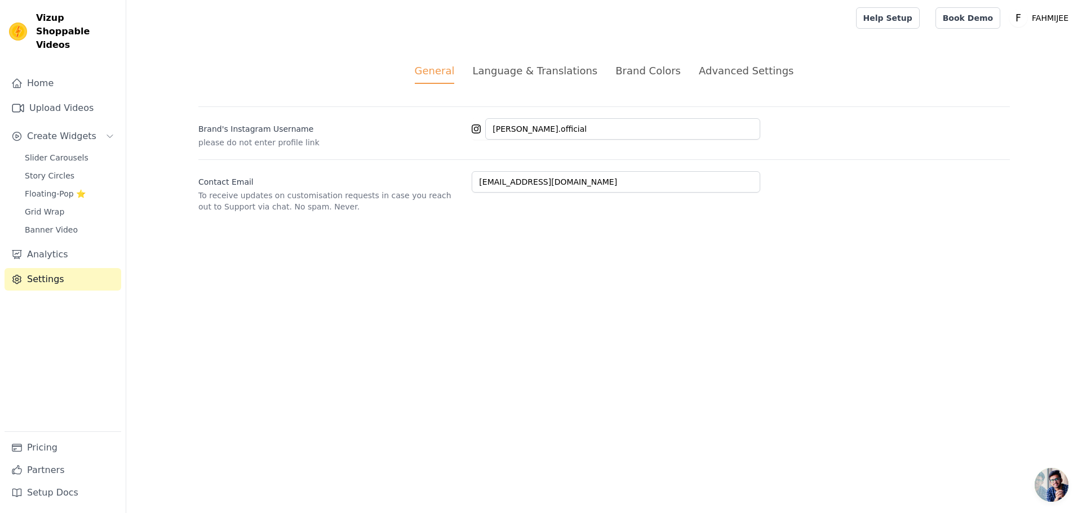
click at [690, 55] on div "General Language & Translations Brand Colors Advanced Settings unsaved changes …" at bounding box center [604, 137] width 866 height 203
click at [710, 63] on div "Advanced Settings" at bounding box center [746, 70] width 95 height 15
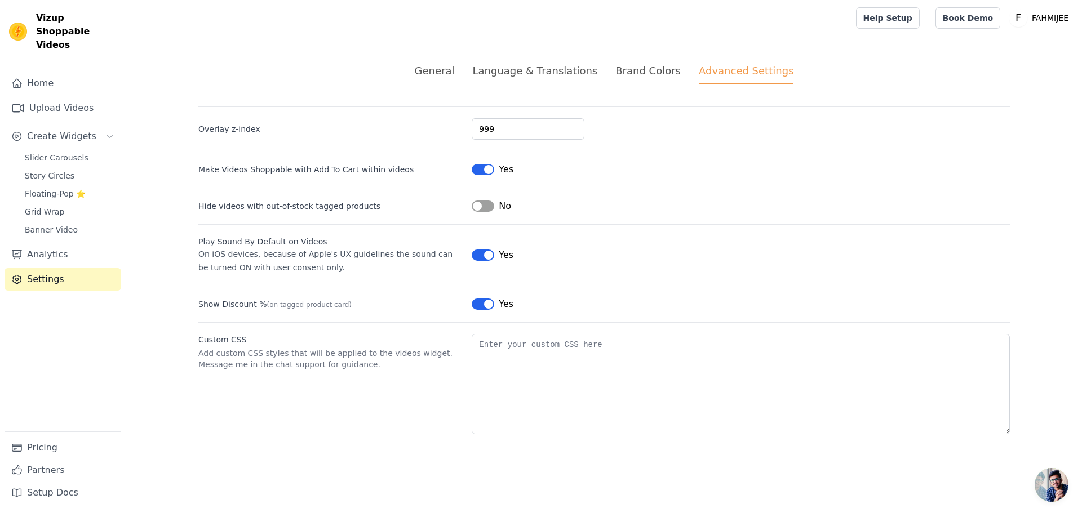
click at [657, 73] on div "Brand Colors" at bounding box center [647, 70] width 65 height 15
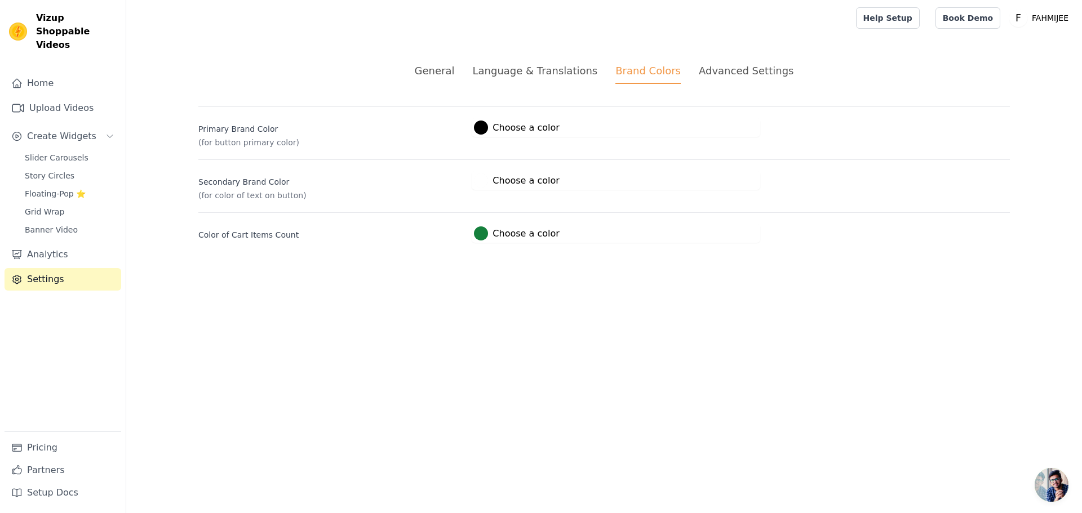
click at [570, 69] on div "Language & Translations" at bounding box center [534, 70] width 125 height 15
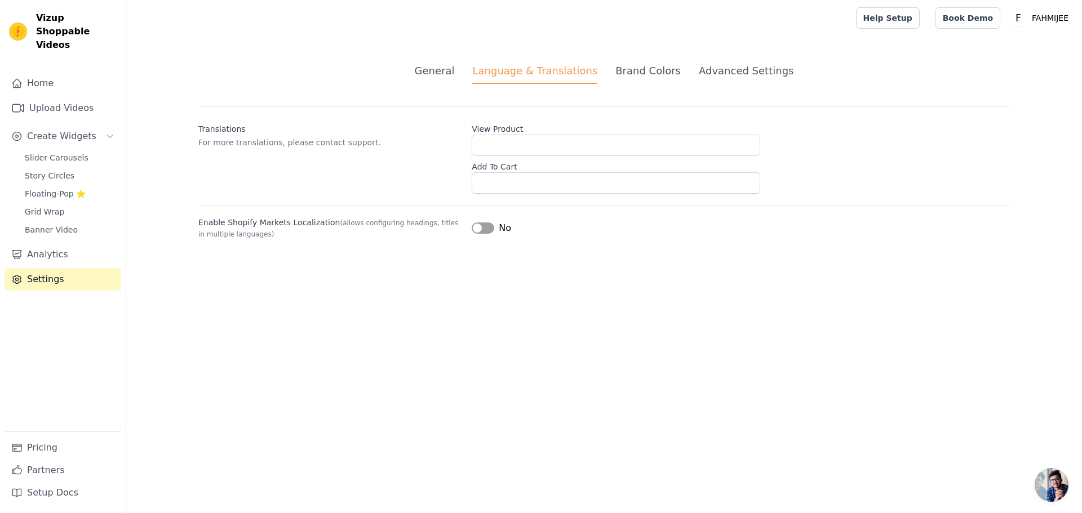
click at [455, 68] on div "General" at bounding box center [435, 70] width 40 height 15
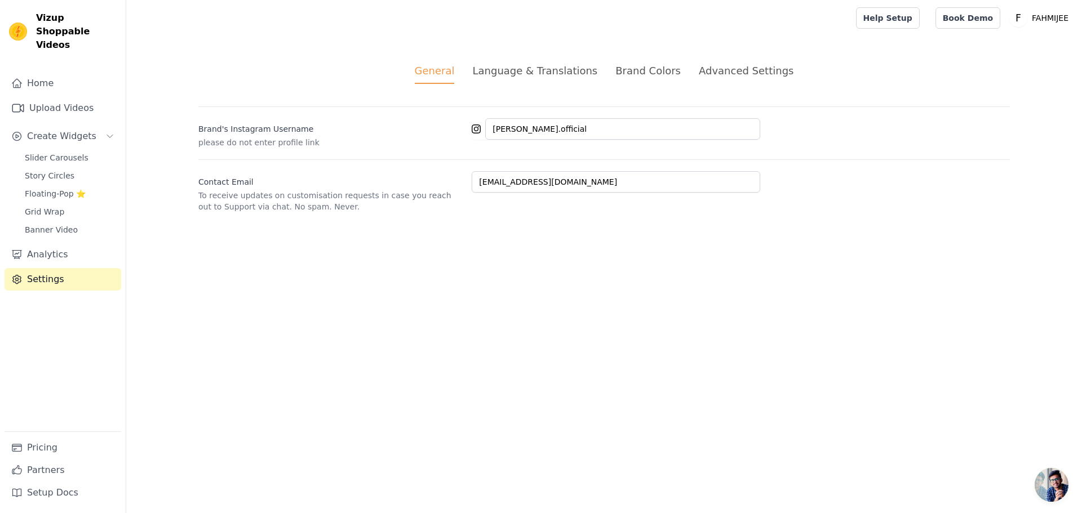
click at [533, 68] on div "Language & Translations" at bounding box center [534, 70] width 125 height 15
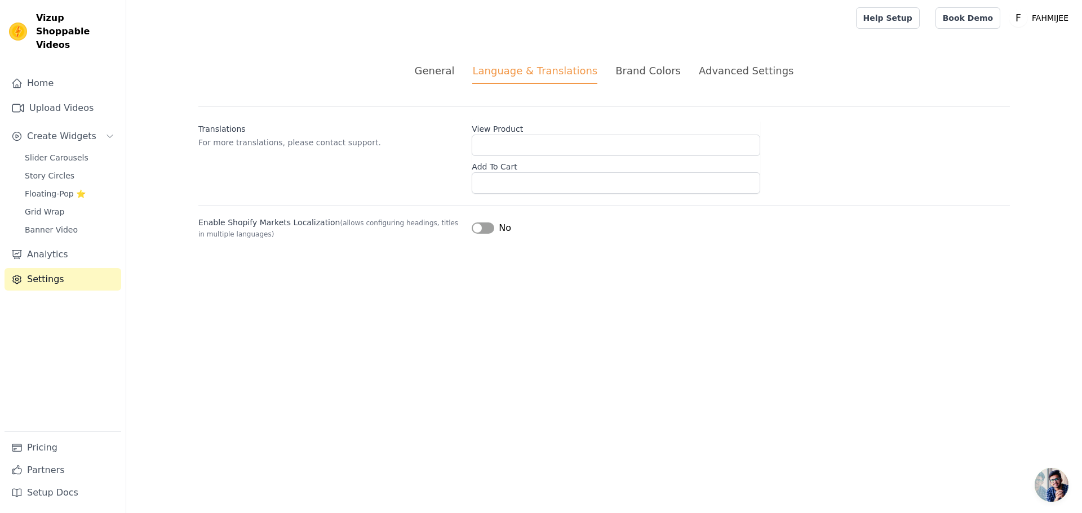
click at [450, 73] on div "General" at bounding box center [435, 70] width 40 height 15
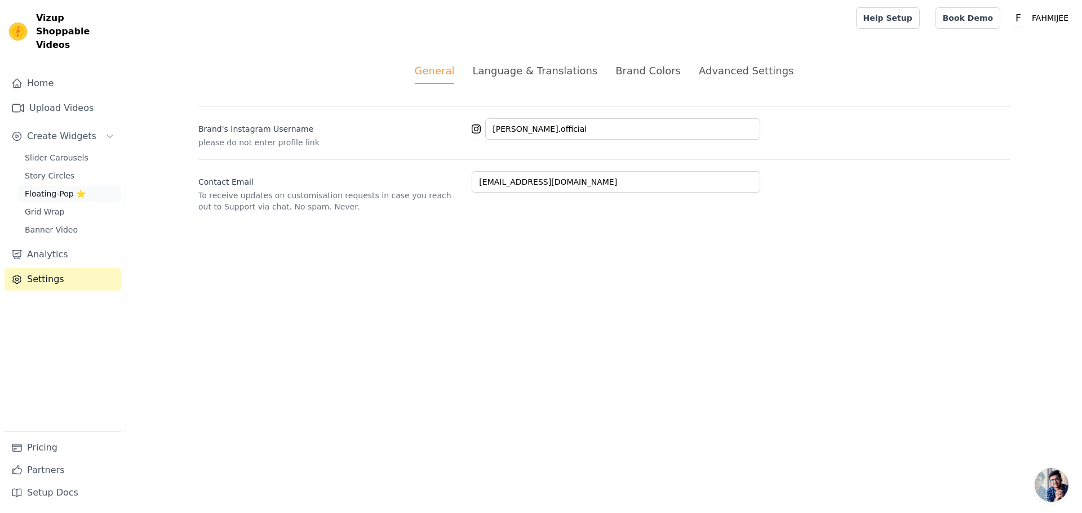
click at [61, 188] on span "Floating-Pop ⭐" at bounding box center [55, 193] width 61 height 11
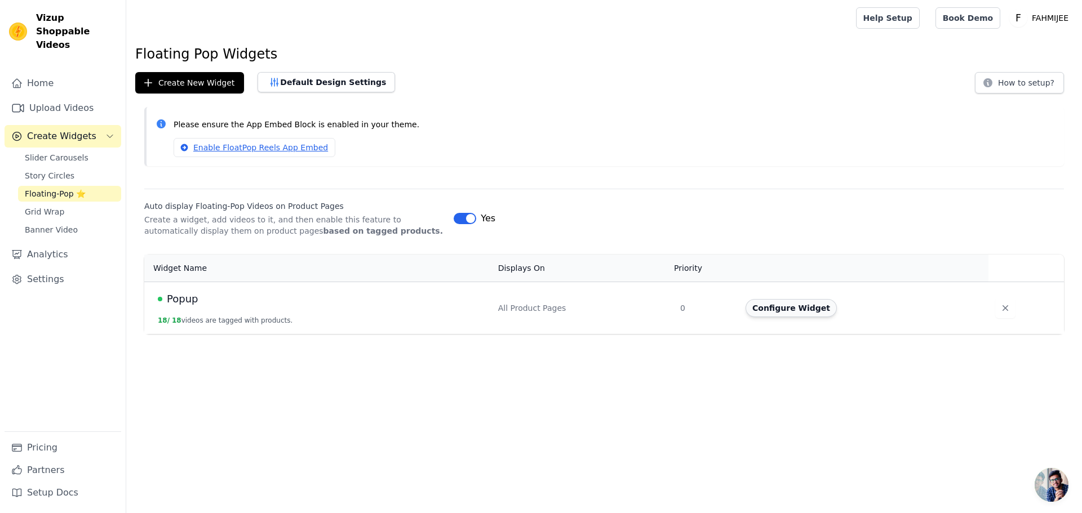
click at [813, 311] on button "Configure Widget" at bounding box center [791, 308] width 91 height 18
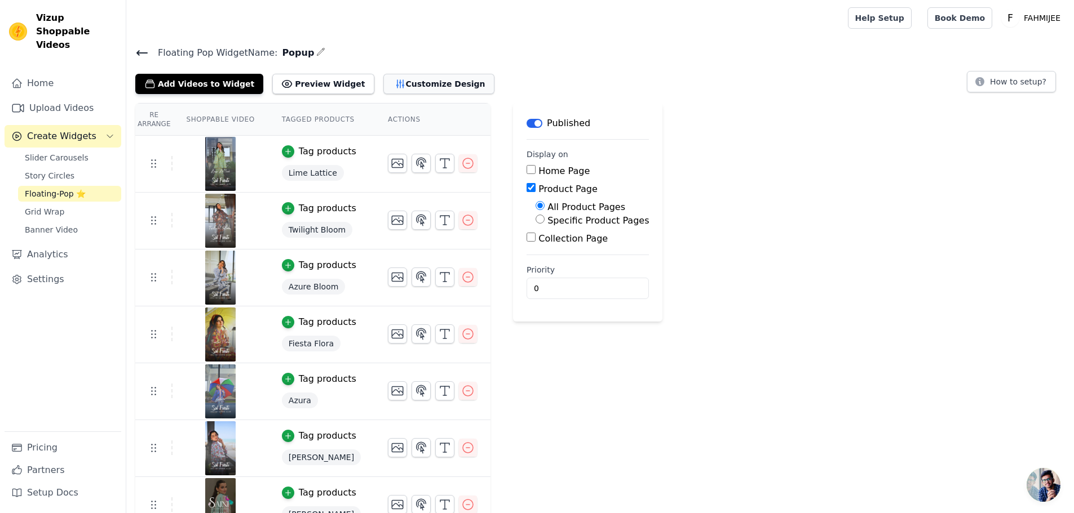
click at [414, 92] on button "Customize Design" at bounding box center [438, 84] width 111 height 20
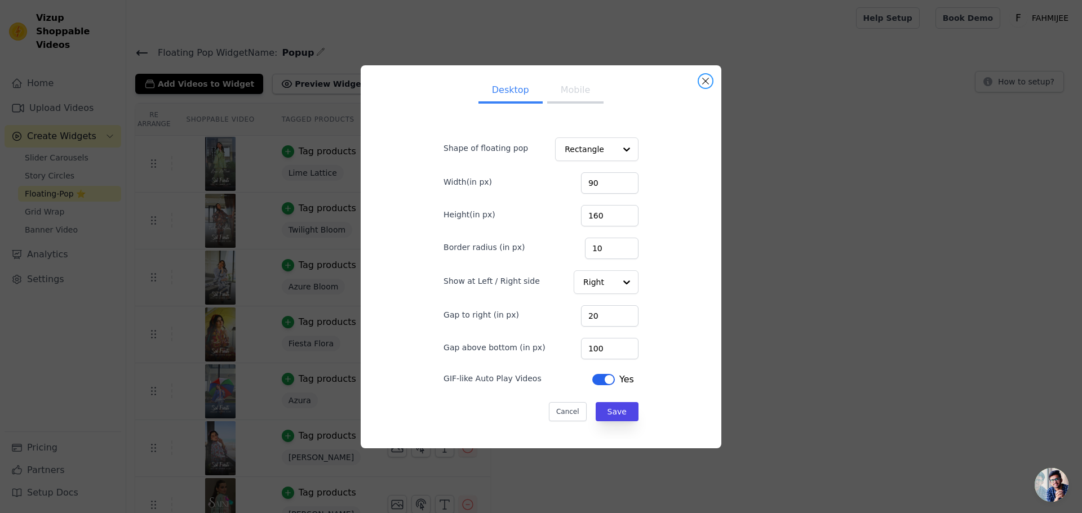
click at [705, 84] on button "Close modal" at bounding box center [706, 81] width 14 height 14
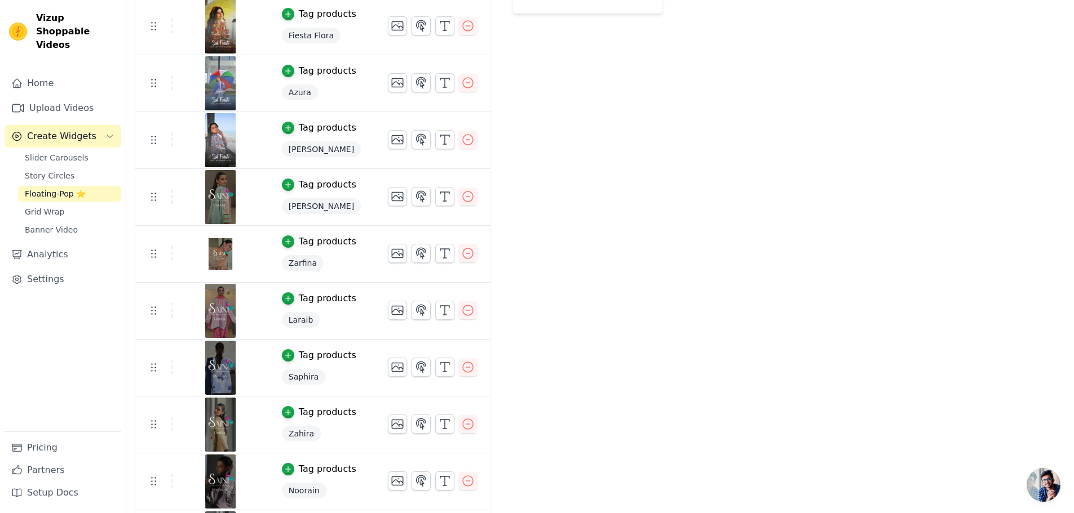
scroll to position [26, 0]
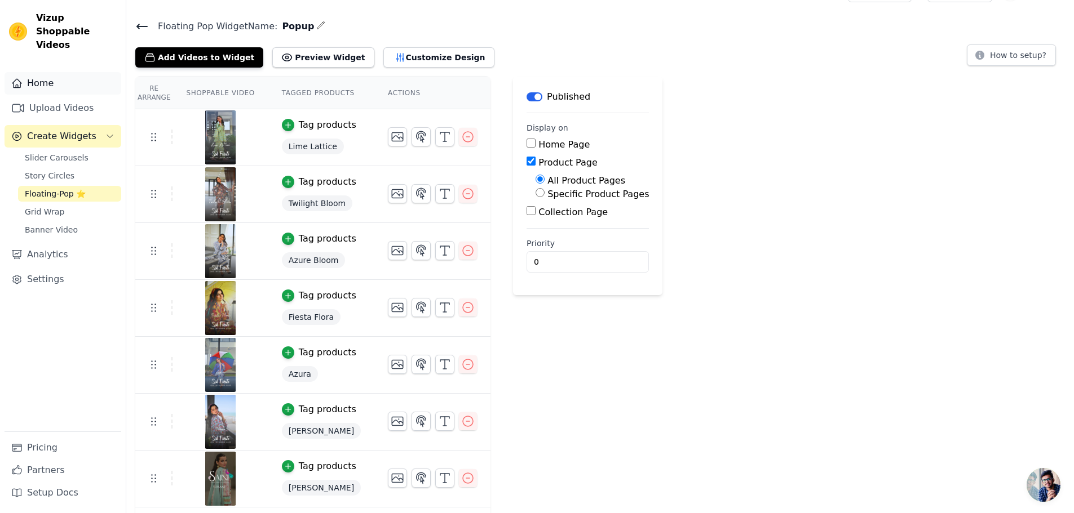
click at [44, 72] on link "Home" at bounding box center [63, 83] width 117 height 23
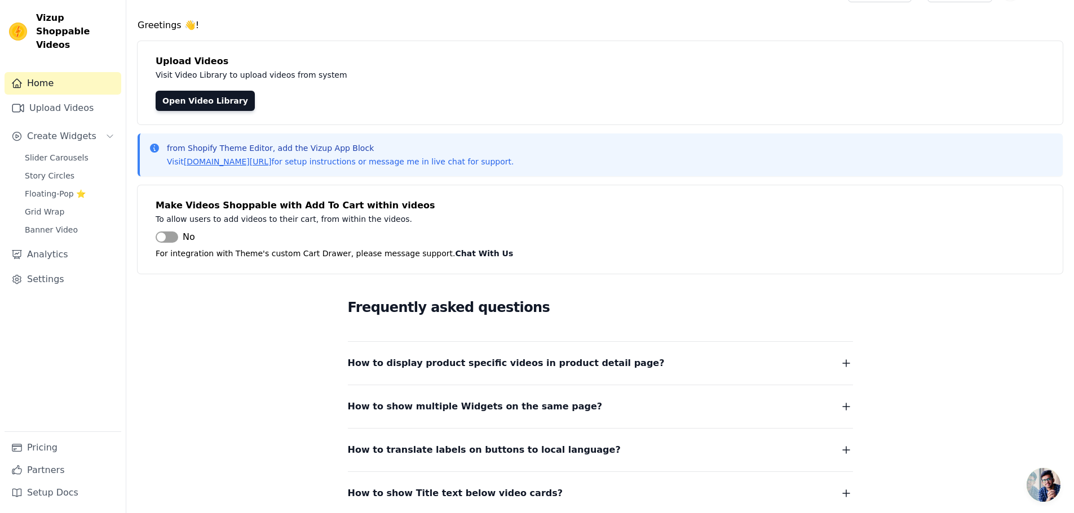
scroll to position [23, 0]
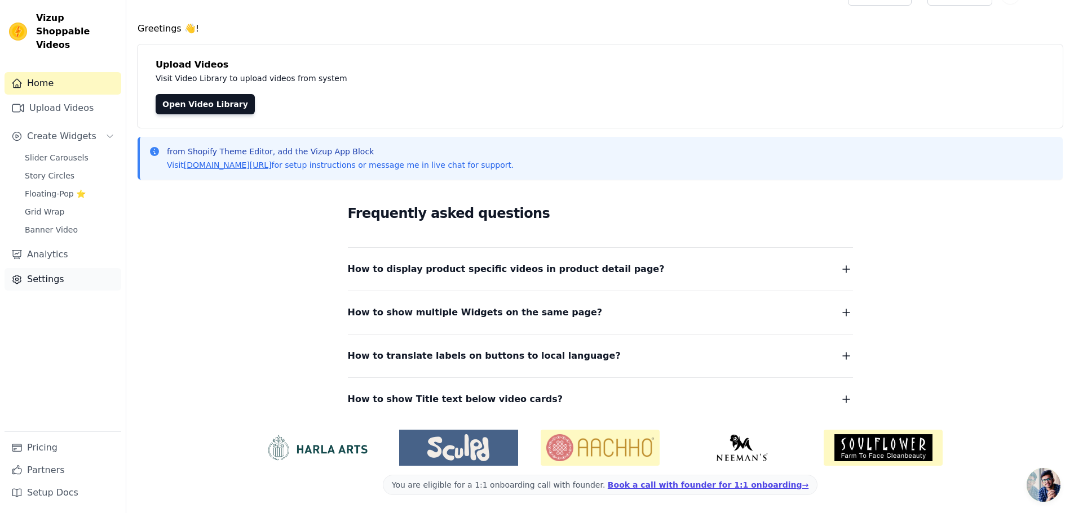
click at [54, 268] on link "Settings" at bounding box center [63, 279] width 117 height 23
